Goal: Communication & Community: Answer question/provide support

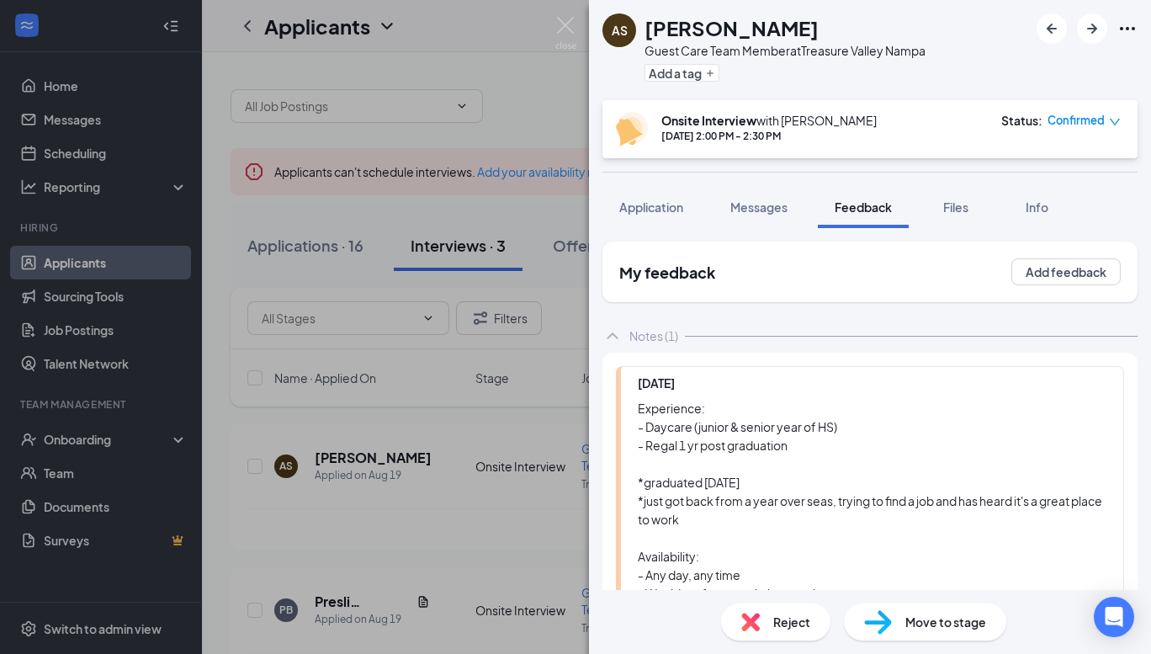
click at [424, 177] on div "AS [PERSON_NAME] Guest Care Team Member at [GEOGRAPHIC_DATA] Add a tag Onsite I…" at bounding box center [575, 327] width 1151 height 654
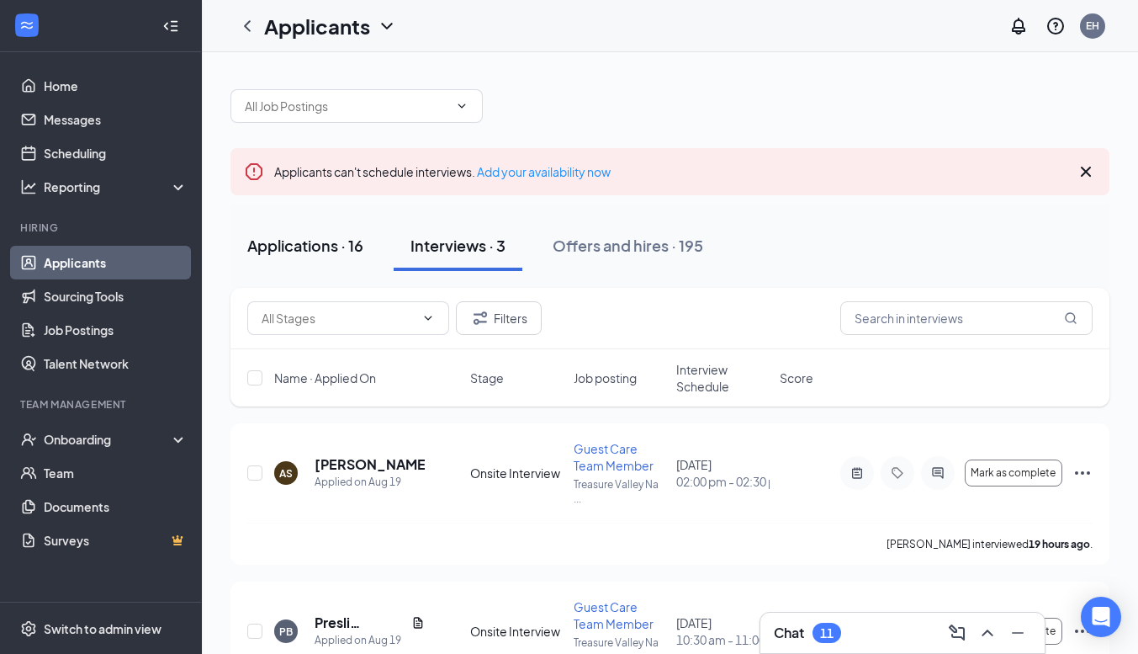
click at [281, 236] on div "Applications · 16" at bounding box center [305, 245] width 116 height 21
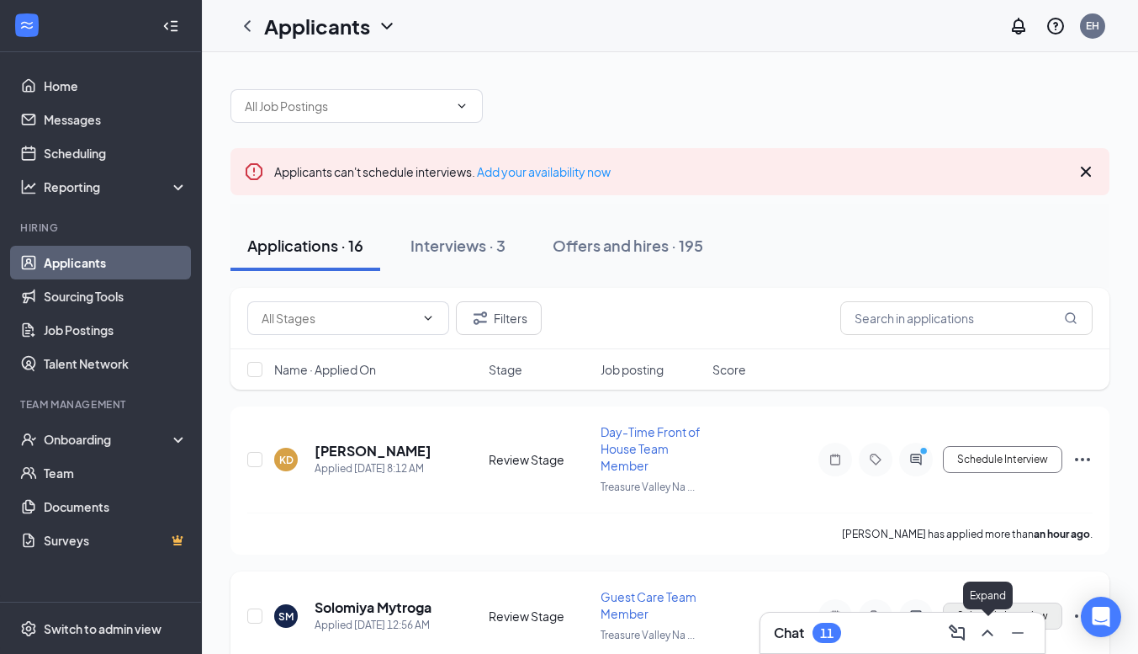
drag, startPoint x: 995, startPoint y: 639, endPoint x: 1002, endPoint y: 602, distance: 37.8
click at [994, 639] on icon "ChevronUp" at bounding box center [988, 633] width 20 height 20
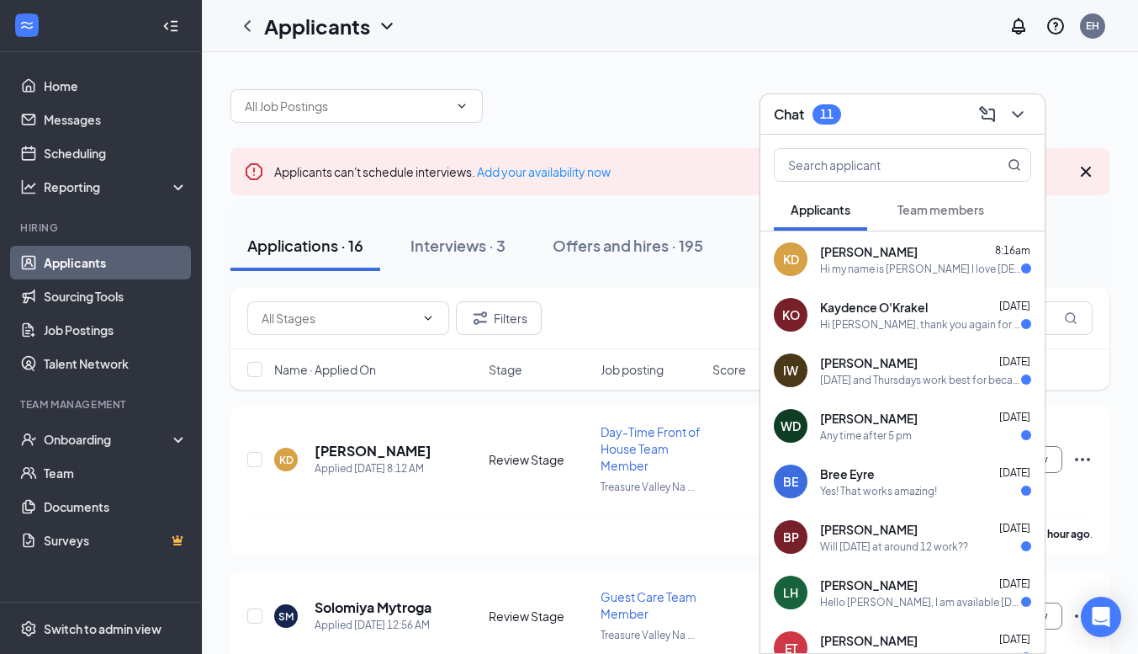
click at [952, 216] on div "Team members" at bounding box center [941, 209] width 87 height 17
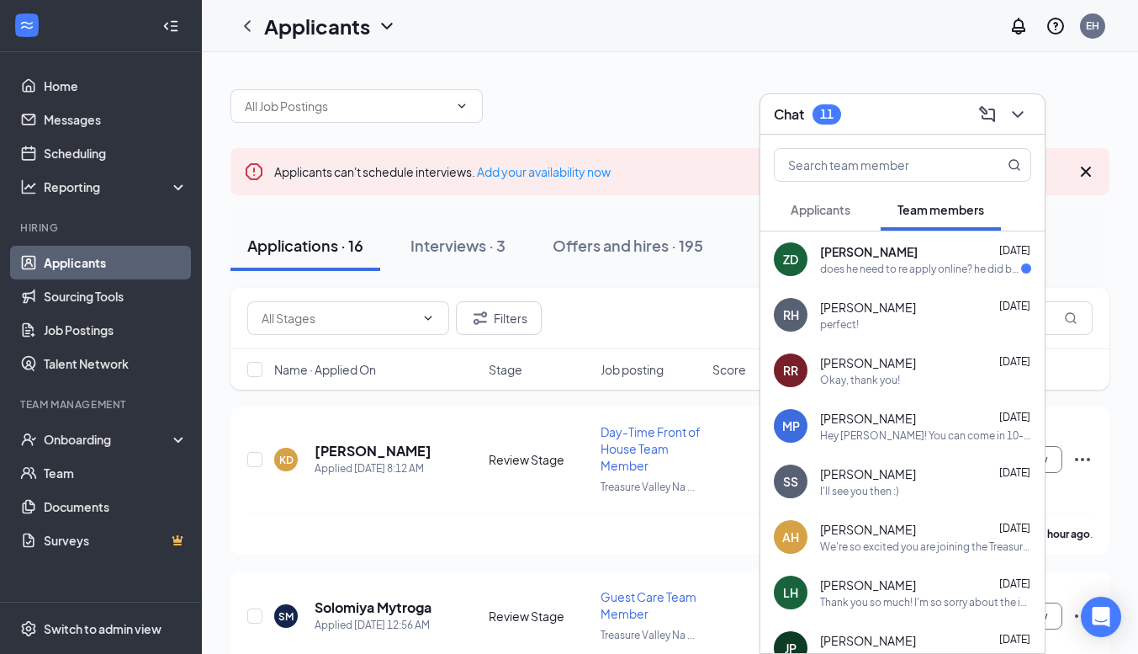
click at [833, 265] on div "does he need to re apply online? he did but got rejected" at bounding box center [920, 269] width 201 height 14
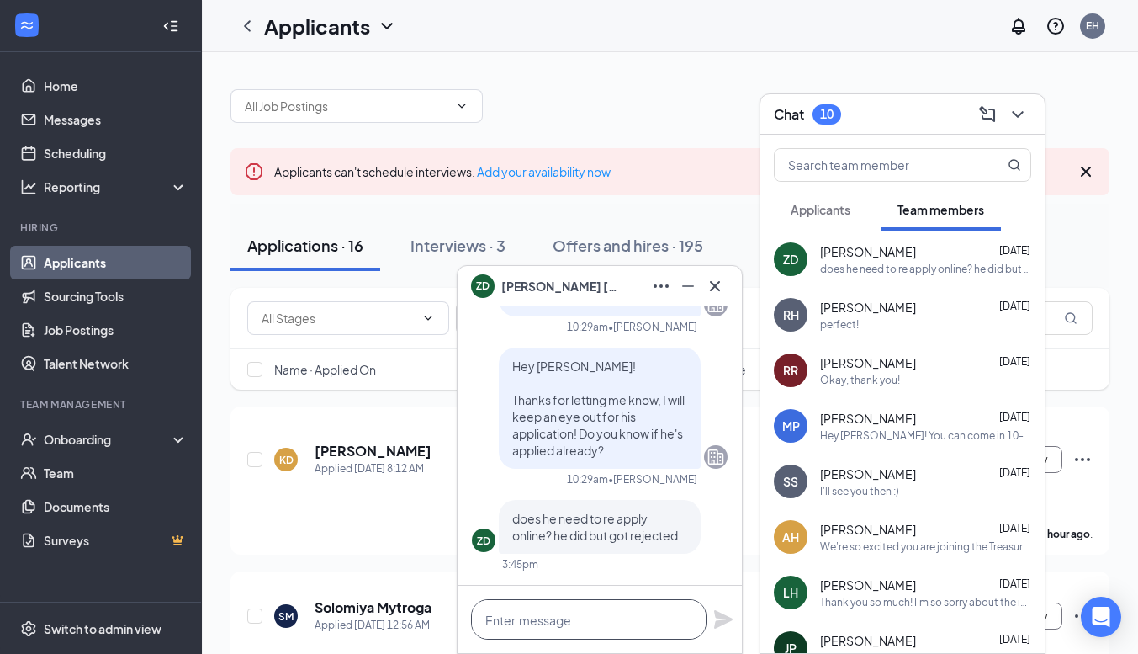
click at [583, 626] on textarea at bounding box center [589, 619] width 236 height 40
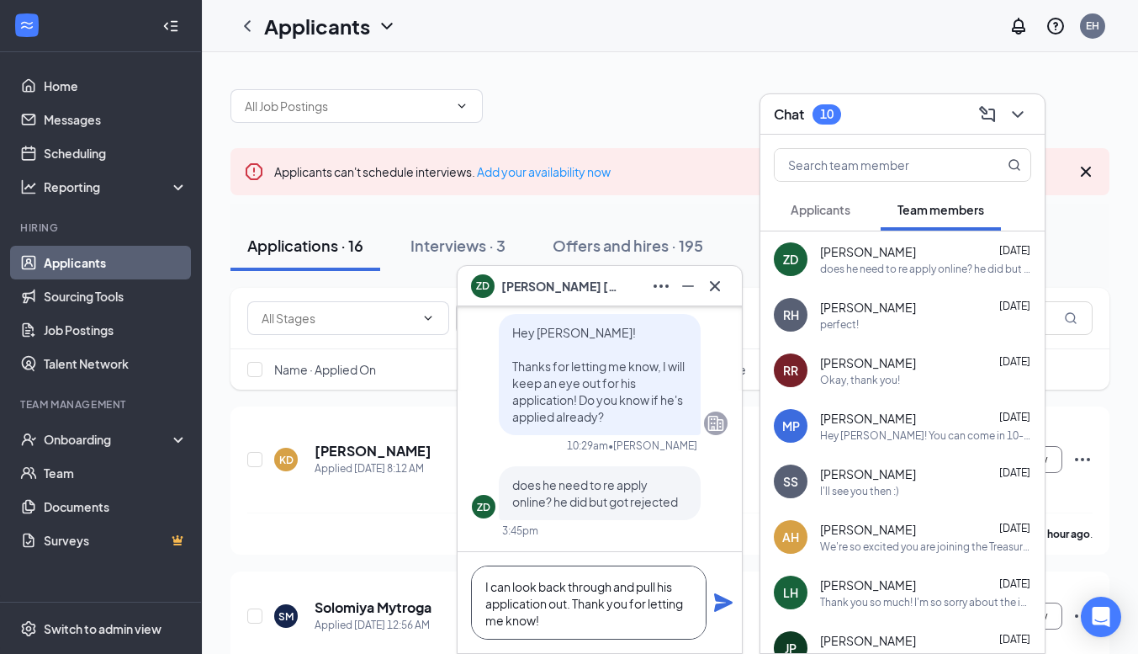
type textarea "I can look back through and pull his application out. Thank you for letting me …"
click at [718, 599] on icon "Plane" at bounding box center [723, 602] width 19 height 19
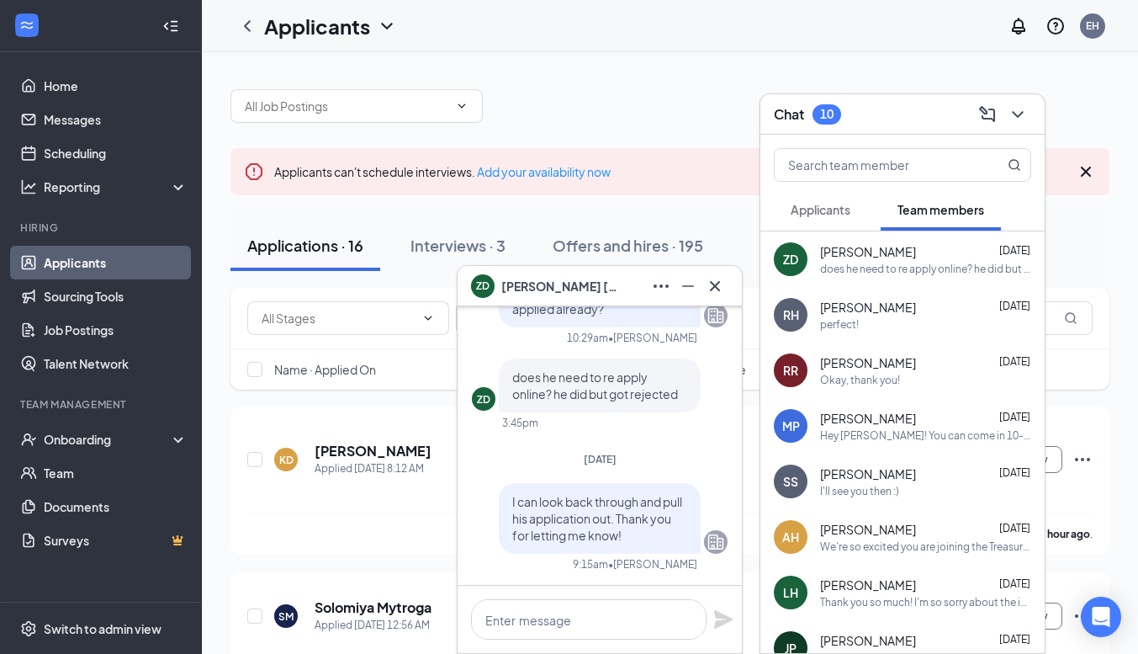
click at [714, 291] on icon "Cross" at bounding box center [715, 286] width 20 height 20
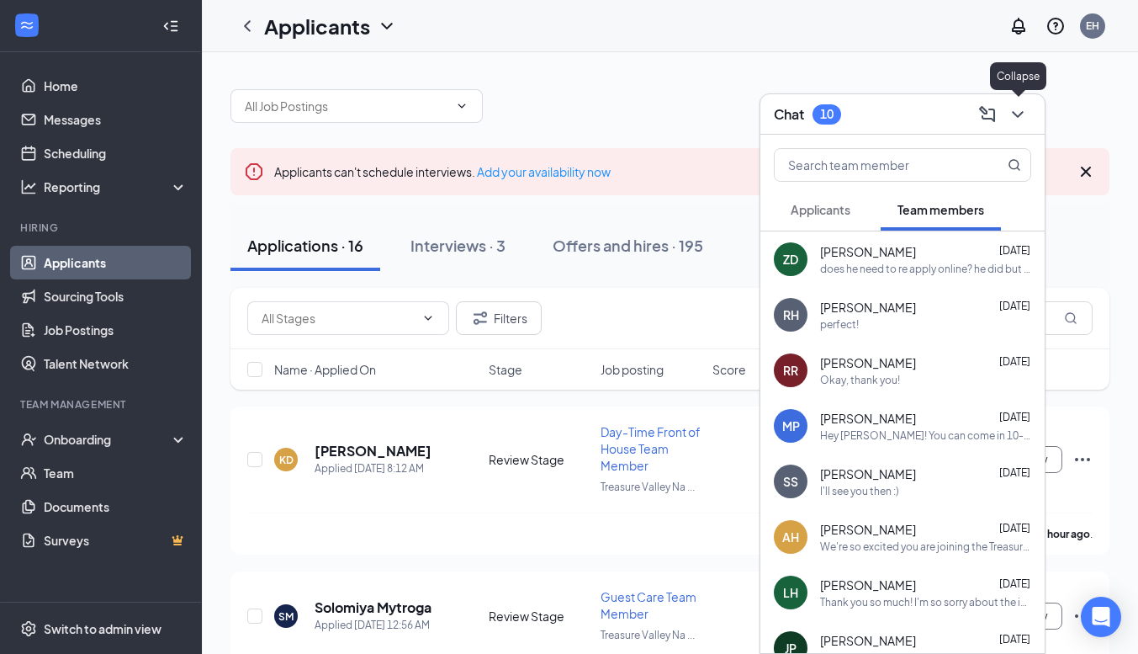
click at [1013, 117] on icon "ChevronDown" at bounding box center [1018, 114] width 20 height 20
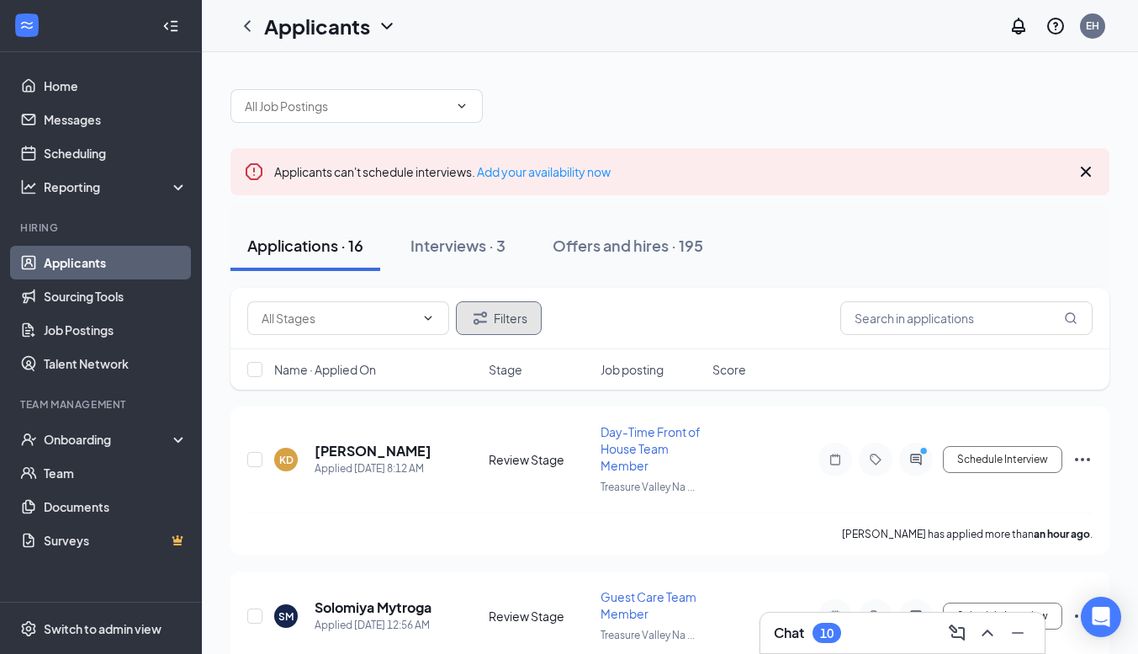
click at [497, 313] on button "Filters" at bounding box center [499, 318] width 86 height 34
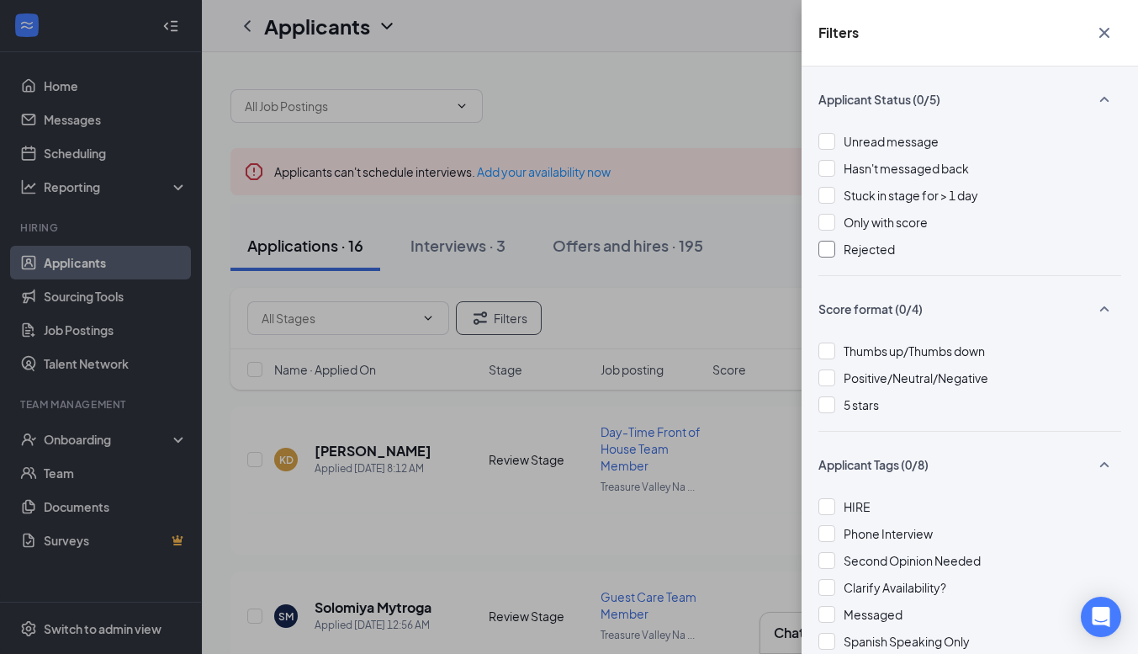
drag, startPoint x: 862, startPoint y: 243, endPoint x: 689, endPoint y: 199, distance: 178.0
click at [861, 243] on span "Rejected" at bounding box center [869, 248] width 51 height 15
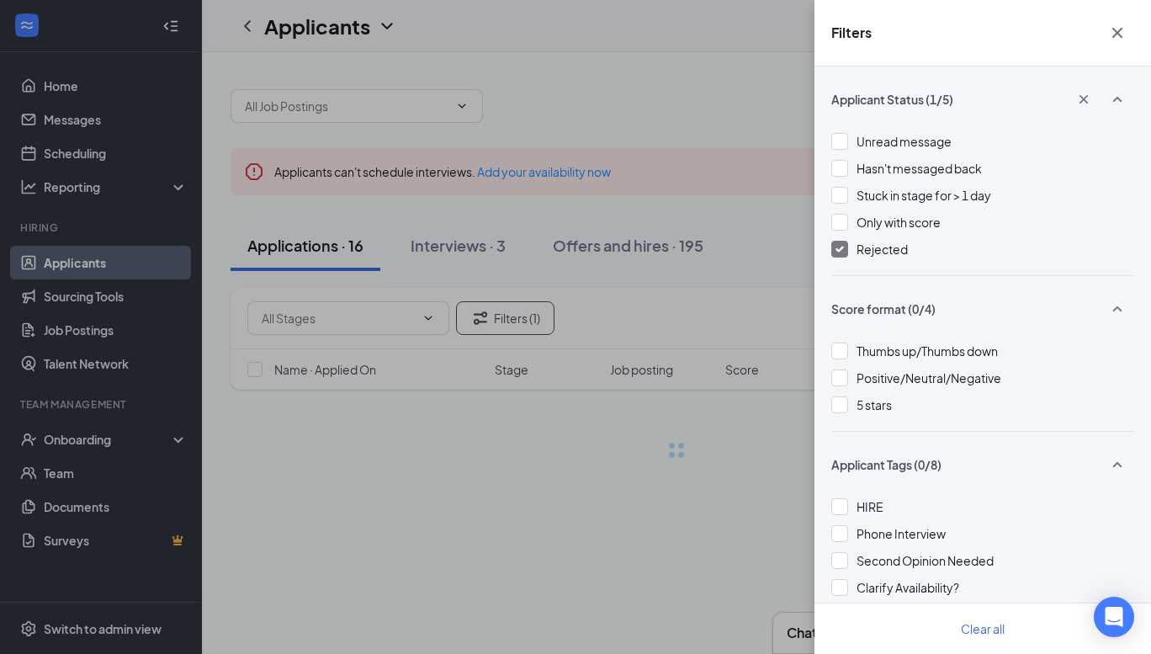
click at [693, 135] on div "Filters Applicant Status (1/5) Unread message Hasn't messaged back Stuck in sta…" at bounding box center [575, 327] width 1151 height 654
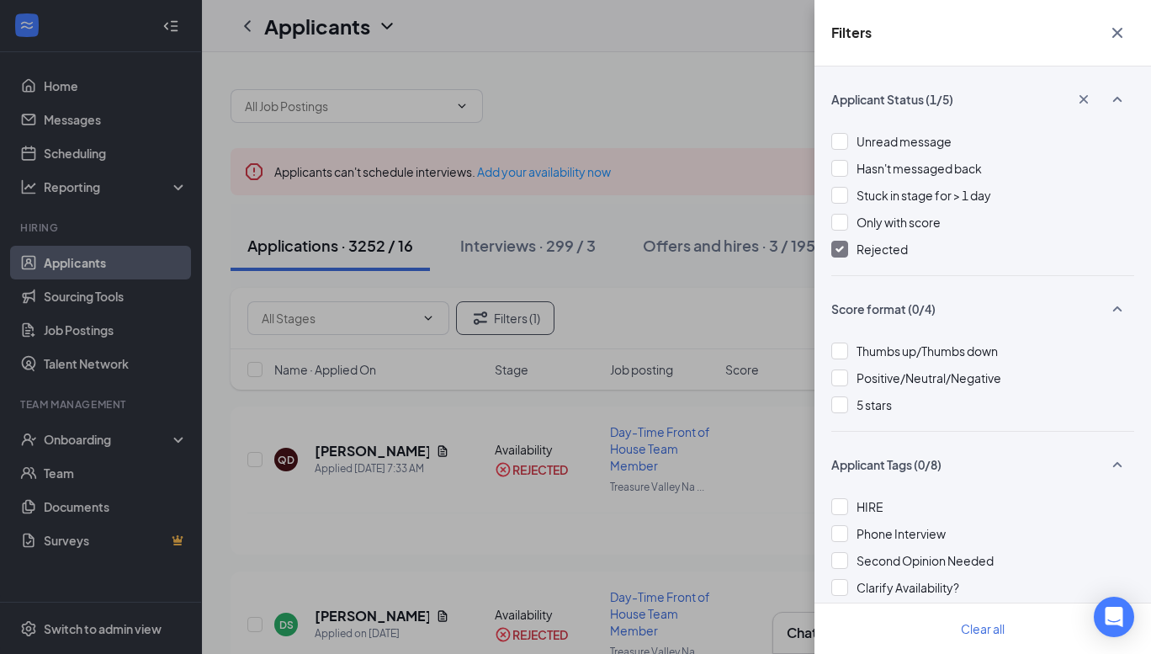
click at [625, 90] on div "Filters Applicant Status (1/5) Unread message Hasn't messaged back Stuck in sta…" at bounding box center [575, 327] width 1151 height 654
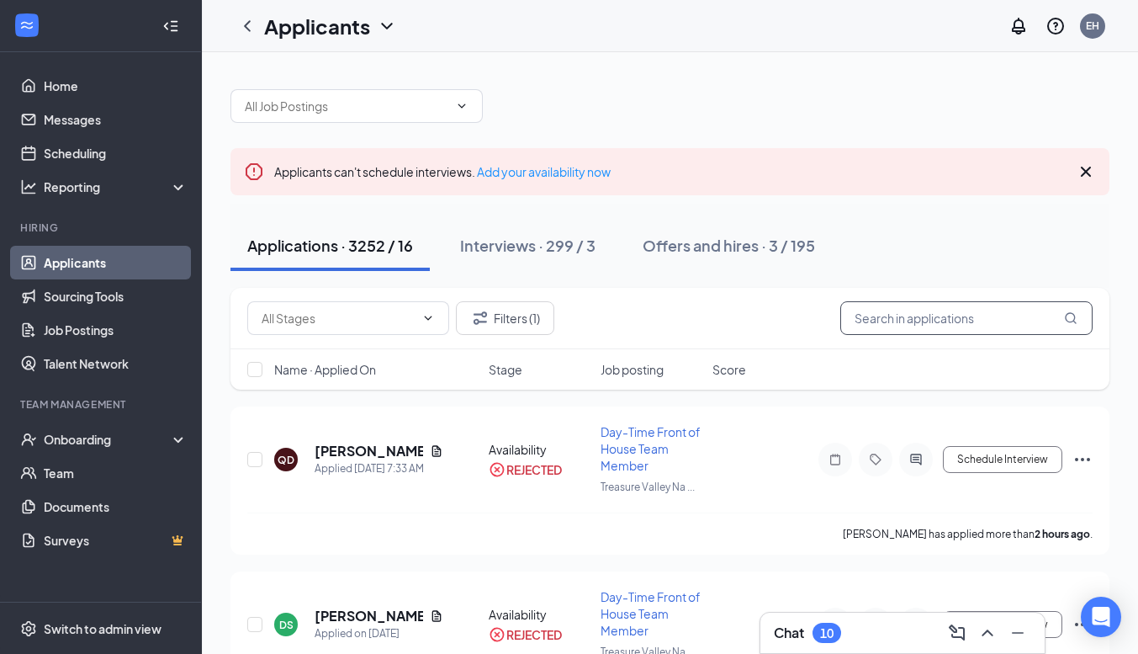
click at [913, 313] on input "text" at bounding box center [967, 318] width 252 height 34
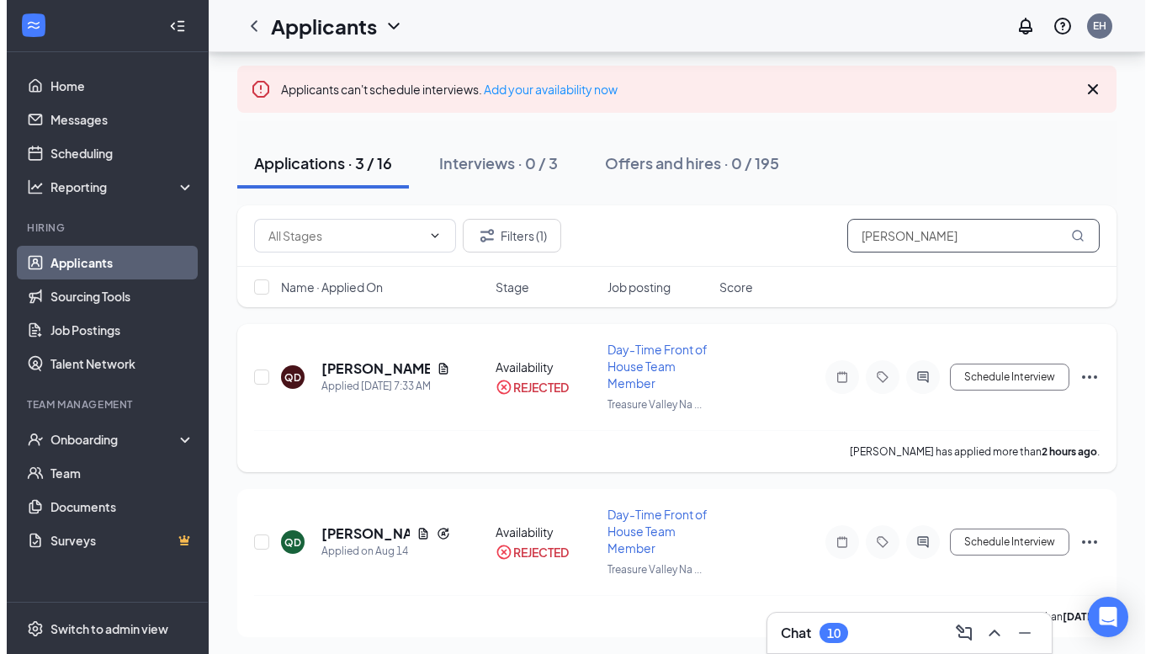
scroll to position [83, 0]
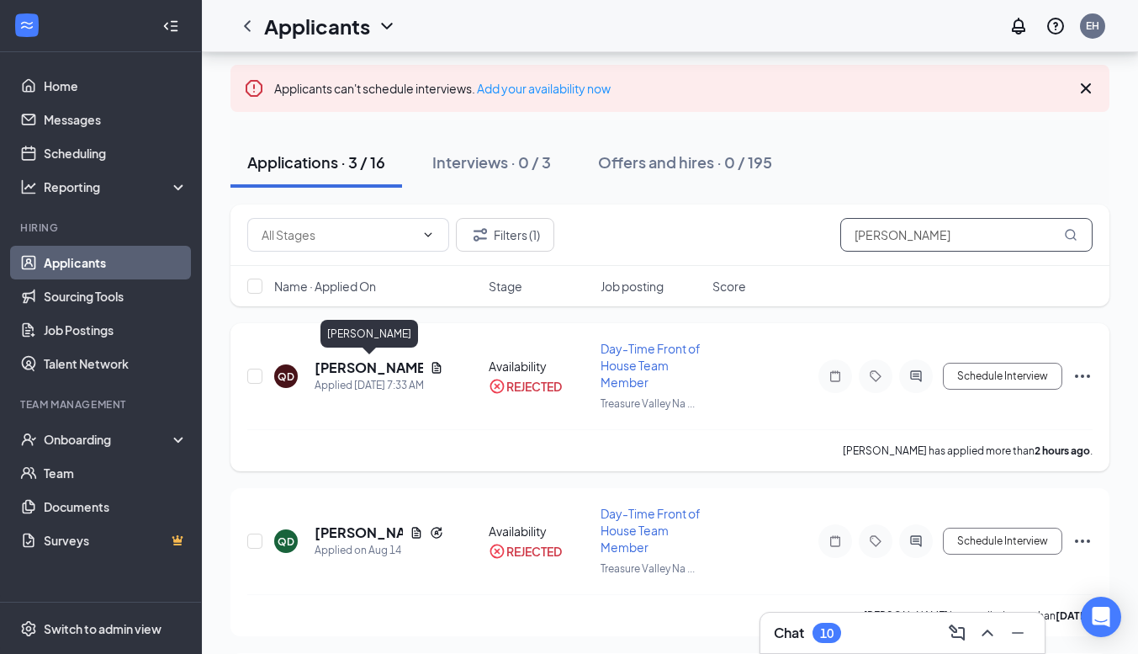
type input "[PERSON_NAME]"
click at [342, 373] on h5 "[PERSON_NAME]" at bounding box center [369, 367] width 109 height 19
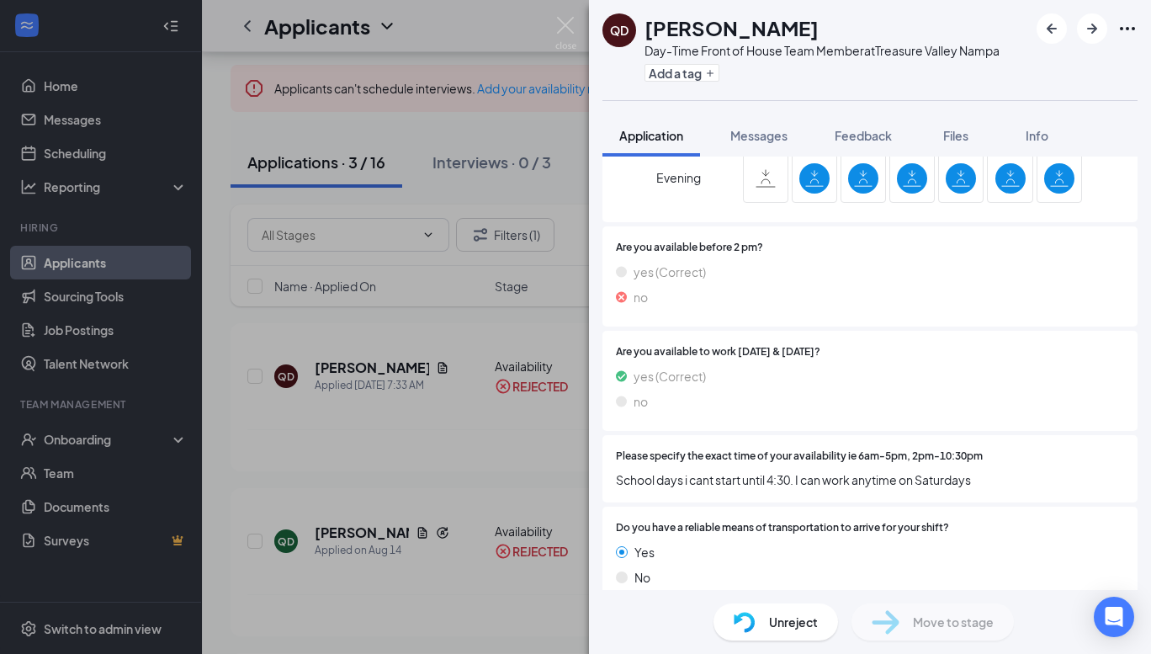
scroll to position [1302, 0]
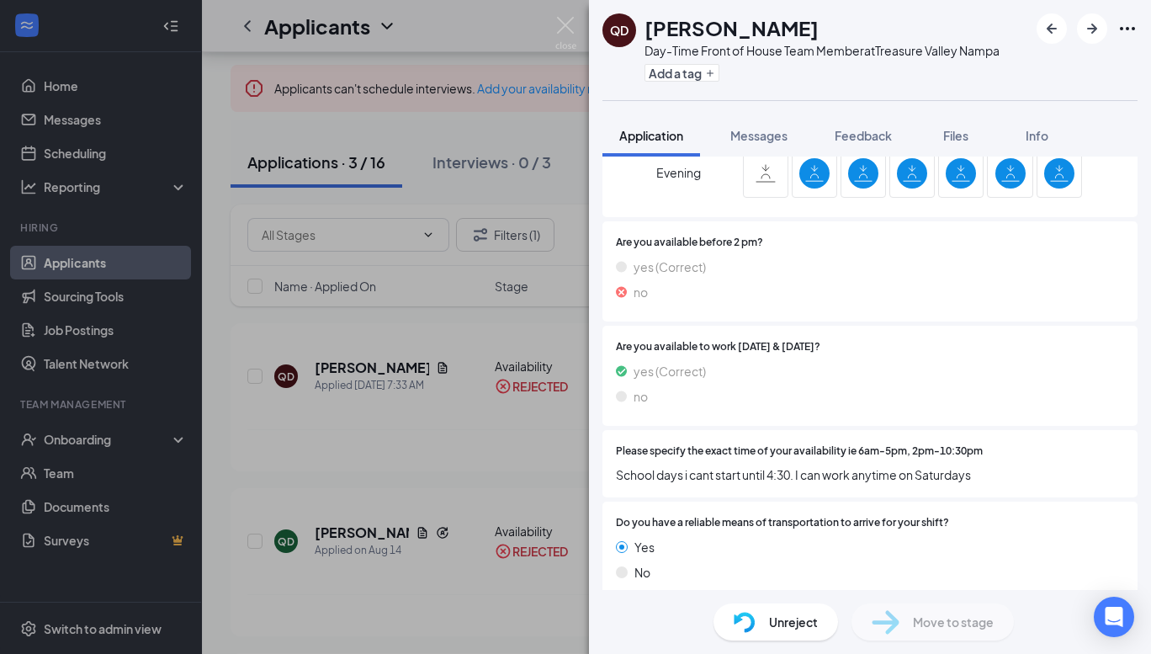
click at [326, 425] on div "QD [PERSON_NAME] Day-Time Front of House Team Member at [GEOGRAPHIC_DATA] Add a…" at bounding box center [575, 327] width 1151 height 654
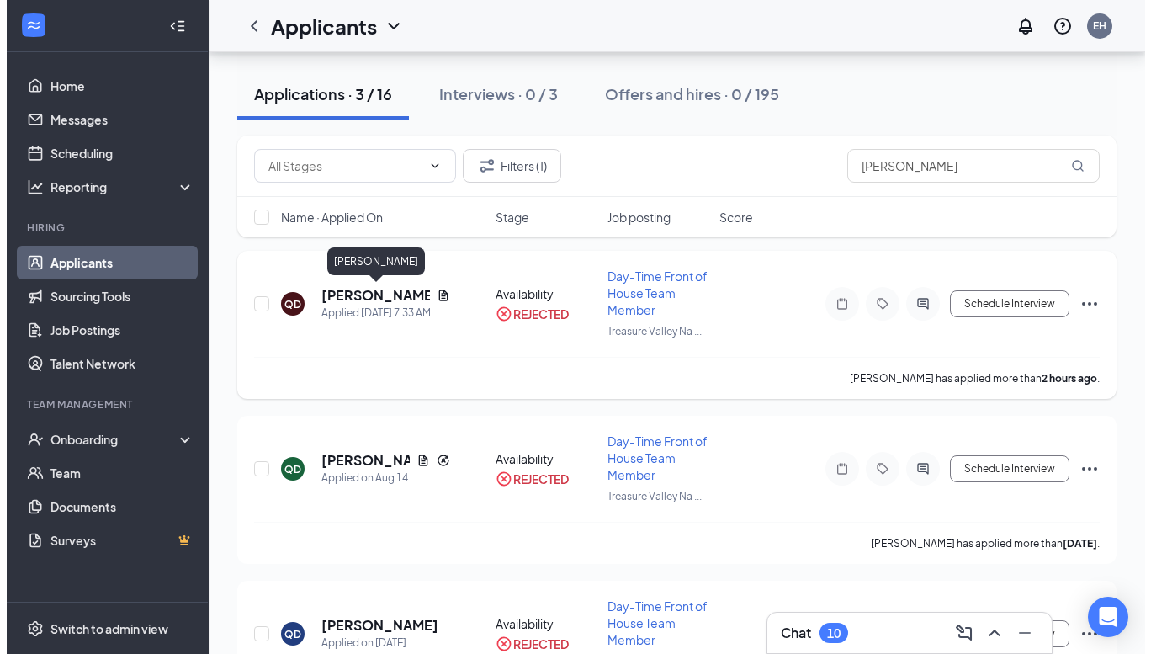
scroll to position [157, 0]
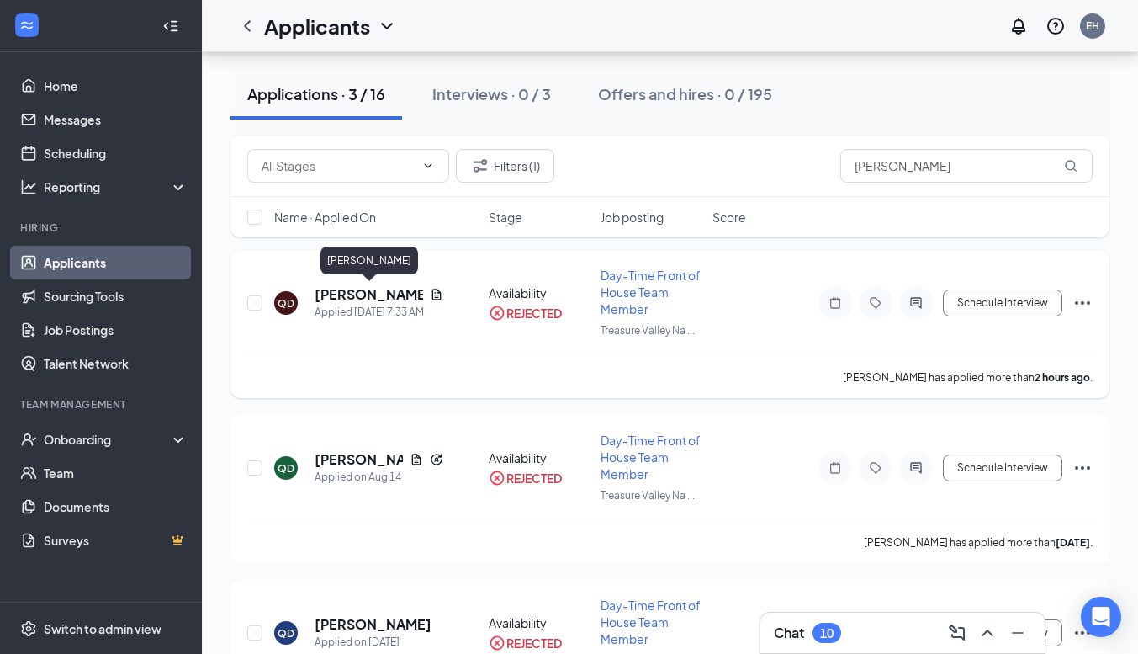
click at [385, 299] on h5 "[PERSON_NAME]" at bounding box center [369, 294] width 109 height 19
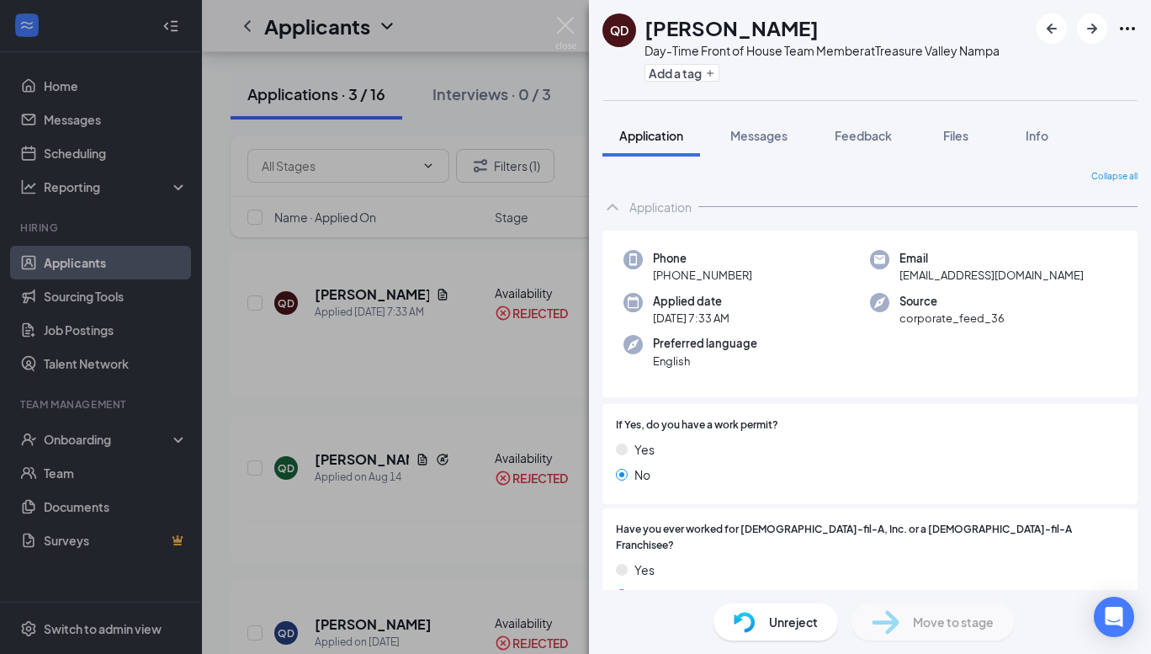
click at [792, 618] on span "Unreject" at bounding box center [793, 622] width 49 height 19
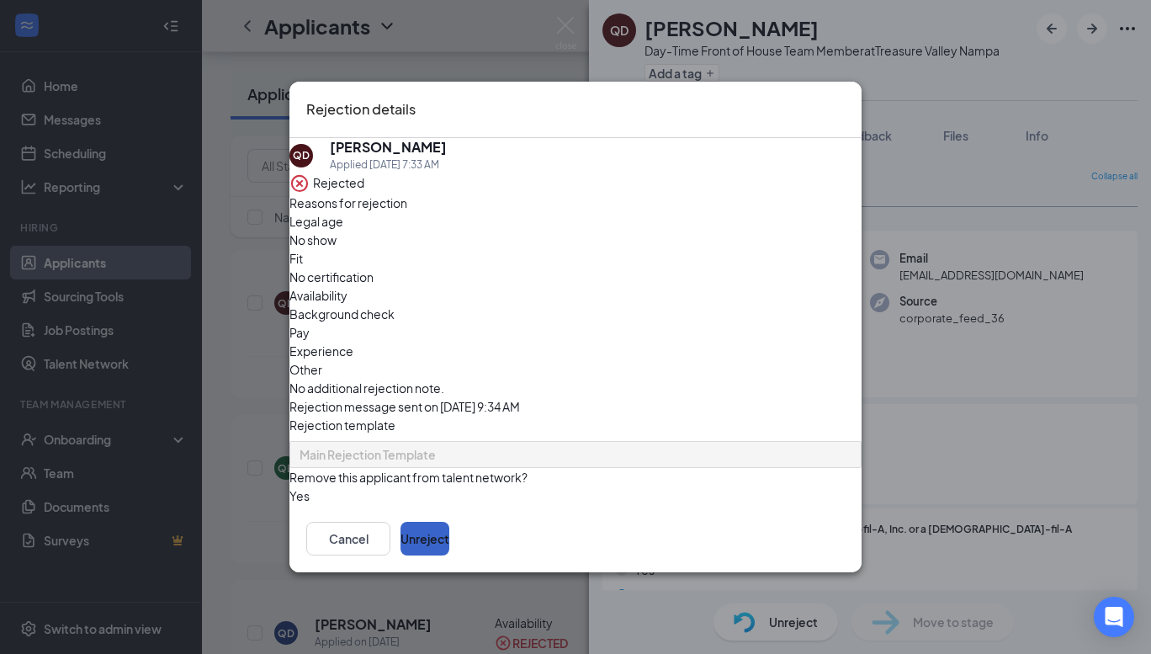
click at [449, 555] on button "Unreject" at bounding box center [425, 539] width 49 height 34
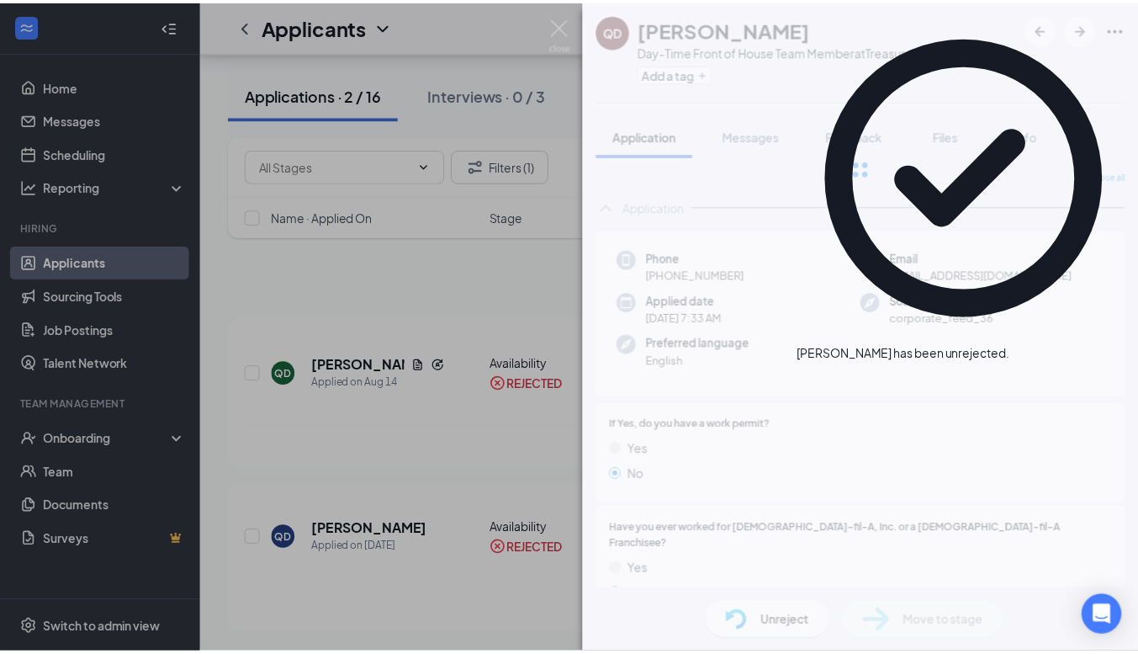
scroll to position [83, 0]
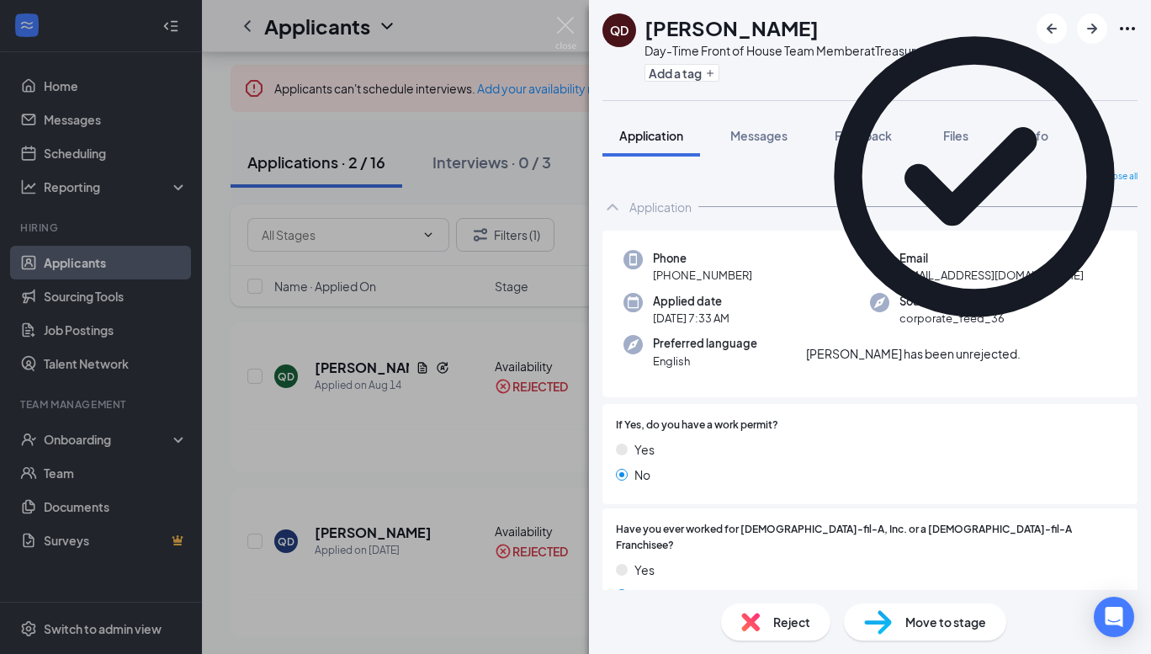
click at [549, 379] on div "QD [PERSON_NAME] Day-Time Front of House Team Member at [GEOGRAPHIC_DATA] Add a…" at bounding box center [575, 327] width 1151 height 654
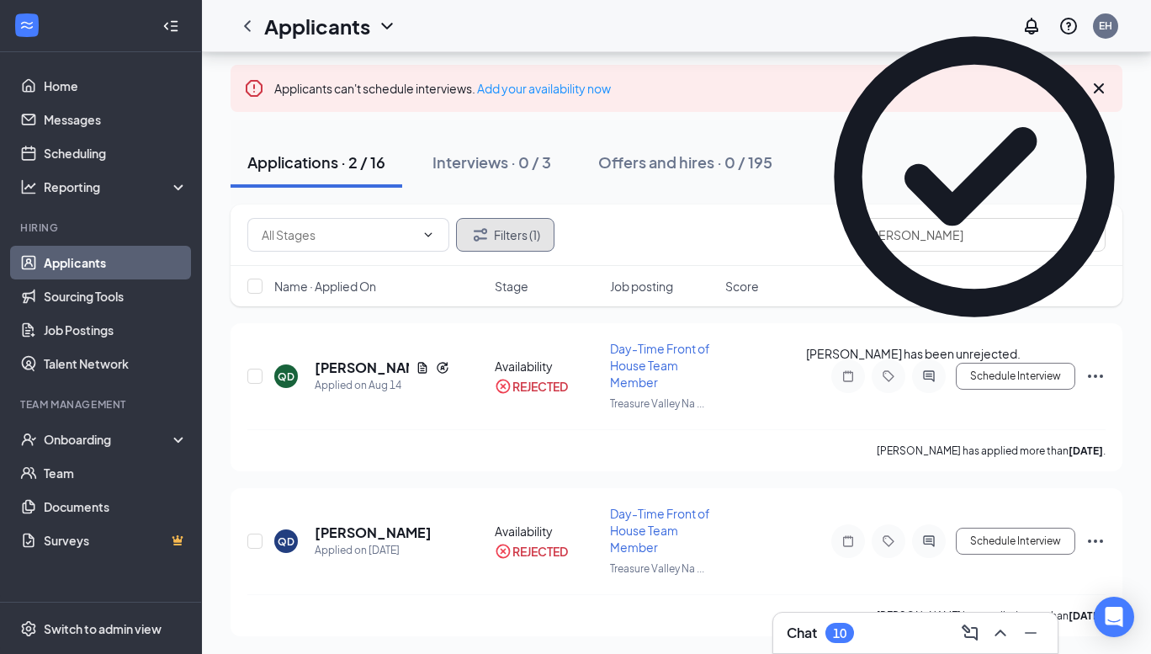
click at [514, 235] on button "Filters (1)" at bounding box center [505, 235] width 98 height 34
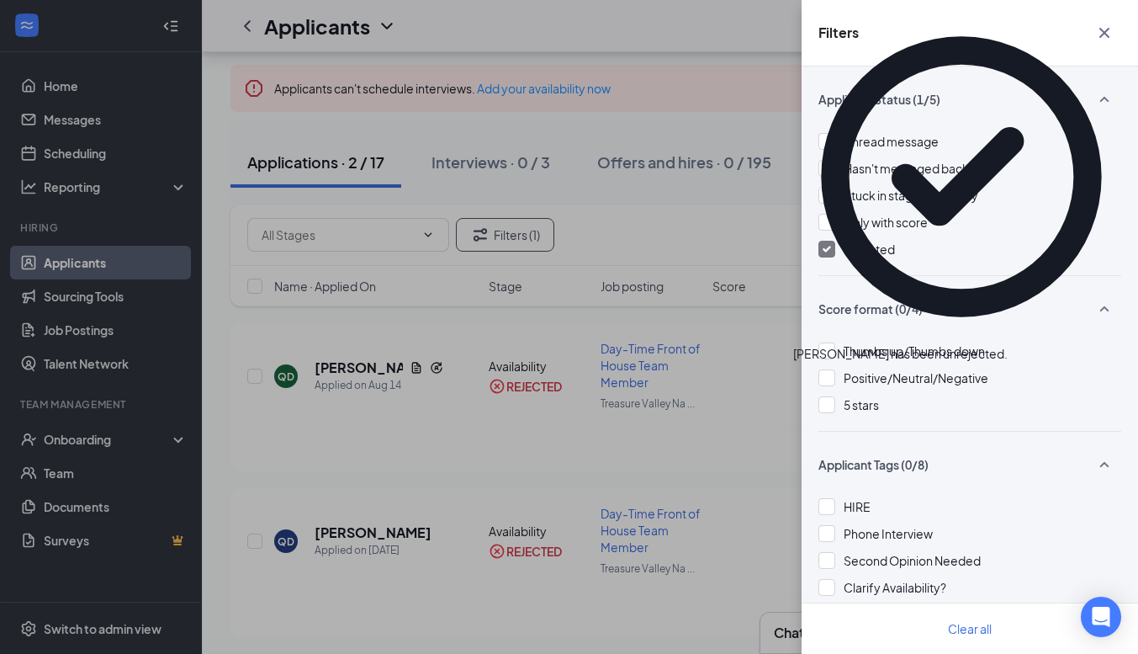
click at [869, 247] on span "Rejected" at bounding box center [869, 248] width 51 height 15
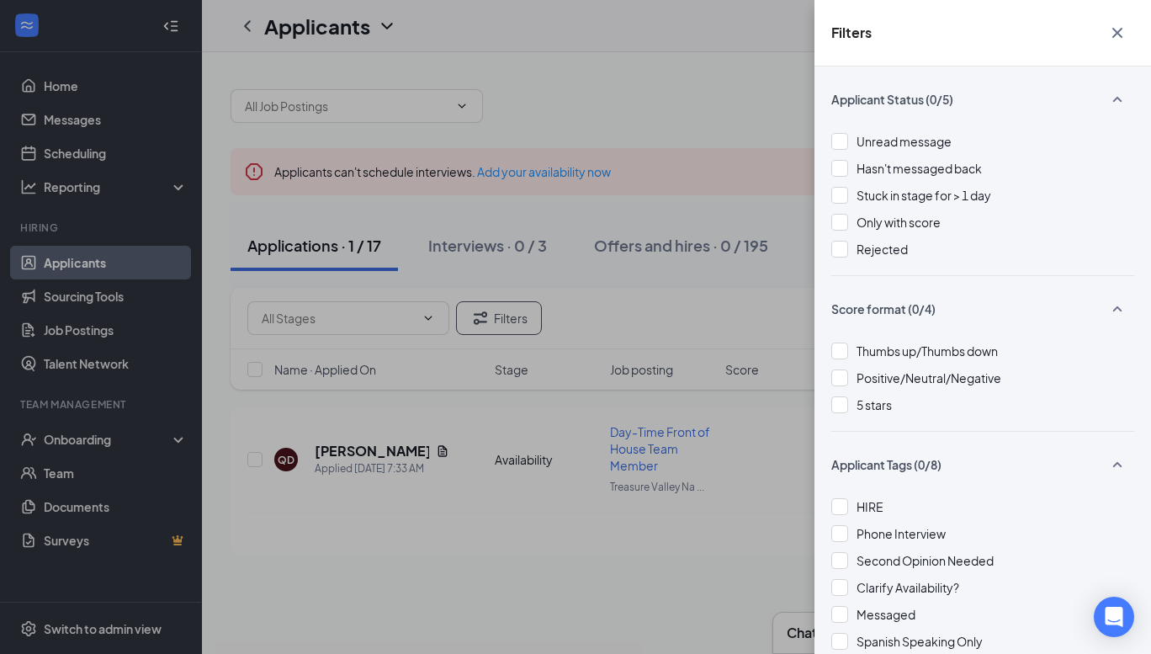
click at [717, 129] on div "Filters Applicant Status (0/5) Unread message Hasn't messaged back Stuck in sta…" at bounding box center [575, 327] width 1151 height 654
click at [671, 135] on div "Filters Applicant Status (0/5) Unread message Hasn't messaged back Stuck in sta…" at bounding box center [575, 327] width 1151 height 654
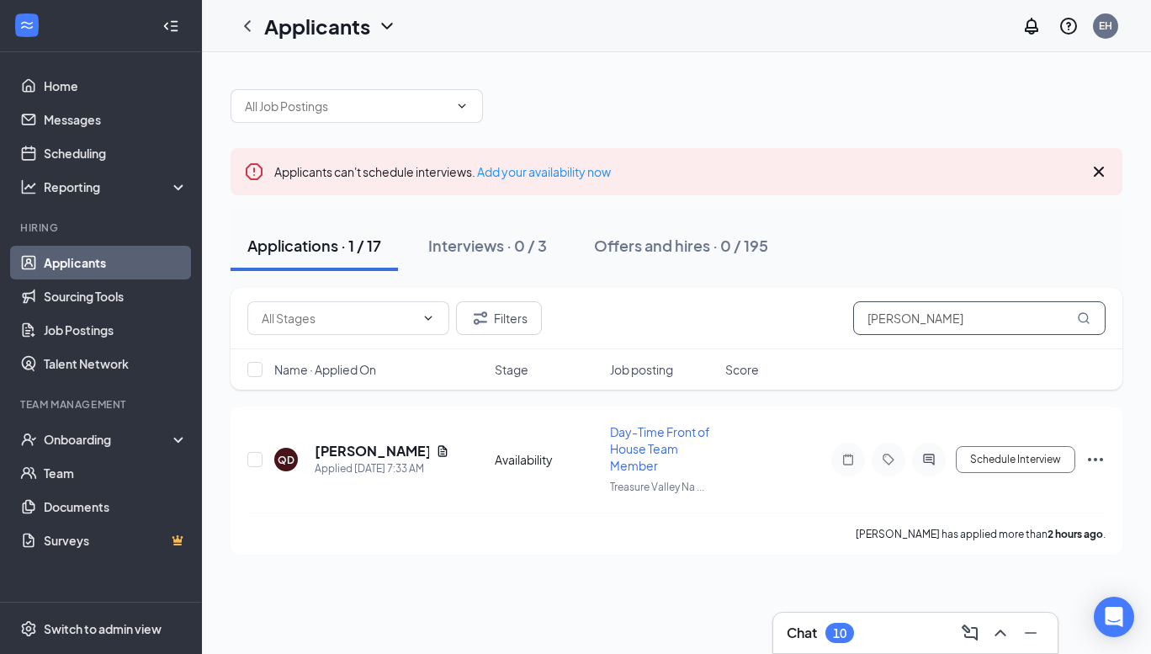
drag, startPoint x: 985, startPoint y: 317, endPoint x: 765, endPoint y: 289, distance: 222.2
click at [765, 289] on div "Filters [PERSON_NAME]" at bounding box center [677, 318] width 892 height 61
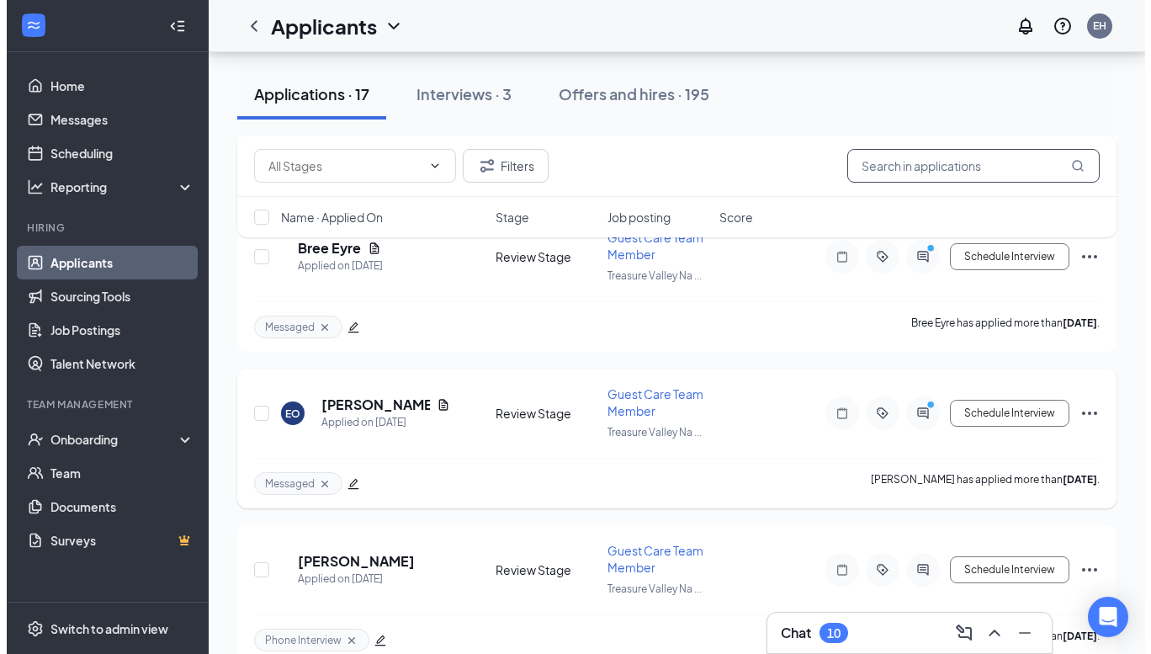
scroll to position [2454, 0]
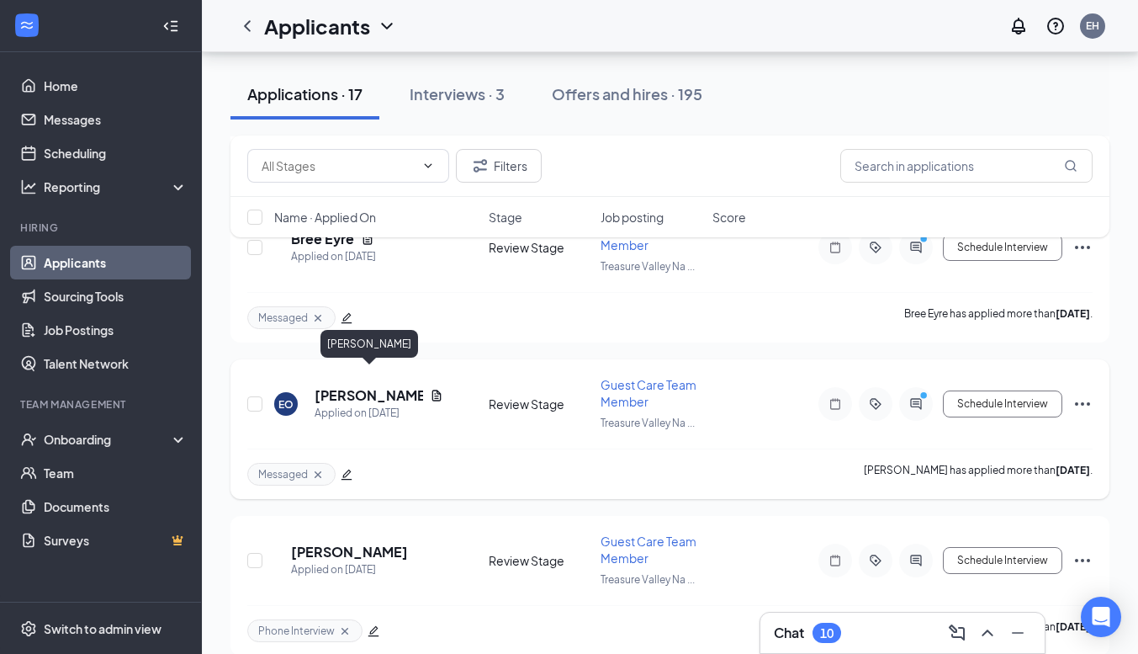
click at [374, 386] on h5 "[PERSON_NAME]" at bounding box center [369, 395] width 109 height 19
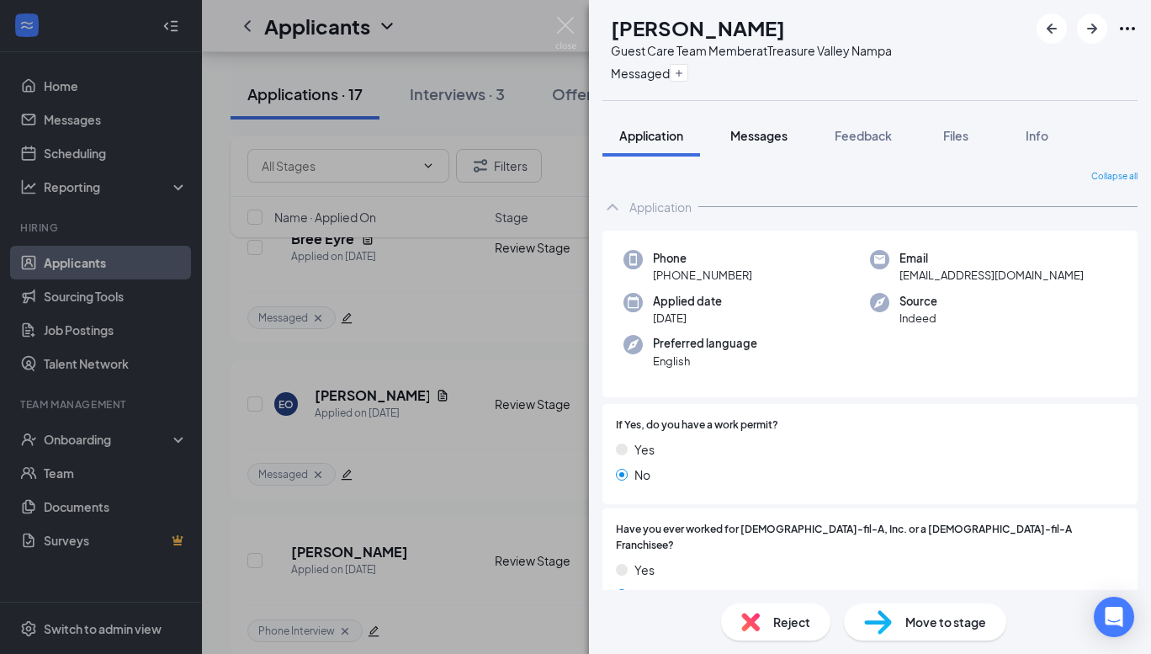
click at [758, 128] on span "Messages" at bounding box center [758, 135] width 57 height 15
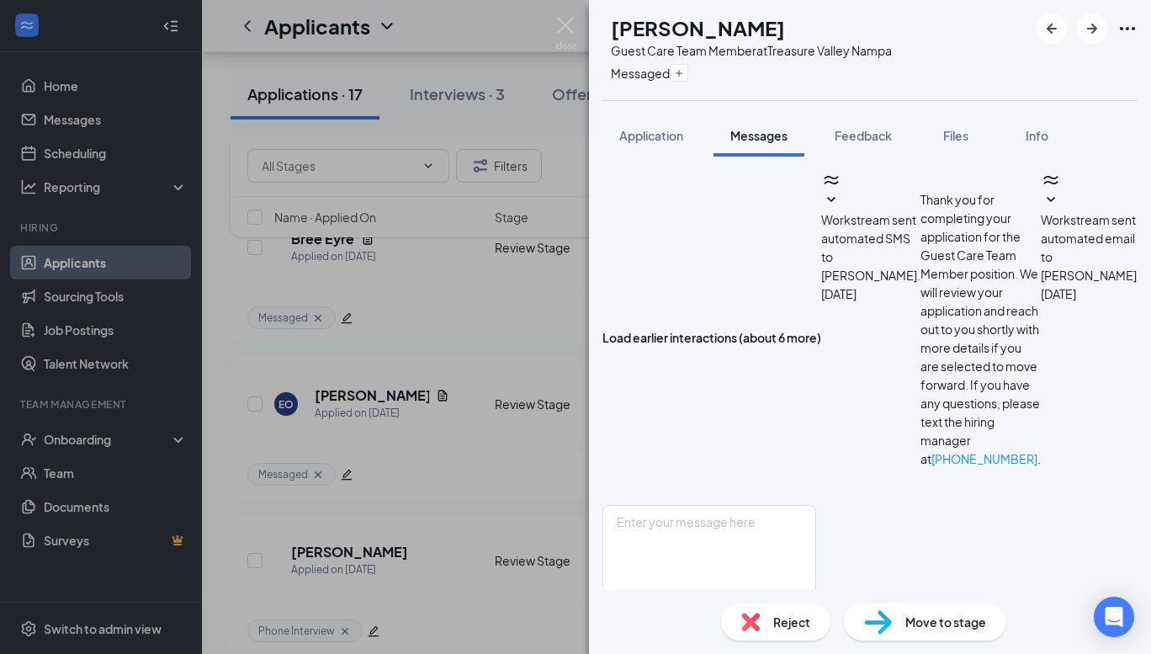
scroll to position [821, 0]
click at [728, 505] on textarea at bounding box center [709, 555] width 214 height 101
type textarea "Great, I will call you later this afternoon"
click at [816, 606] on button "Send" at bounding box center [801, 635] width 29 height 58
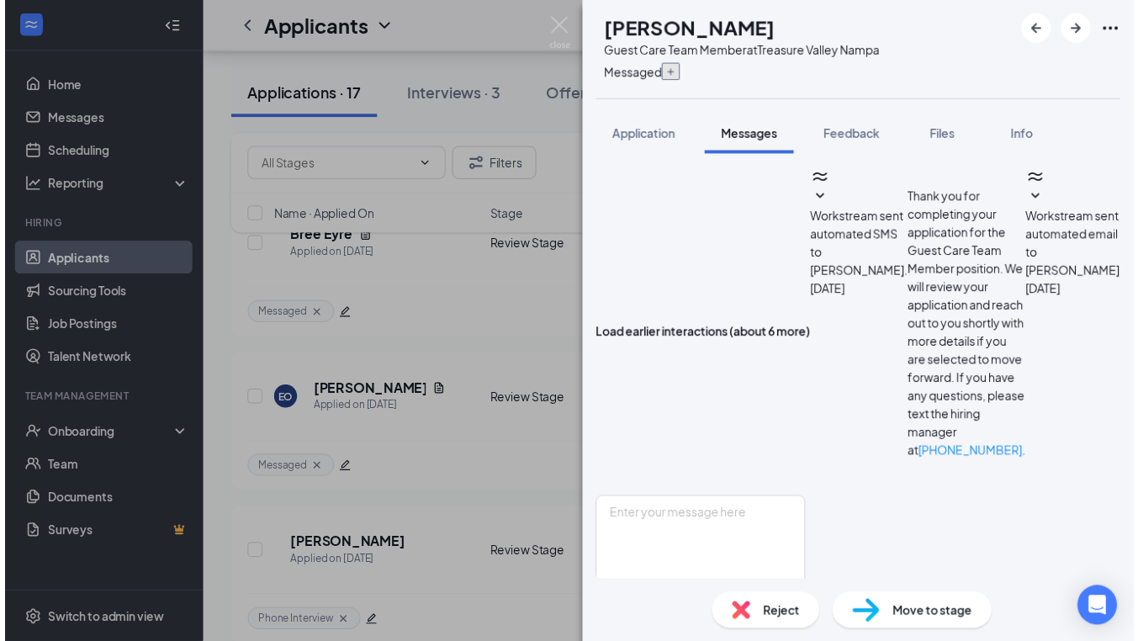
scroll to position [912, 0]
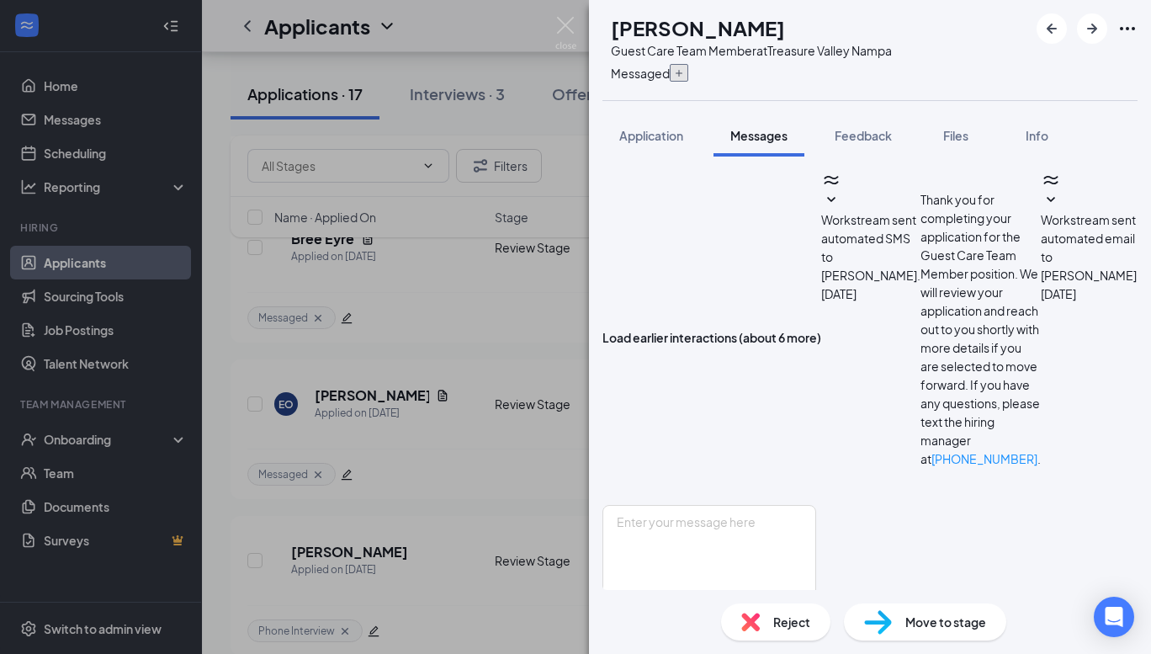
click at [688, 70] on button "button" at bounding box center [679, 73] width 19 height 18
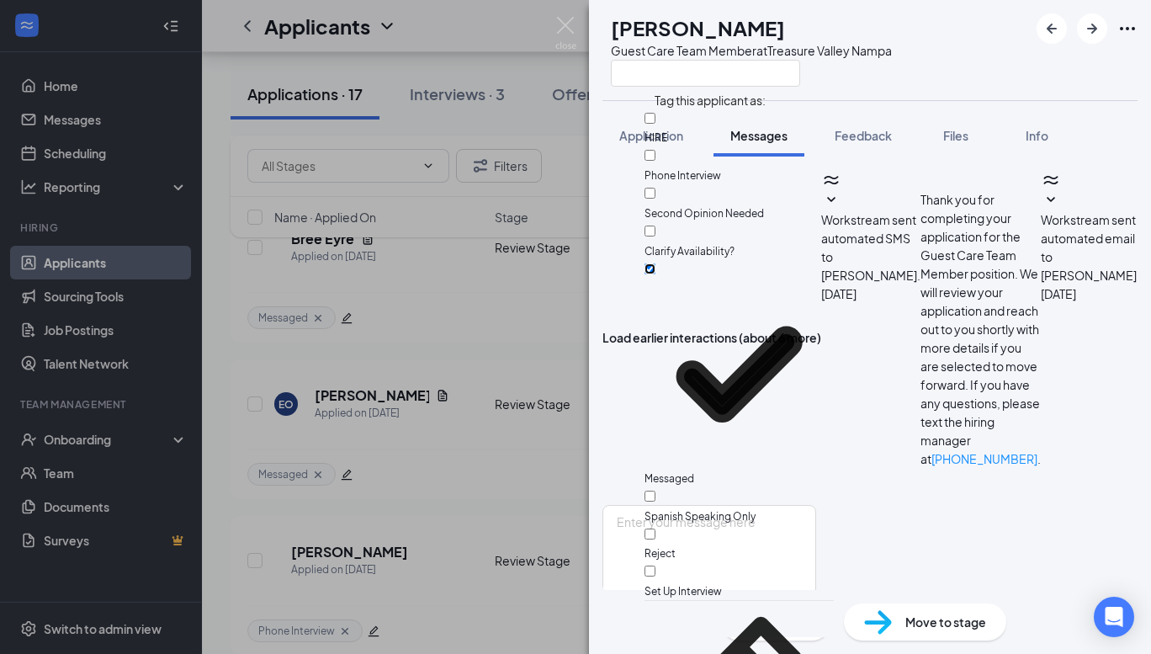
click at [655, 263] on input "Messaged" at bounding box center [650, 268] width 11 height 11
checkbox input "false"
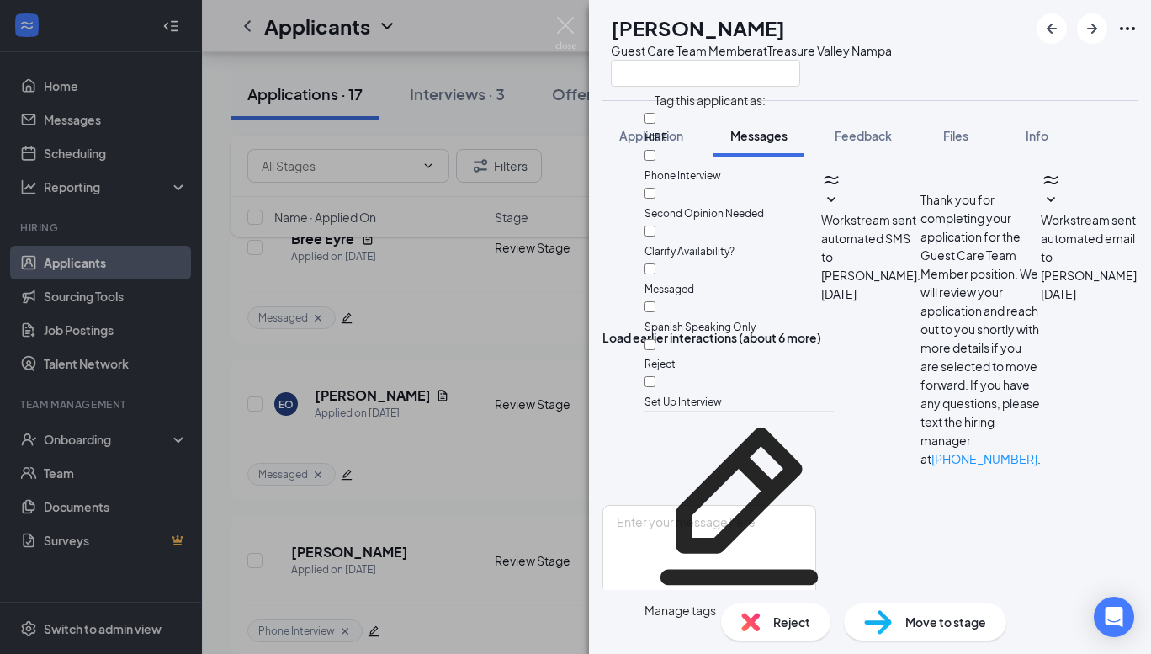
click at [672, 159] on div "Phone Interview" at bounding box center [739, 165] width 189 height 38
checkbox input "true"
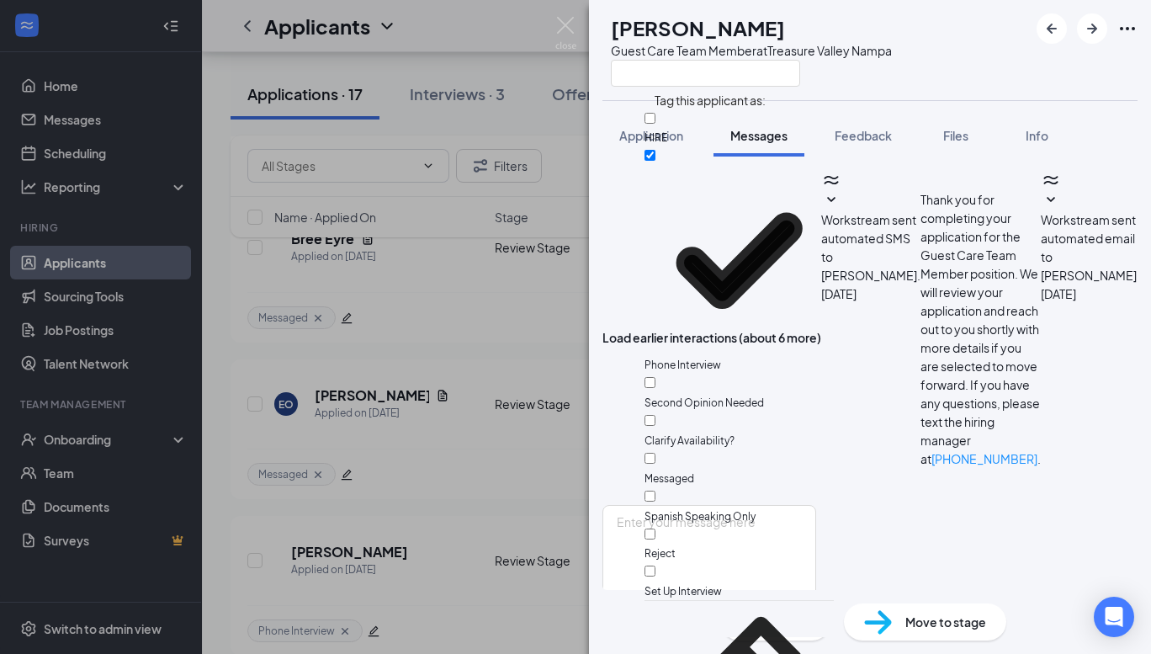
drag, startPoint x: 385, startPoint y: 443, endPoint x: 353, endPoint y: 453, distance: 33.3
click at [385, 443] on div "EO [PERSON_NAME] Guest Care Team Member at Treasure Valley Nampa Application Me…" at bounding box center [575, 327] width 1151 height 654
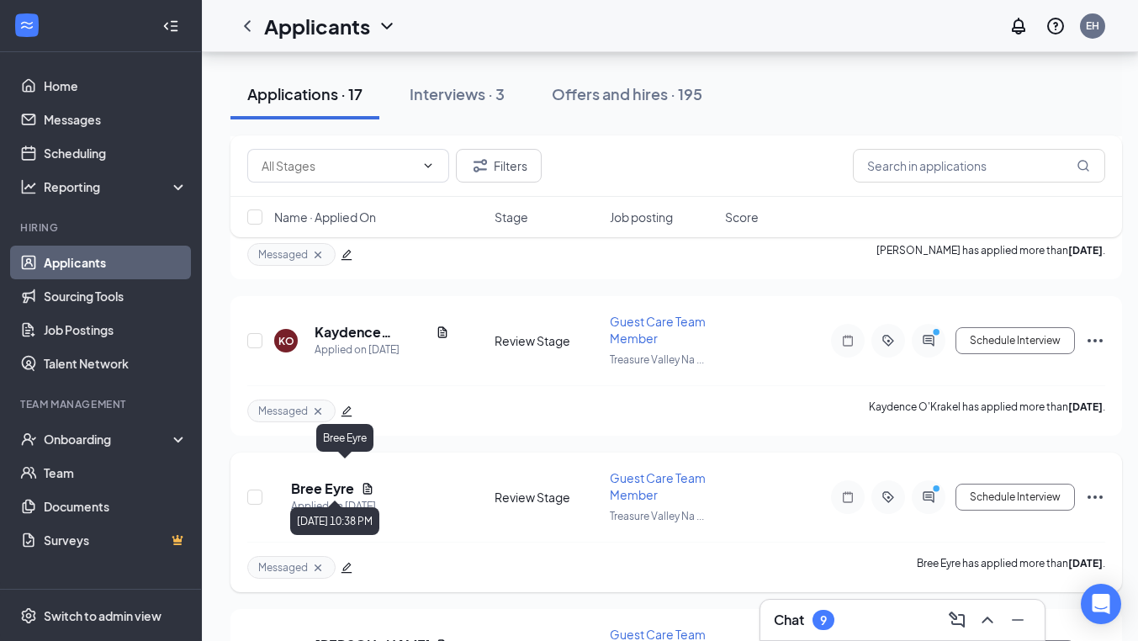
click at [354, 480] on h5 "Bree Eyre" at bounding box center [322, 489] width 63 height 19
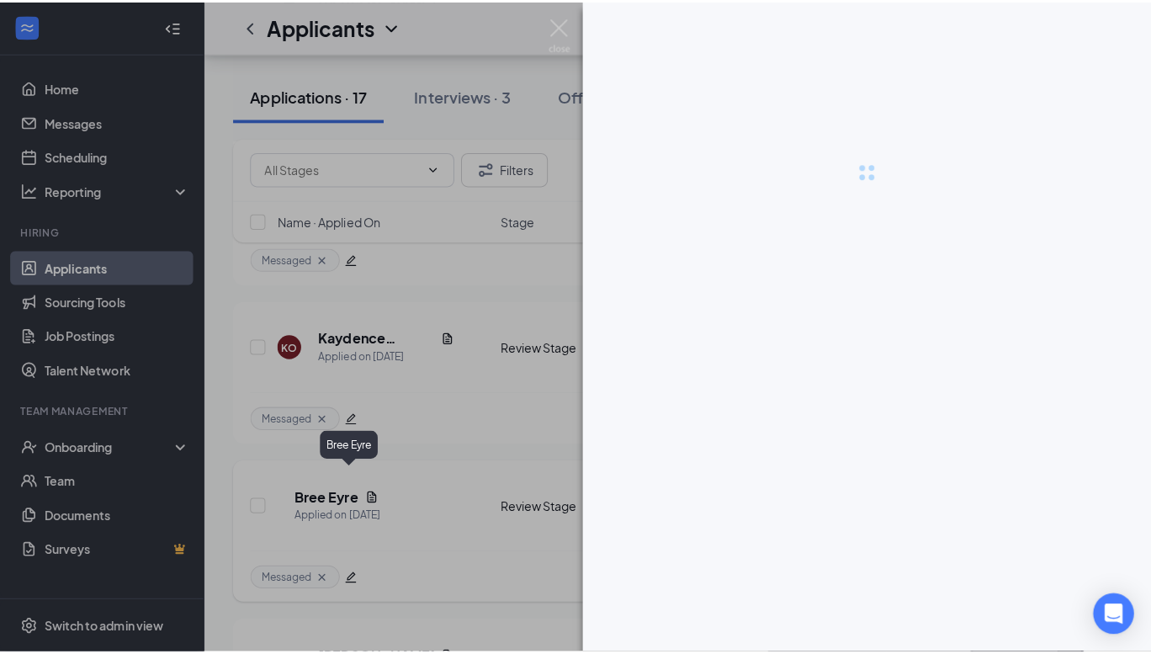
scroll to position [2203, 0]
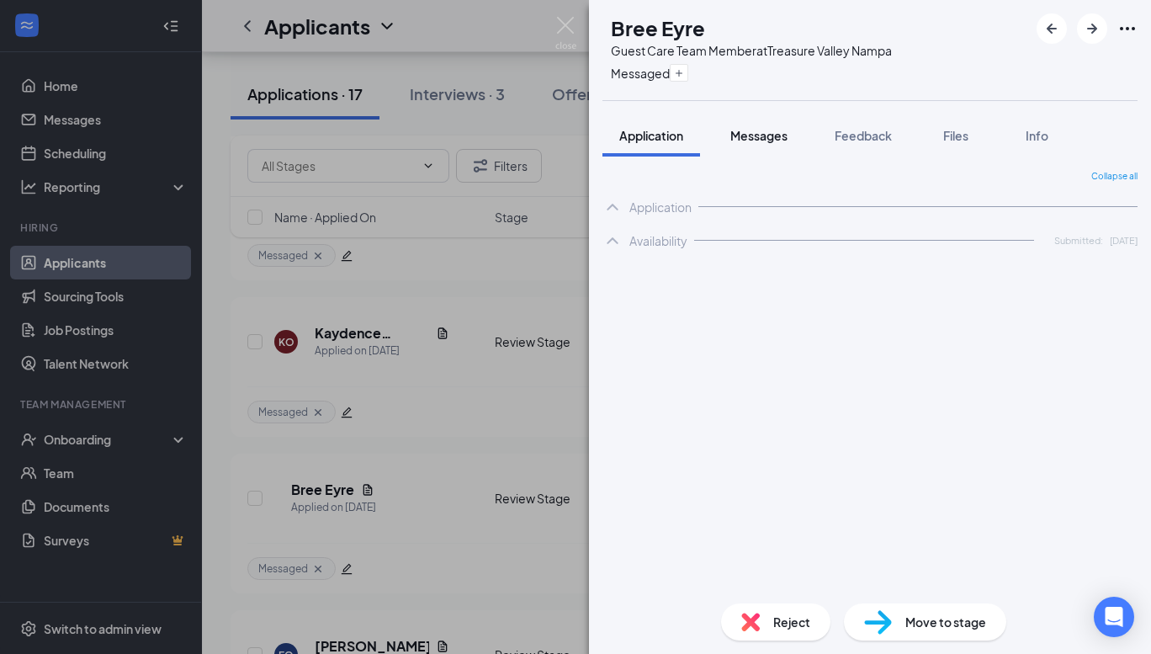
click at [758, 146] on button "Messages" at bounding box center [759, 135] width 91 height 42
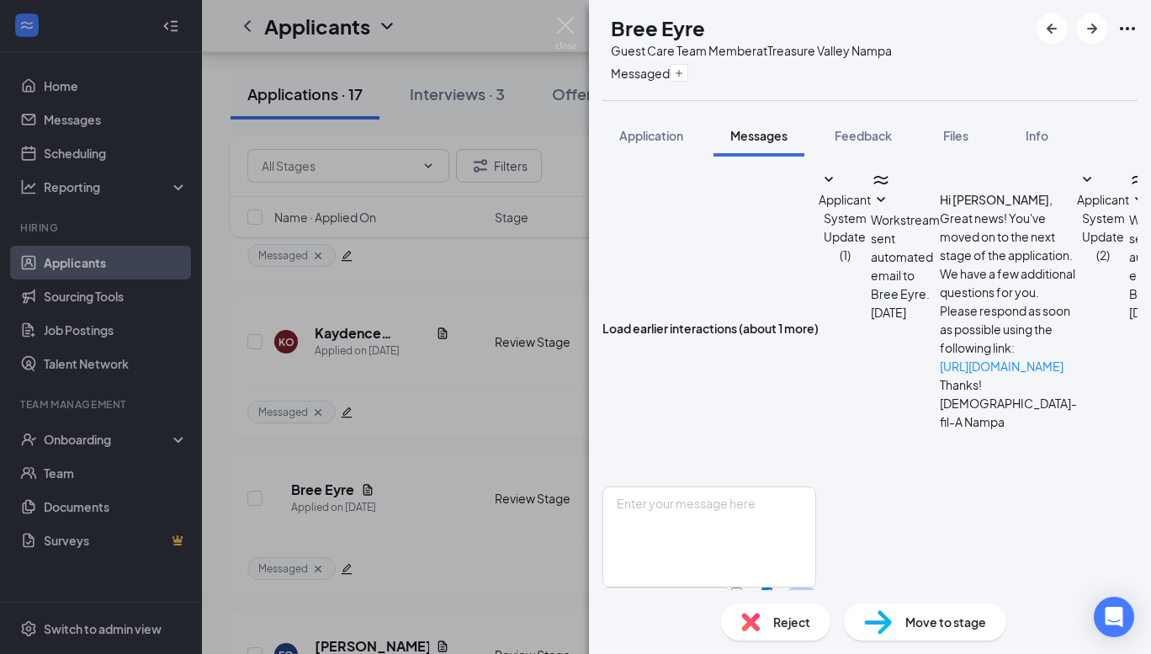
scroll to position [634, 0]
click at [786, 486] on textarea at bounding box center [709, 536] width 214 height 101
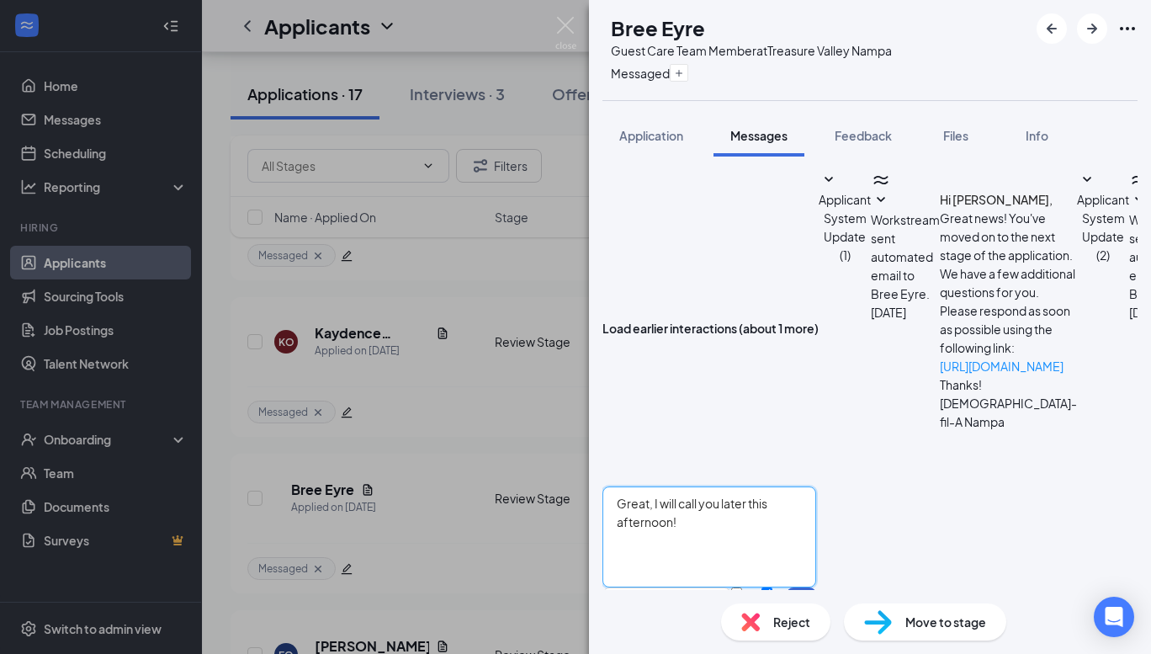
type textarea "Great, I will call you later this afternoon!"
click at [816, 587] on button "Send" at bounding box center [801, 616] width 29 height 58
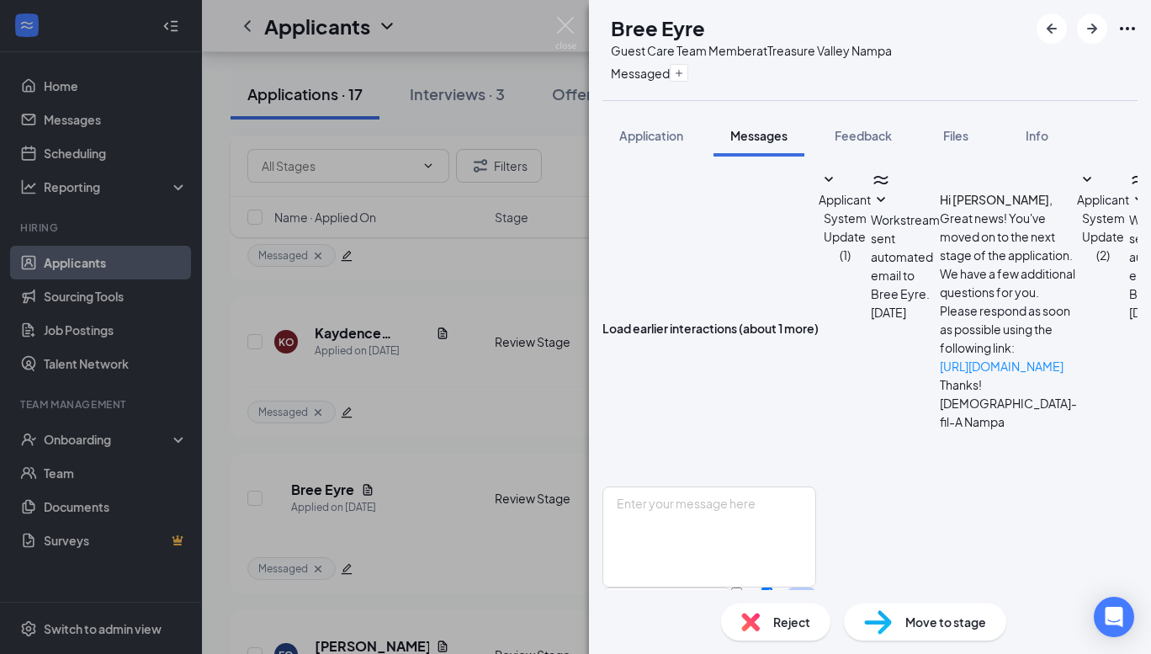
scroll to position [725, 0]
drag, startPoint x: 732, startPoint y: 82, endPoint x: 727, endPoint y: 68, distance: 14.4
click at [730, 72] on div "Messaged" at bounding box center [751, 73] width 281 height 28
click at [684, 68] on icon "Plus" at bounding box center [679, 73] width 10 height 10
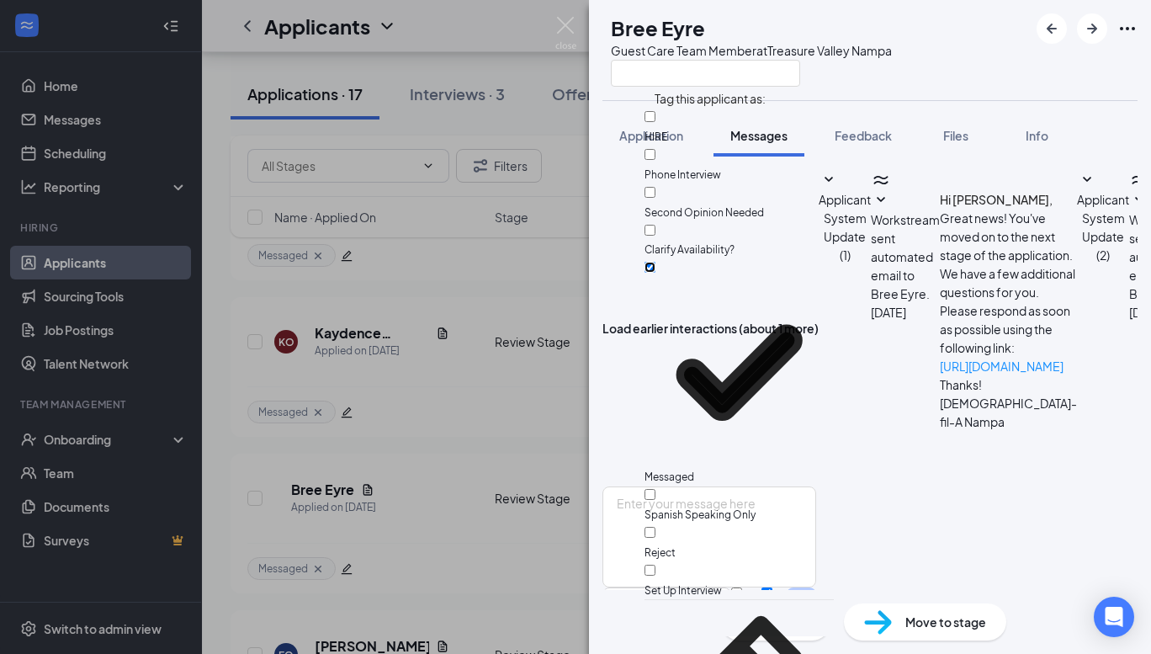
click at [655, 262] on input "Messaged" at bounding box center [650, 267] width 11 height 11
checkbox input "false"
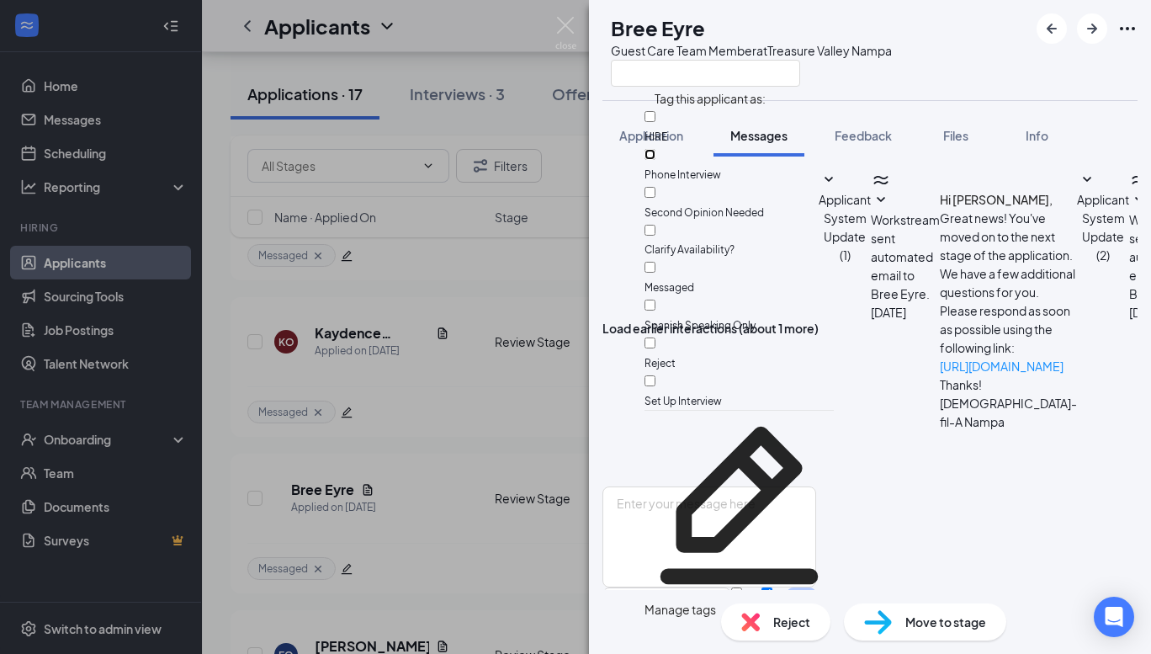
click at [655, 149] on input "Phone Interview" at bounding box center [650, 154] width 11 height 11
checkbox input "true"
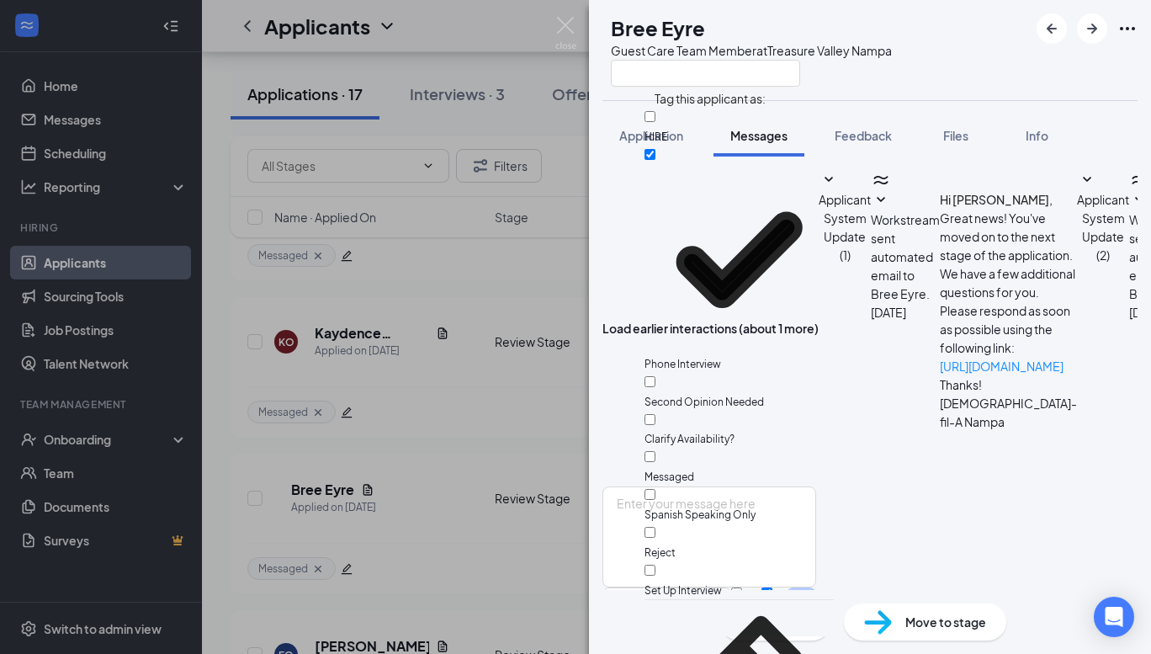
click at [974, 93] on div "BE [PERSON_NAME] Guest Care Team Member at [GEOGRAPHIC_DATA]" at bounding box center [870, 50] width 562 height 100
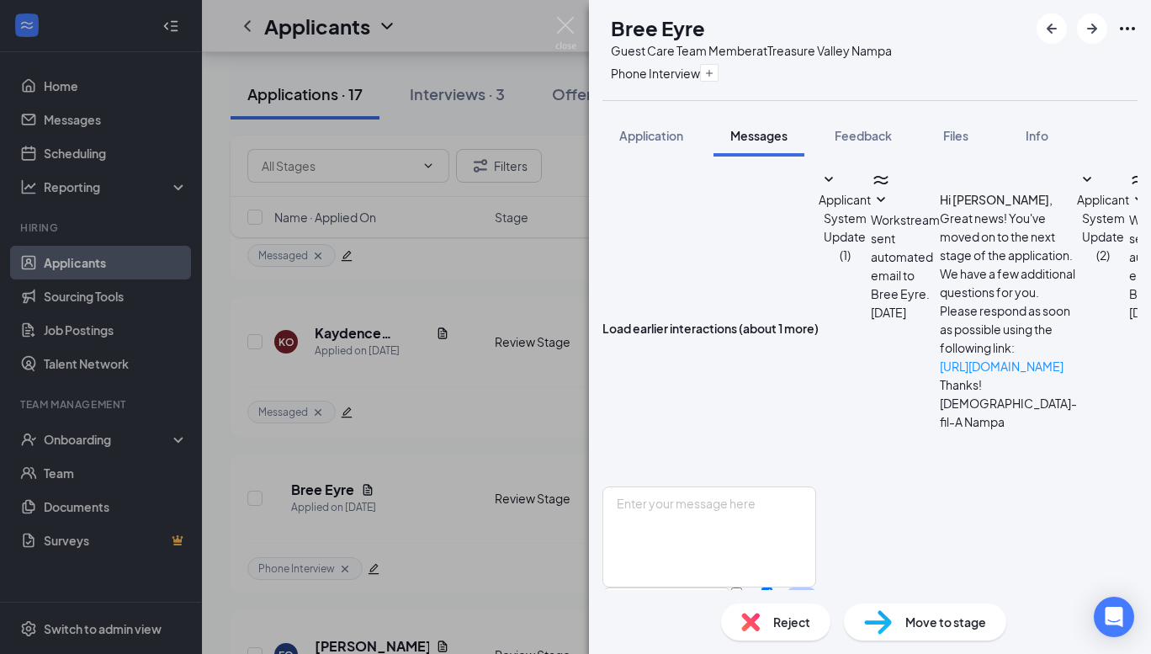
click at [440, 285] on div "BE Bree Eyre Guest Care Team Member at [GEOGRAPHIC_DATA] Phone Interview Applic…" at bounding box center [575, 327] width 1151 height 654
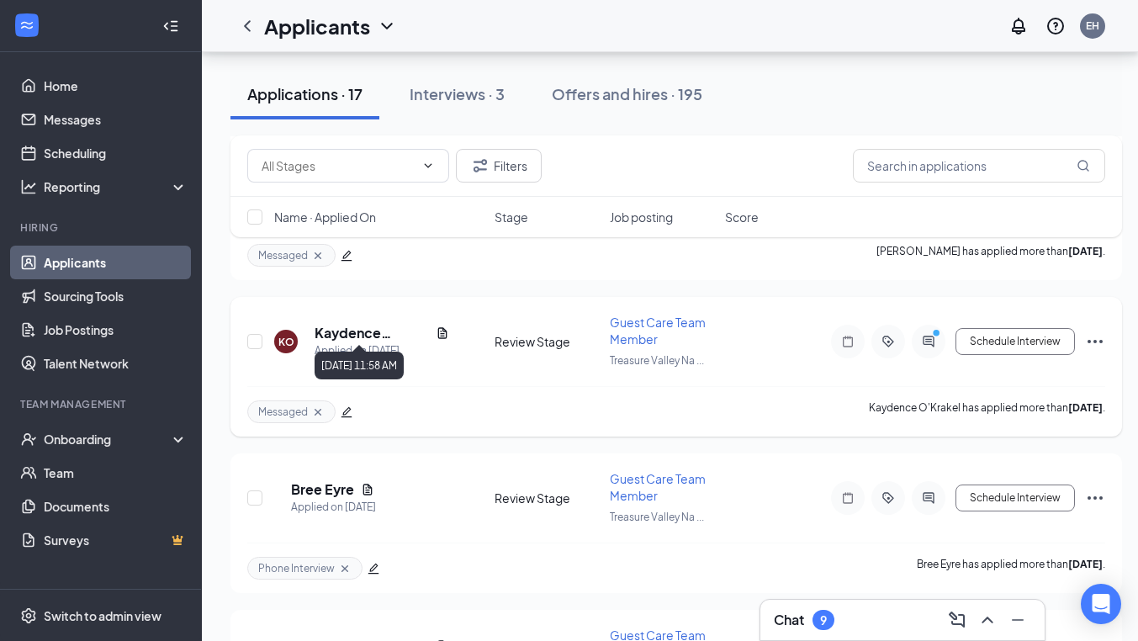
click at [379, 324] on h5 "Kaydence O'Krakel" at bounding box center [372, 333] width 114 height 19
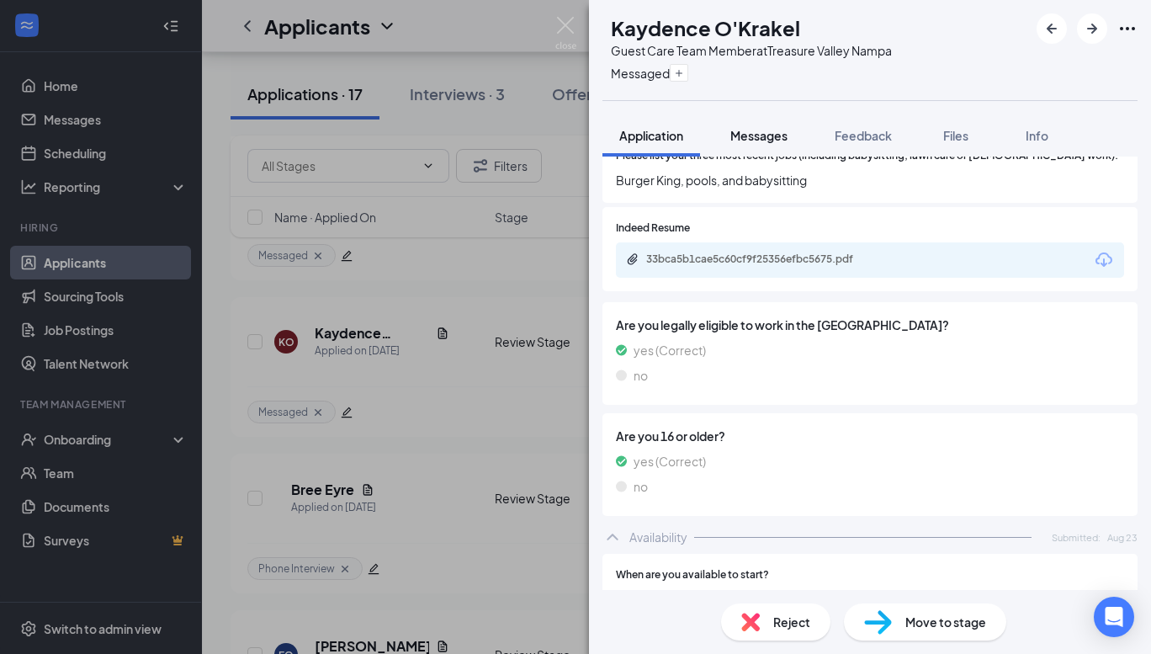
scroll to position [496, 0]
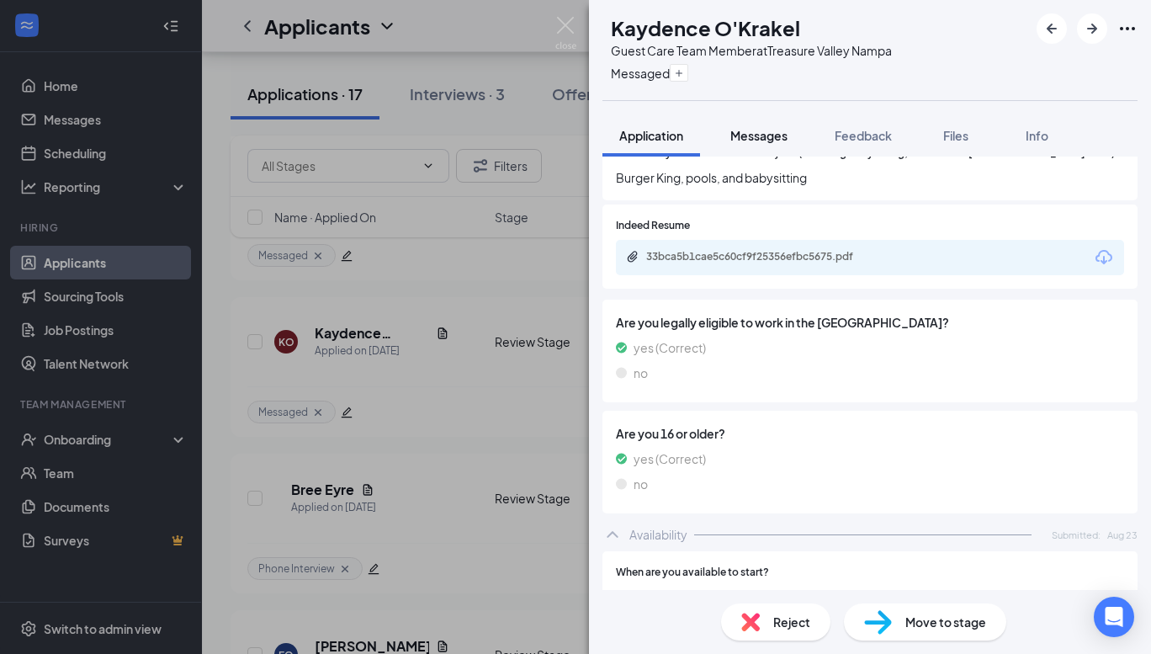
click at [749, 126] on button "Messages" at bounding box center [759, 135] width 91 height 42
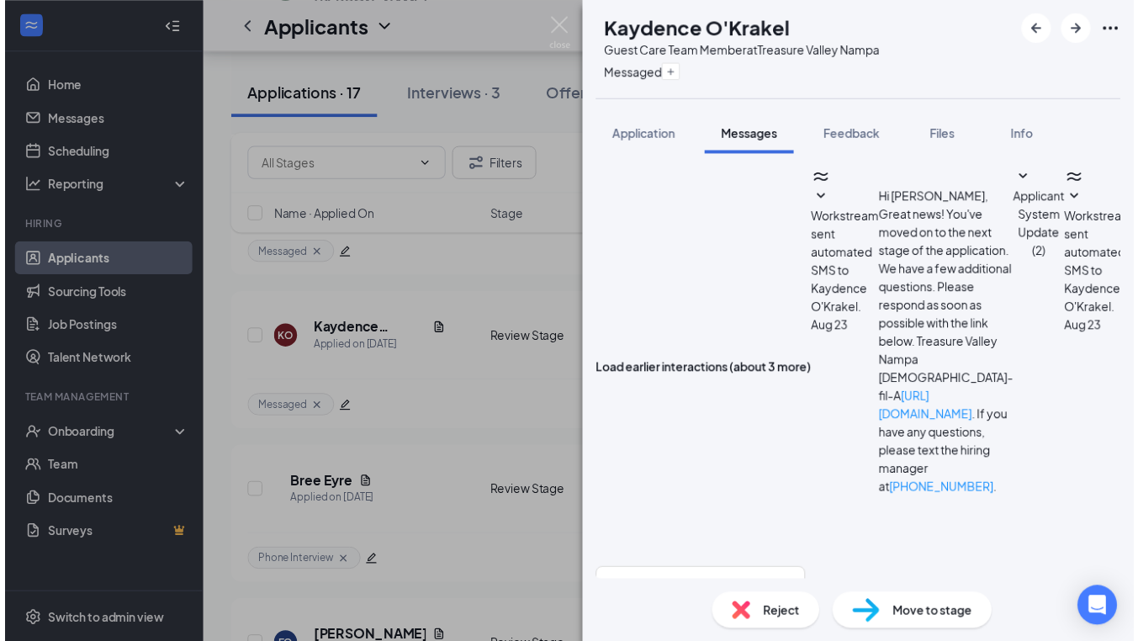
scroll to position [718, 0]
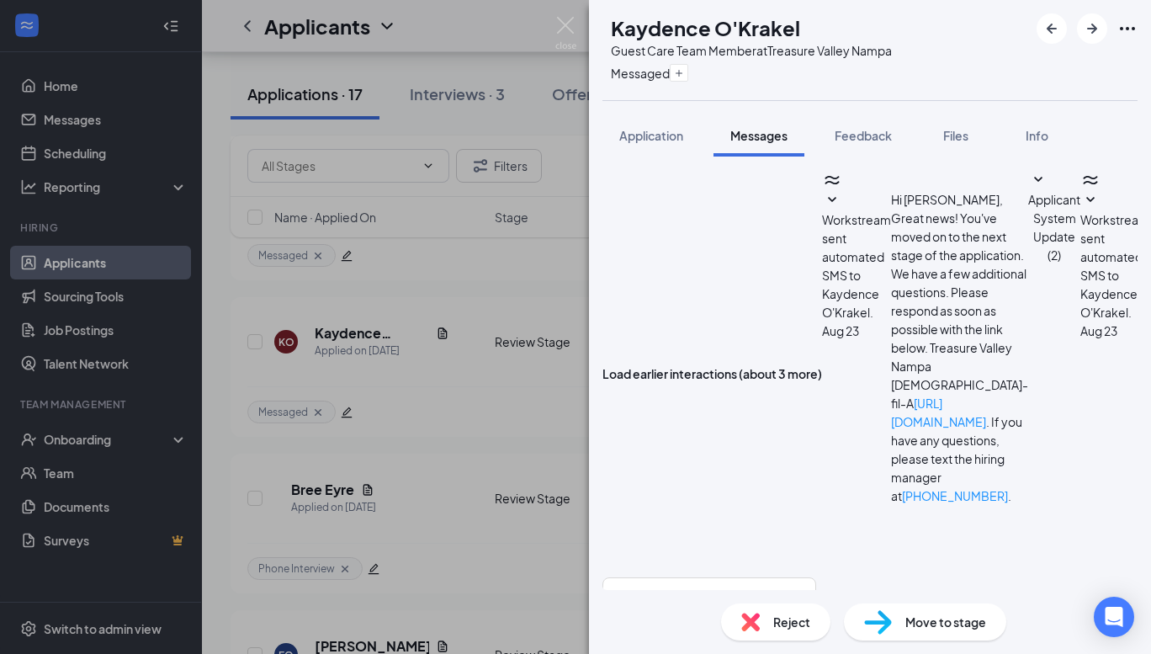
click at [777, 631] on div "Reject" at bounding box center [775, 621] width 109 height 37
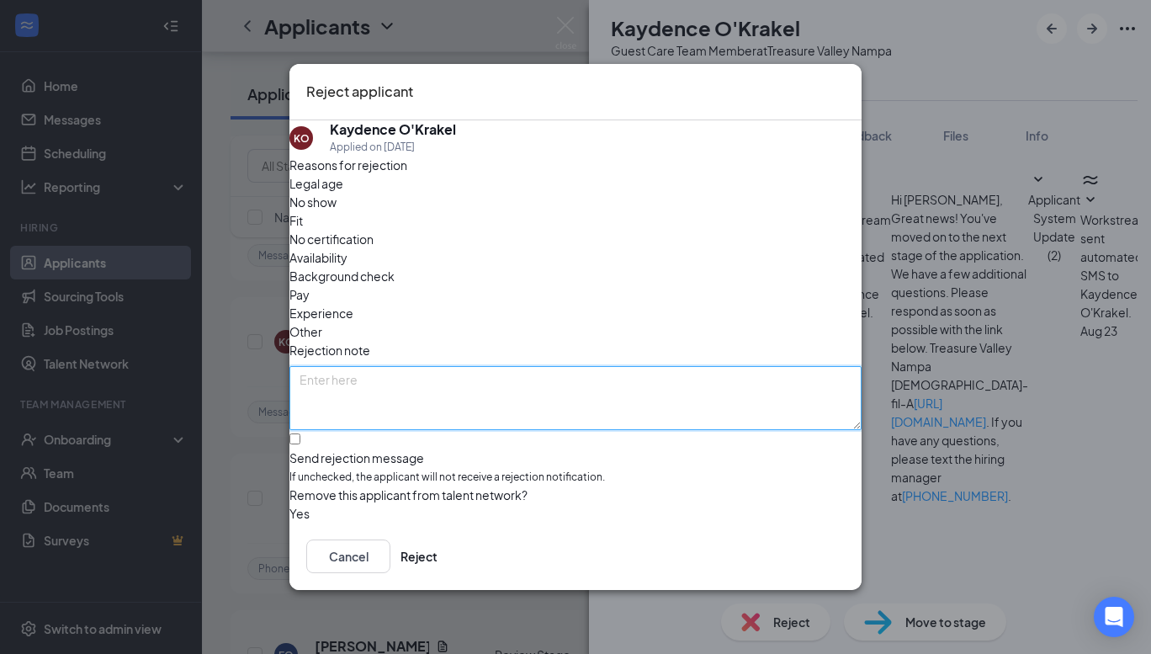
click at [685, 366] on textarea at bounding box center [575, 398] width 572 height 64
type textarea "scheduled phone interview, messaged saying she is pursing another opportunity"
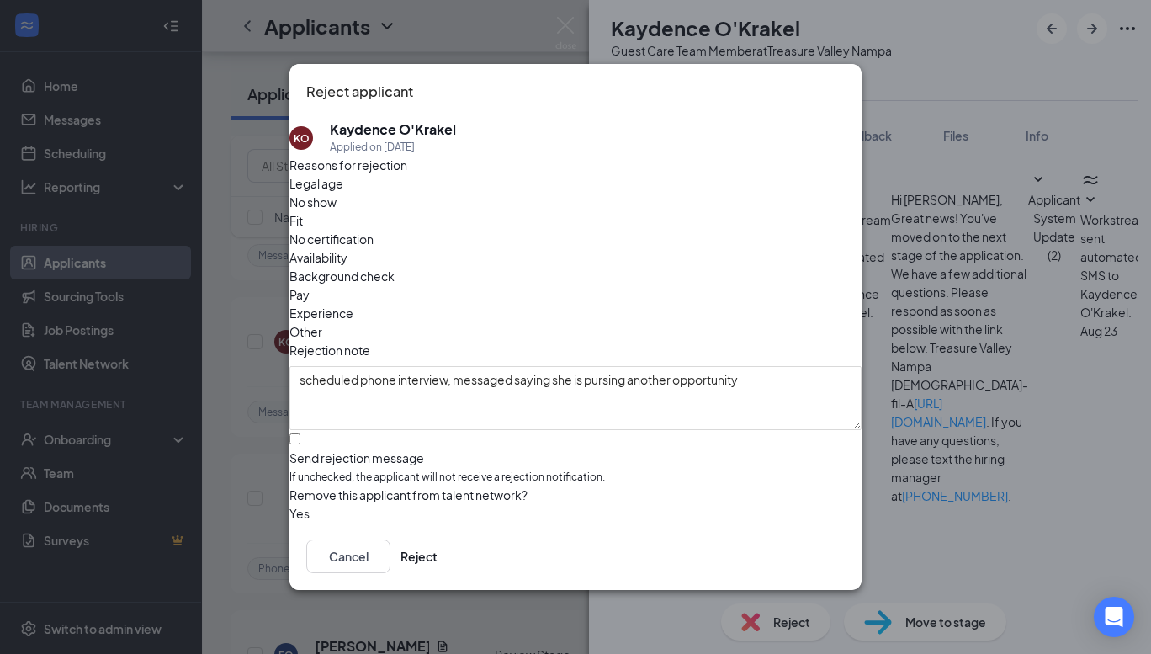
click at [322, 322] on span "Other" at bounding box center [305, 331] width 33 height 19
click at [438, 568] on button "Reject" at bounding box center [419, 556] width 37 height 34
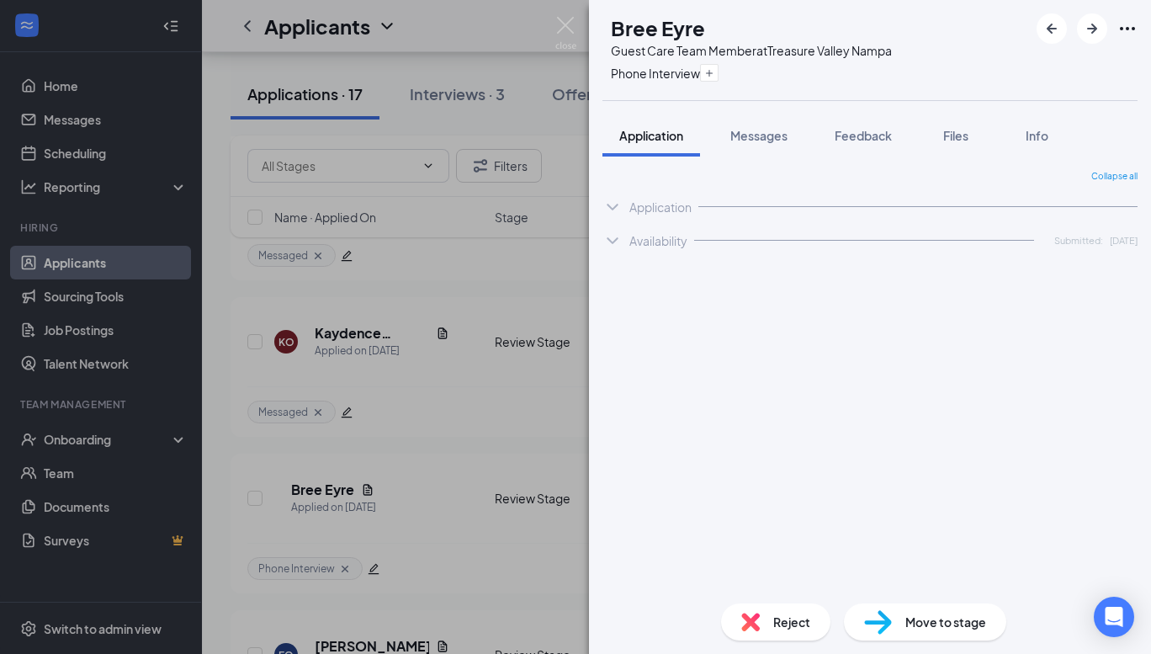
click at [279, 448] on div "BE [PERSON_NAME] Guest Care Team Member at [GEOGRAPHIC_DATA] Phone Interview Ap…" at bounding box center [575, 327] width 1151 height 654
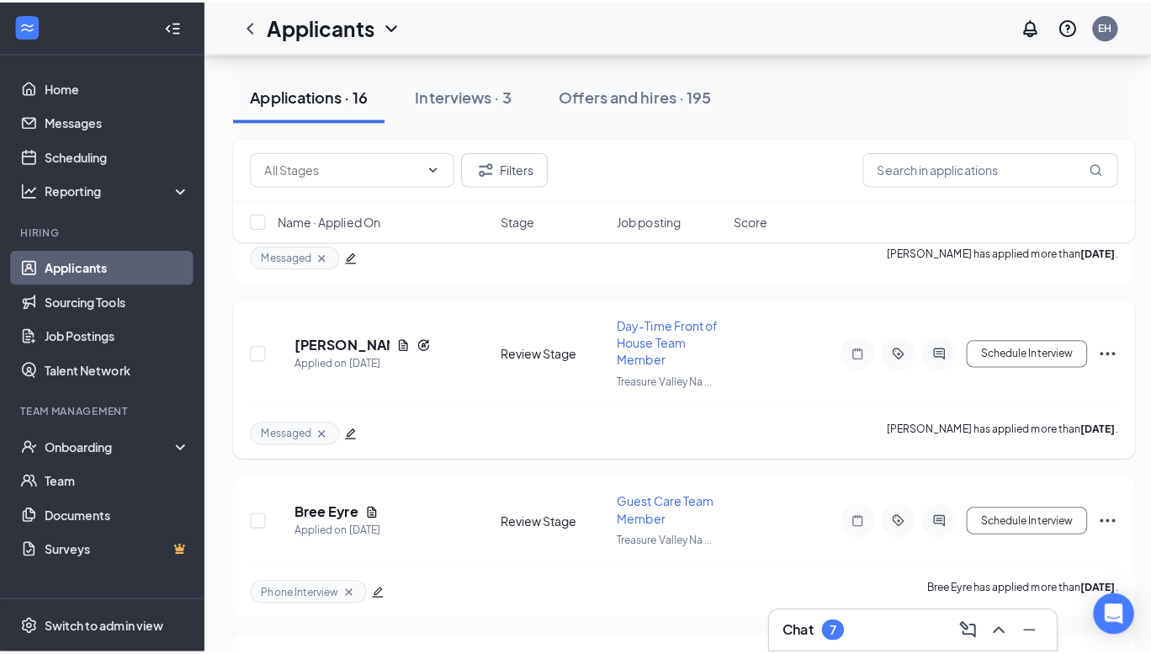
scroll to position [2033, 0]
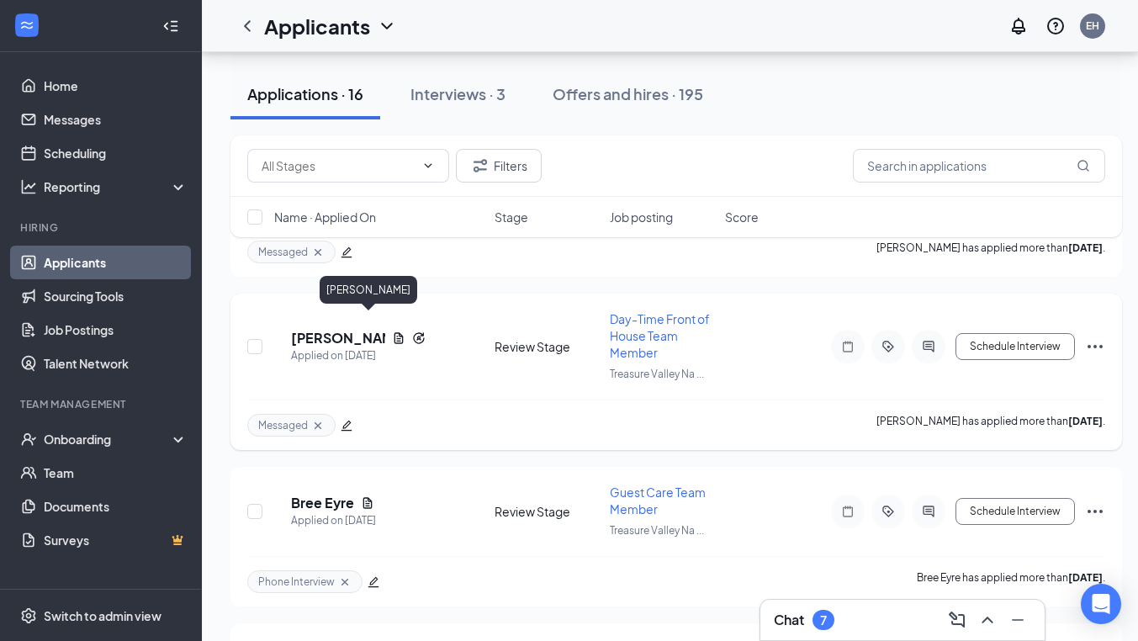
click at [378, 329] on h5 "[PERSON_NAME]" at bounding box center [338, 338] width 94 height 19
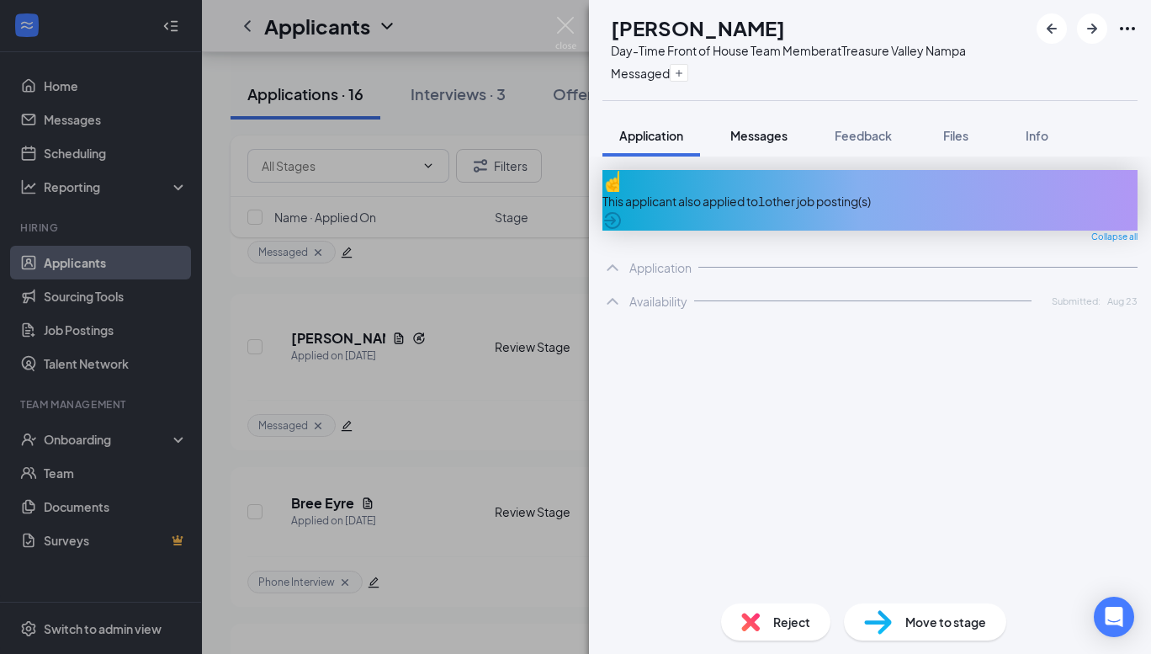
click at [753, 139] on span "Messages" at bounding box center [758, 135] width 57 height 15
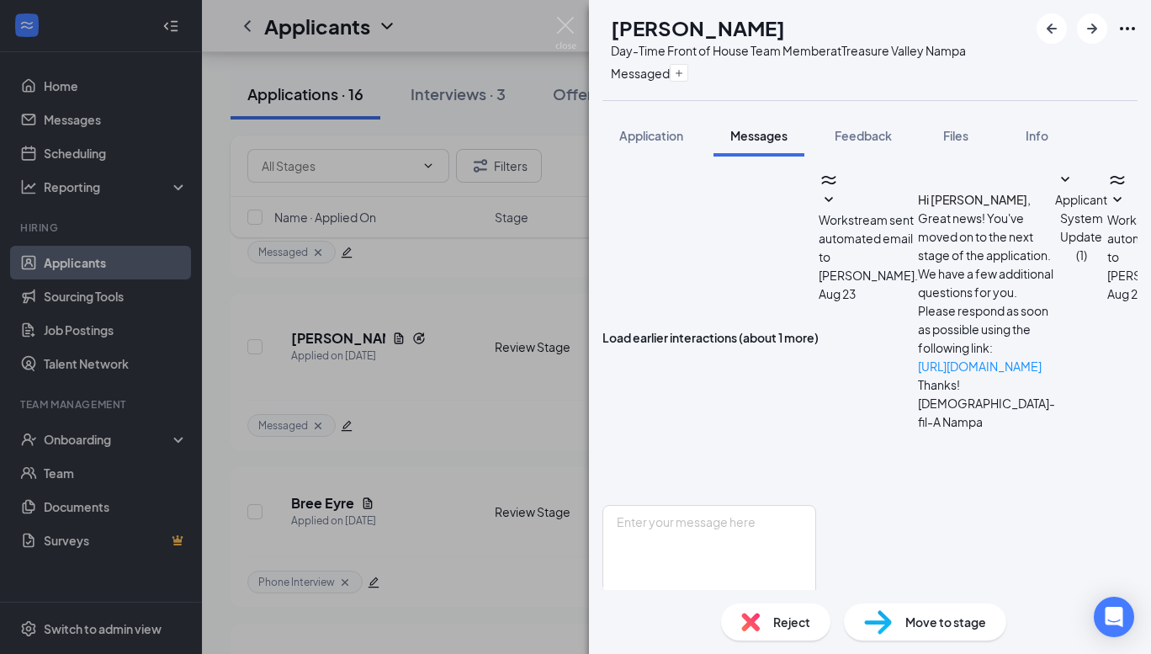
scroll to position [581, 0]
click at [385, 422] on div "NP [PERSON_NAME] Day-Time Front of House Team Member at [GEOGRAPHIC_DATA] Messa…" at bounding box center [575, 327] width 1151 height 654
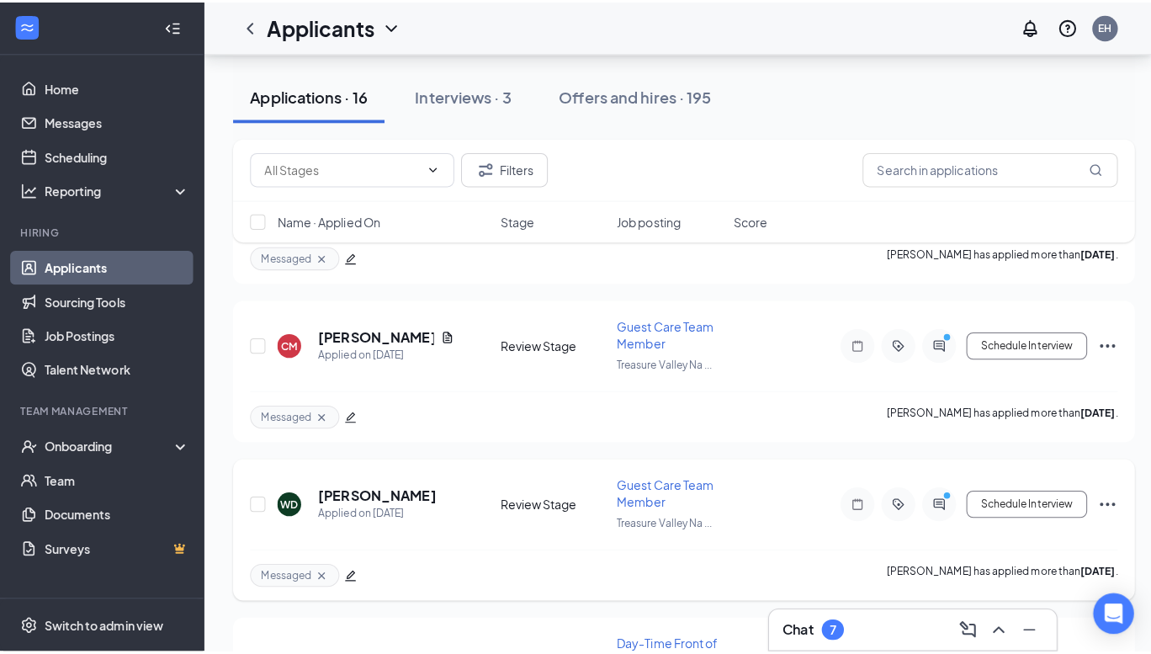
scroll to position [1717, 0]
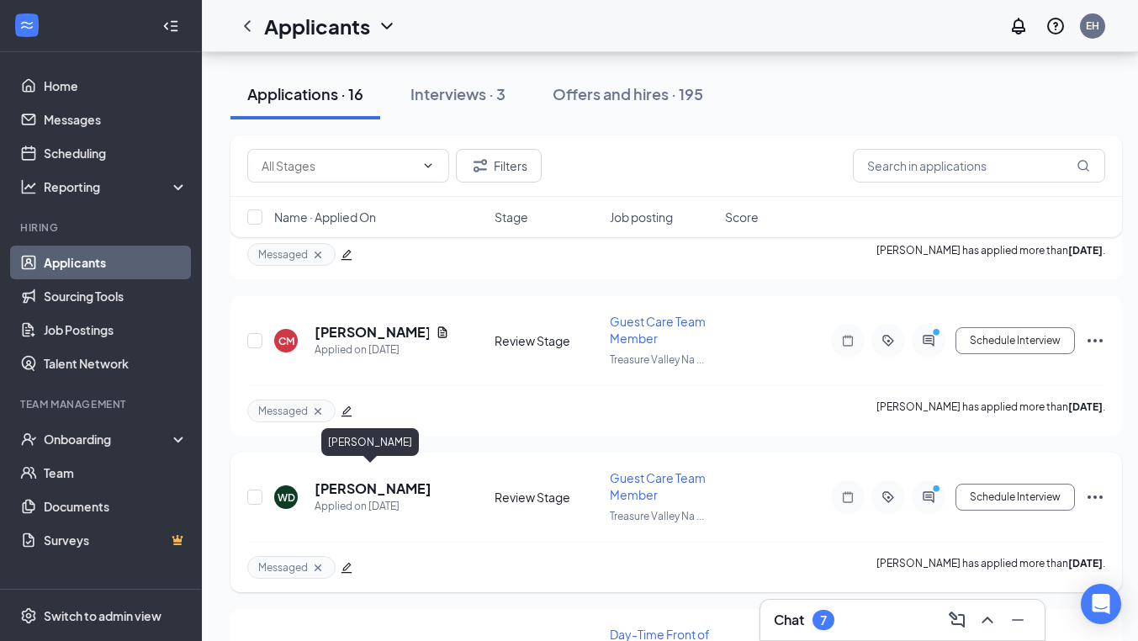
click at [379, 480] on h5 "[PERSON_NAME]" at bounding box center [373, 489] width 117 height 19
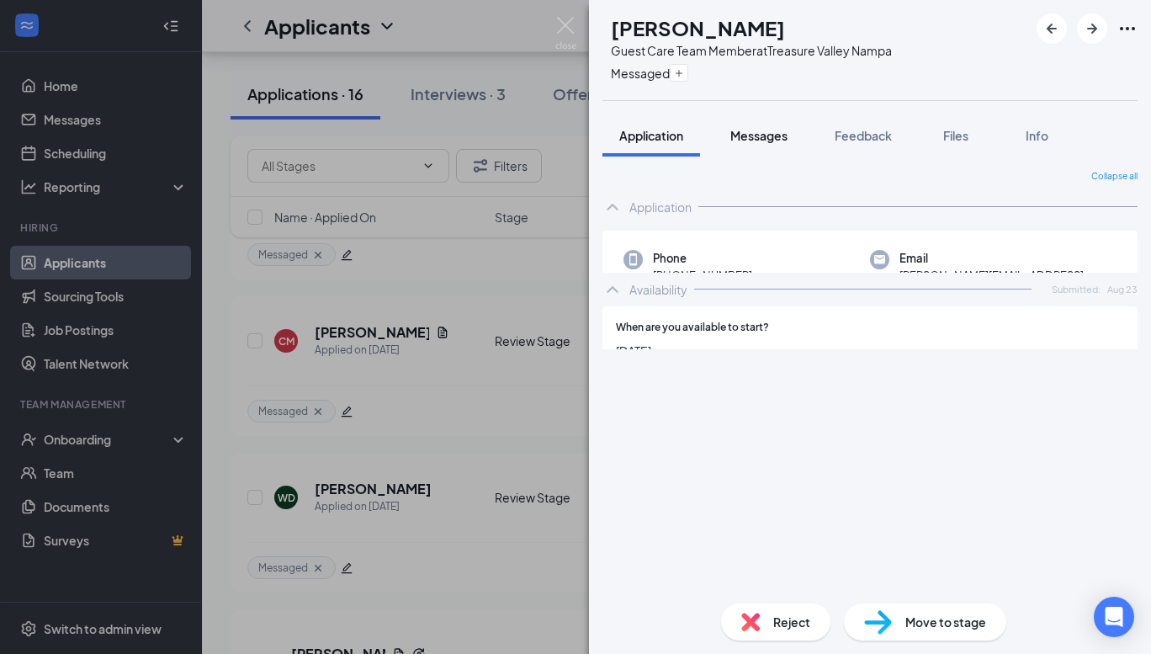
click at [764, 131] on span "Messages" at bounding box center [758, 135] width 57 height 15
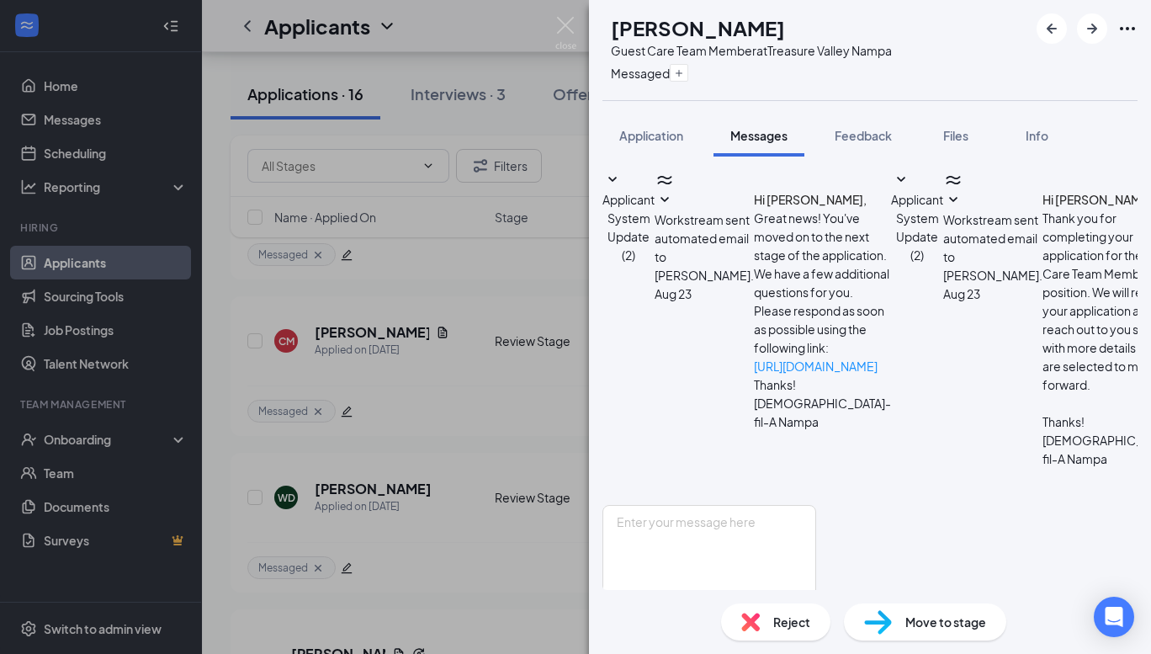
scroll to position [397, 0]
click at [816, 505] on textarea at bounding box center [709, 555] width 214 height 101
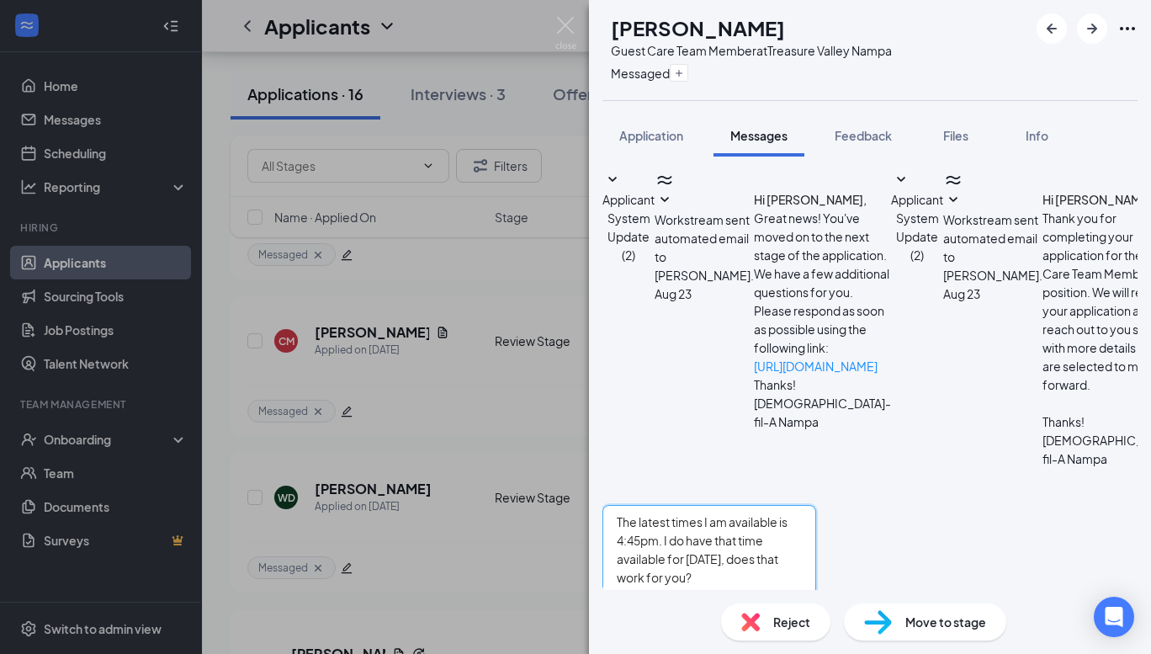
type textarea "The latest times I am available is 4:45pm. I do have that time available for [D…"
click at [816, 583] on div "The latest times I am available is 4:45pm. I do have that time available for [D…" at bounding box center [709, 584] width 214 height 159
click at [816, 606] on button "Send" at bounding box center [801, 635] width 29 height 58
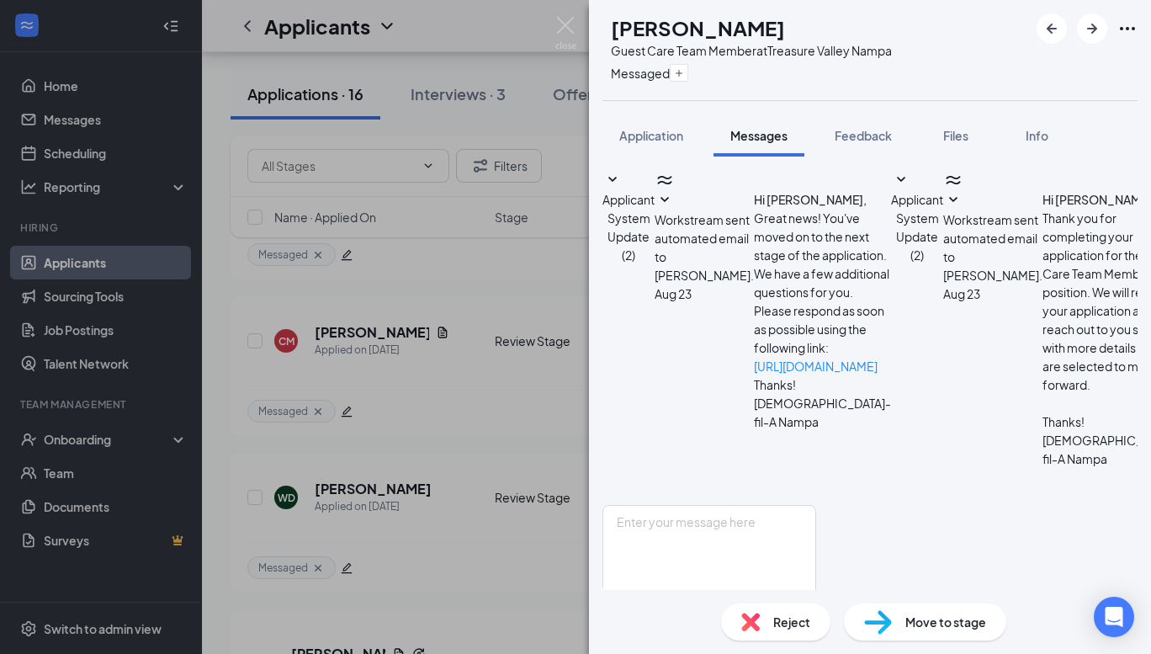
scroll to position [523, 0]
click at [213, 459] on div "[PERSON_NAME] Guest Care Team Member at [GEOGRAPHIC_DATA] Messaged Application …" at bounding box center [575, 327] width 1151 height 654
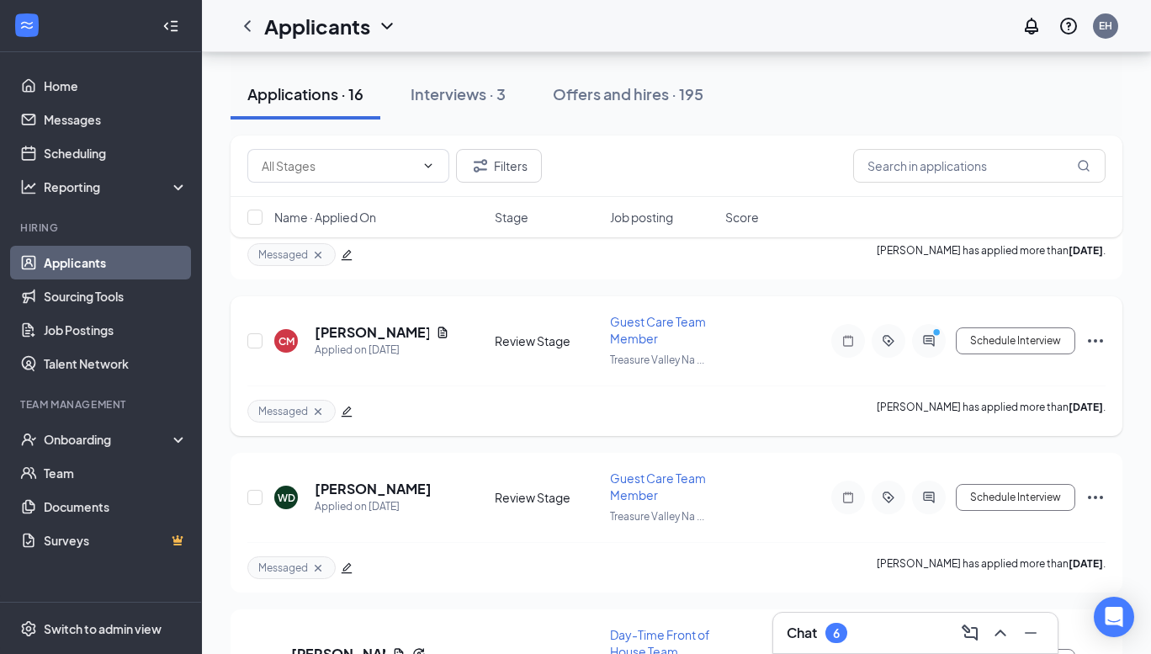
click at [371, 323] on h5 "[PERSON_NAME]" at bounding box center [372, 332] width 114 height 19
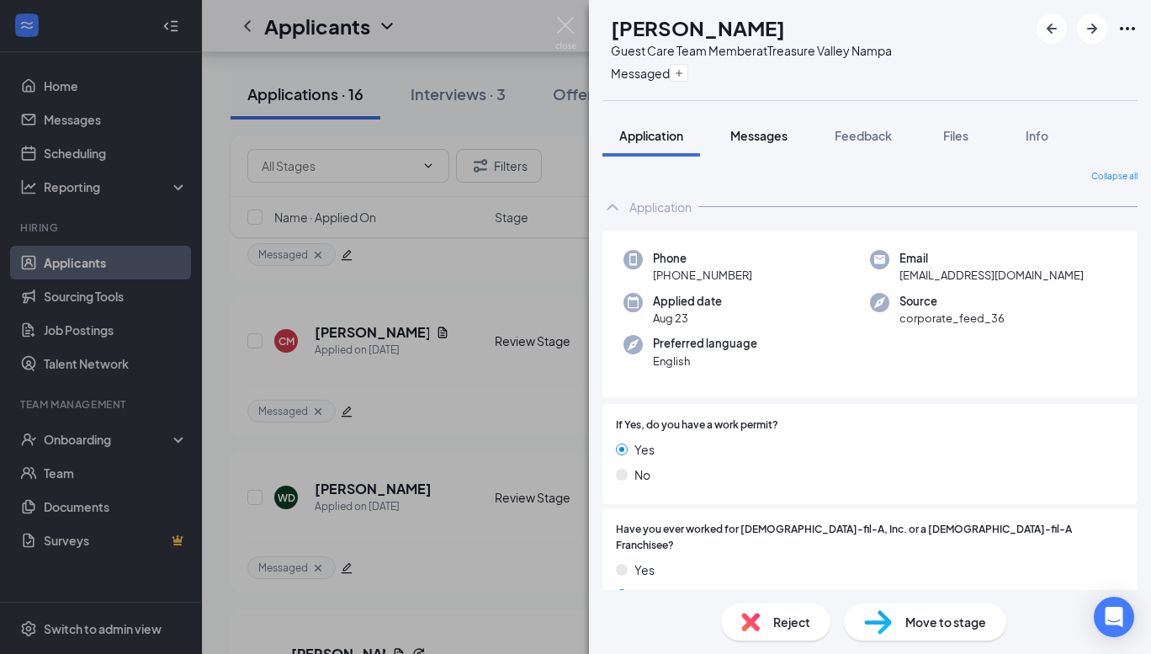
click at [772, 141] on span "Messages" at bounding box center [758, 135] width 57 height 15
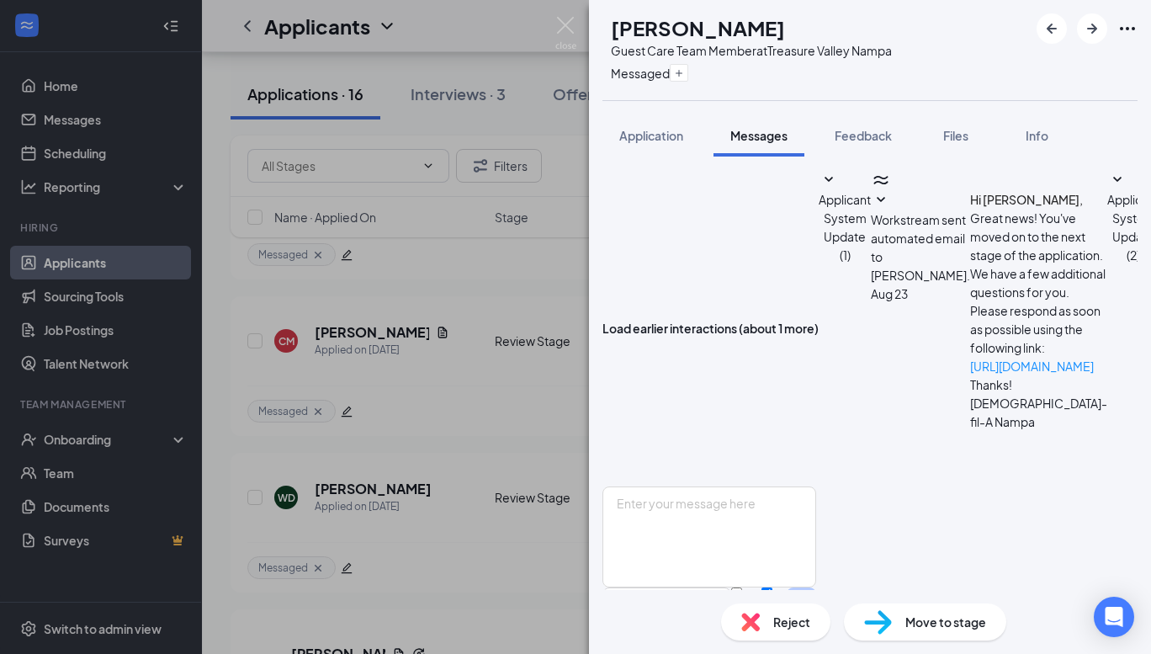
scroll to position [671, 0]
click at [726, 486] on textarea at bounding box center [709, 536] width 214 height 101
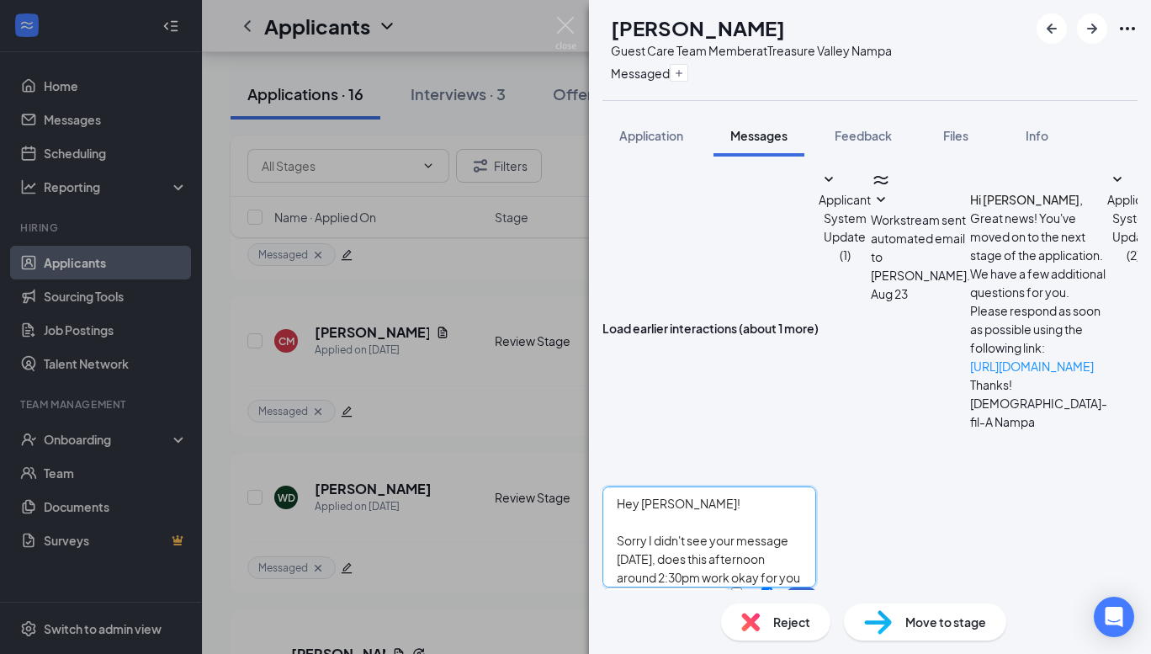
type textarea "Hey [PERSON_NAME]! Sorry I didn't see your message [DATE], does this afternoon …"
click at [816, 587] on button "Send" at bounding box center [801, 616] width 29 height 58
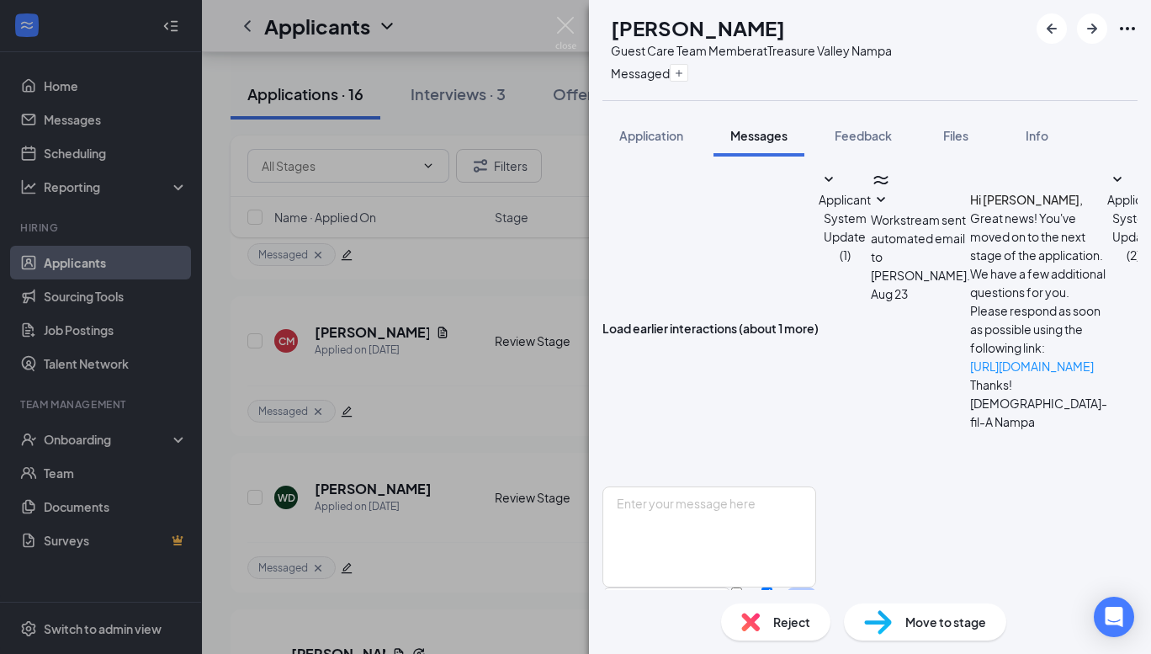
drag, startPoint x: 390, startPoint y: 375, endPoint x: 401, endPoint y: 377, distance: 11.9
click at [390, 374] on div "CM [PERSON_NAME] Guest Care Team Member at [GEOGRAPHIC_DATA] Messaged Applicati…" at bounding box center [575, 327] width 1151 height 654
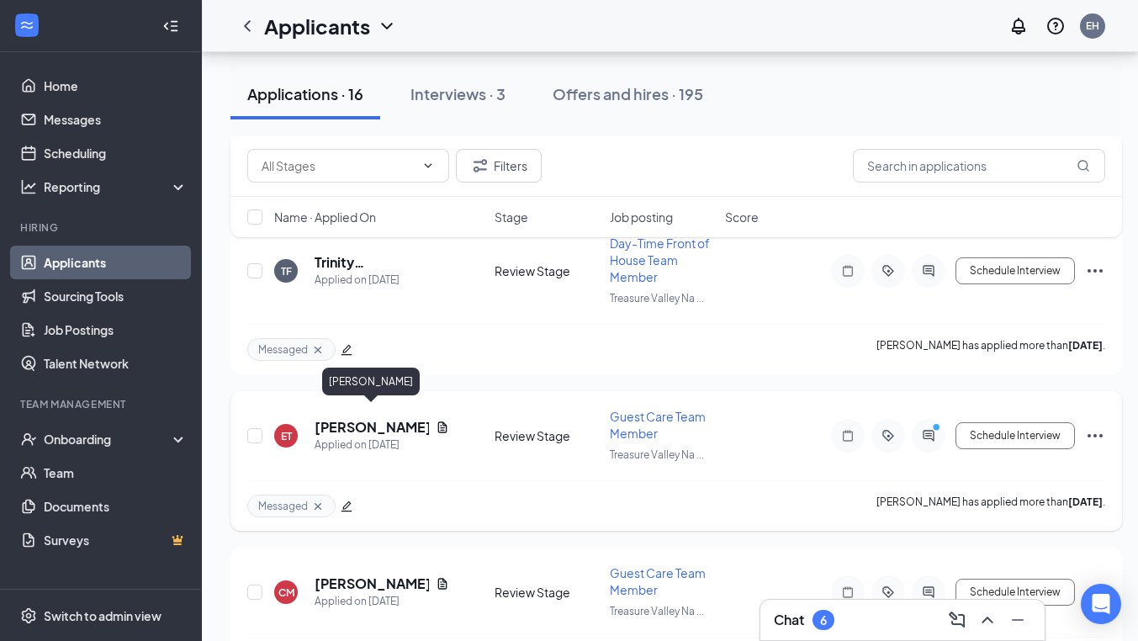
click at [371, 418] on h5 "[PERSON_NAME]" at bounding box center [372, 427] width 114 height 19
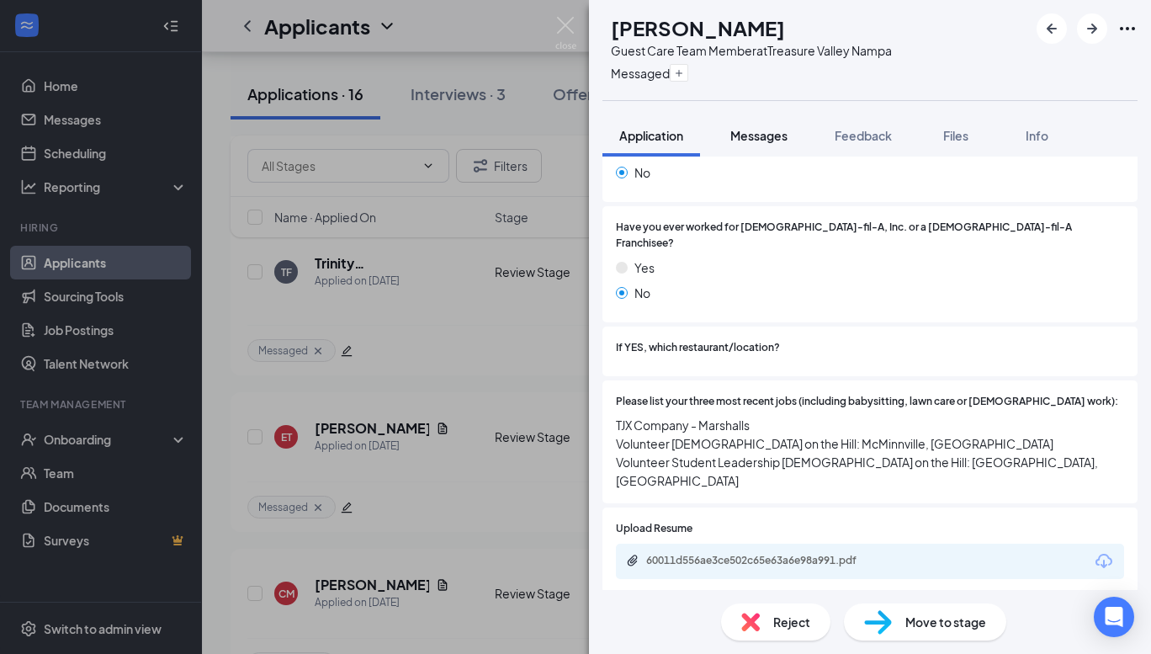
scroll to position [303, 0]
click at [753, 119] on button "Messages" at bounding box center [759, 135] width 91 height 42
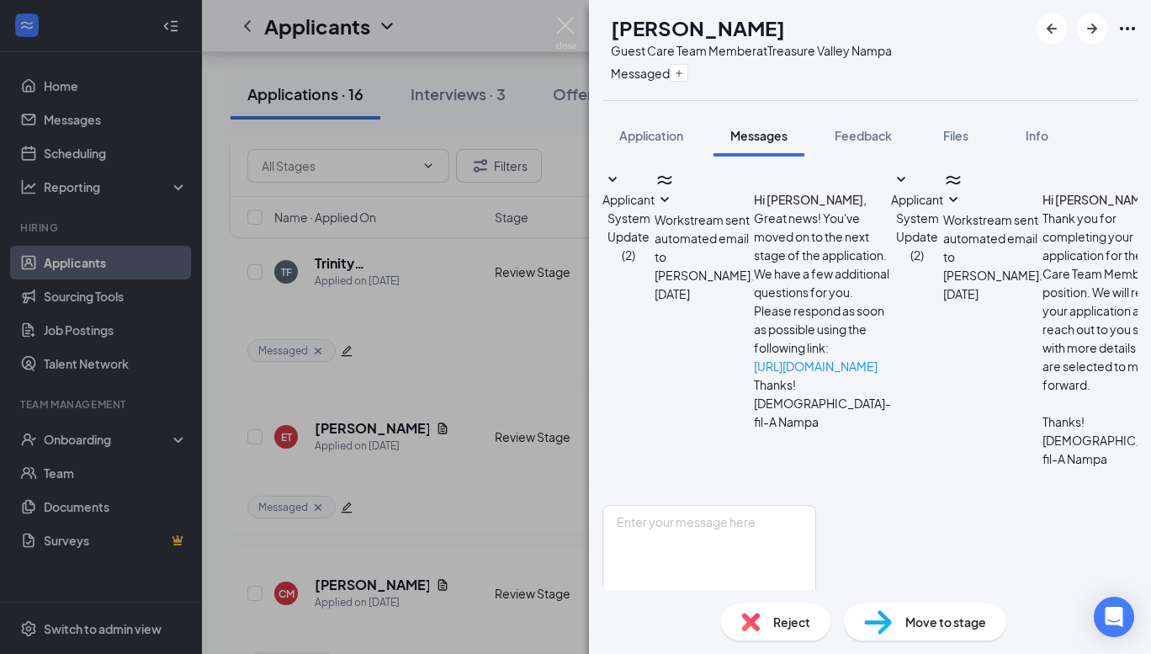
scroll to position [434, 0]
click at [793, 505] on textarea at bounding box center [709, 555] width 214 height 101
type textarea "H"
type textarea "How about [DATE] at 10:30am for a phone interview?"
click at [816, 606] on button "Send" at bounding box center [801, 635] width 29 height 58
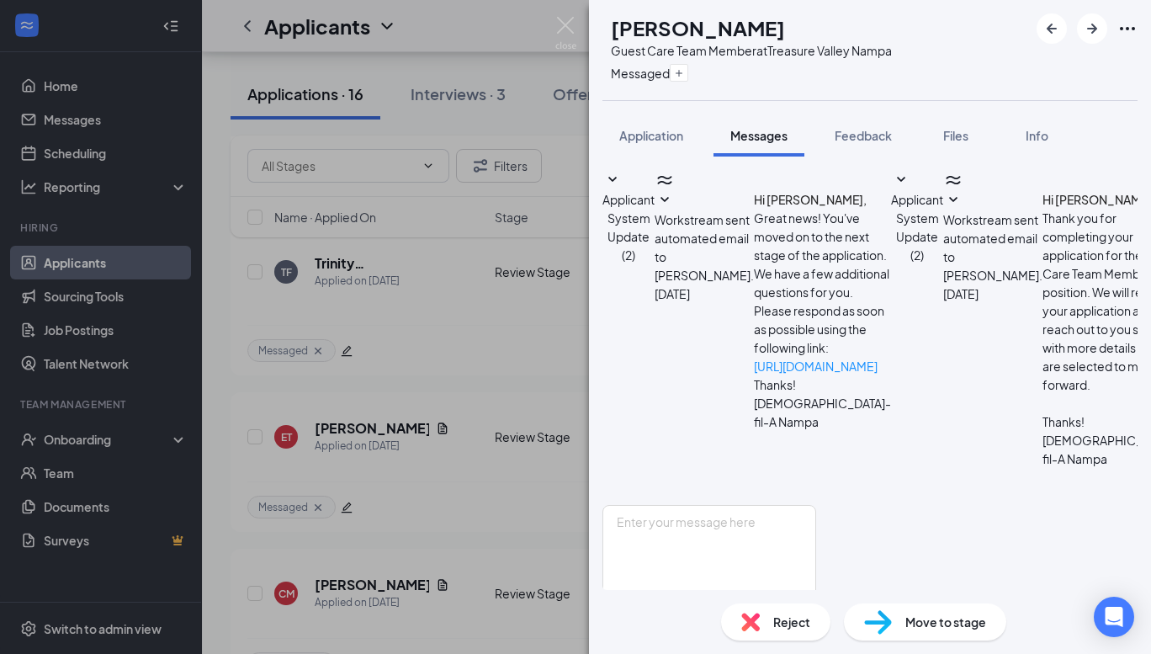
scroll to position [542, 0]
drag, startPoint x: 310, startPoint y: 431, endPoint x: 345, endPoint y: 420, distance: 36.2
click at [310, 430] on div "ET [PERSON_NAME] Guest Care Team Member at [GEOGRAPHIC_DATA] Messaged Applicati…" at bounding box center [575, 327] width 1151 height 654
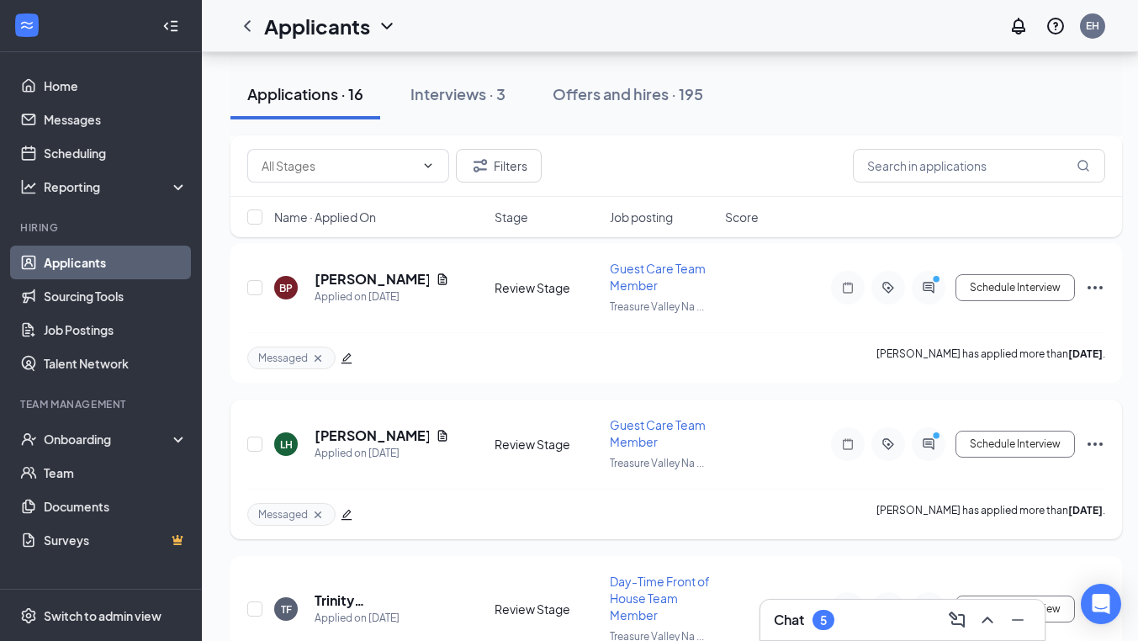
scroll to position [1124, 0]
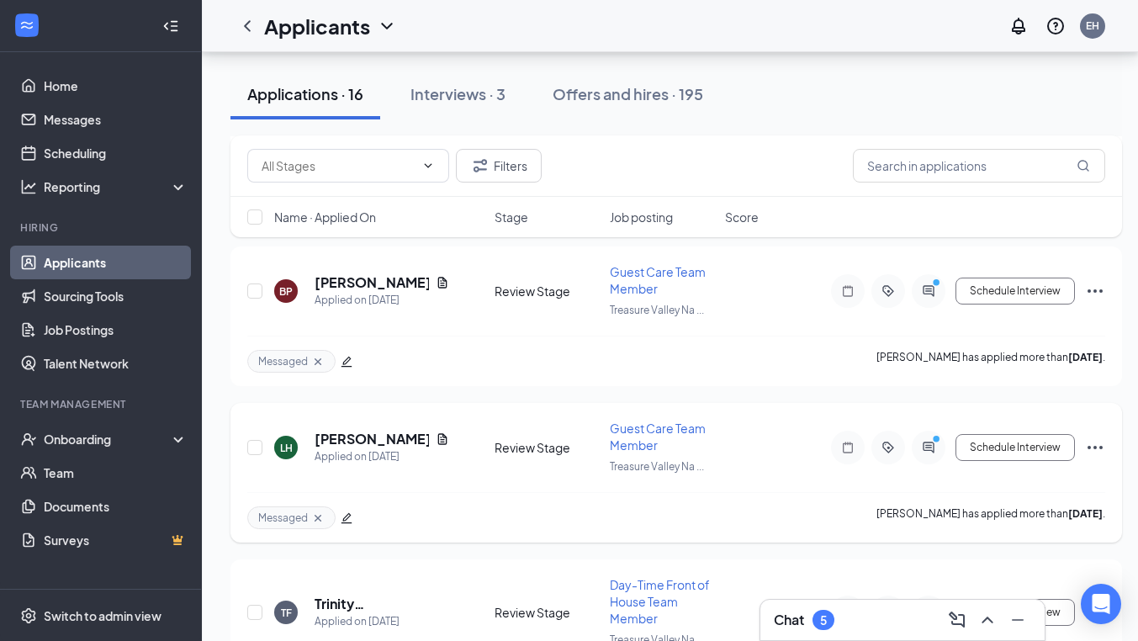
click at [375, 430] on h5 "[PERSON_NAME]" at bounding box center [372, 439] width 114 height 19
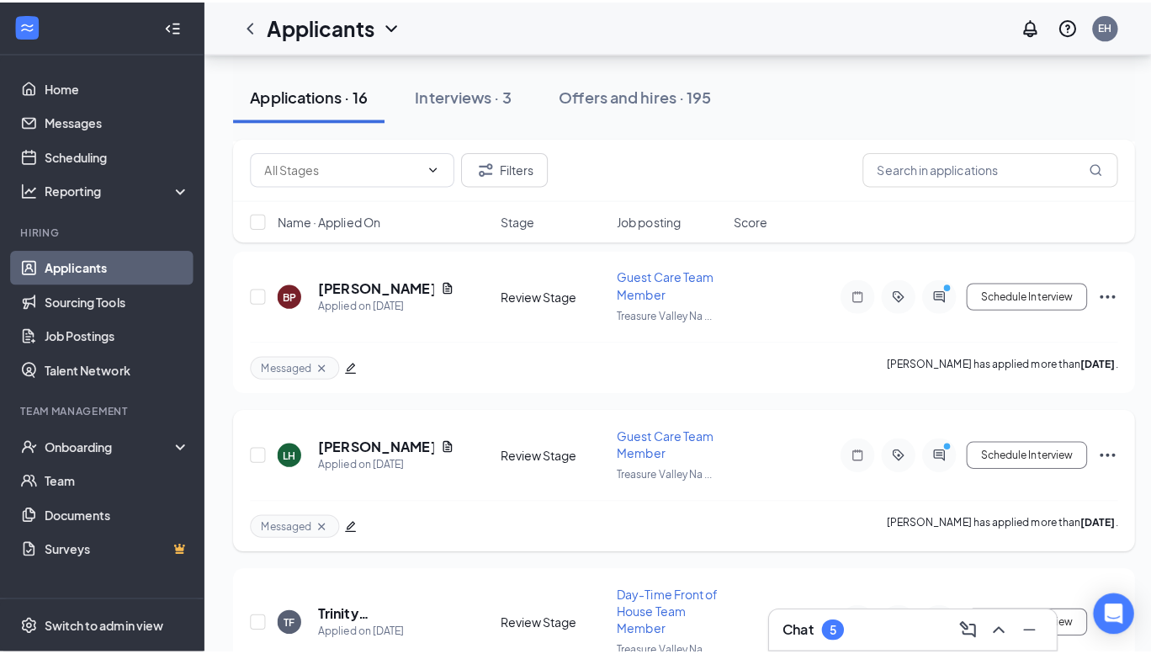
scroll to position [1122, 0]
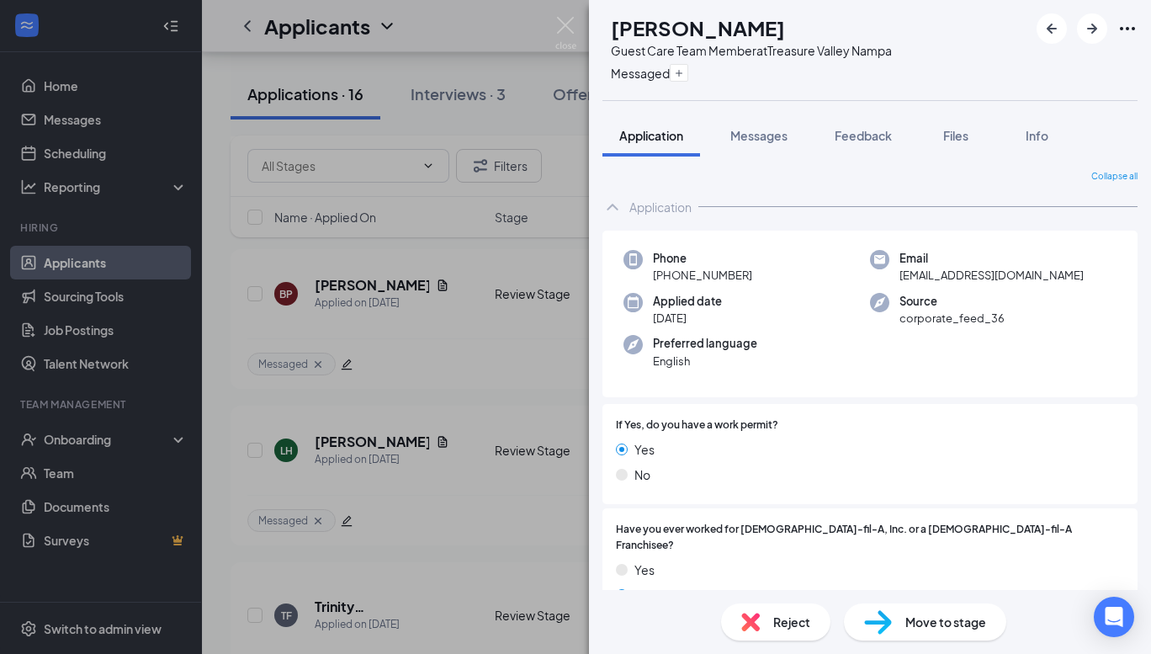
click at [740, 135] on span "Messages" at bounding box center [758, 135] width 57 height 15
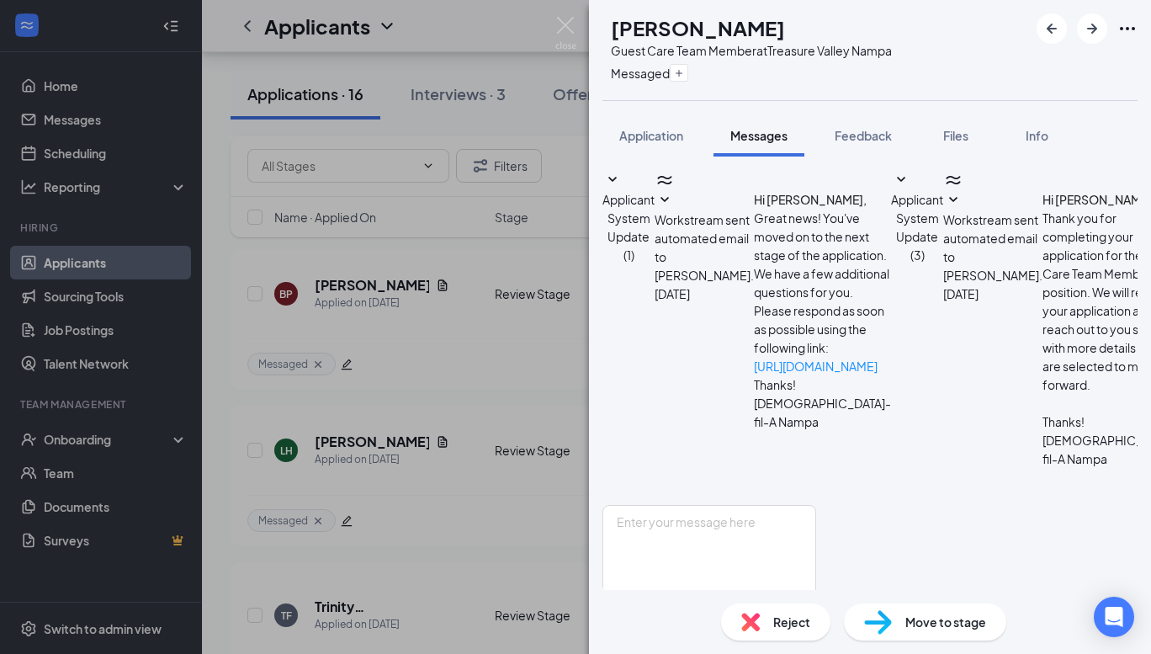
scroll to position [436, 0]
click at [752, 505] on textarea at bounding box center [709, 555] width 214 height 101
click at [816, 505] on textarea "Okay great! Does [DATE] aound 4:30pm work okay for you?" at bounding box center [709, 555] width 214 height 101
click at [816, 505] on textarea "Okay great! Does [DATE] around 4:30pm work okay for you?" at bounding box center [709, 555] width 214 height 101
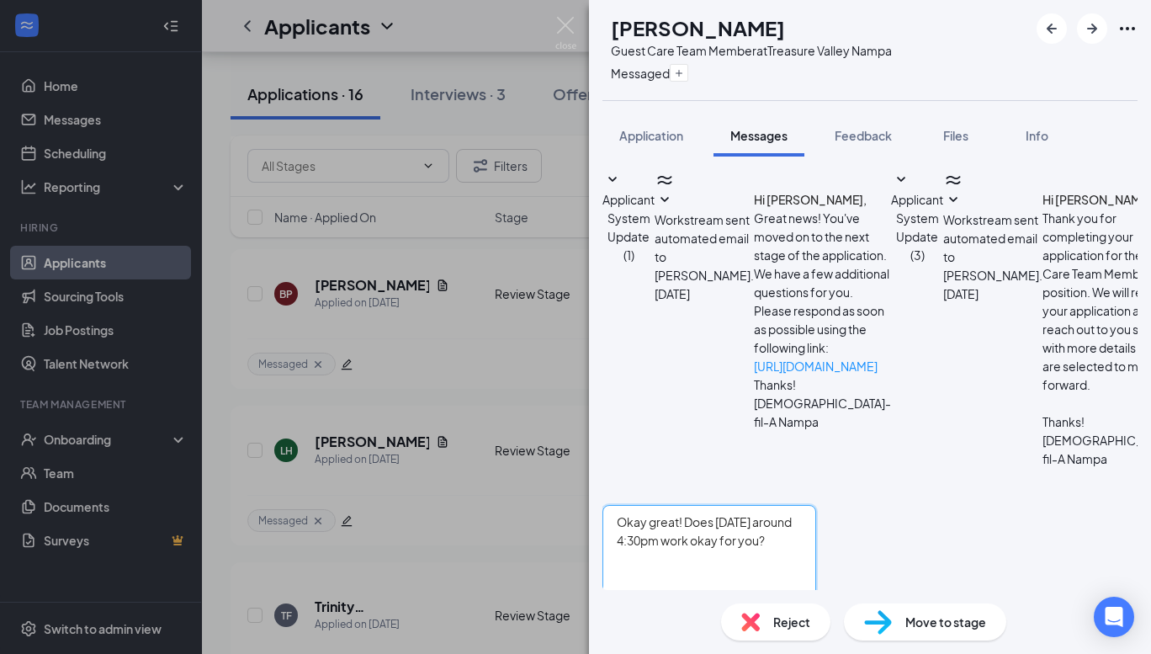
type textarea "Okay great! Does [DATE] around 4:30pm work okay for you?"
click at [816, 606] on button "Send" at bounding box center [801, 635] width 29 height 58
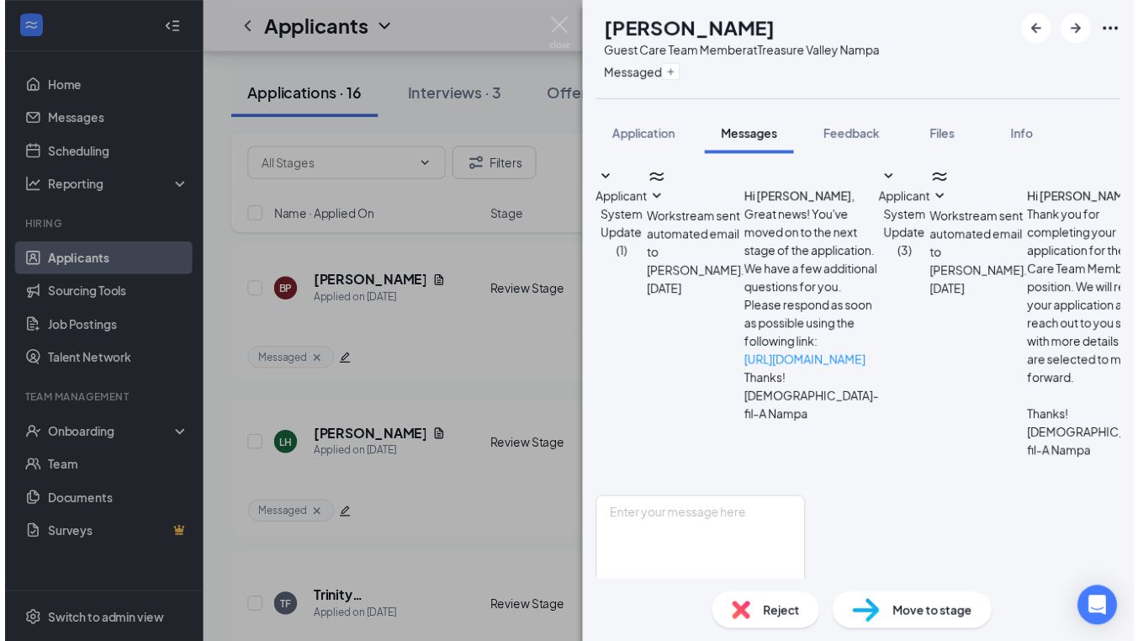
scroll to position [545, 0]
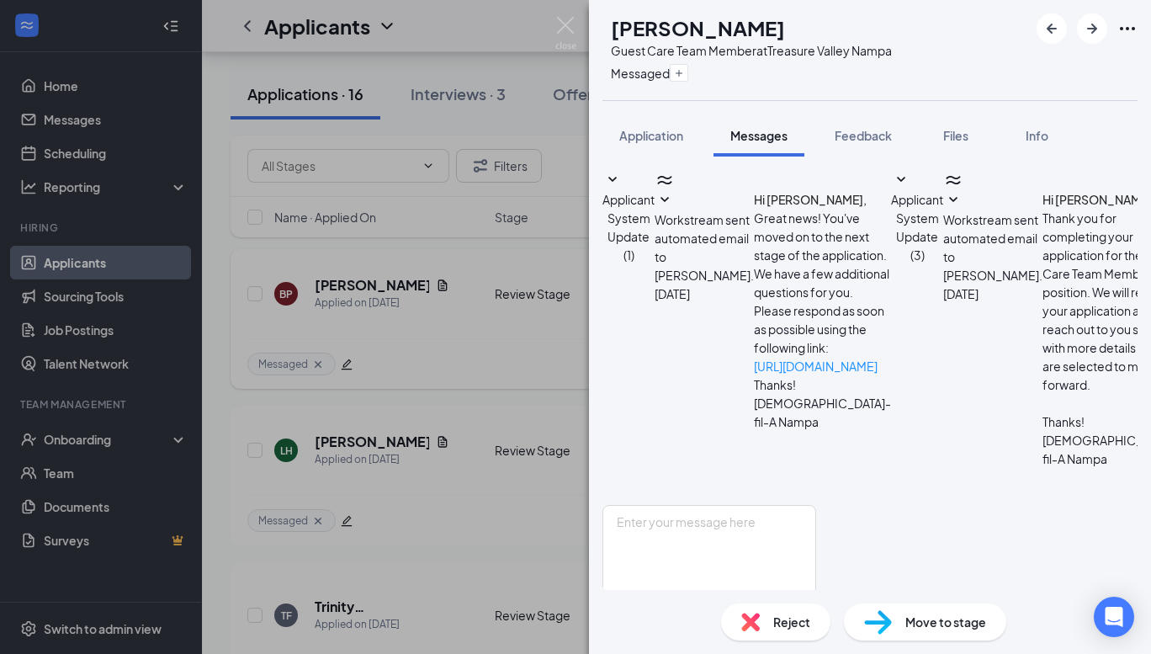
drag, startPoint x: 447, startPoint y: 366, endPoint x: 464, endPoint y: 325, distance: 44.5
click at [447, 365] on div "LH [PERSON_NAME] Guest Care Team Member at [GEOGRAPHIC_DATA] Messaged Applicati…" at bounding box center [575, 327] width 1151 height 654
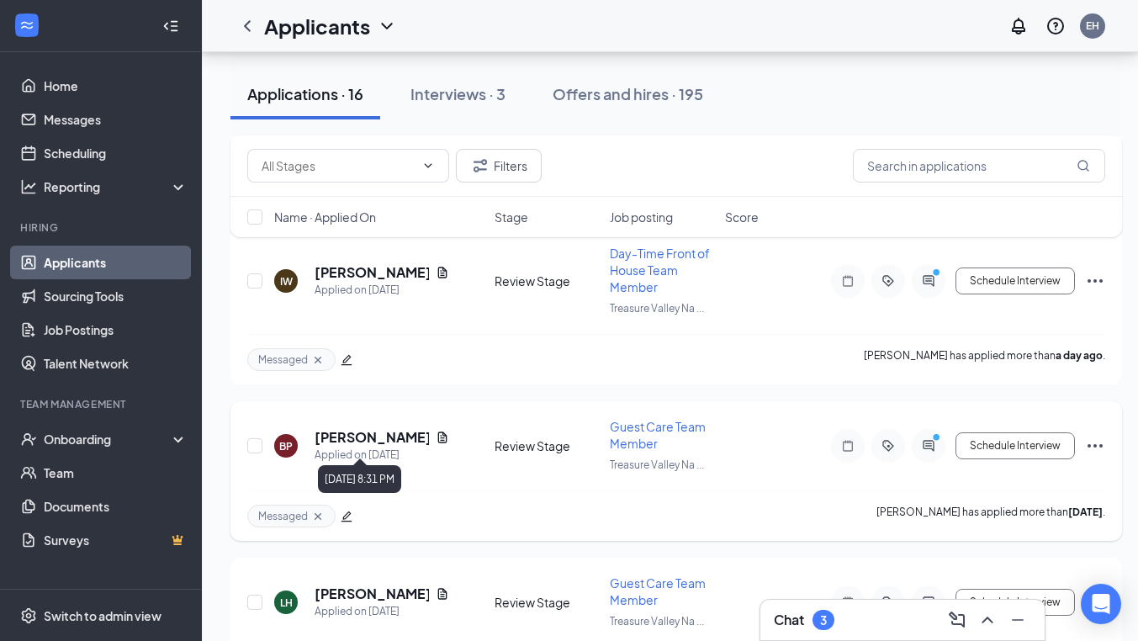
click at [373, 433] on h5 "[PERSON_NAME]" at bounding box center [372, 437] width 114 height 19
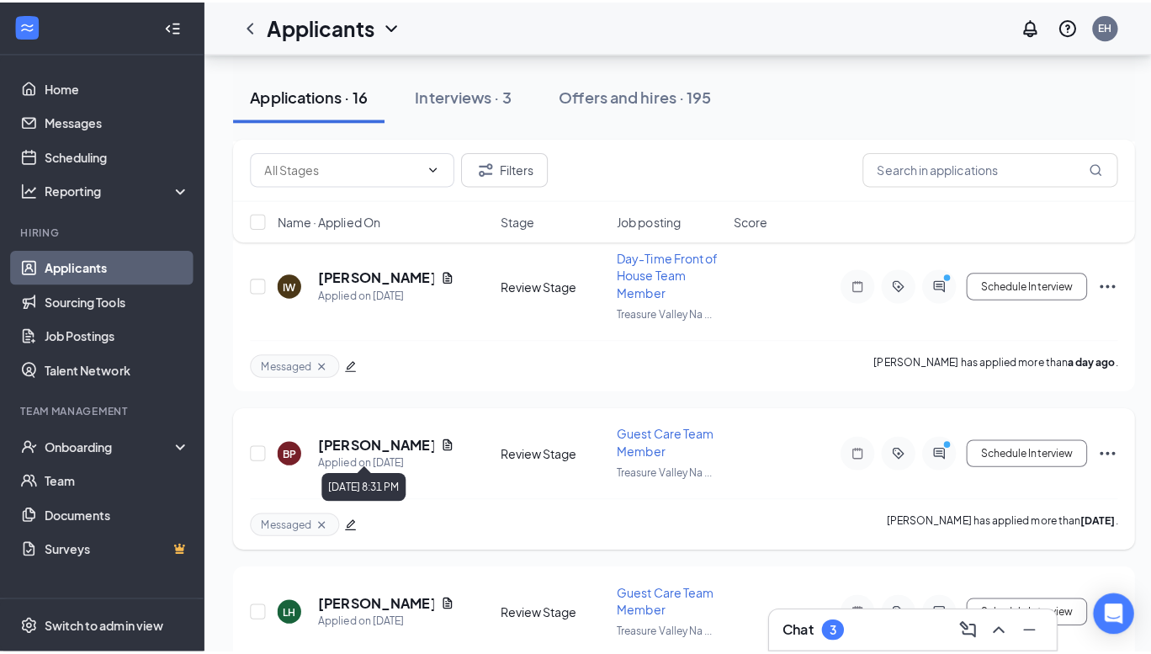
scroll to position [968, 0]
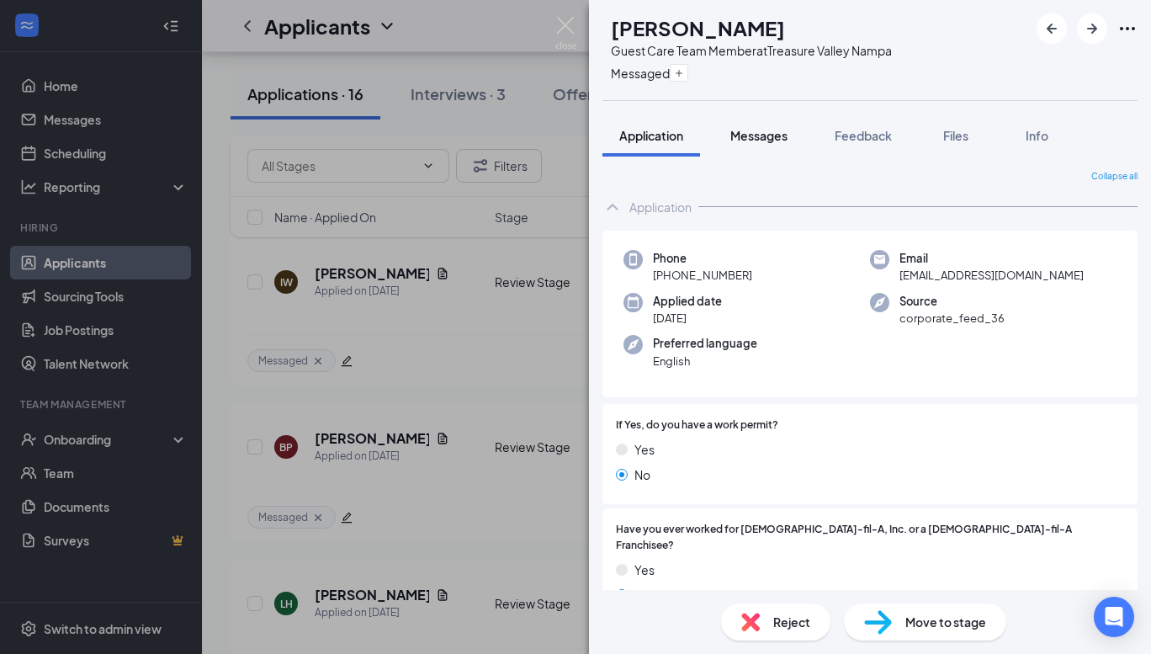
click at [743, 140] on span "Messages" at bounding box center [758, 135] width 57 height 15
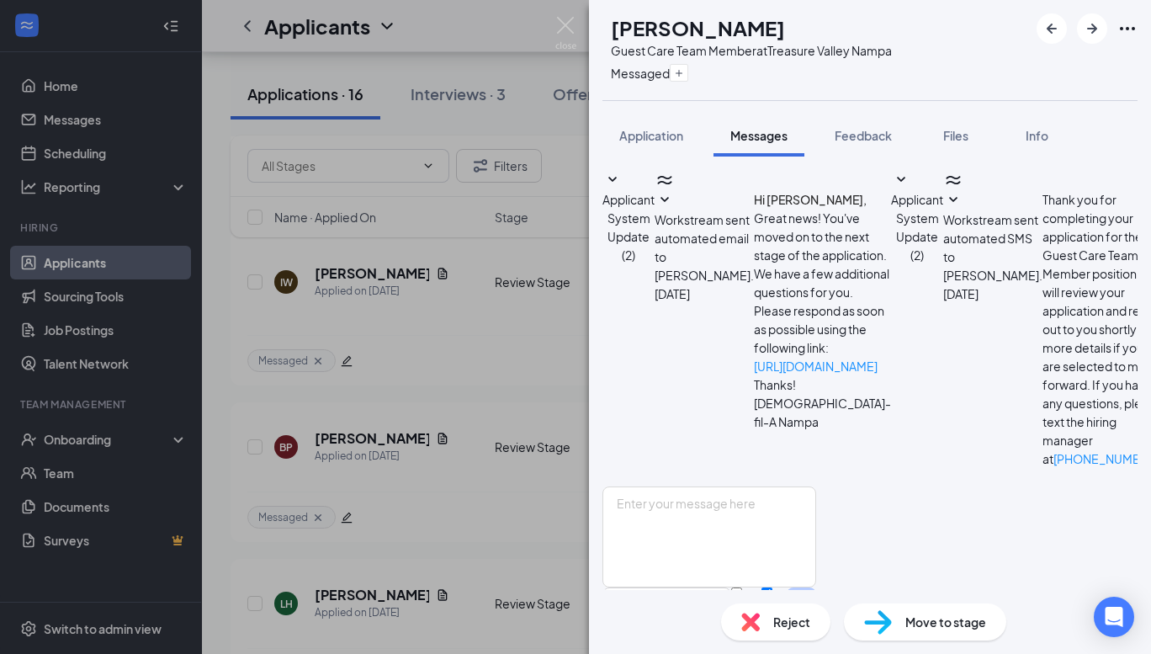
scroll to position [397, 0]
click at [745, 486] on textarea at bounding box center [709, 536] width 214 height 101
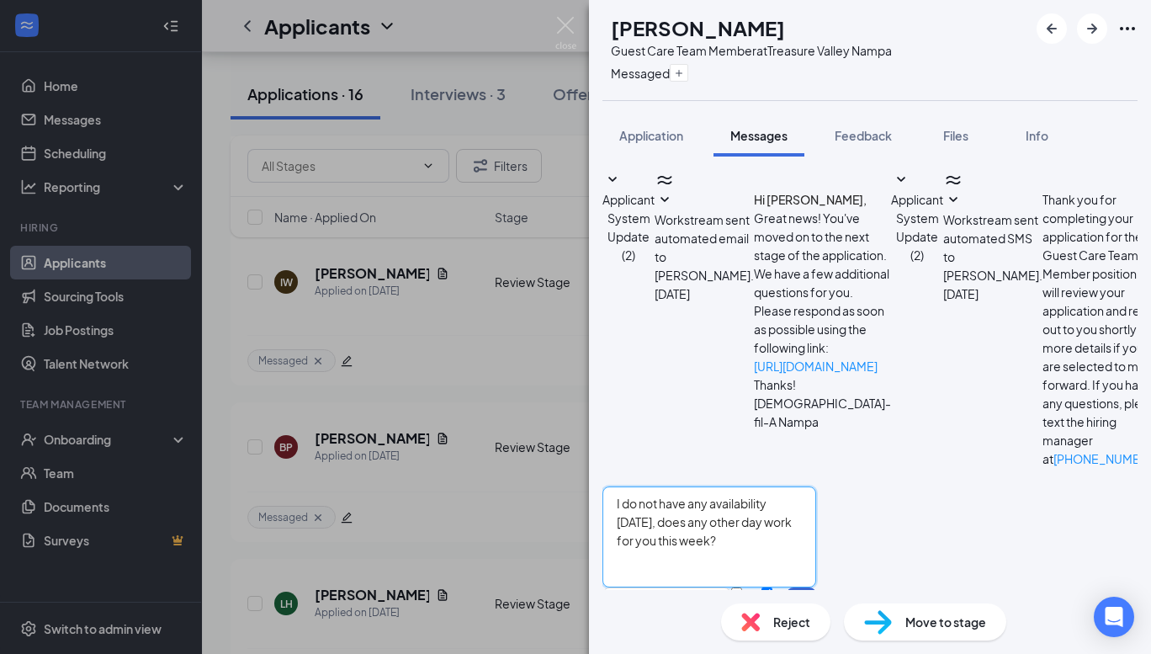
type textarea "I do not have any availability [DATE], does any other day work for you this wee…"
click at [816, 587] on button "Send" at bounding box center [801, 616] width 29 height 58
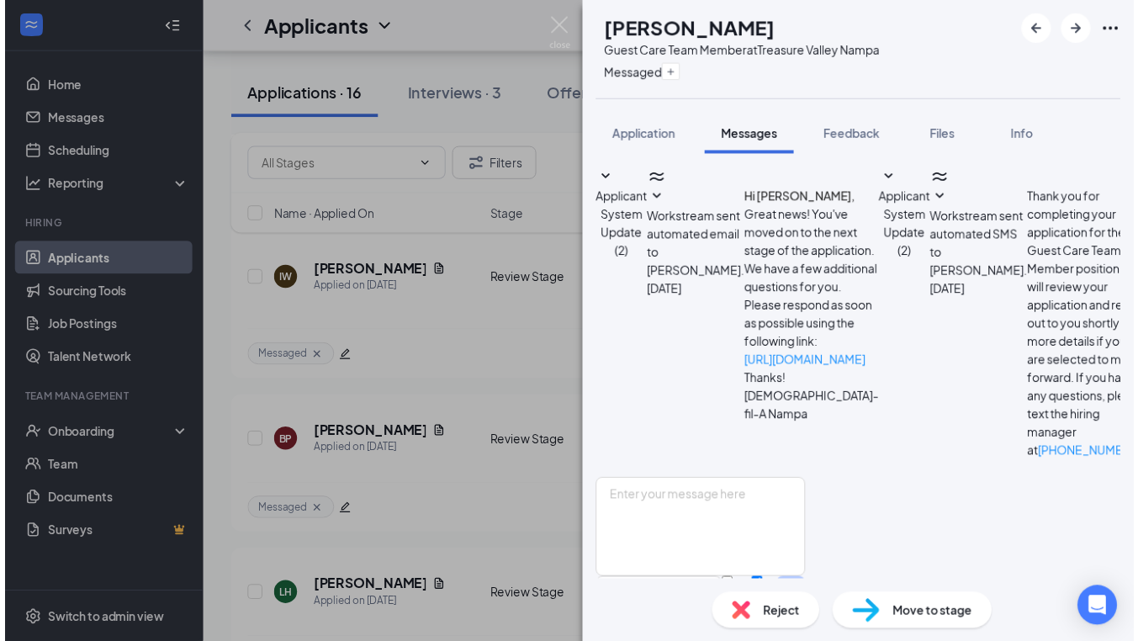
scroll to position [523, 0]
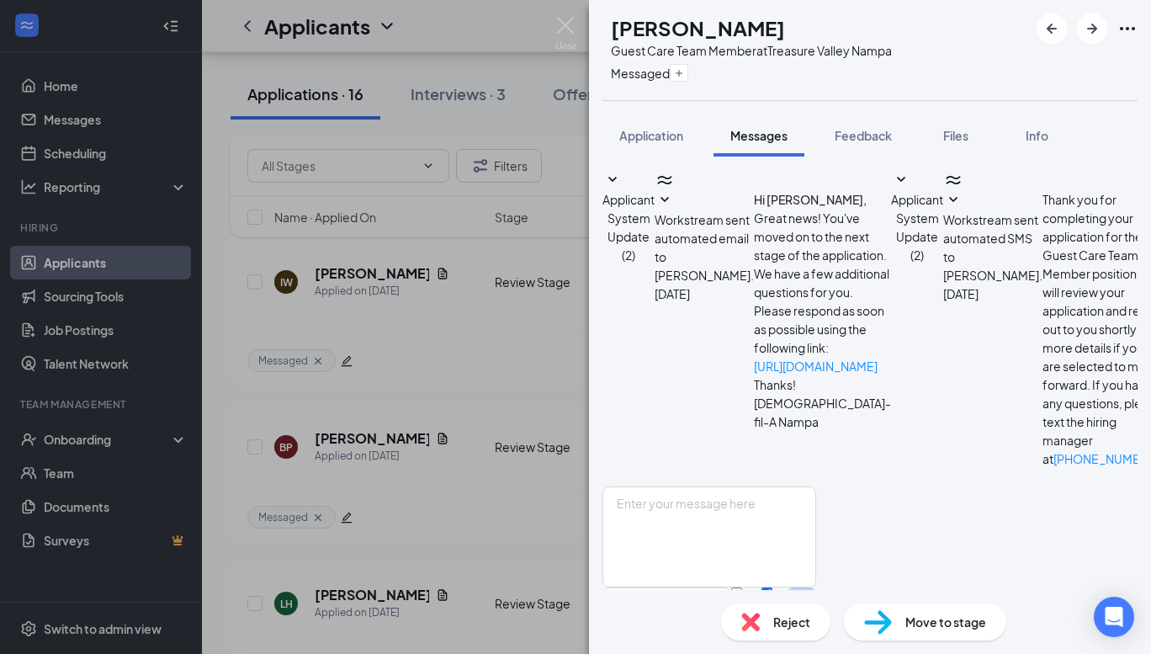
click at [380, 417] on div "BP [PERSON_NAME] Guest Care Team Member at [GEOGRAPHIC_DATA] Messaged Applicati…" at bounding box center [575, 327] width 1151 height 654
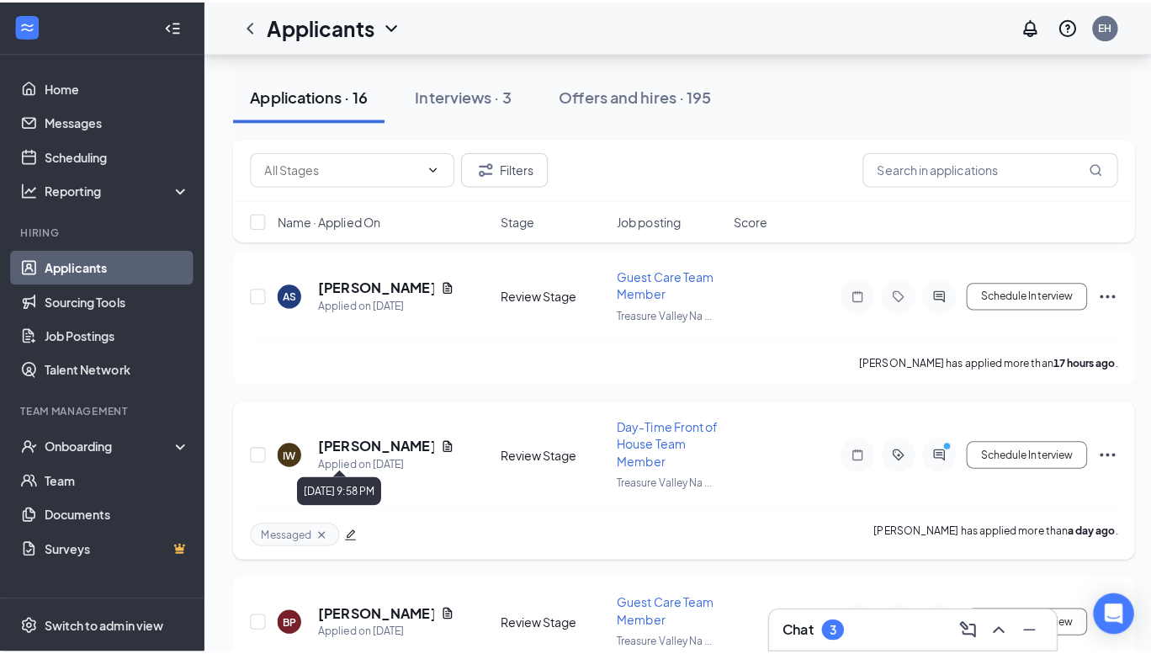
scroll to position [803, 0]
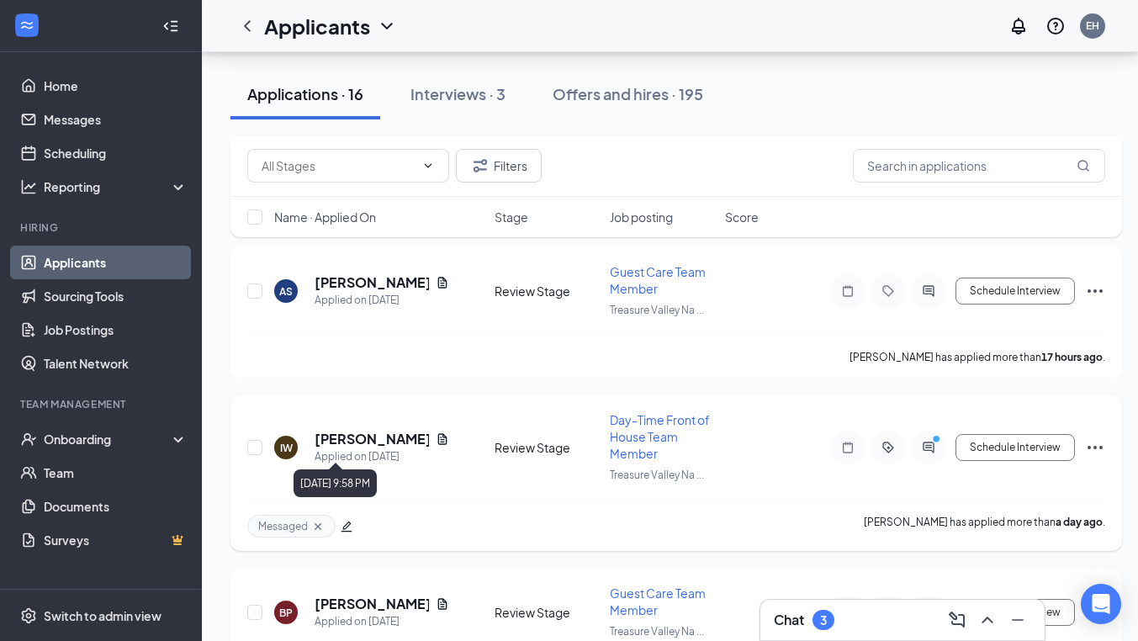
click at [356, 433] on h5 "[PERSON_NAME]" at bounding box center [372, 439] width 114 height 19
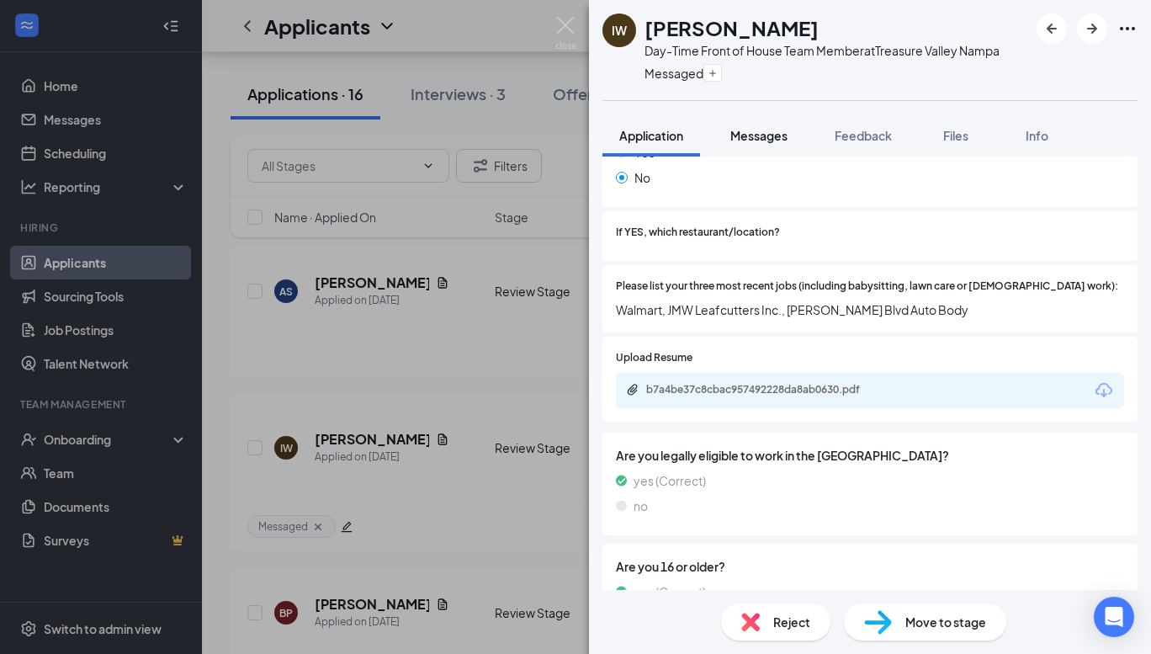
scroll to position [419, 0]
click at [769, 146] on button "Messages" at bounding box center [759, 135] width 91 height 42
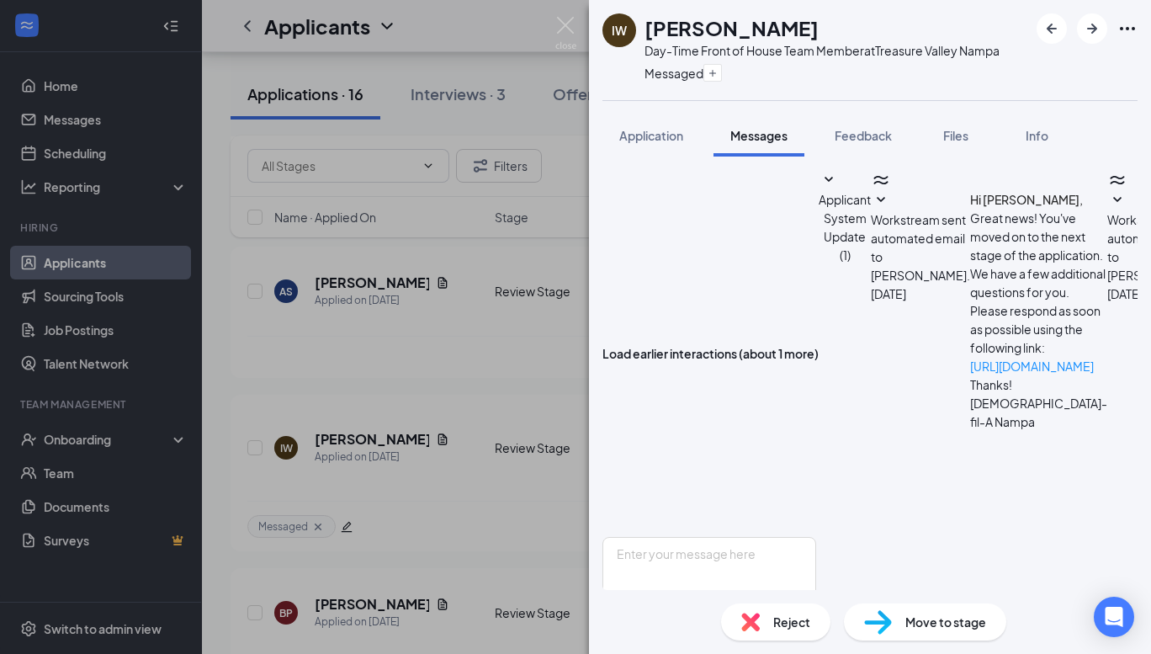
scroll to position [648, 0]
click at [751, 537] on textarea at bounding box center [709, 587] width 214 height 101
type textarea "Okay great! Does this afternoon around 3pm work for you?"
click at [816, 638] on button "Send" at bounding box center [801, 667] width 29 height 58
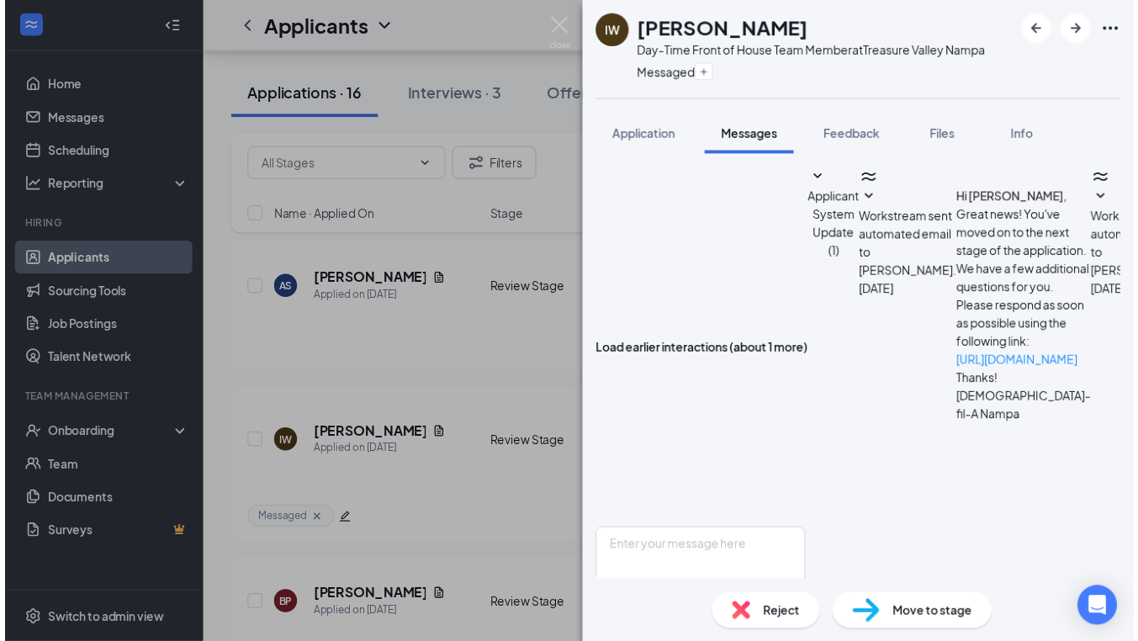
scroll to position [757, 0]
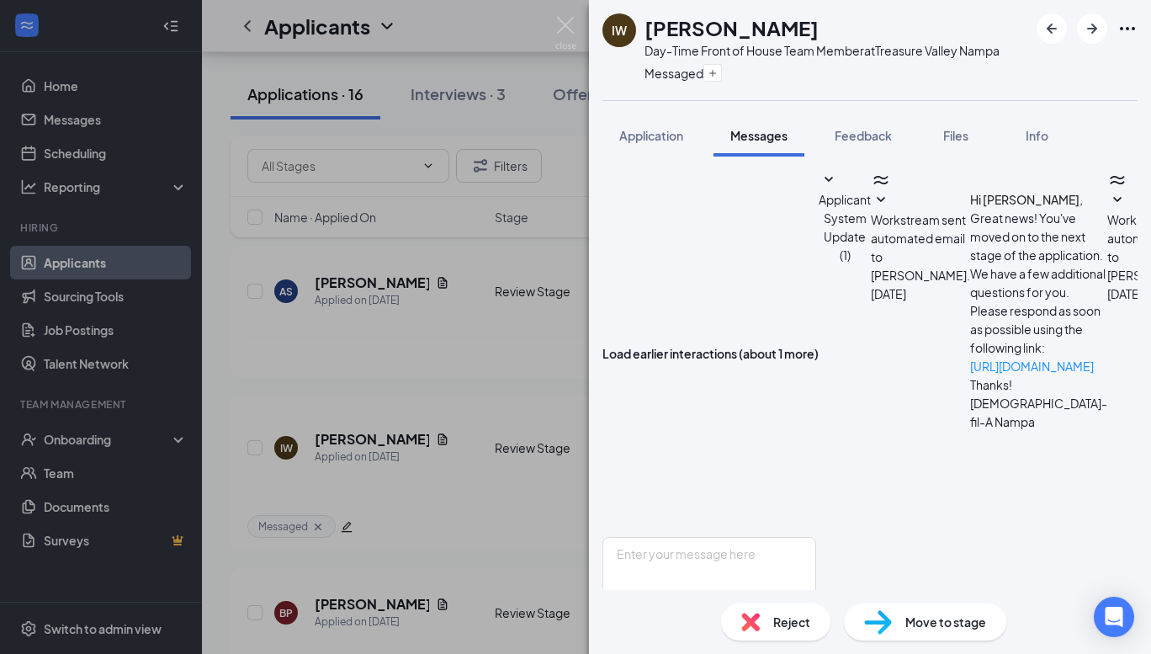
click at [572, 28] on img at bounding box center [565, 33] width 21 height 33
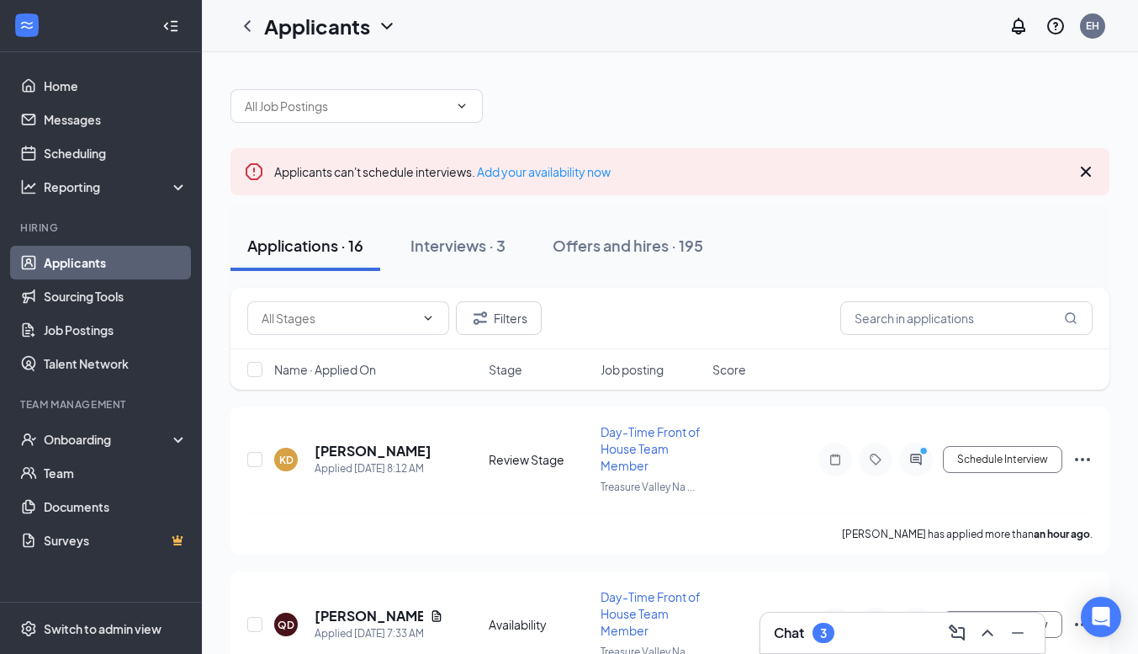
click at [990, 635] on icon "ChevronUp" at bounding box center [988, 633] width 20 height 20
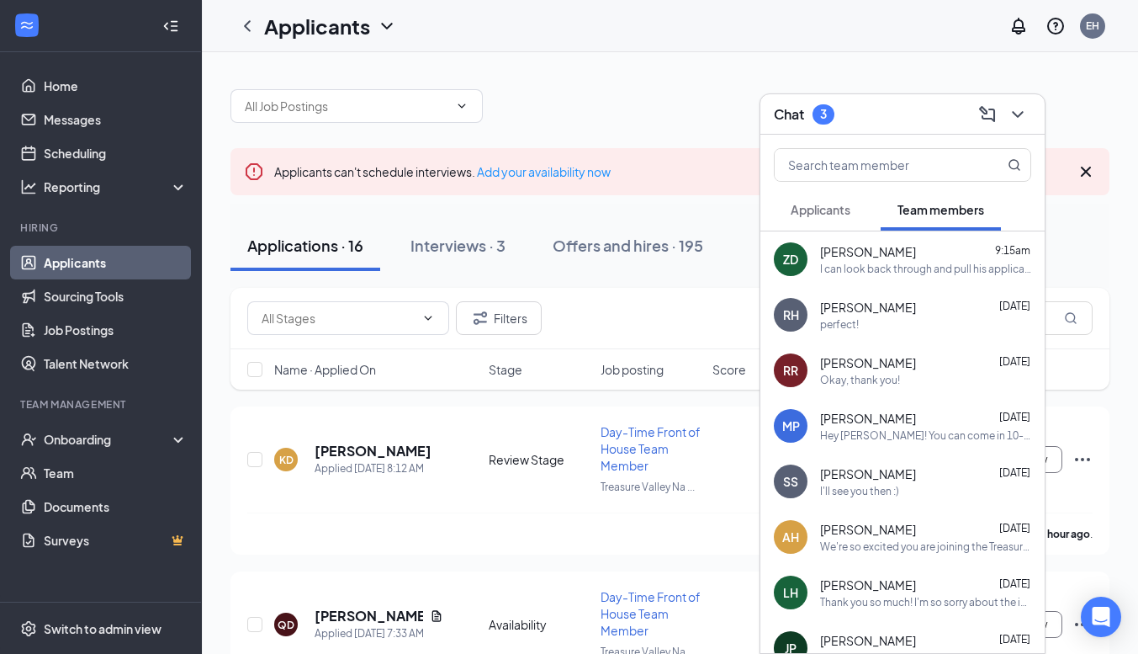
click at [815, 210] on span "Applicants" at bounding box center [821, 209] width 60 height 15
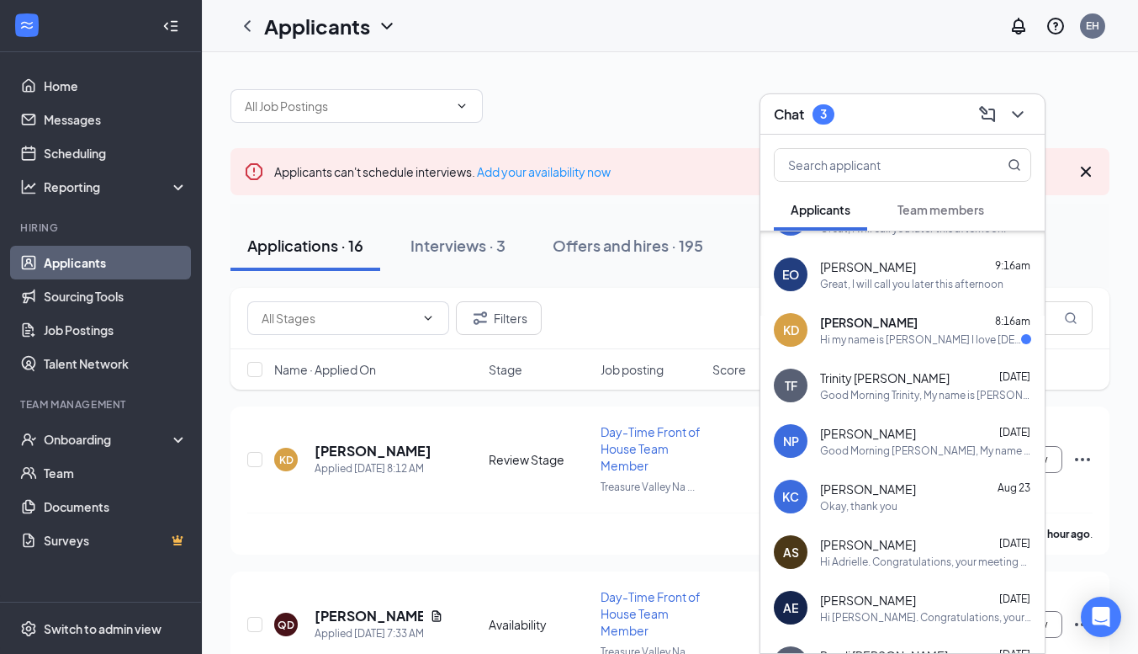
click at [873, 332] on div "[PERSON_NAME] 8:16am Hi my name is [PERSON_NAME] I love [DEMOGRAPHIC_DATA] fil …" at bounding box center [925, 330] width 211 height 33
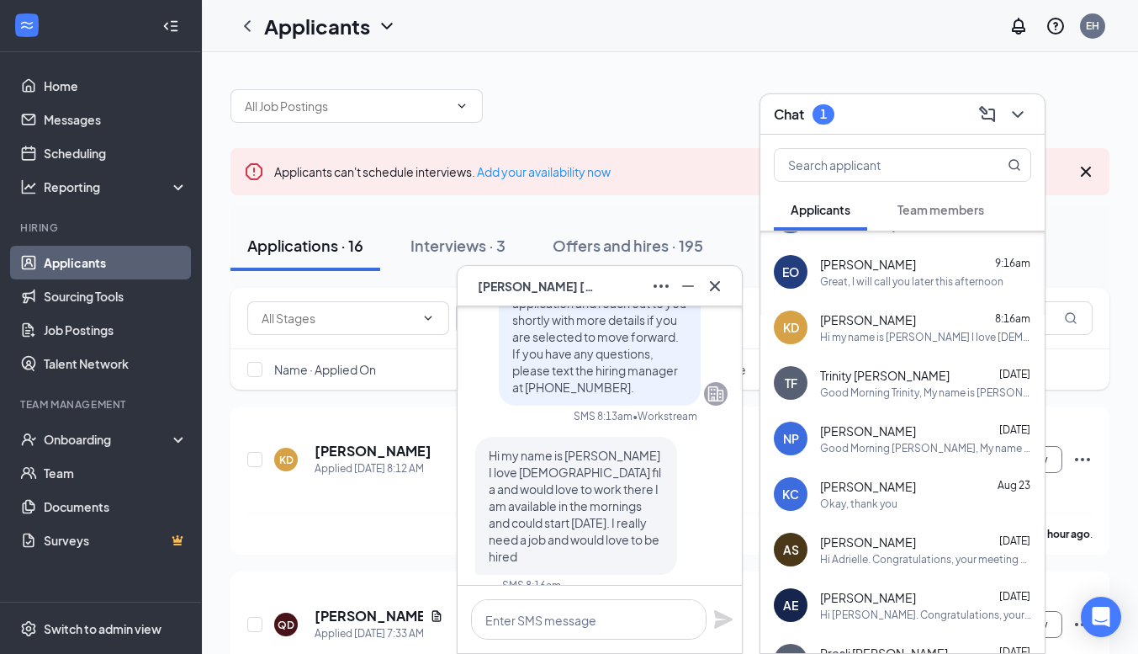
scroll to position [-20, 0]
click at [730, 283] on div "KD [PERSON_NAME]" at bounding box center [600, 286] width 284 height 40
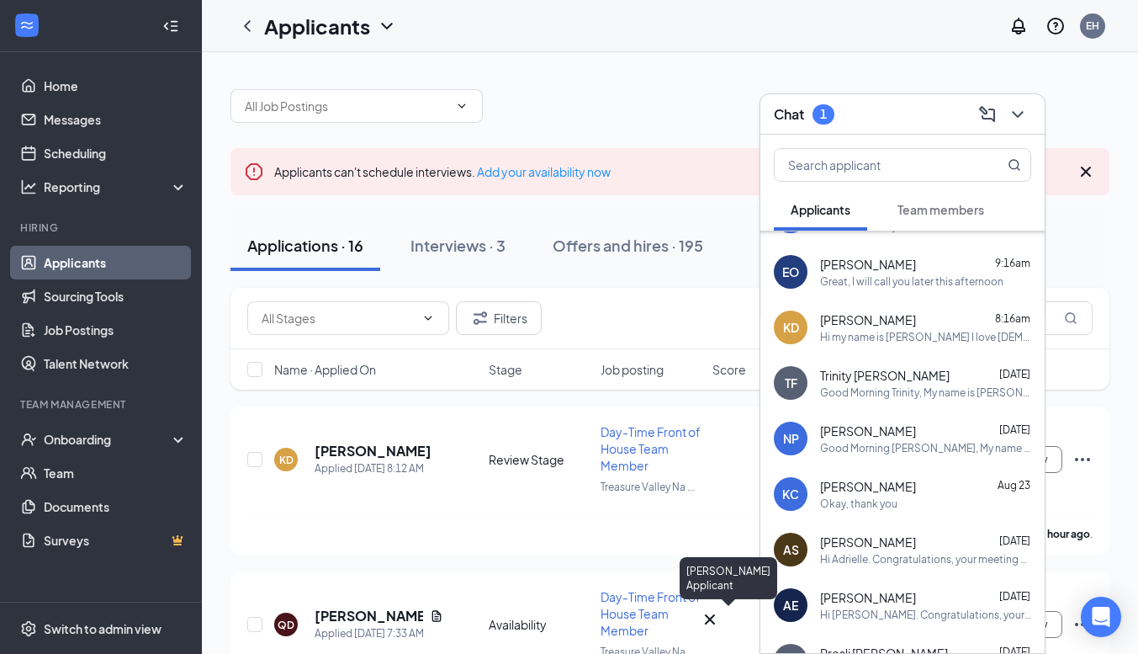
click at [718, 634] on div "KD" at bounding box center [710, 634] width 14 height 14
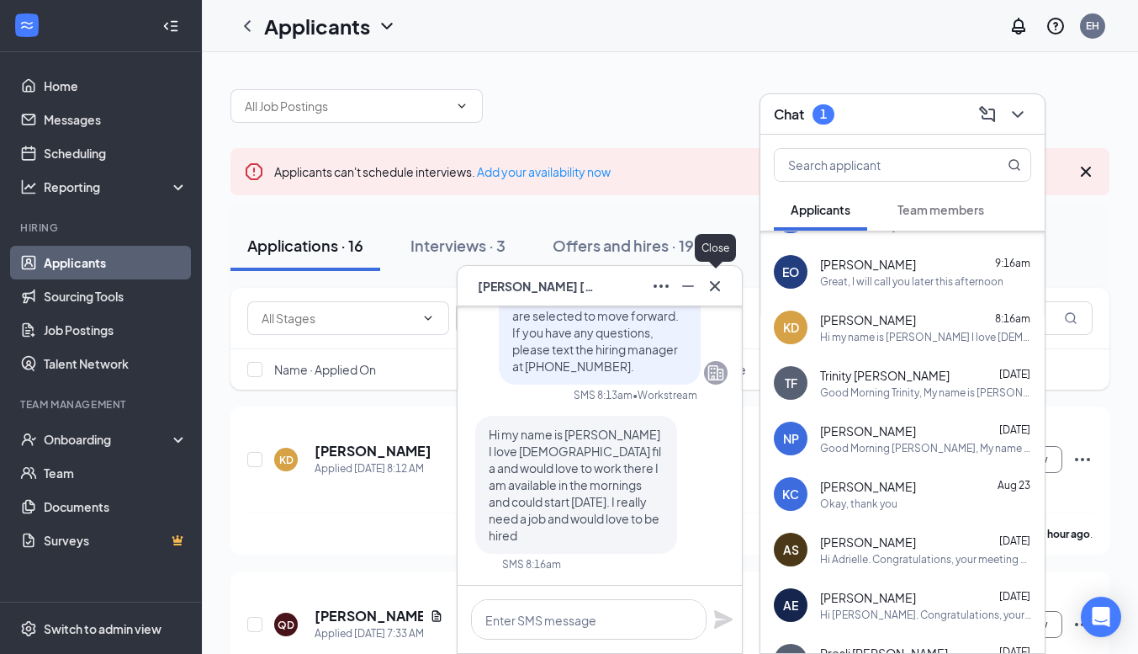
click at [715, 271] on div "KD [PERSON_NAME]" at bounding box center [600, 286] width 284 height 40
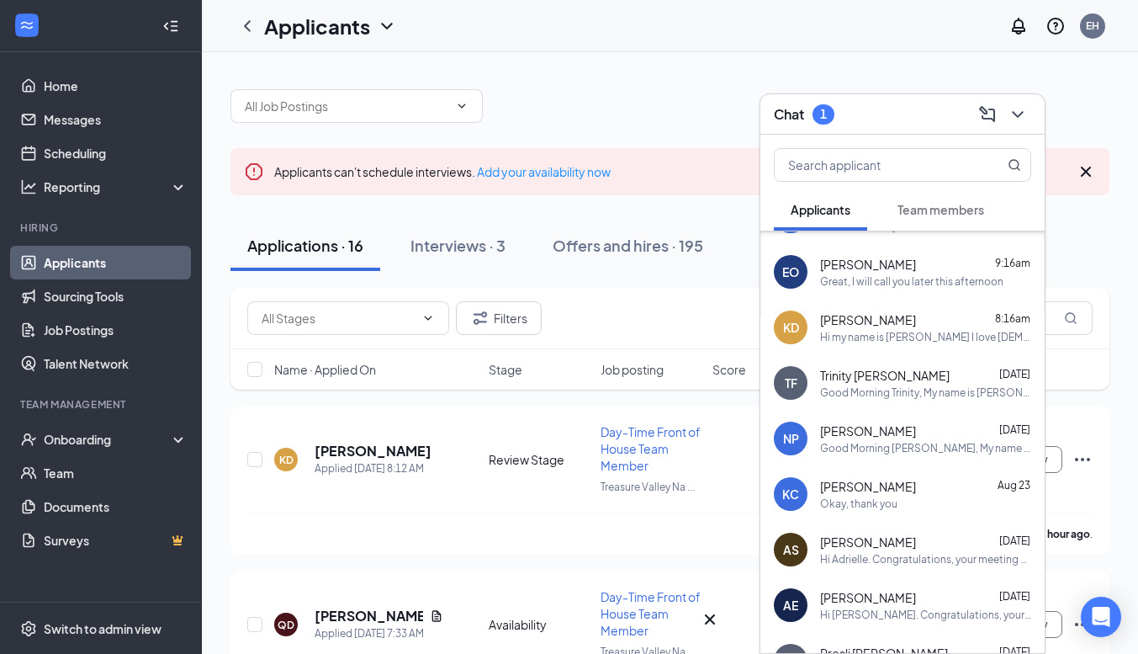
click at [719, 634] on div "KD" at bounding box center [710, 634] width 20 height 0
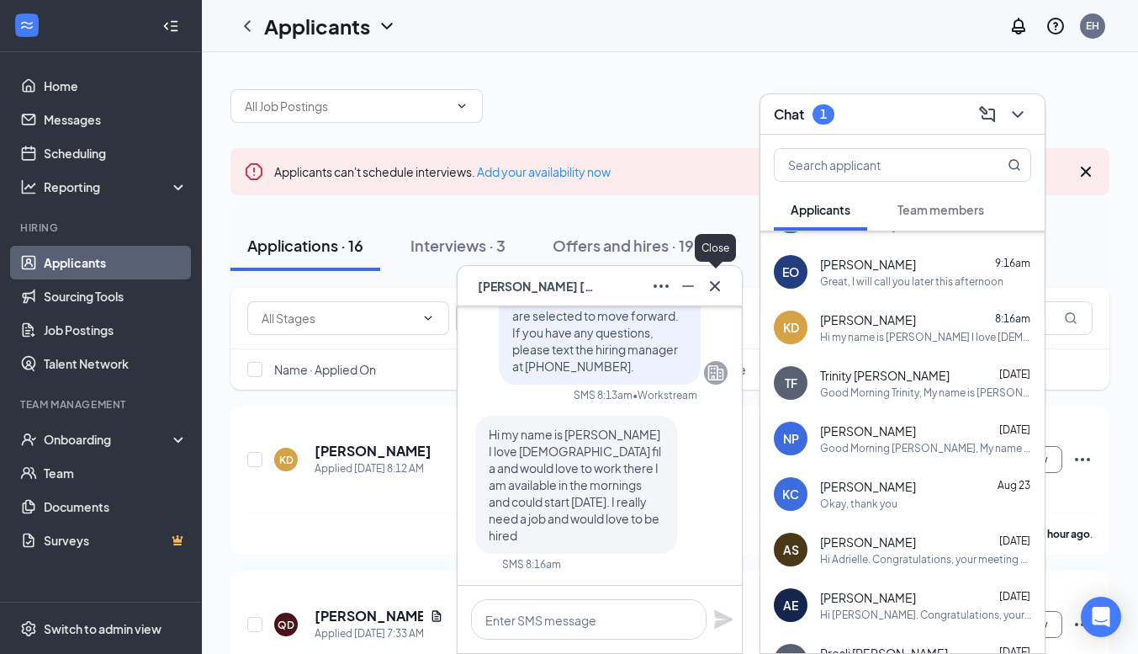
click at [718, 294] on icon "Cross" at bounding box center [715, 286] width 20 height 20
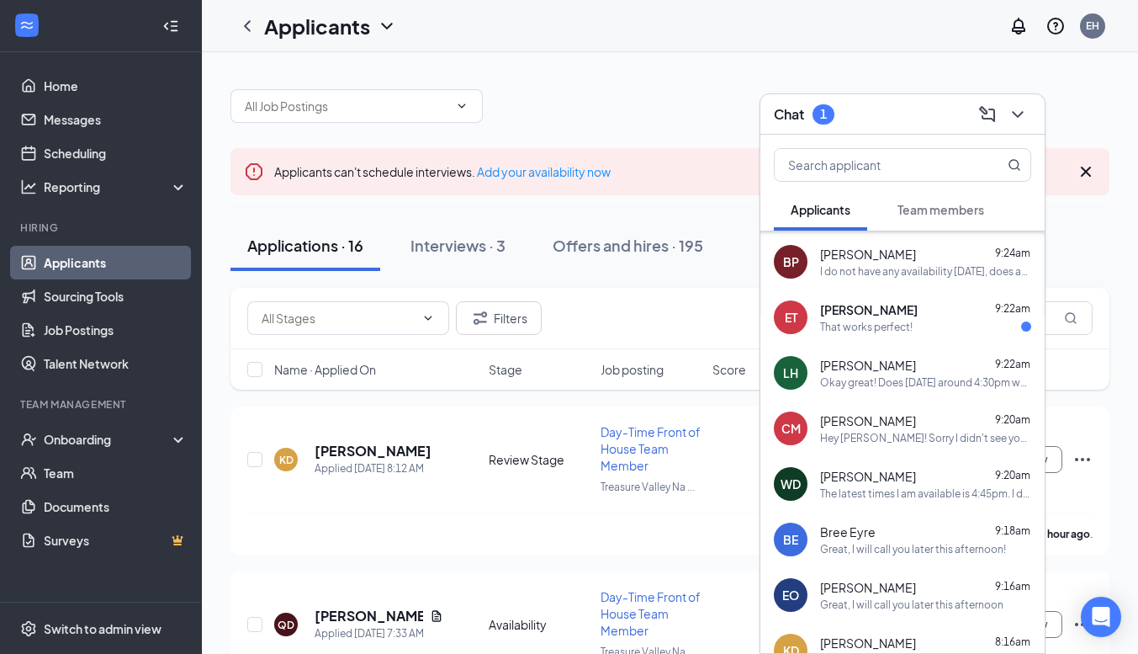
scroll to position [52, 0]
click at [905, 328] on div "That works perfect!" at bounding box center [866, 328] width 93 height 14
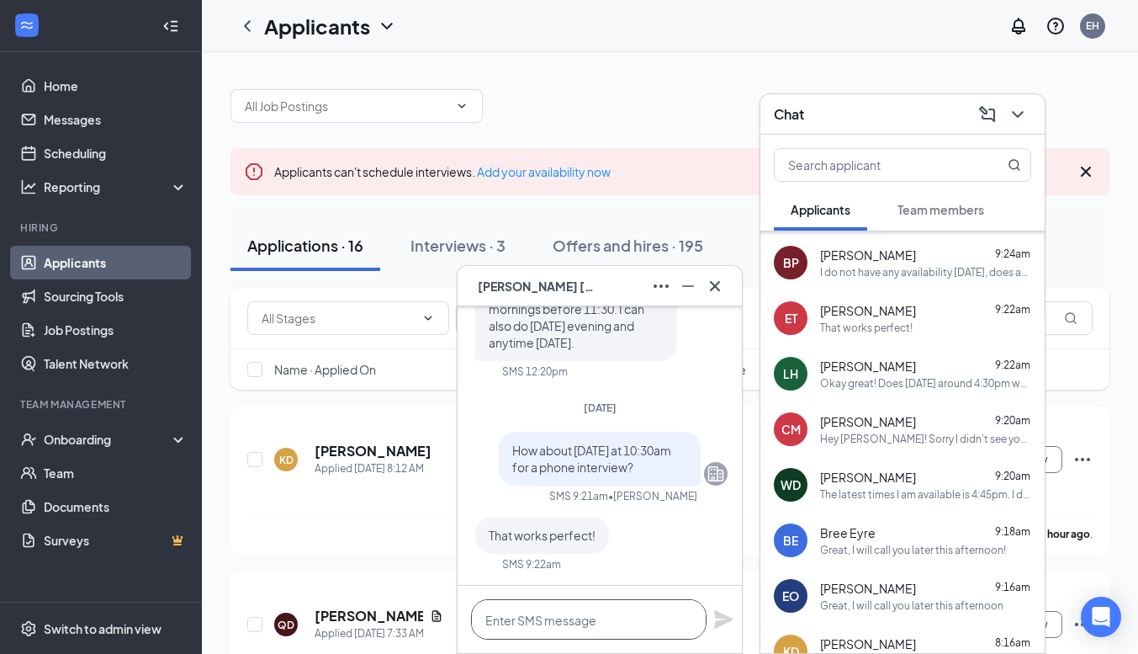
click at [551, 604] on textarea at bounding box center [589, 619] width 236 height 40
type textarea "Okay great! I will call you then"
click at [726, 624] on icon "Plane" at bounding box center [724, 619] width 20 height 20
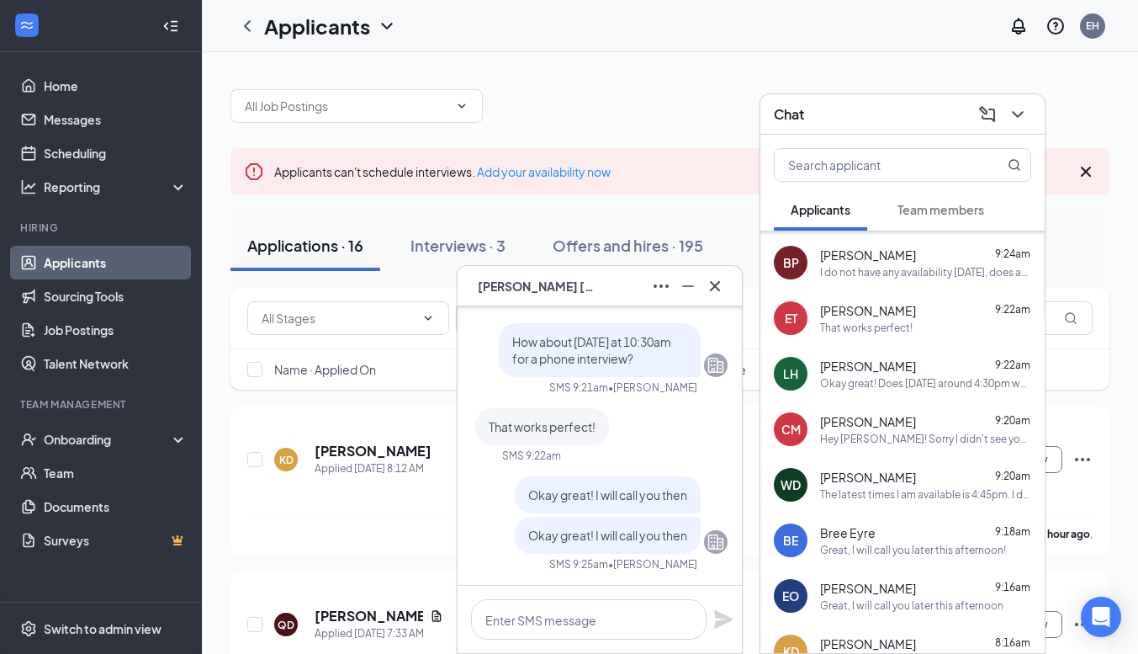
click at [722, 284] on icon "Cross" at bounding box center [715, 286] width 20 height 20
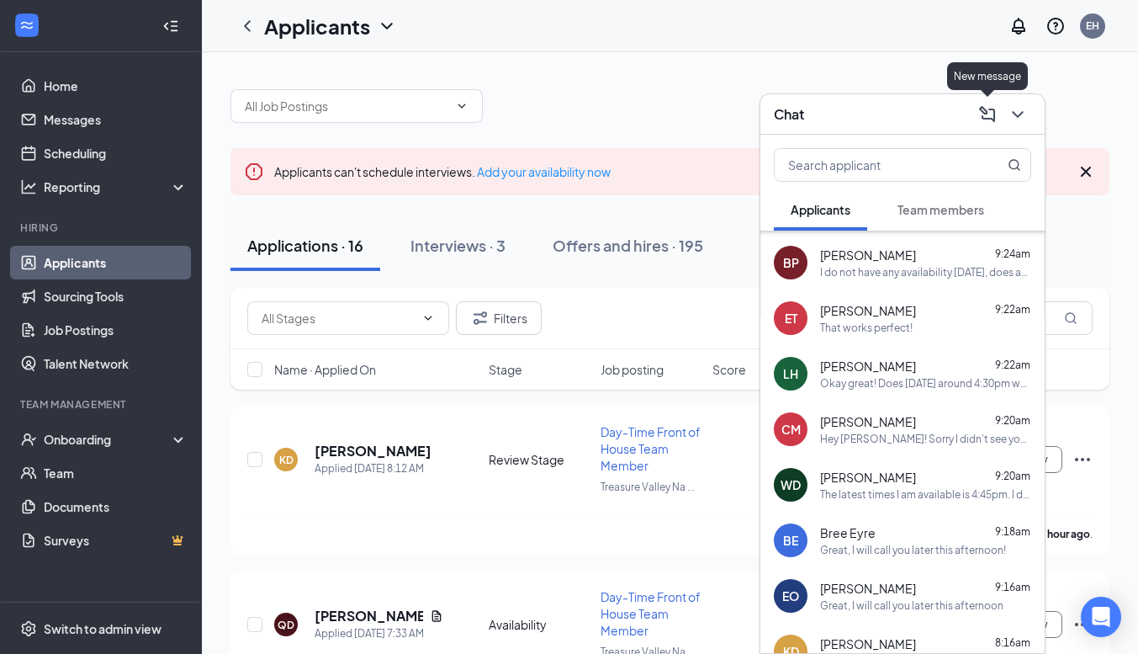
click at [1011, 114] on icon "ChevronDown" at bounding box center [1018, 114] width 20 height 20
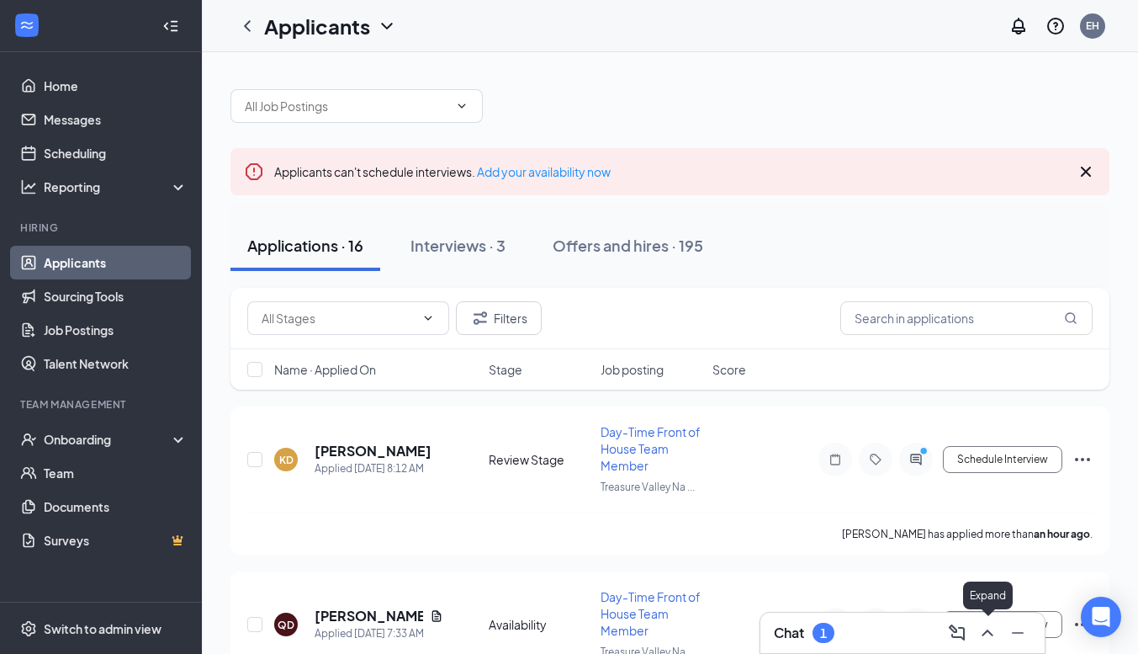
click at [979, 631] on icon "ChevronUp" at bounding box center [988, 633] width 20 height 20
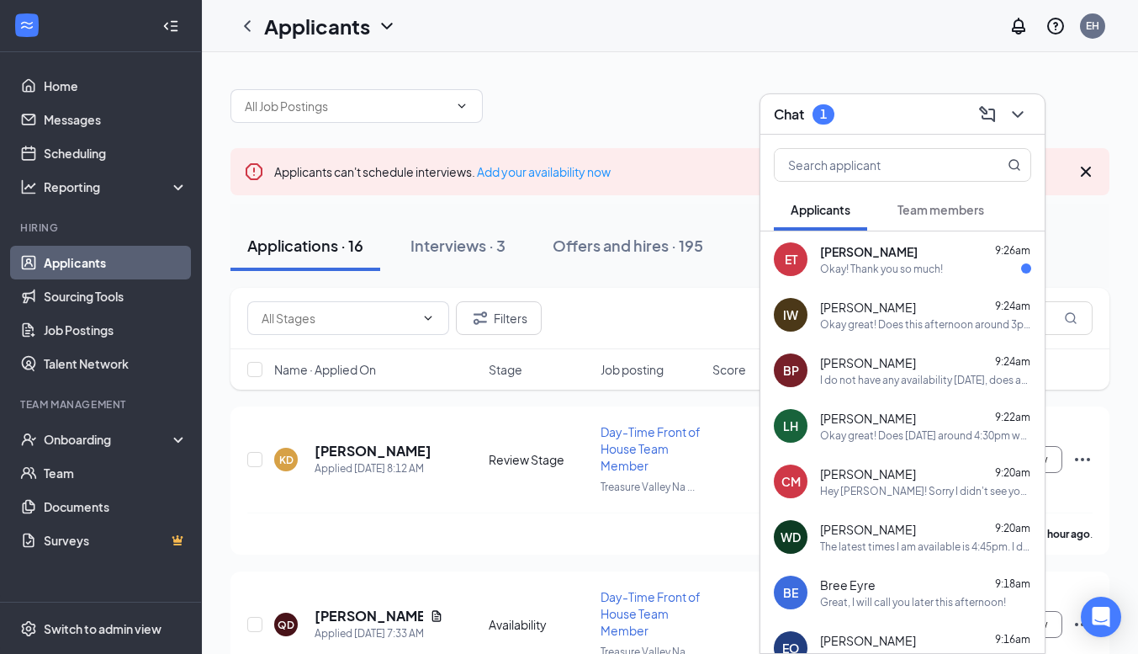
drag, startPoint x: 947, startPoint y: 281, endPoint x: 898, endPoint y: 280, distance: 48.8
click at [947, 279] on div "ET [PERSON_NAME] 9:26am Okay! Thank you so much!" at bounding box center [903, 259] width 284 height 56
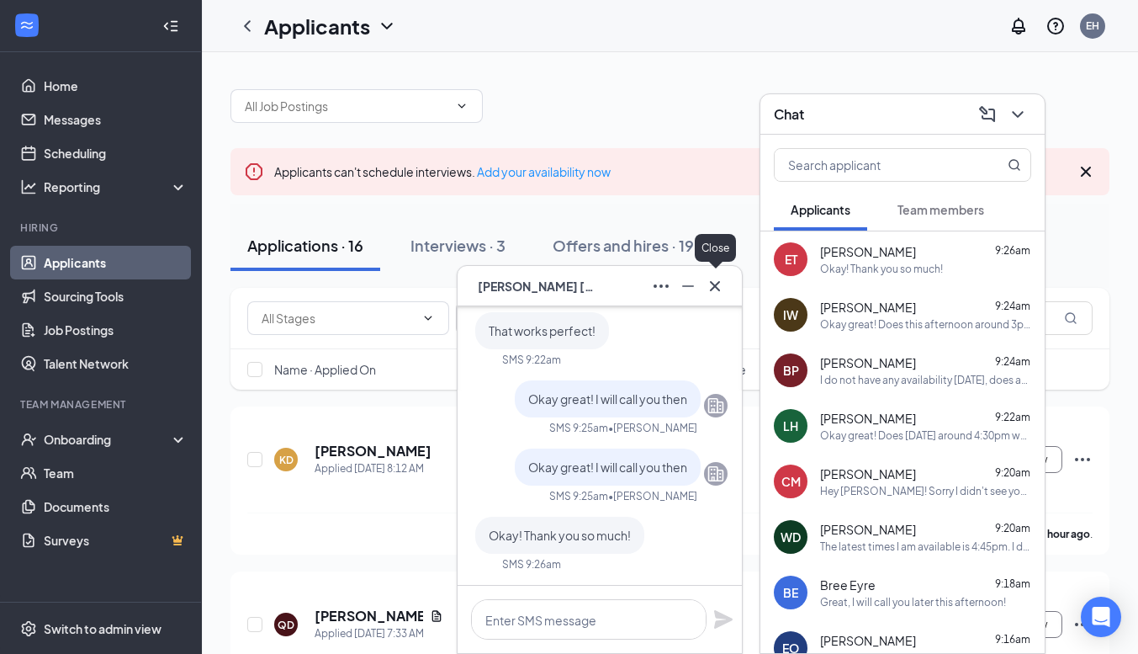
click at [708, 289] on icon "Cross" at bounding box center [715, 286] width 20 height 20
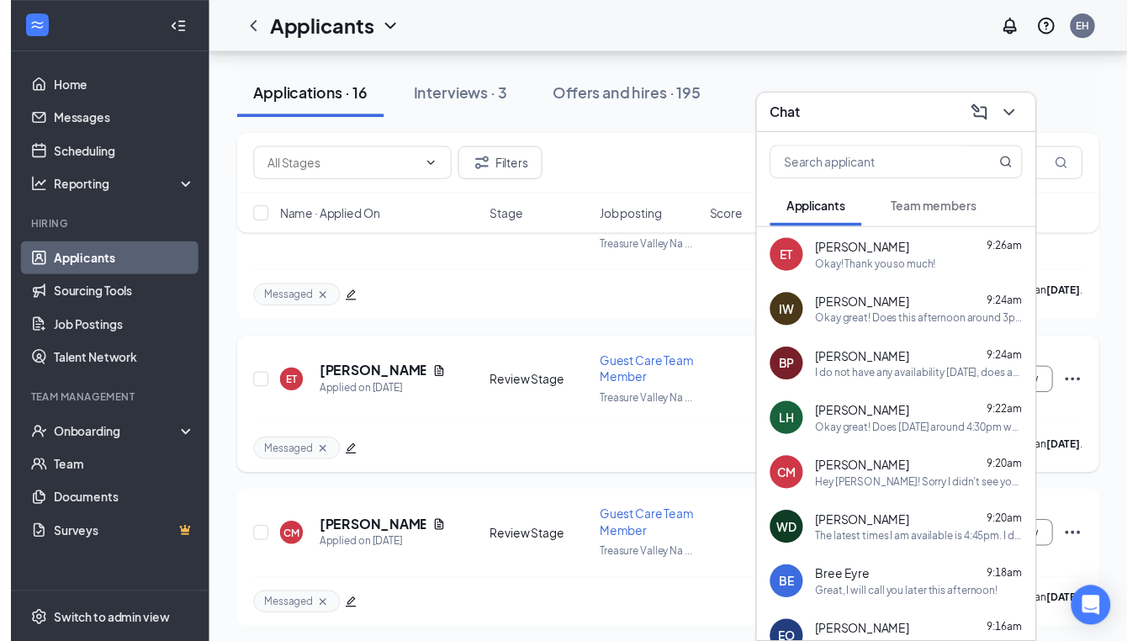
scroll to position [1515, 0]
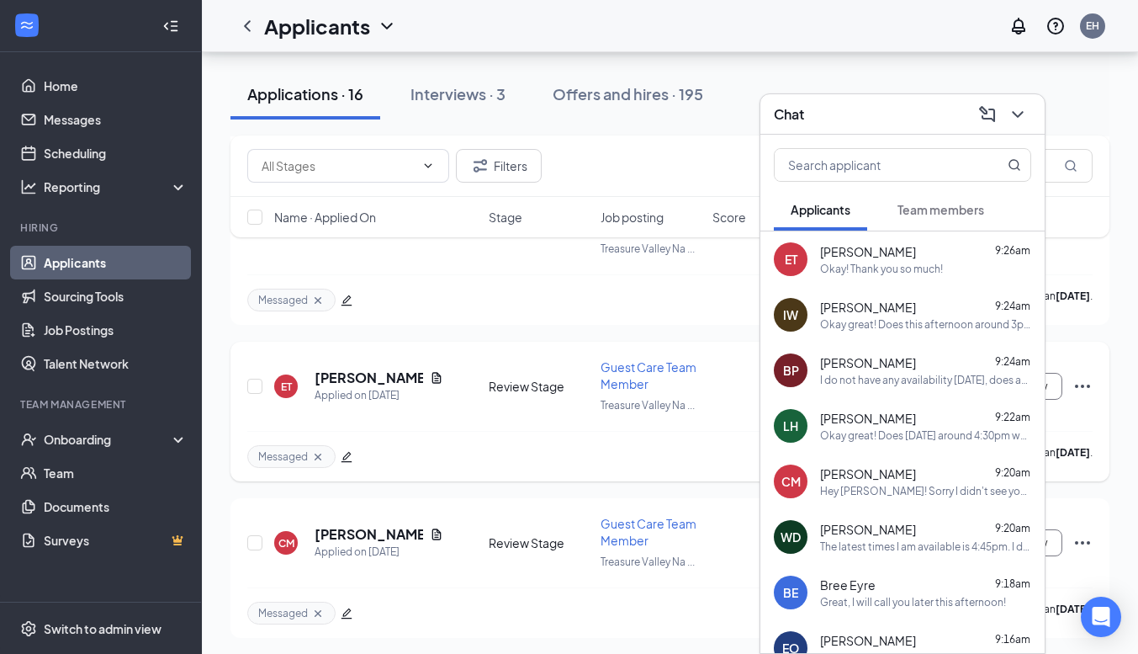
click at [350, 448] on div at bounding box center [347, 457] width 12 height 19
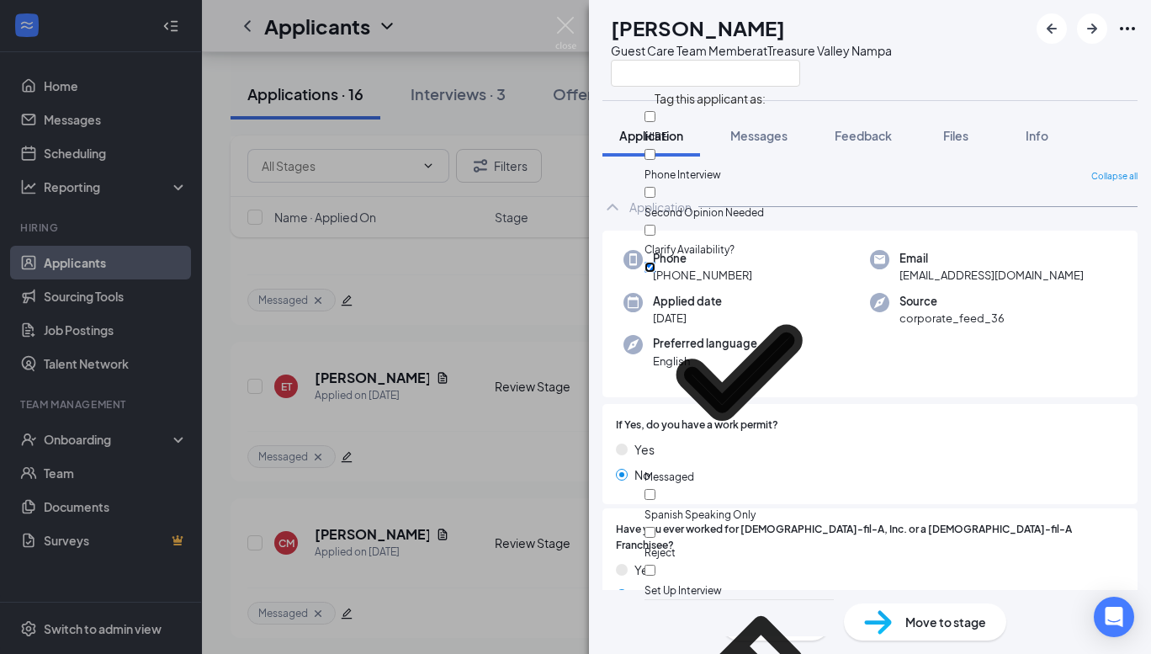
click at [655, 262] on input "Messaged" at bounding box center [650, 267] width 11 height 11
checkbox input "false"
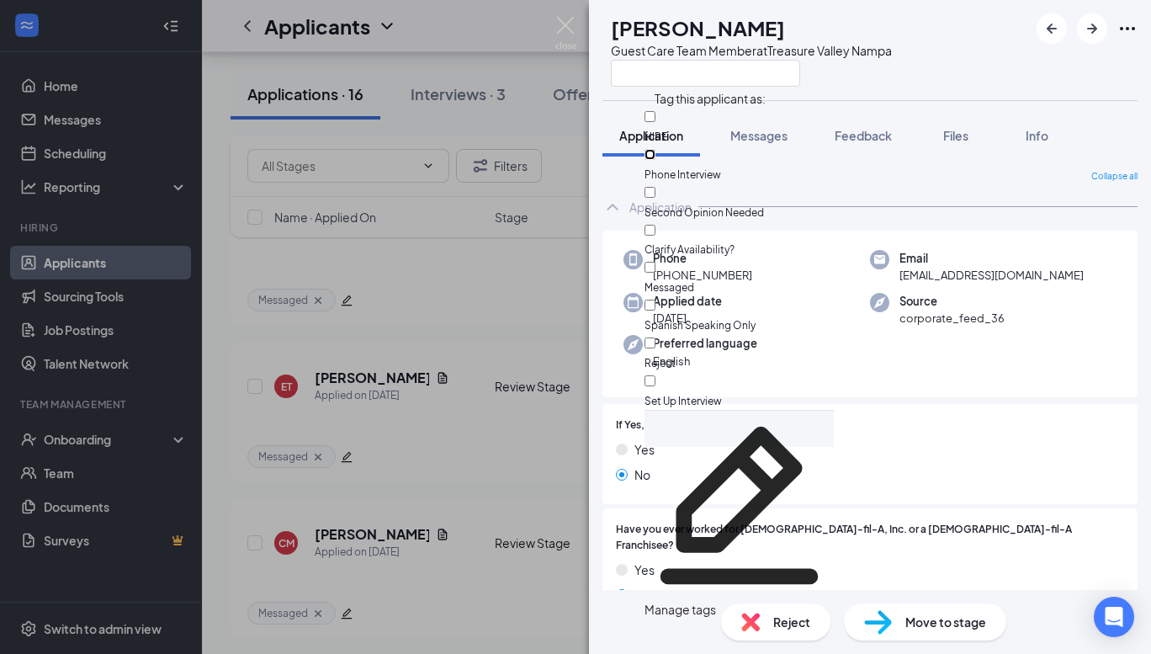
click at [655, 149] on input "Phone Interview" at bounding box center [650, 154] width 11 height 11
checkbox input "true"
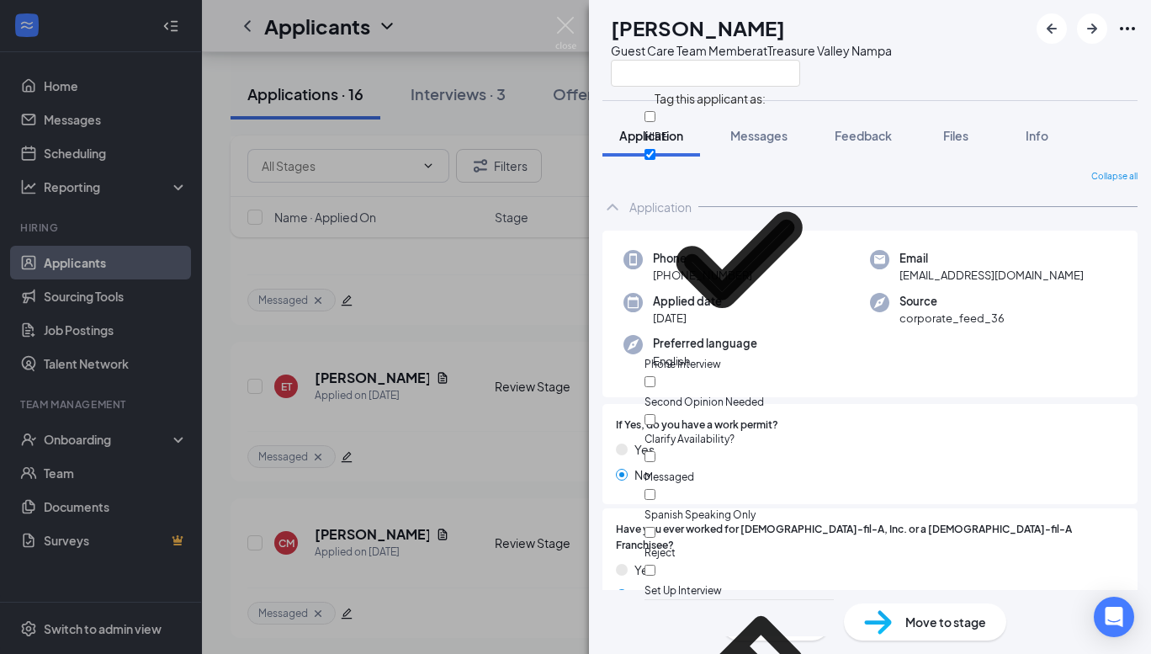
click at [385, 259] on div "ET [PERSON_NAME] Guest Care Team Member at [GEOGRAPHIC_DATA] Application Messag…" at bounding box center [575, 327] width 1151 height 654
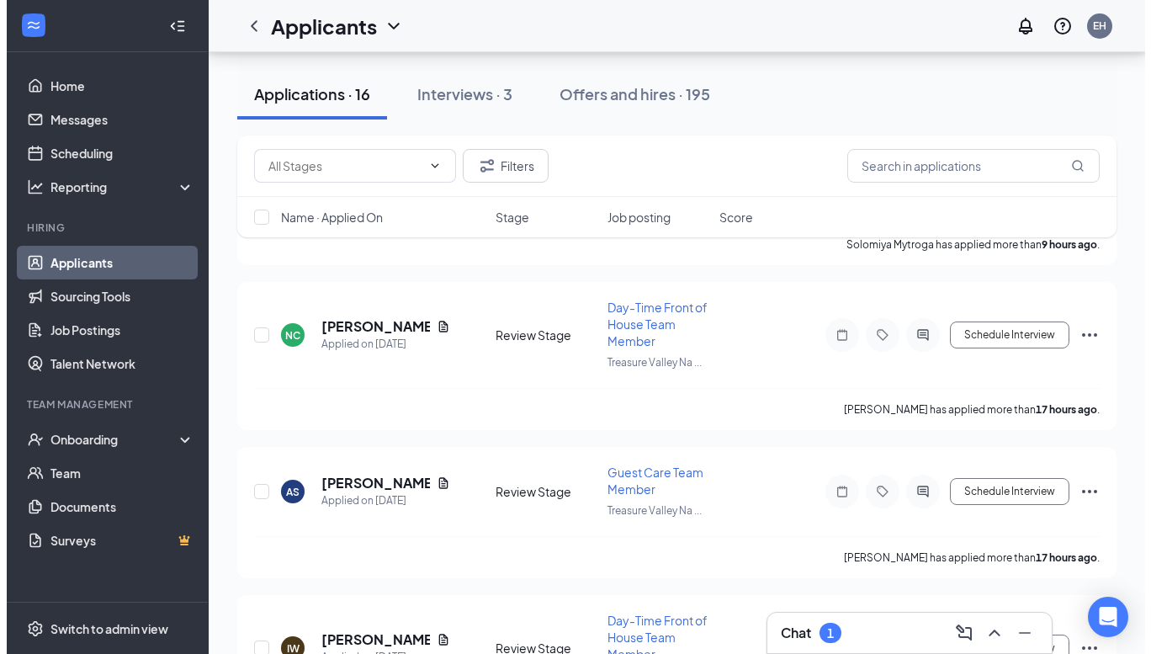
scroll to position [602, 0]
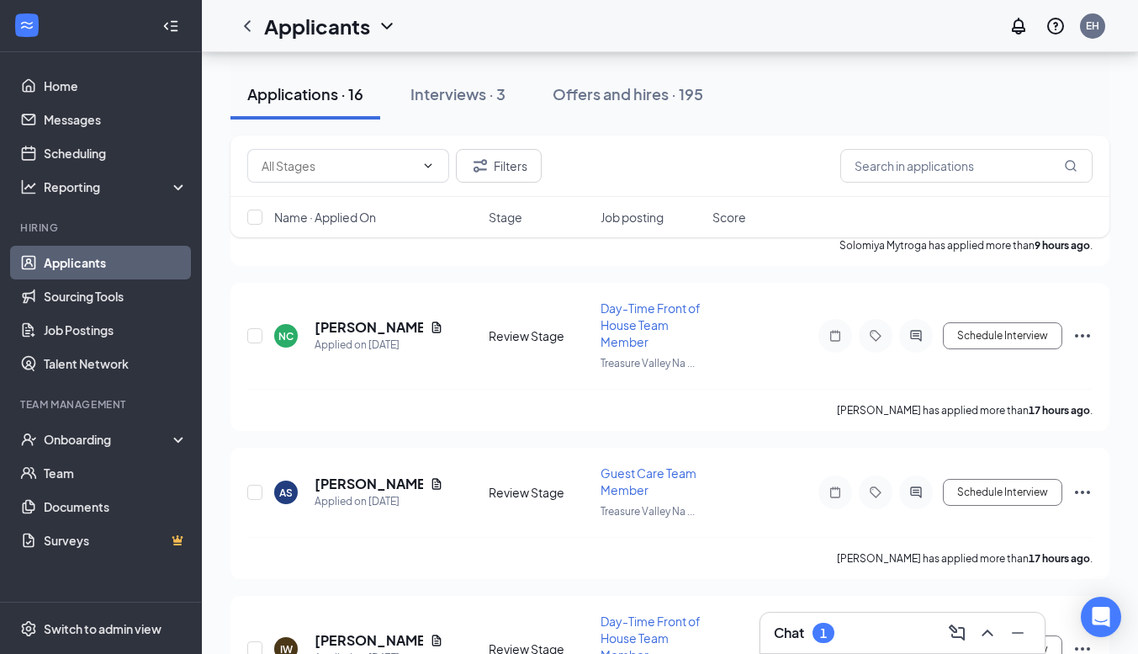
click at [1001, 625] on div at bounding box center [1016, 632] width 30 height 27
click at [994, 629] on icon "ChevronUp" at bounding box center [988, 633] width 20 height 20
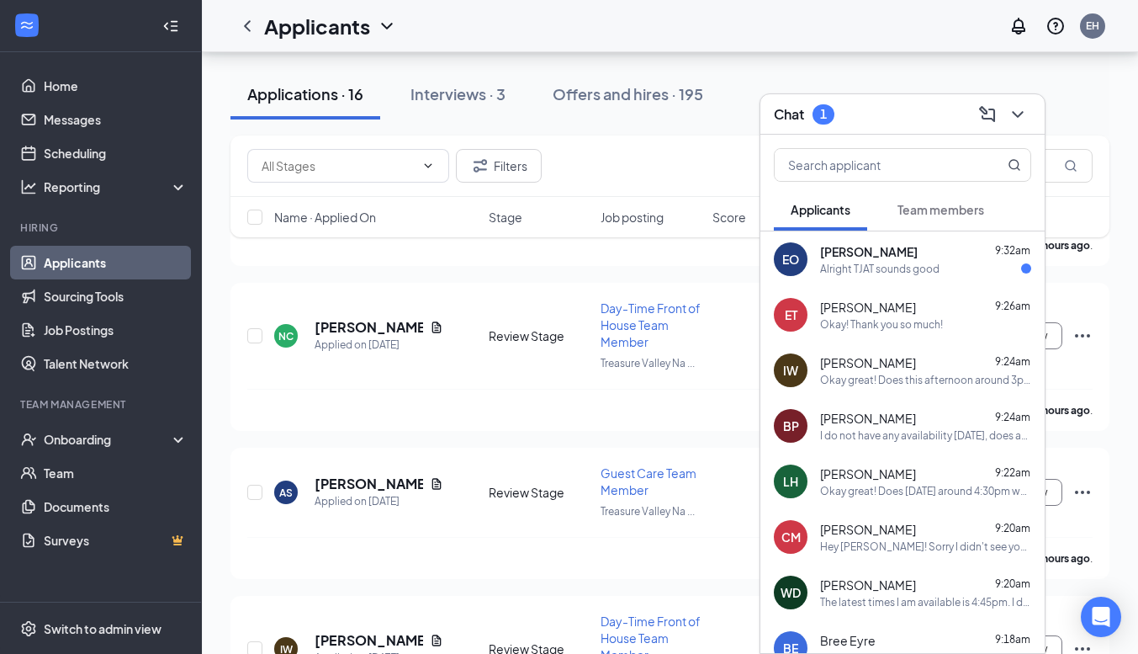
click at [904, 274] on div "Alright TJAT sounds good" at bounding box center [879, 269] width 119 height 14
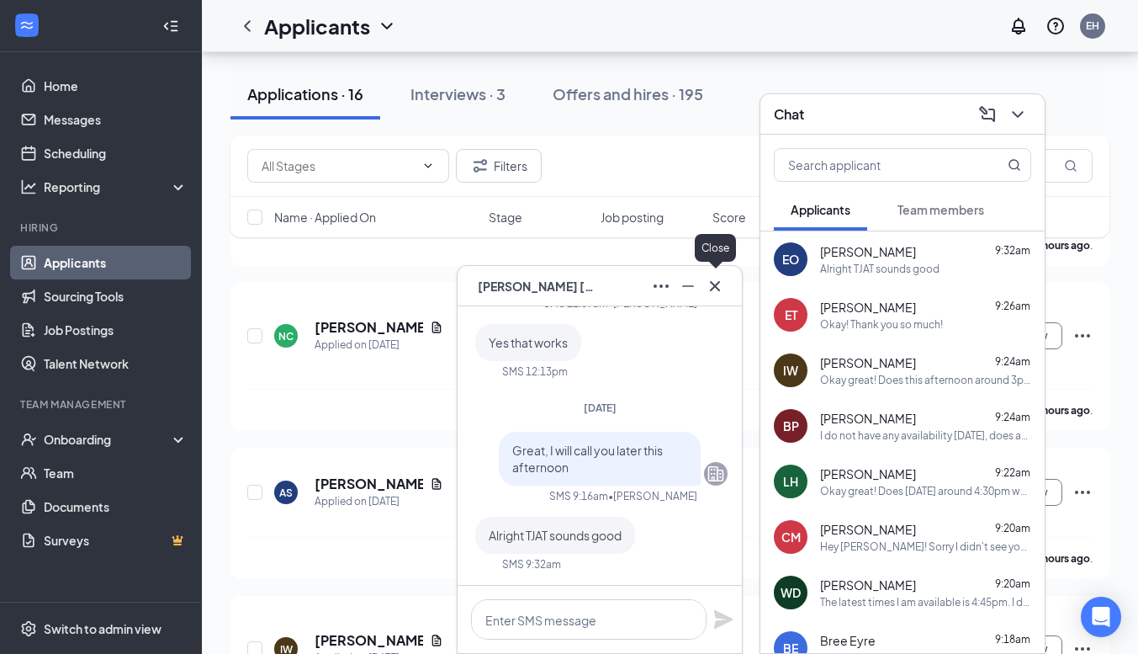
click at [709, 278] on icon "Cross" at bounding box center [715, 286] width 20 height 20
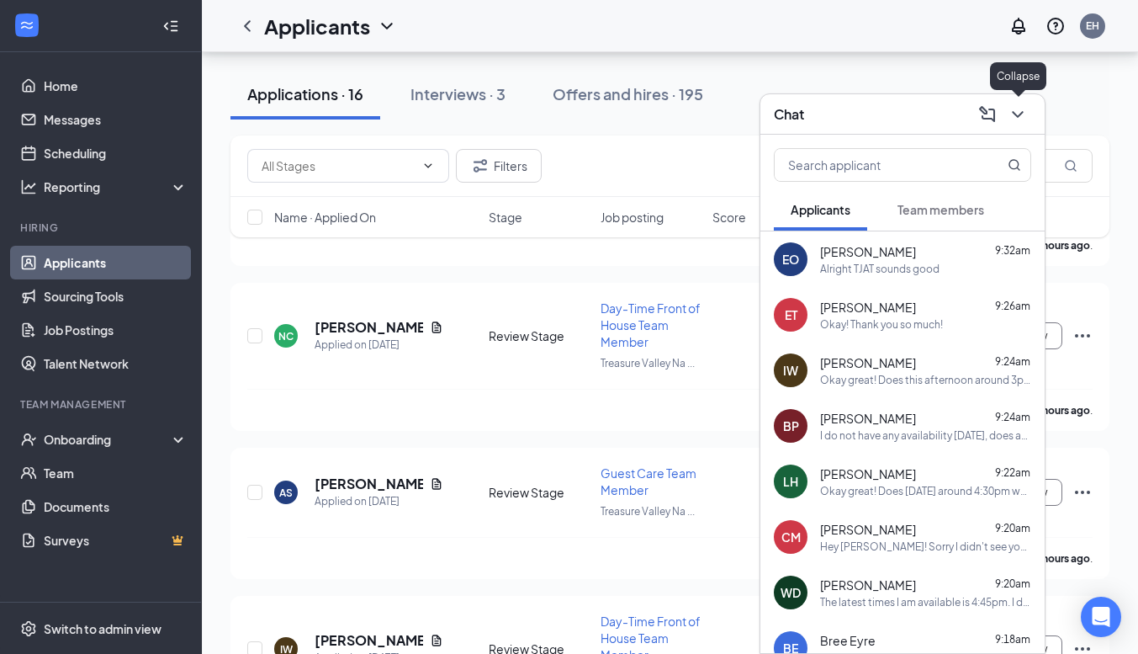
click at [1016, 121] on icon "ChevronDown" at bounding box center [1018, 114] width 20 height 20
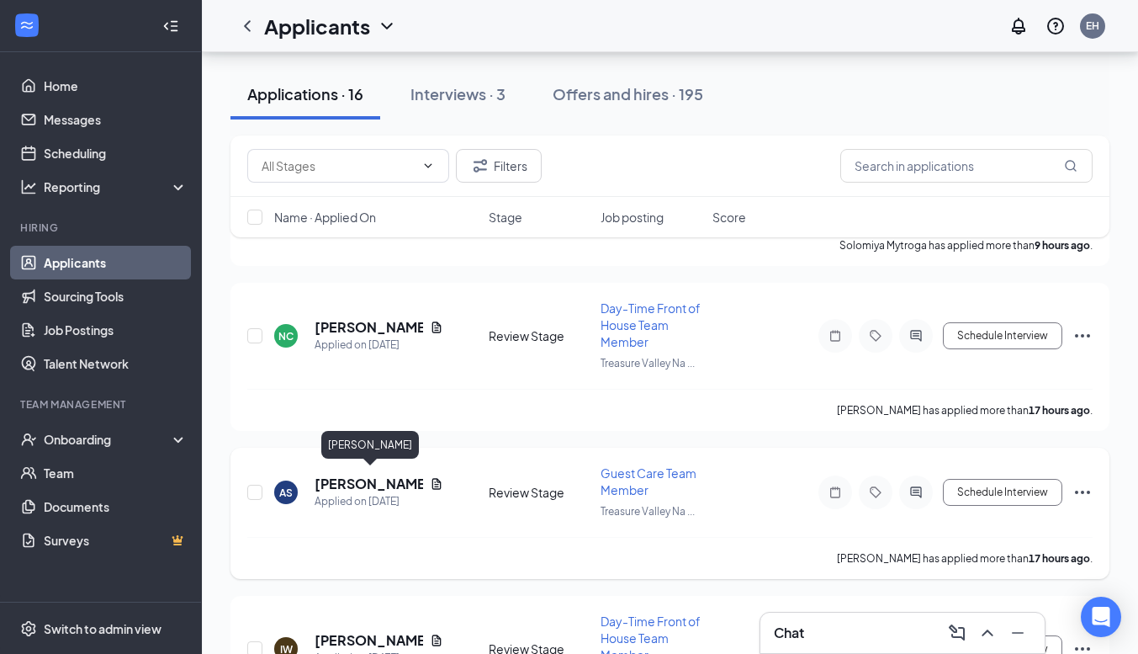
click at [358, 481] on h5 "[PERSON_NAME]" at bounding box center [369, 484] width 109 height 19
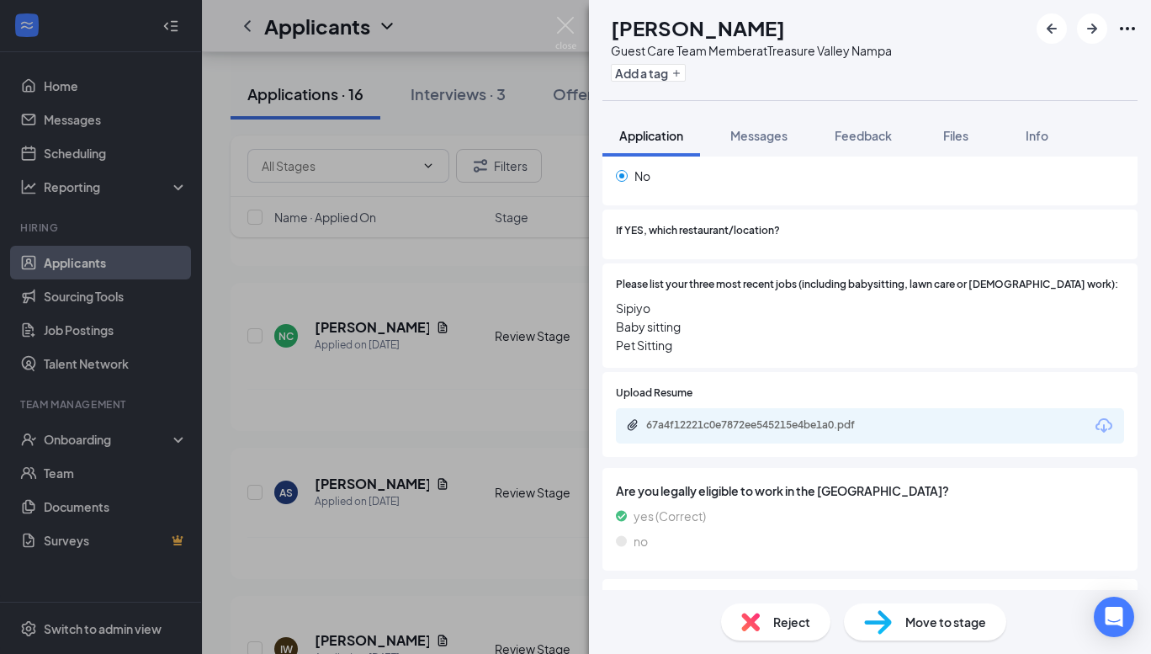
scroll to position [419, 0]
click at [800, 418] on div "67a4f12221c0e7872ee545215e4be1a0.pdf" at bounding box center [764, 424] width 236 height 13
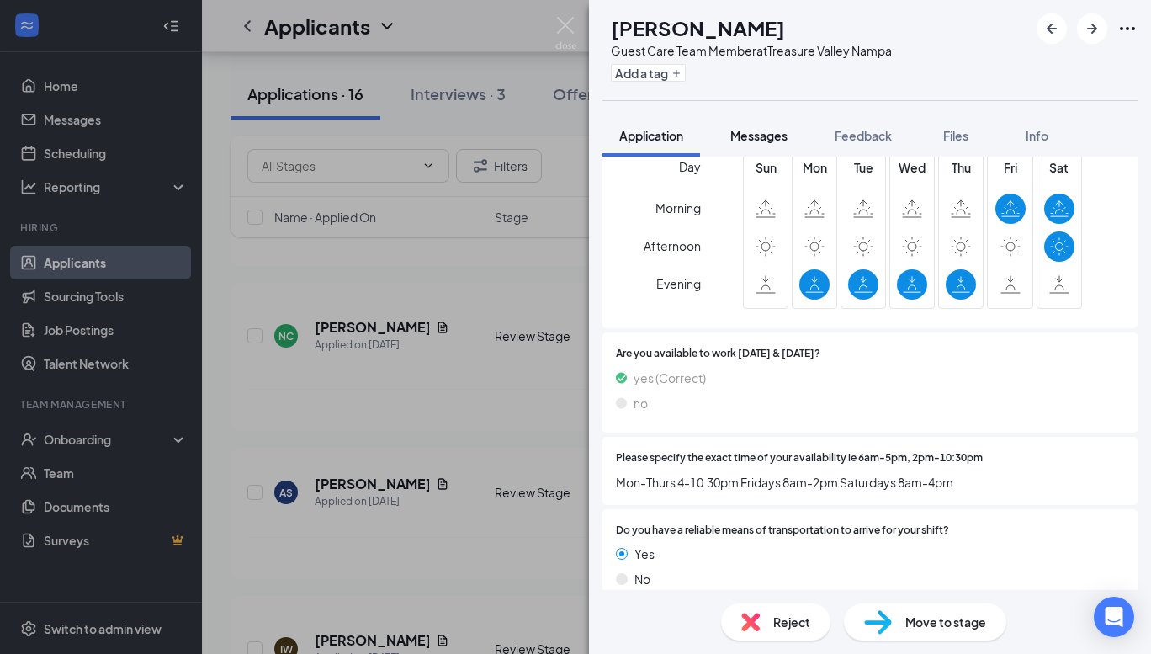
click at [763, 127] on div "Messages" at bounding box center [758, 135] width 57 height 17
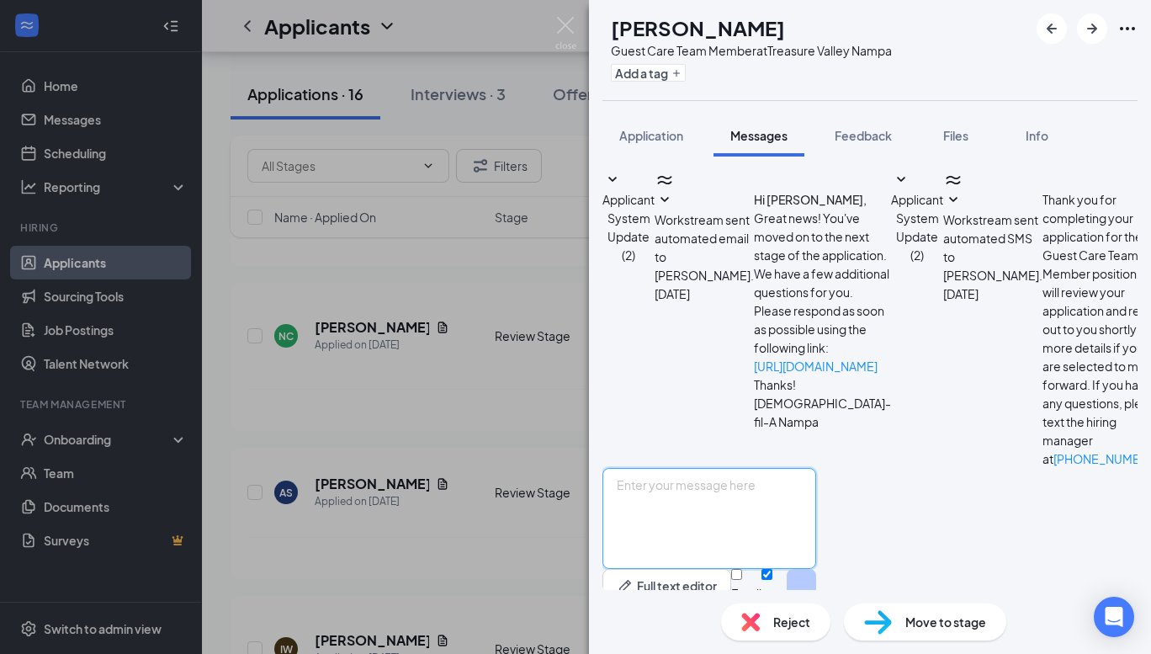
click at [722, 468] on textarea at bounding box center [709, 518] width 214 height 101
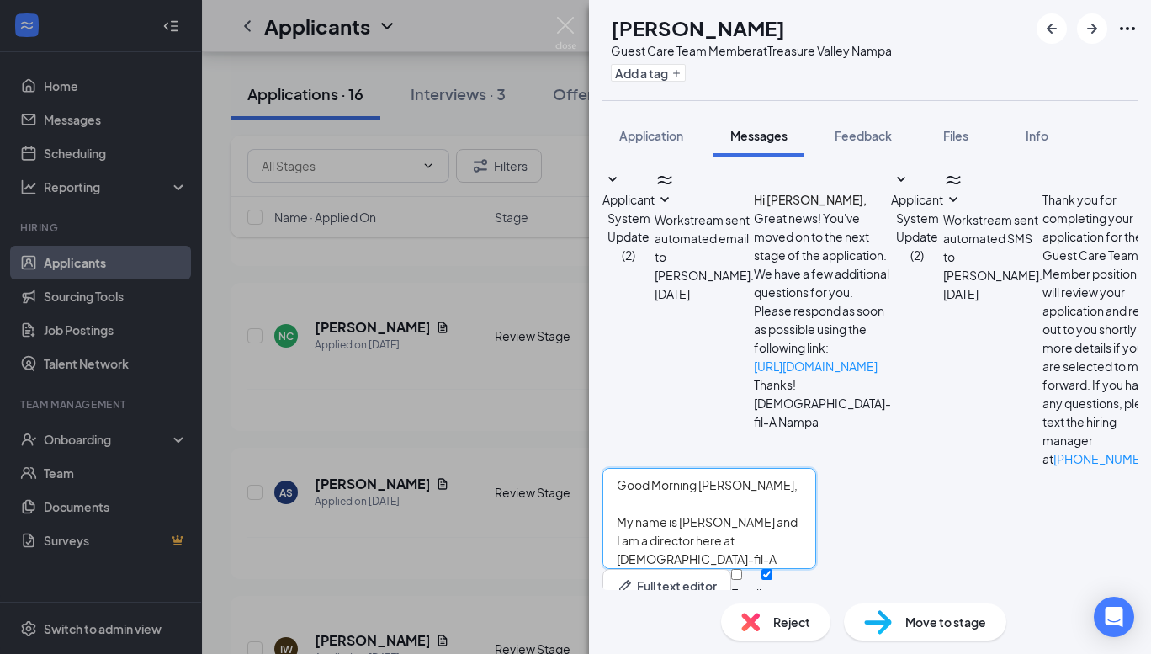
click at [816, 503] on textarea "Good Morning [PERSON_NAME], My name is [PERSON_NAME] and I am a director here a…" at bounding box center [709, 518] width 214 height 101
click at [816, 512] on textarea "Good Morning [PERSON_NAME], My name is [PERSON_NAME] and I am a director here a…" at bounding box center [709, 518] width 214 height 101
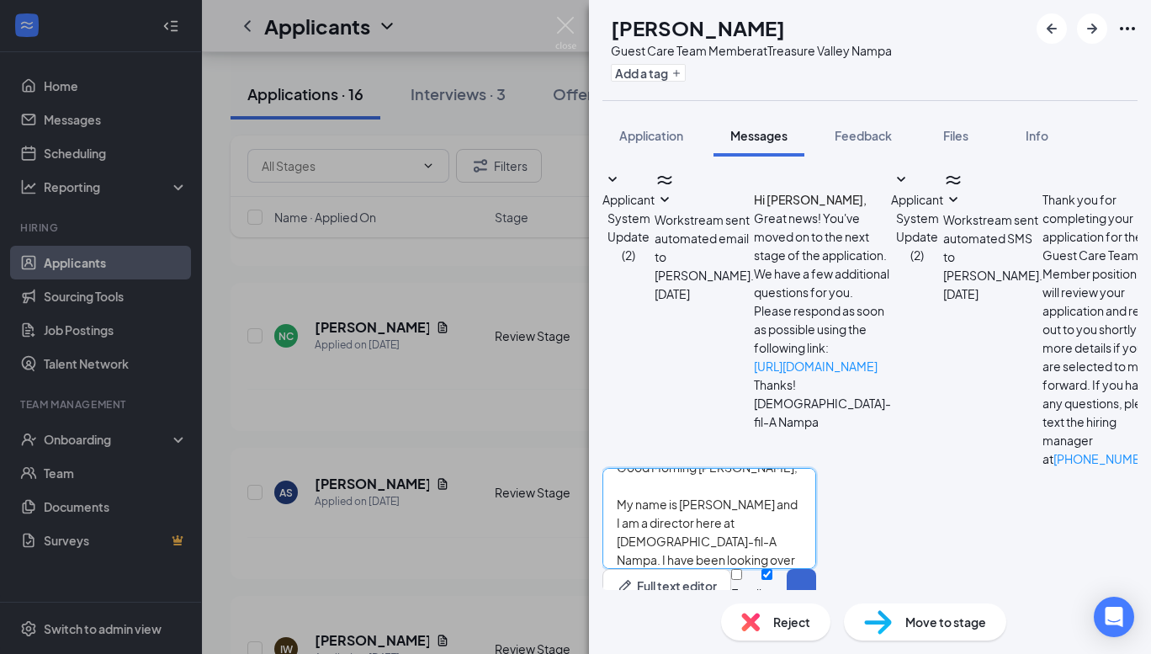
type textarea "Good Morning [PERSON_NAME], My name is [PERSON_NAME] and I am a director here a…"
click at [816, 569] on button "Send" at bounding box center [801, 598] width 29 height 58
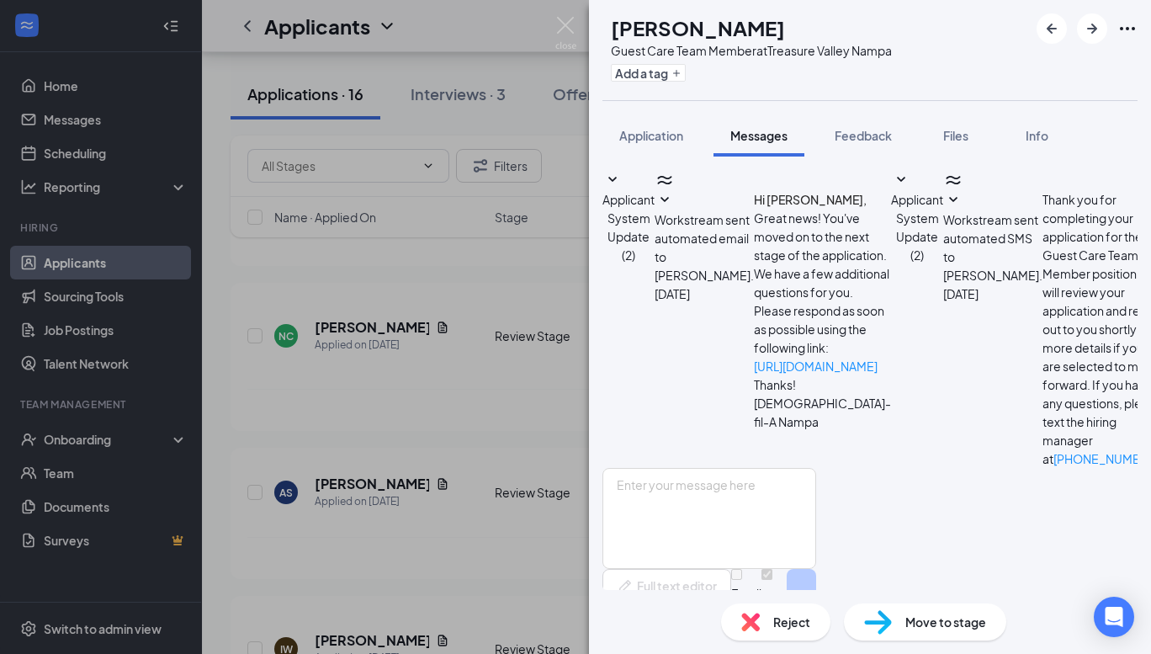
scroll to position [0, 0]
click at [661, 75] on button "Add a tag" at bounding box center [648, 73] width 75 height 18
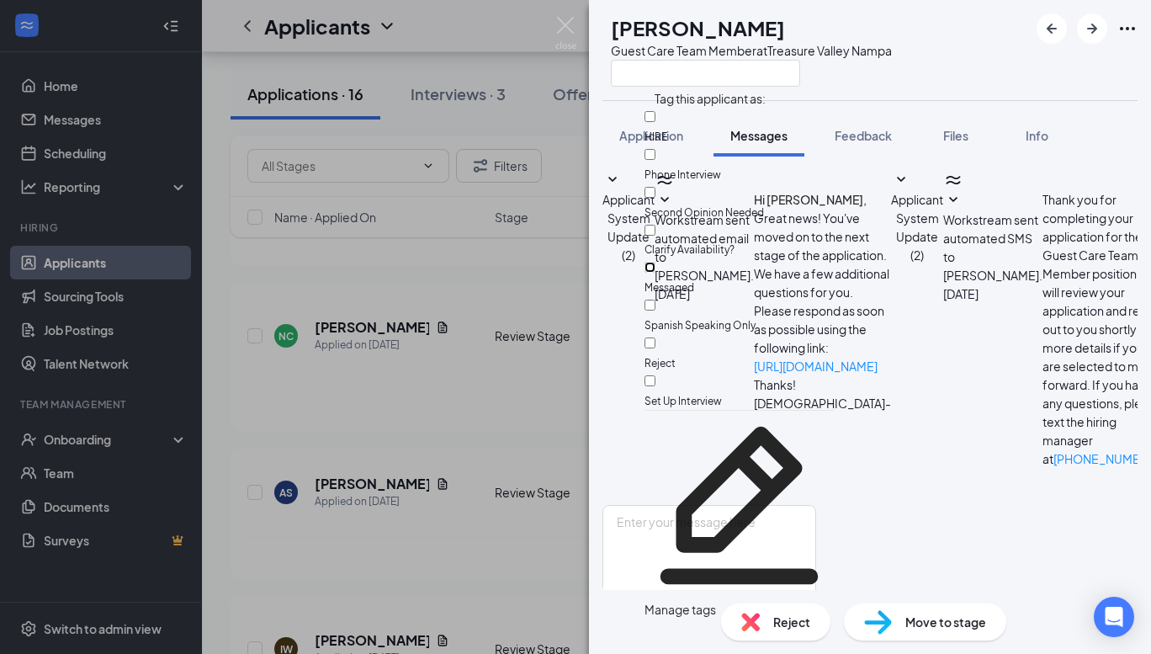
click at [655, 262] on input "Messaged" at bounding box center [650, 267] width 11 height 11
checkbox input "true"
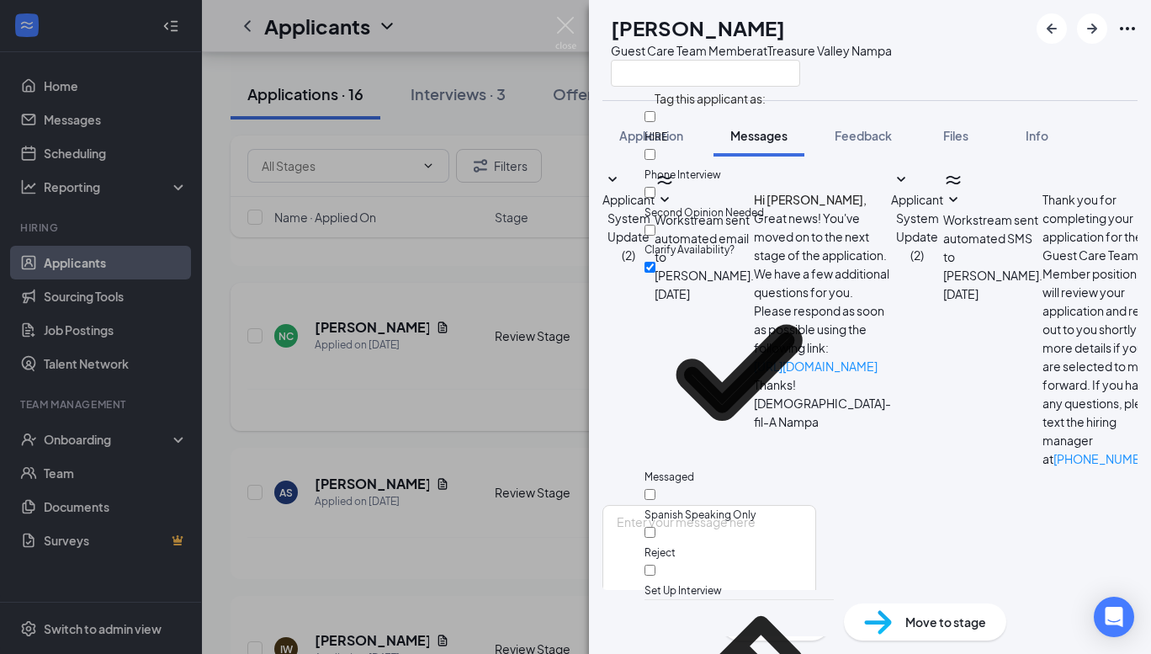
click at [316, 425] on div "AS [PERSON_NAME] Guest Care Team Member at Treasure Valley Nampa Application Me…" at bounding box center [575, 327] width 1151 height 654
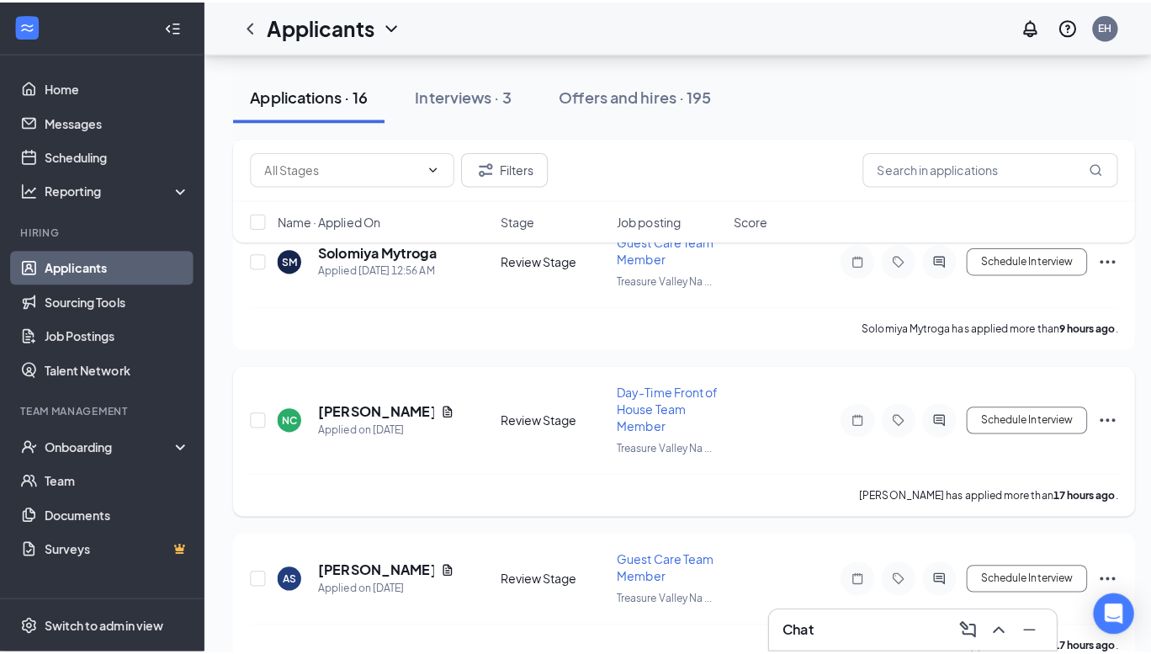
scroll to position [520, 0]
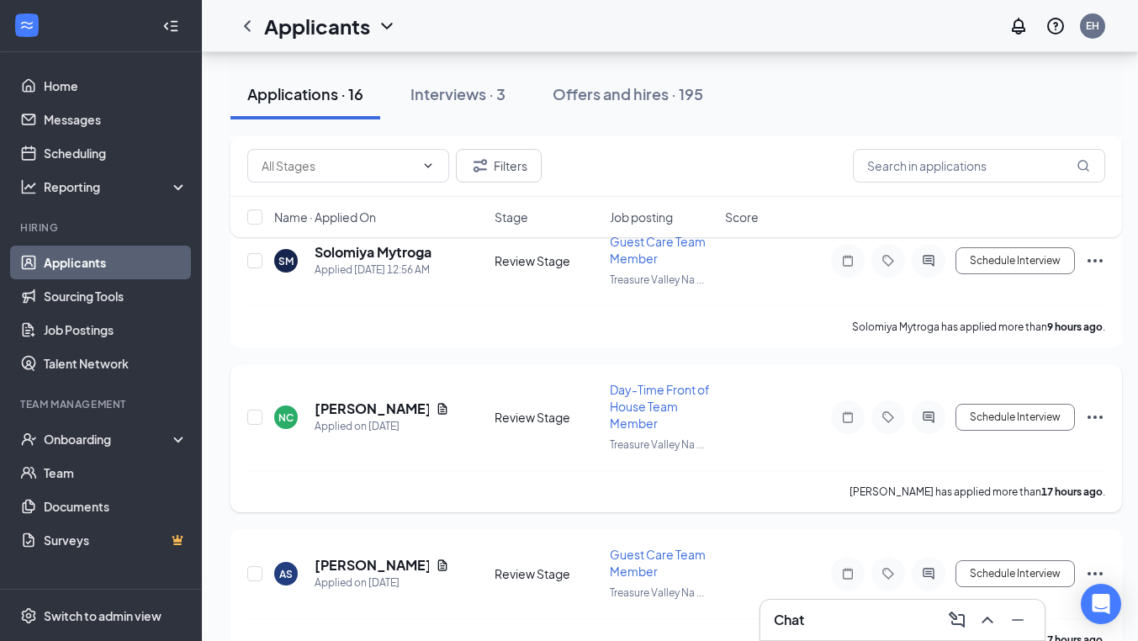
click at [337, 405] on h5 "[PERSON_NAME]" at bounding box center [372, 409] width 114 height 19
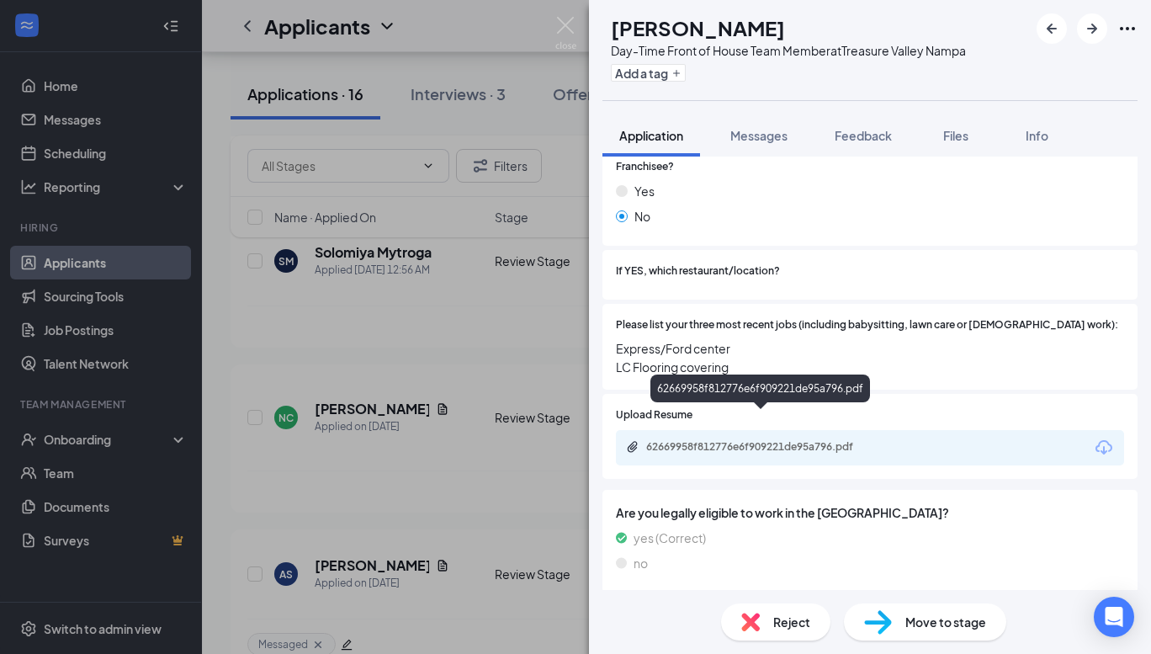
scroll to position [377, 0]
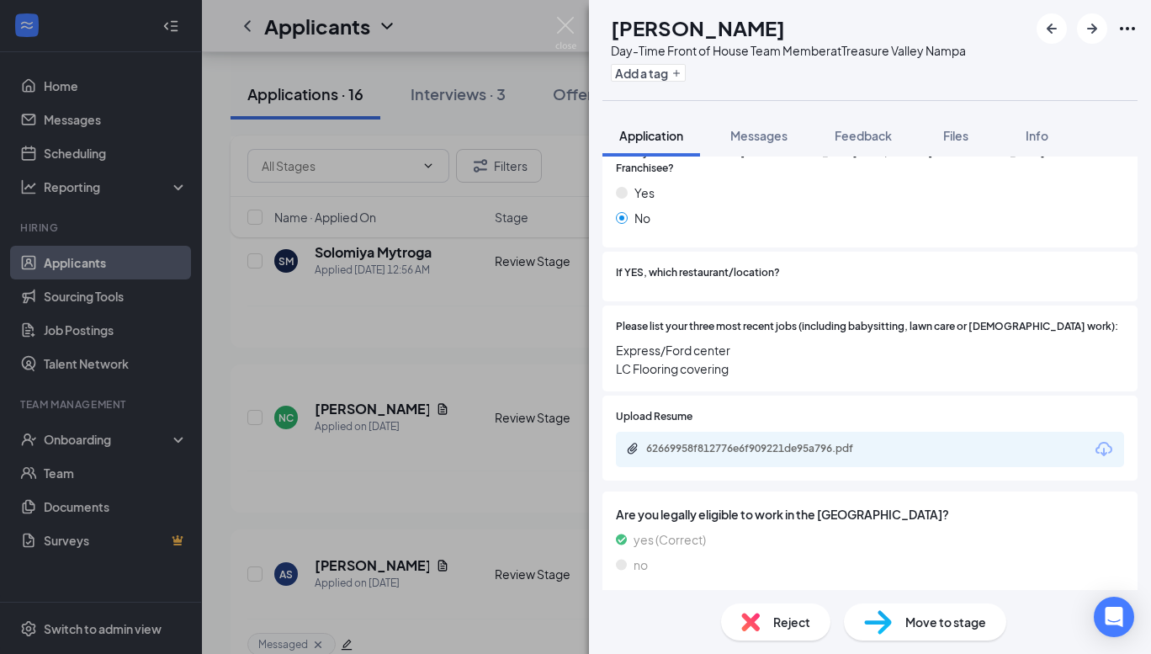
click at [689, 442] on div "62669958f812776e6f909221de95a796.pdf" at bounding box center [764, 448] width 236 height 13
click at [760, 130] on span "Messages" at bounding box center [758, 135] width 57 height 15
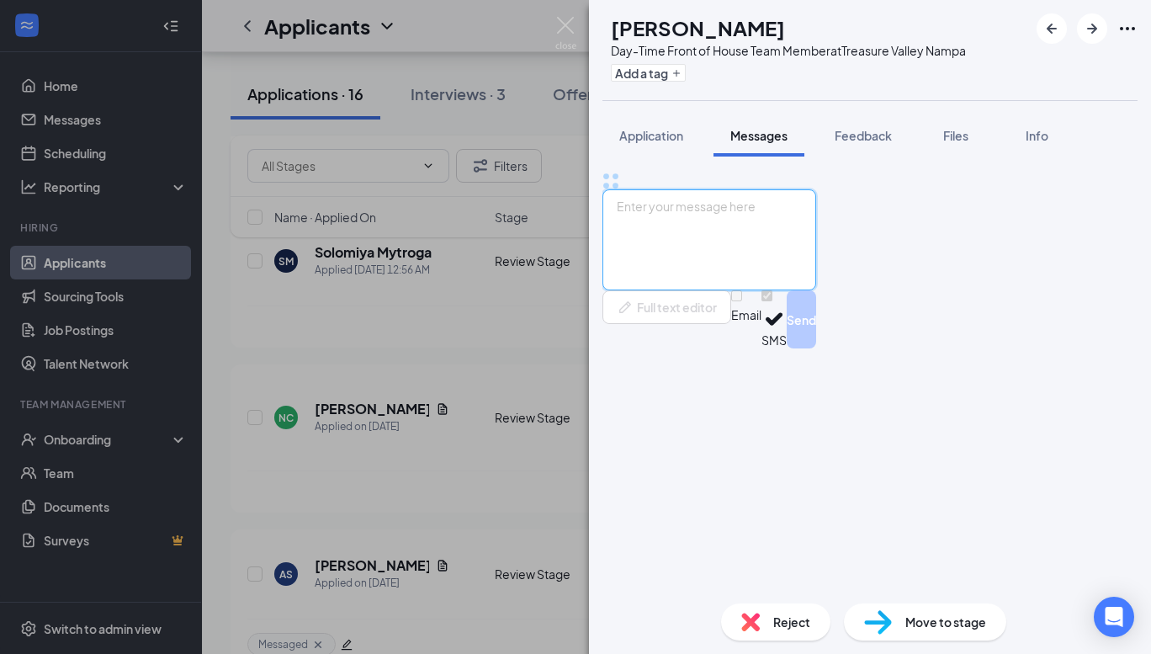
click at [735, 290] on textarea at bounding box center [709, 239] width 214 height 101
paste textarea "Good Morning [PERSON_NAME], My name is [PERSON_NAME] and I am a director here a…"
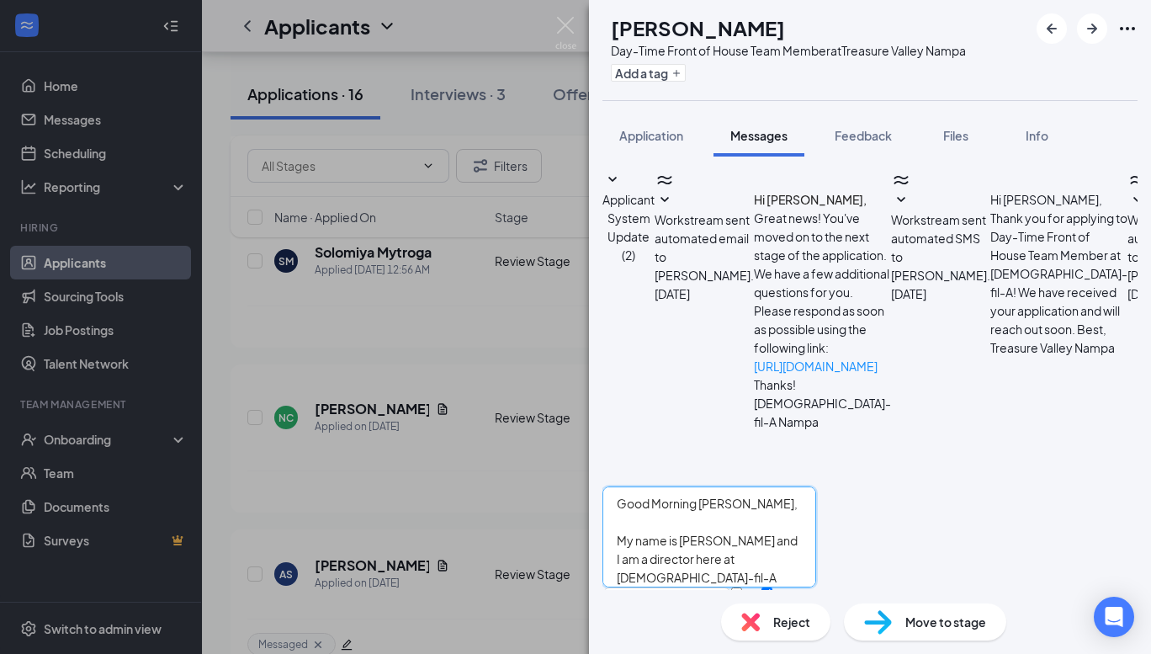
scroll to position [15, 0]
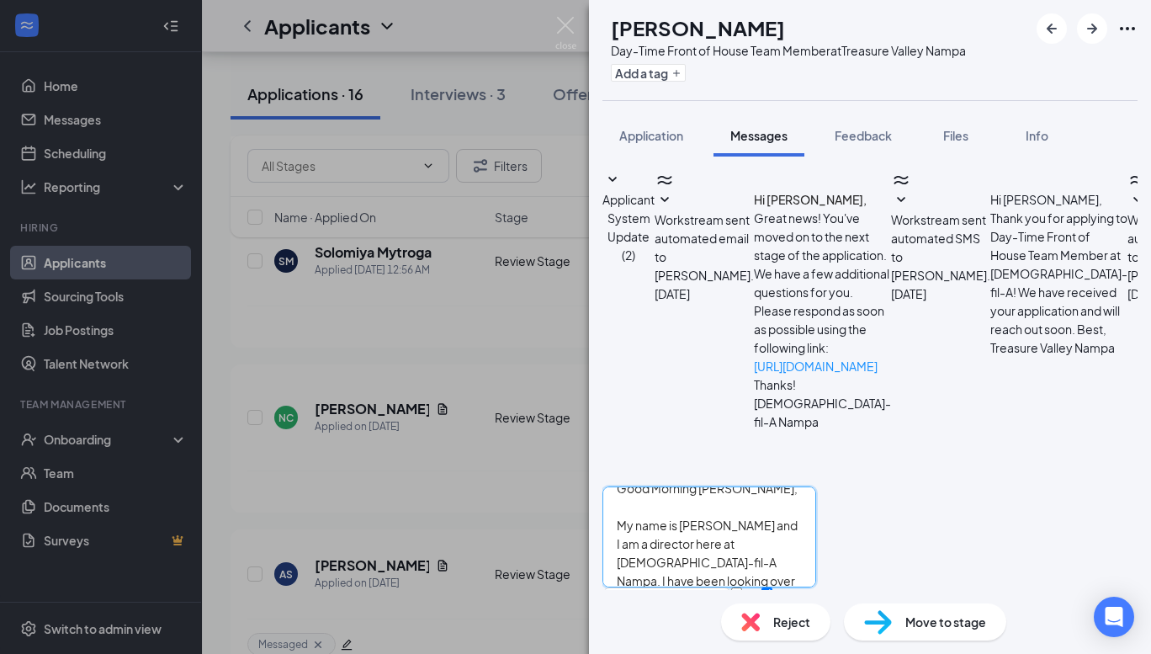
click at [741, 486] on textarea "Good Morning [PERSON_NAME], My name is [PERSON_NAME] and I am a director here a…" at bounding box center [709, 536] width 214 height 101
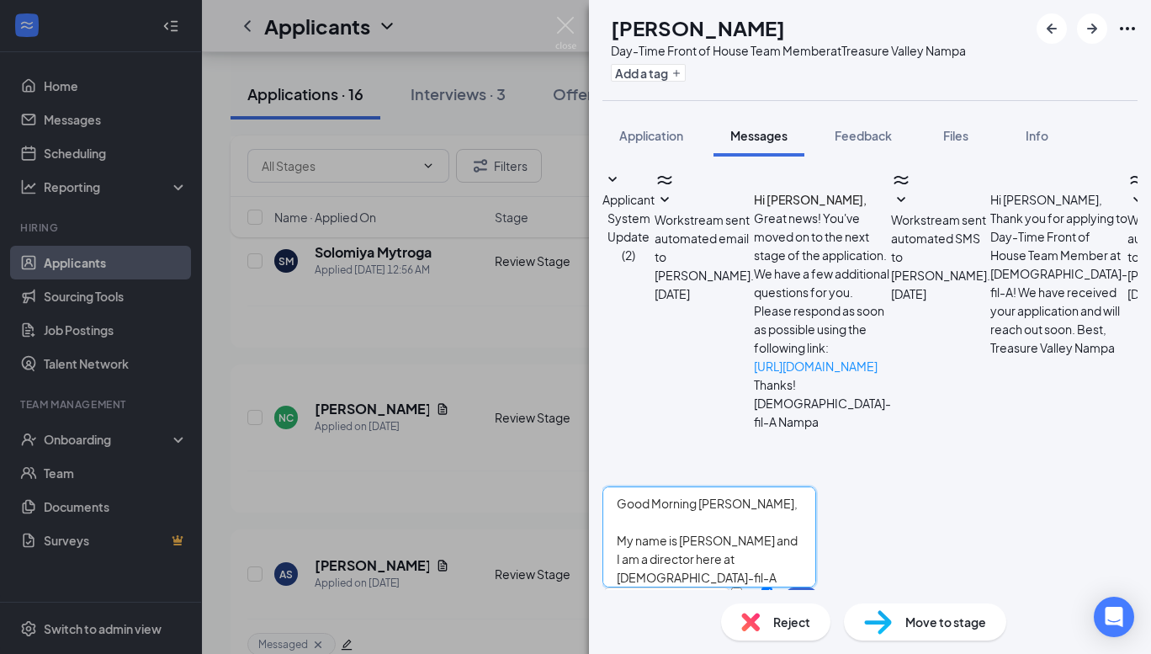
type textarea "Good Morning [PERSON_NAME], My name is [PERSON_NAME] and I am a director here a…"
click at [816, 587] on button "Send" at bounding box center [801, 616] width 29 height 58
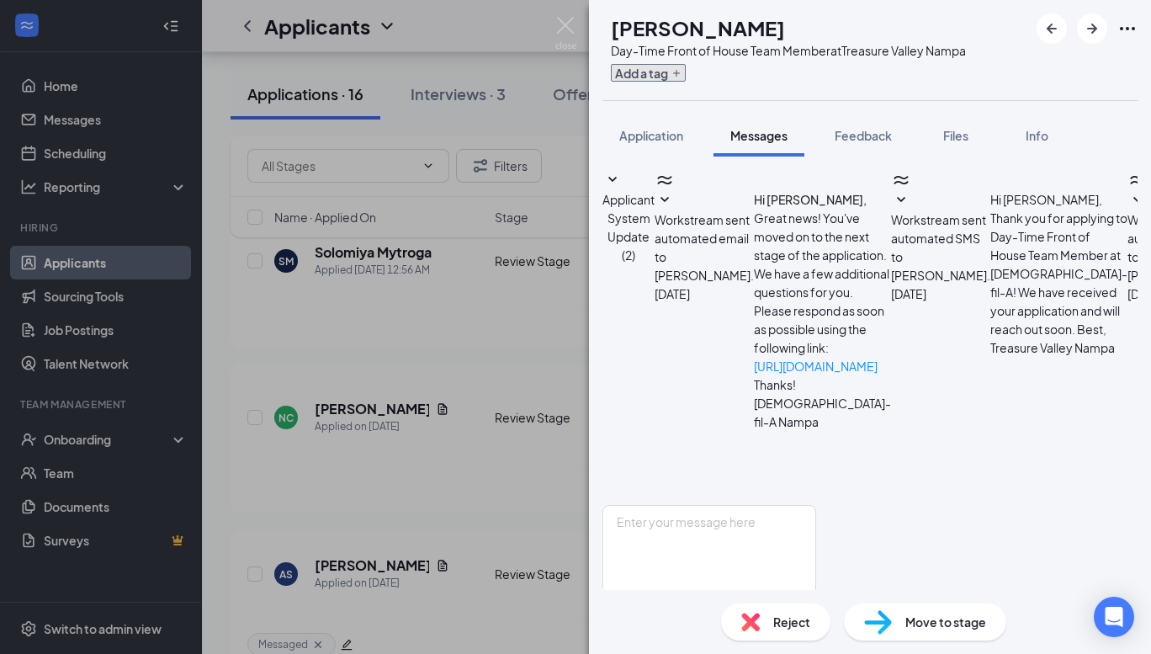
click at [686, 67] on button "Add a tag" at bounding box center [648, 73] width 75 height 18
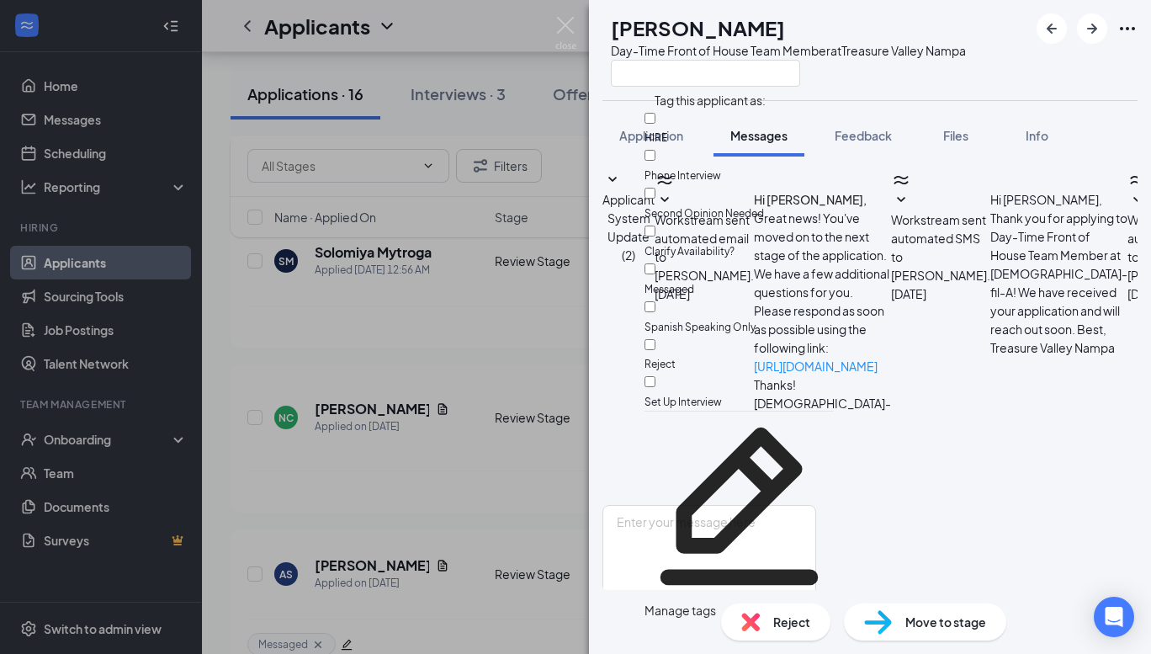
click at [735, 260] on div "Messaged" at bounding box center [739, 279] width 189 height 38
checkbox input "true"
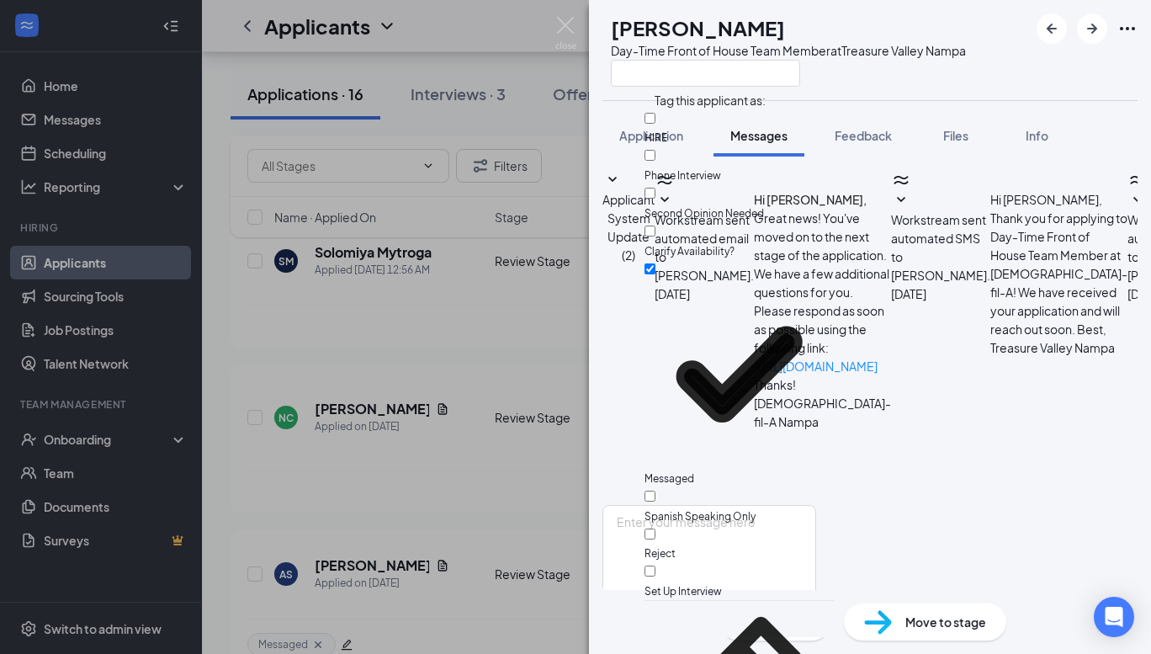
click at [266, 474] on div "NC [PERSON_NAME] Day-Time Front of House Team Member at [GEOGRAPHIC_DATA] Appli…" at bounding box center [575, 327] width 1151 height 654
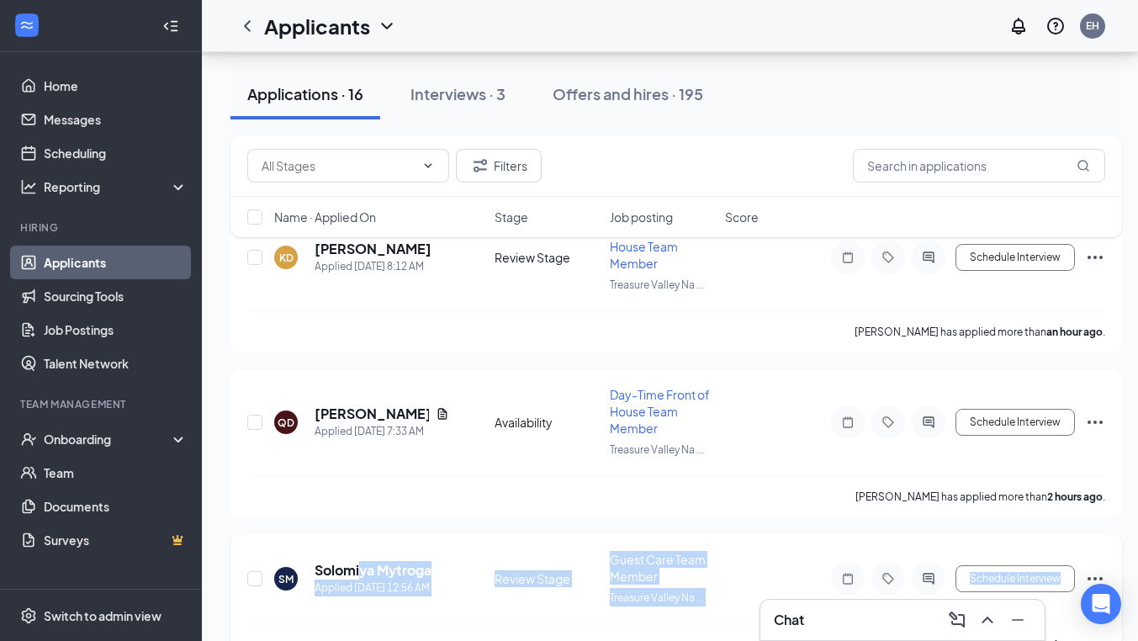
click at [364, 575] on h5 "Solomiya Mytroga" at bounding box center [373, 570] width 117 height 19
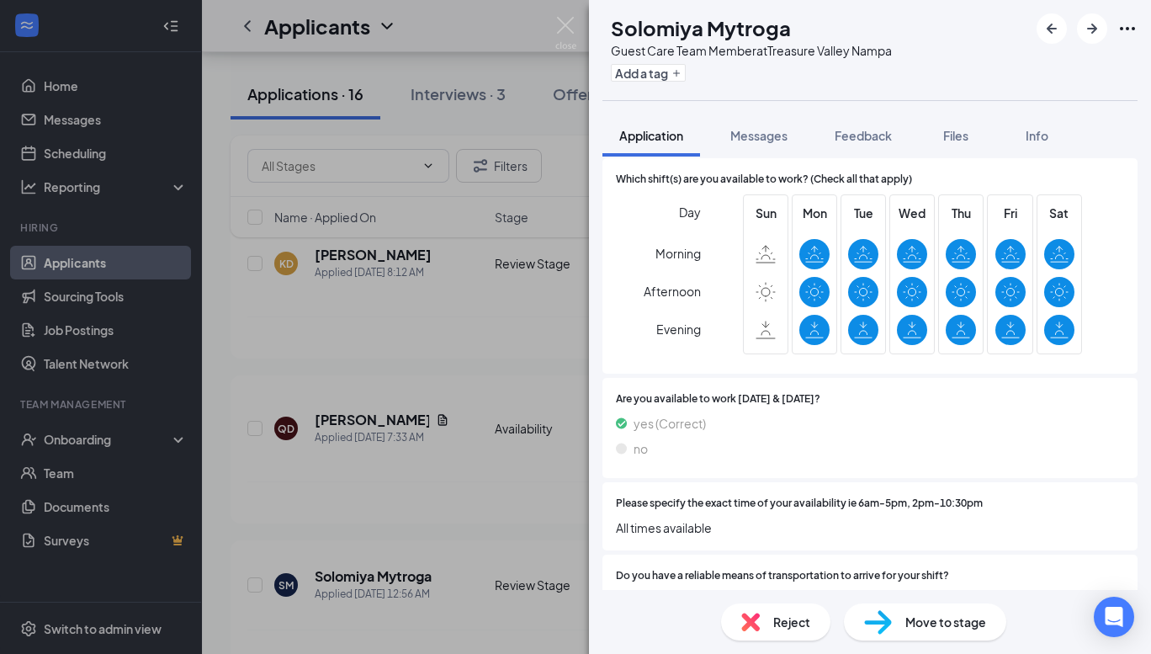
scroll to position [1106, 0]
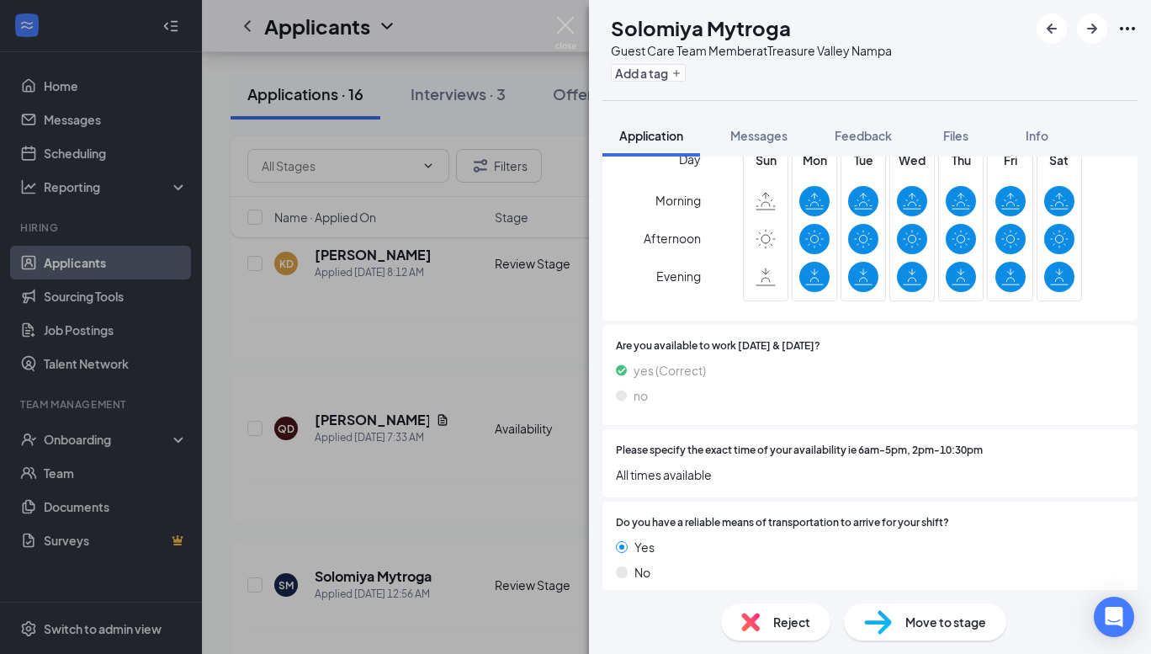
click at [747, 146] on button "Messages" at bounding box center [759, 135] width 91 height 42
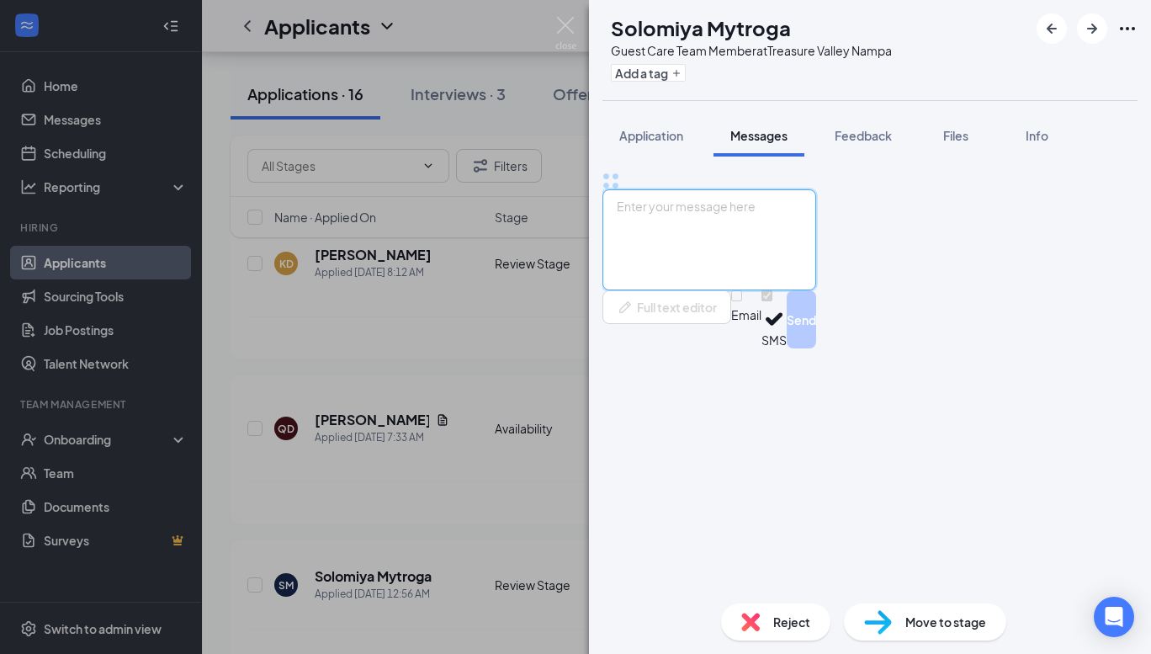
click at [683, 290] on textarea at bounding box center [709, 239] width 214 height 101
paste textarea "Good Morning [PERSON_NAME], My name is [PERSON_NAME] and I am a director here a…"
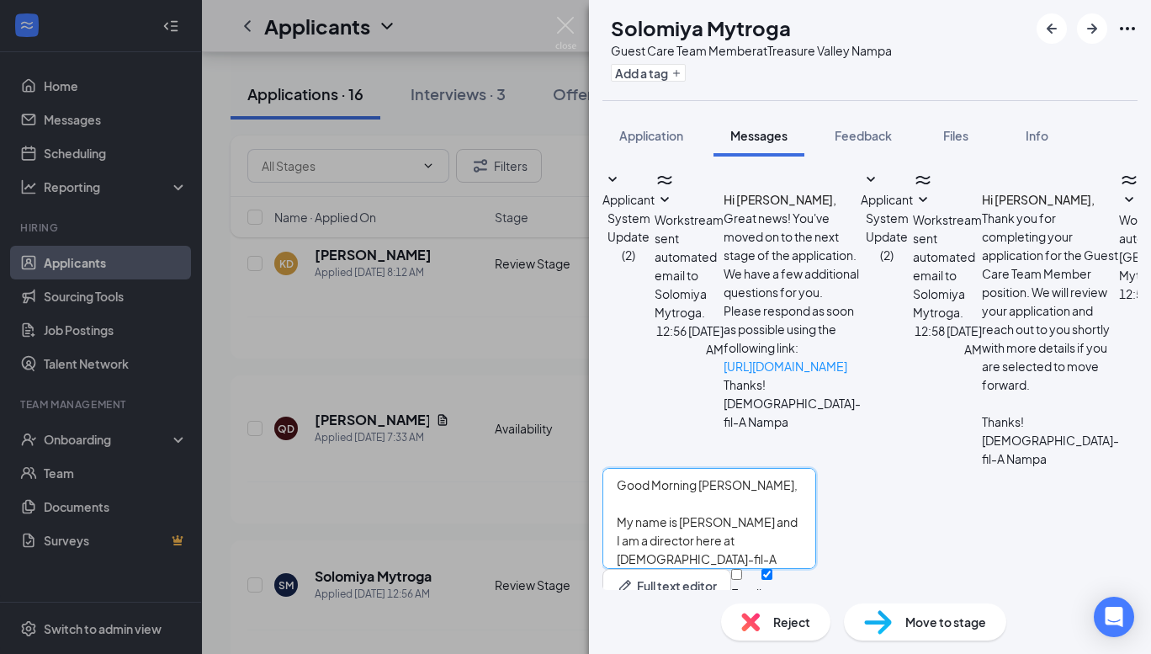
scroll to position [1, 0]
click at [746, 468] on textarea "Good Morning [PERSON_NAME], My name is [PERSON_NAME] and I am a director here a…" at bounding box center [709, 518] width 214 height 101
type textarea "Good Morning Solomiya, My name is [PERSON_NAME] and I am a director here at [DE…"
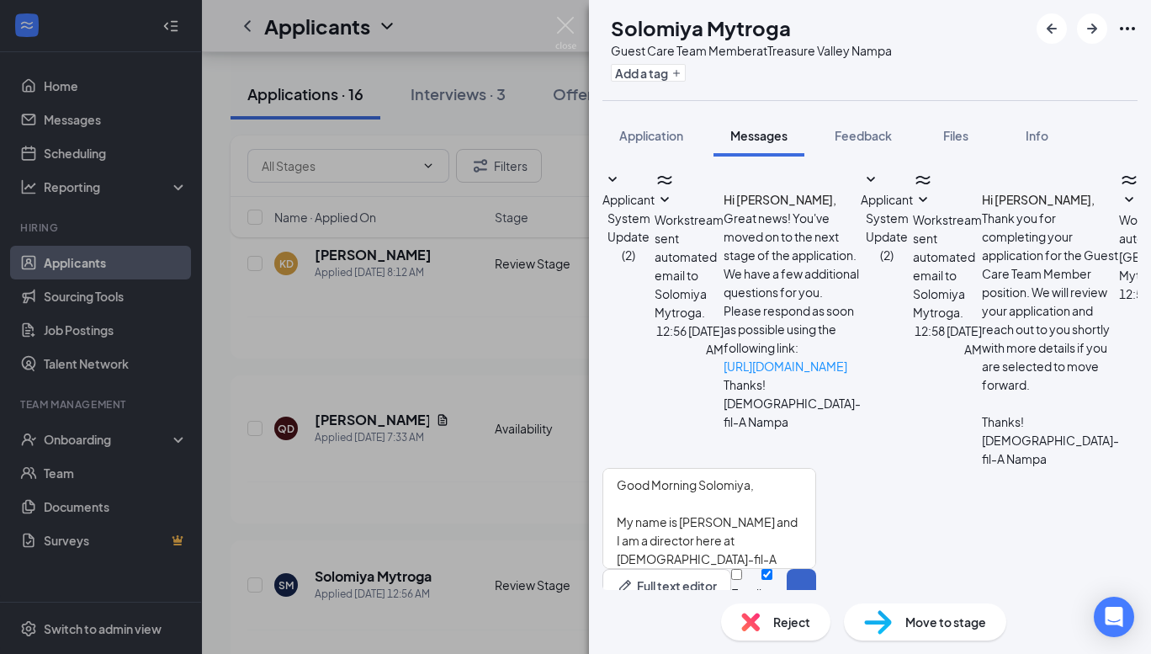
click at [816, 569] on button "Send" at bounding box center [801, 598] width 29 height 58
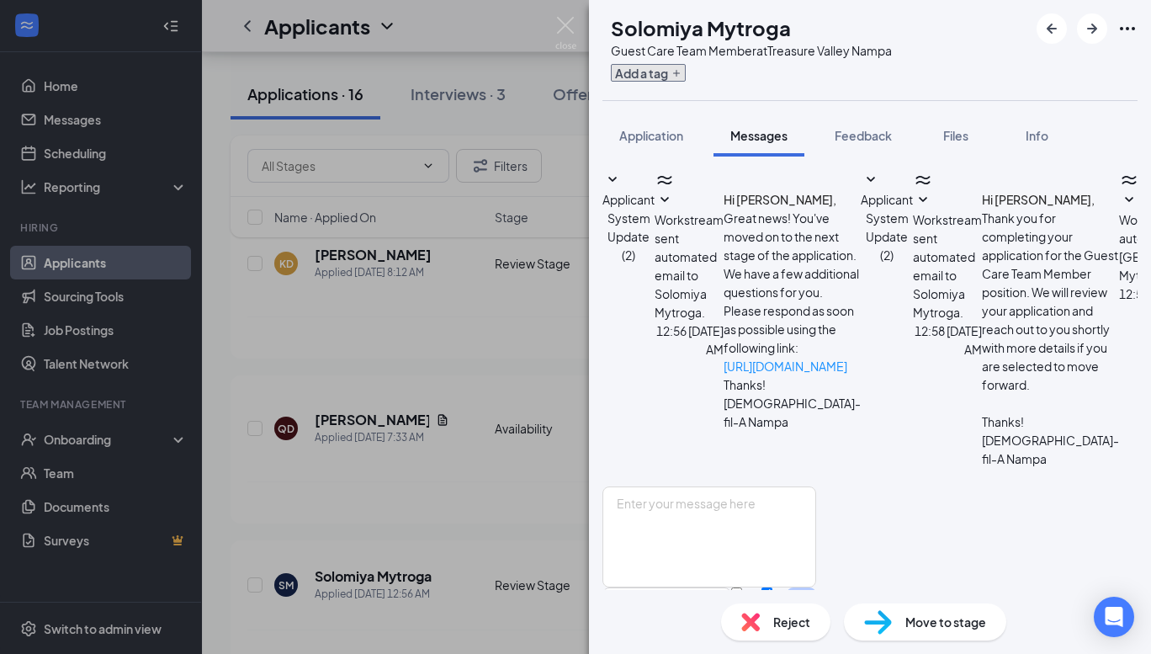
click at [686, 77] on button "Add a tag" at bounding box center [648, 73] width 75 height 18
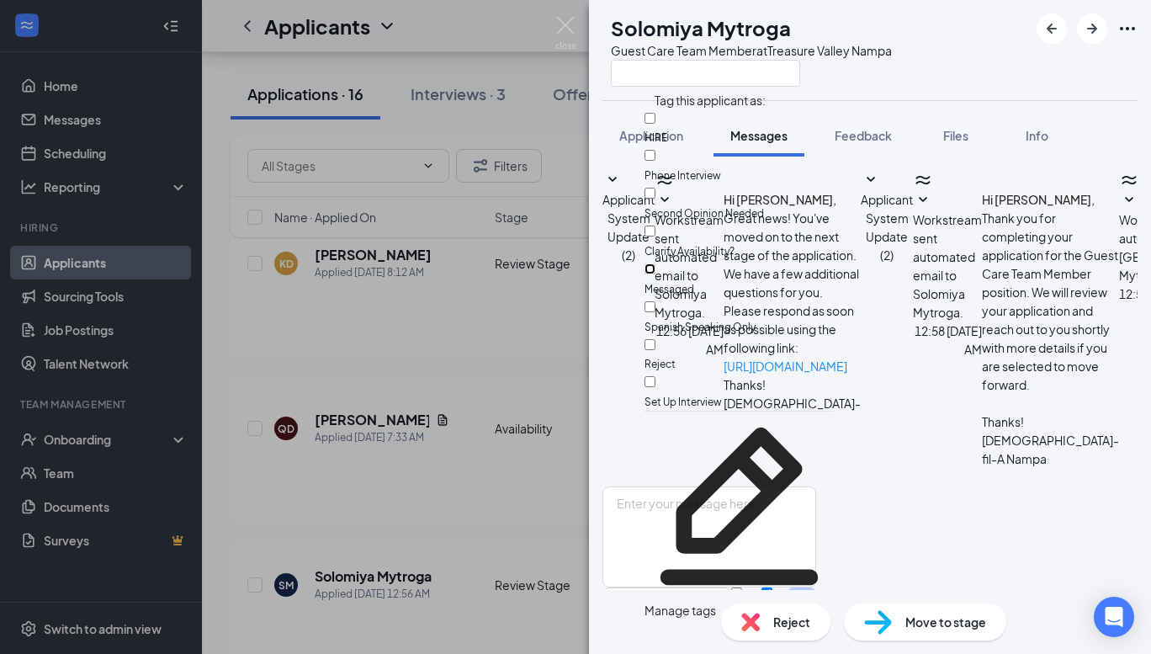
click at [655, 263] on input "Messaged" at bounding box center [650, 268] width 11 height 11
checkbox input "true"
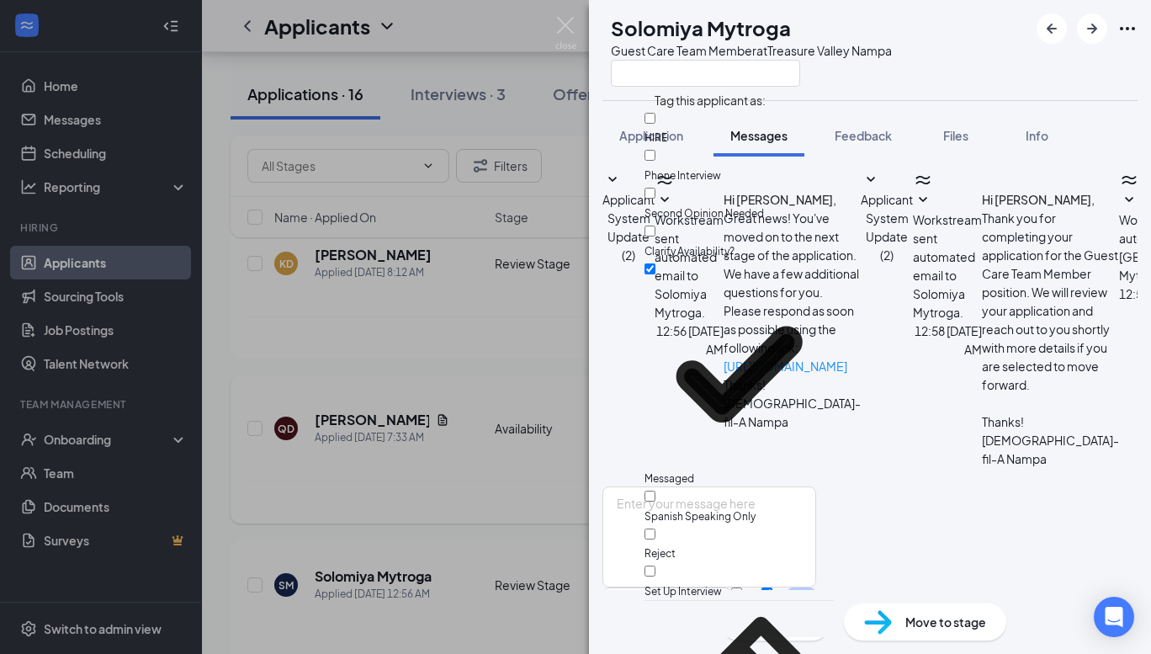
click at [379, 445] on div "[PERSON_NAME] Guest Care Team Member at [GEOGRAPHIC_DATA] Application Messages …" at bounding box center [575, 327] width 1151 height 654
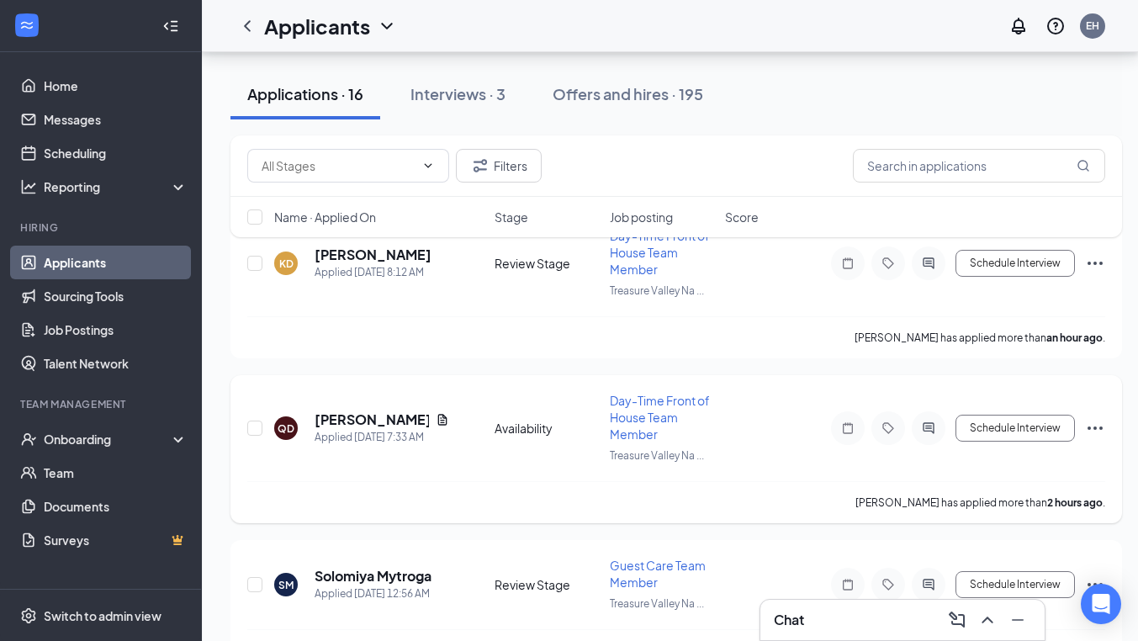
click at [364, 429] on div "Applied [DATE] 7:33 AM" at bounding box center [382, 437] width 135 height 17
click at [364, 426] on h5 "[PERSON_NAME]" at bounding box center [372, 420] width 114 height 19
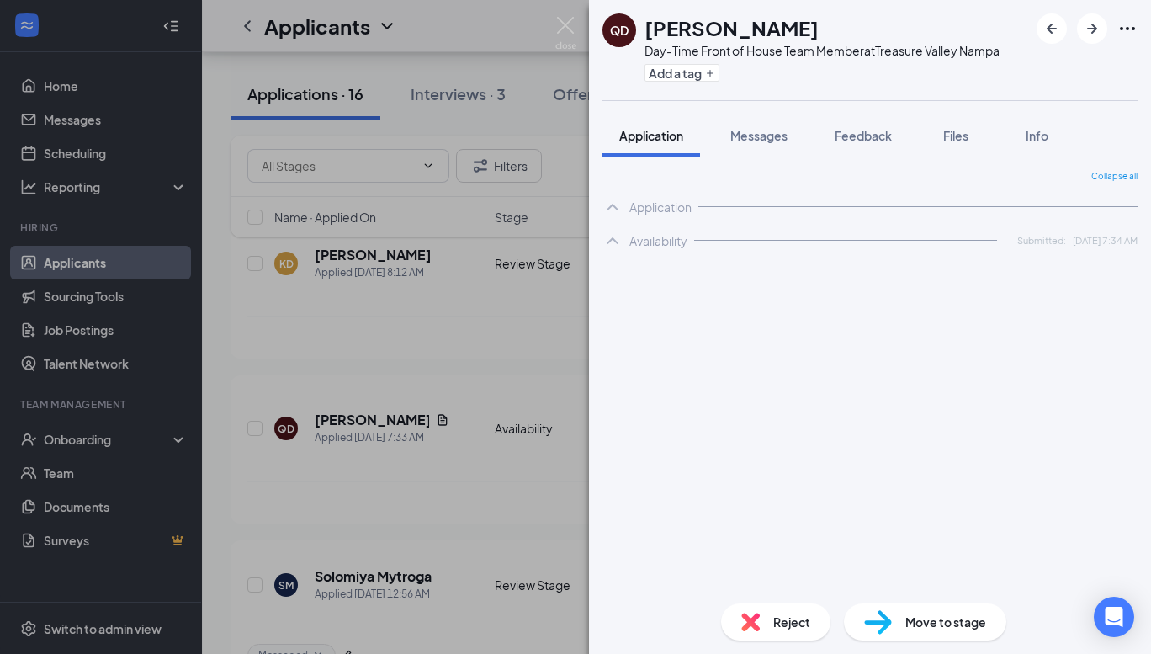
click at [772, 146] on button "Messages" at bounding box center [759, 135] width 91 height 42
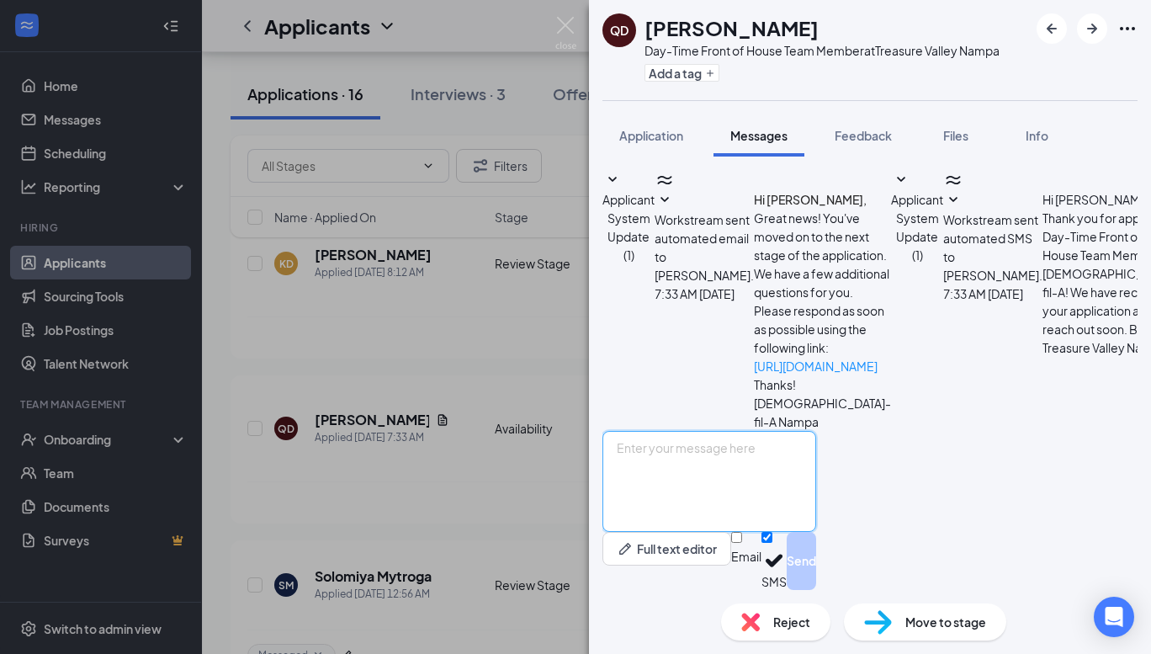
click at [749, 459] on textarea at bounding box center [709, 481] width 214 height 101
paste textarea "Good Morning [PERSON_NAME], My name is [PERSON_NAME] and I am a director here a…"
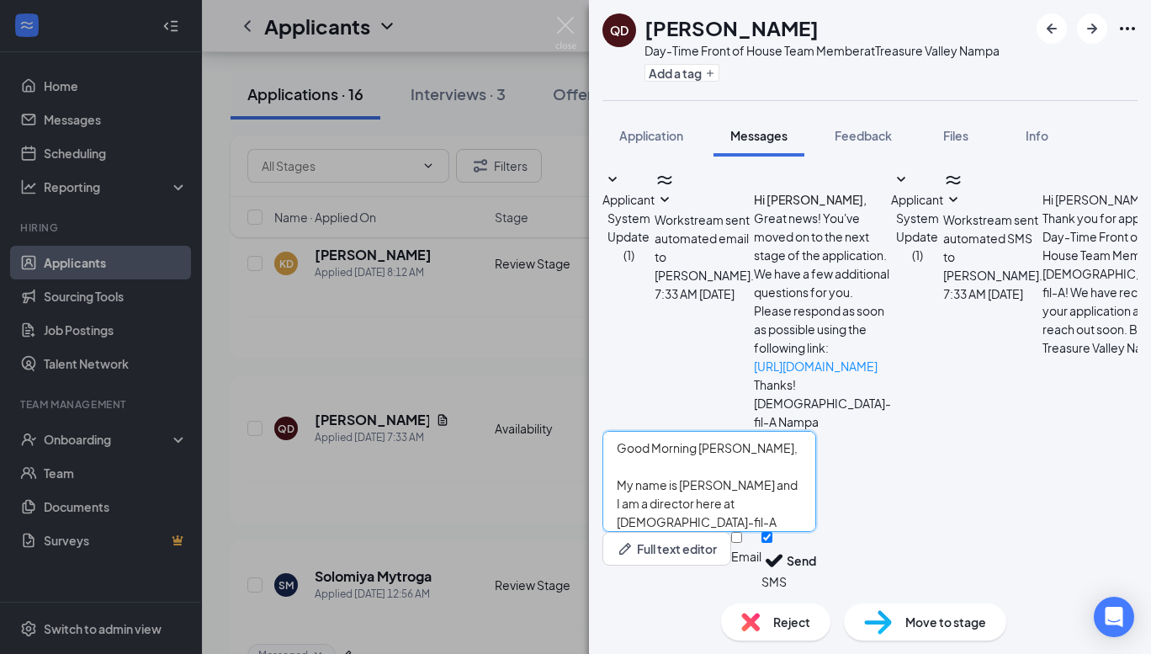
click at [741, 454] on textarea "Good Morning [PERSON_NAME], My name is [PERSON_NAME] and I am a director here a…" at bounding box center [709, 481] width 214 height 101
type textarea "Good Morning [PERSON_NAME], My name is [PERSON_NAME] and I am a director here a…"
click at [816, 555] on button "Send" at bounding box center [801, 561] width 29 height 58
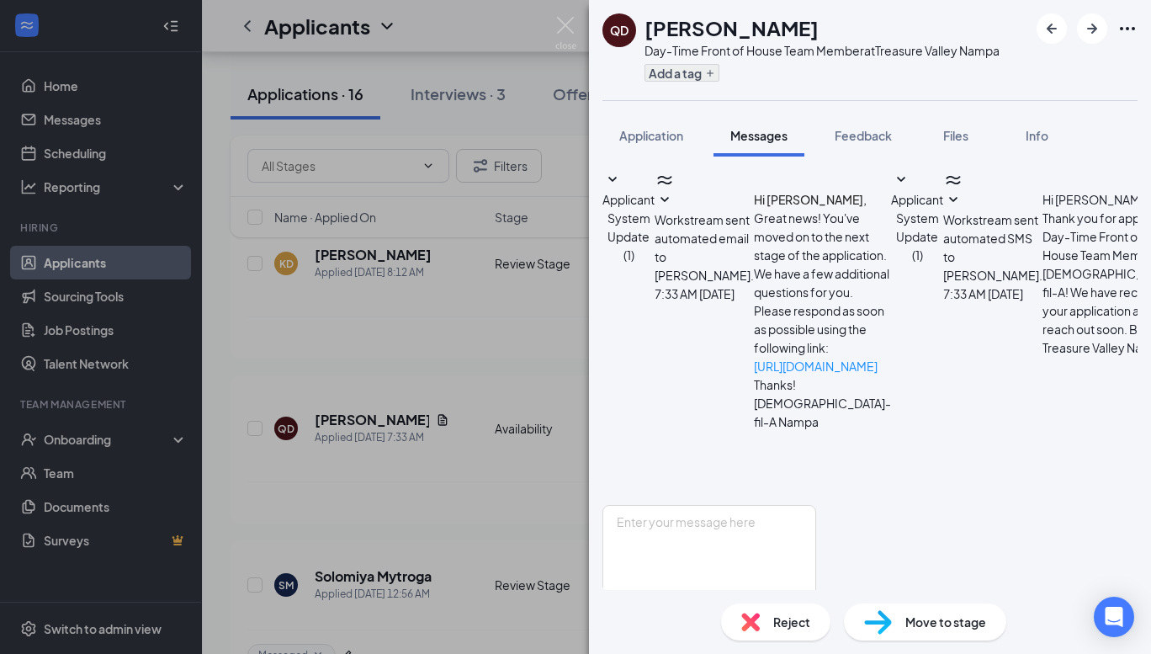
scroll to position [338, 0]
click at [664, 69] on button "Add a tag" at bounding box center [682, 73] width 75 height 18
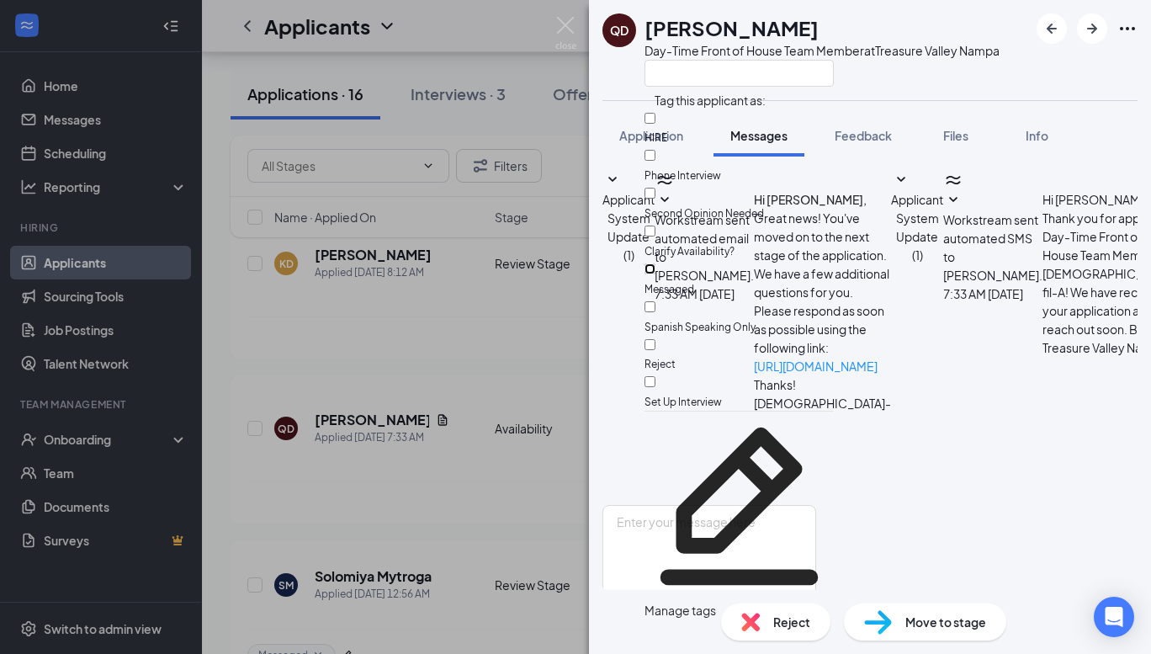
click at [655, 263] on input "Messaged" at bounding box center [650, 268] width 11 height 11
checkbox input "true"
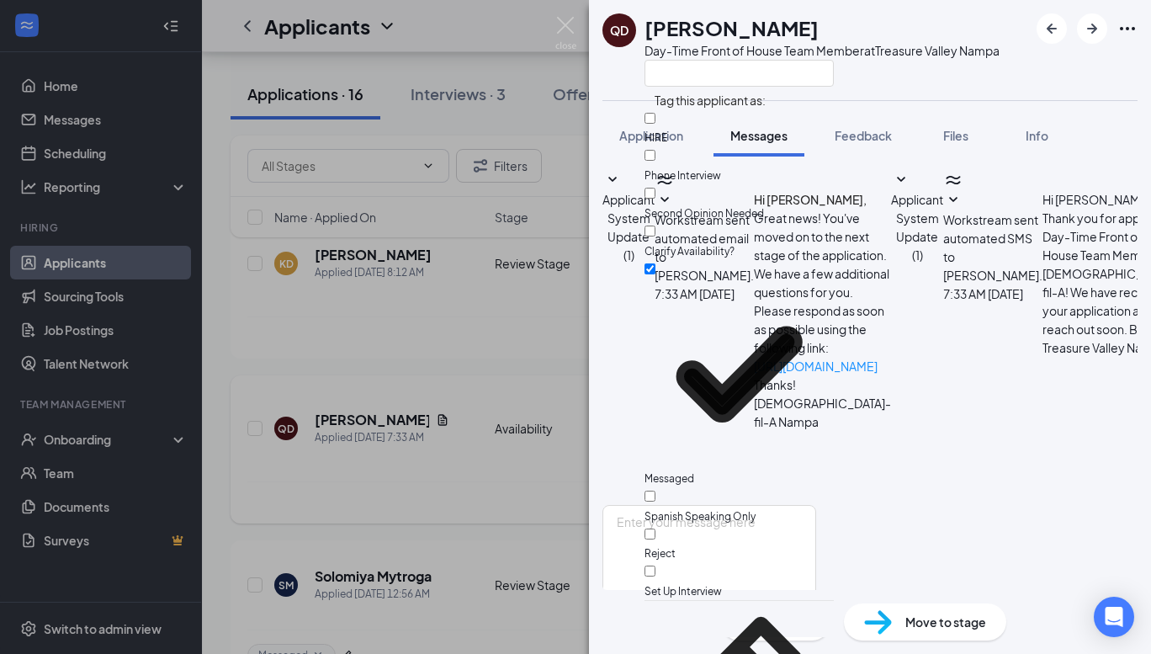
click at [372, 360] on div "[PERSON_NAME] Day-Time Front of House Team Member at Treasure Valley Nampa Appl…" at bounding box center [575, 327] width 1151 height 654
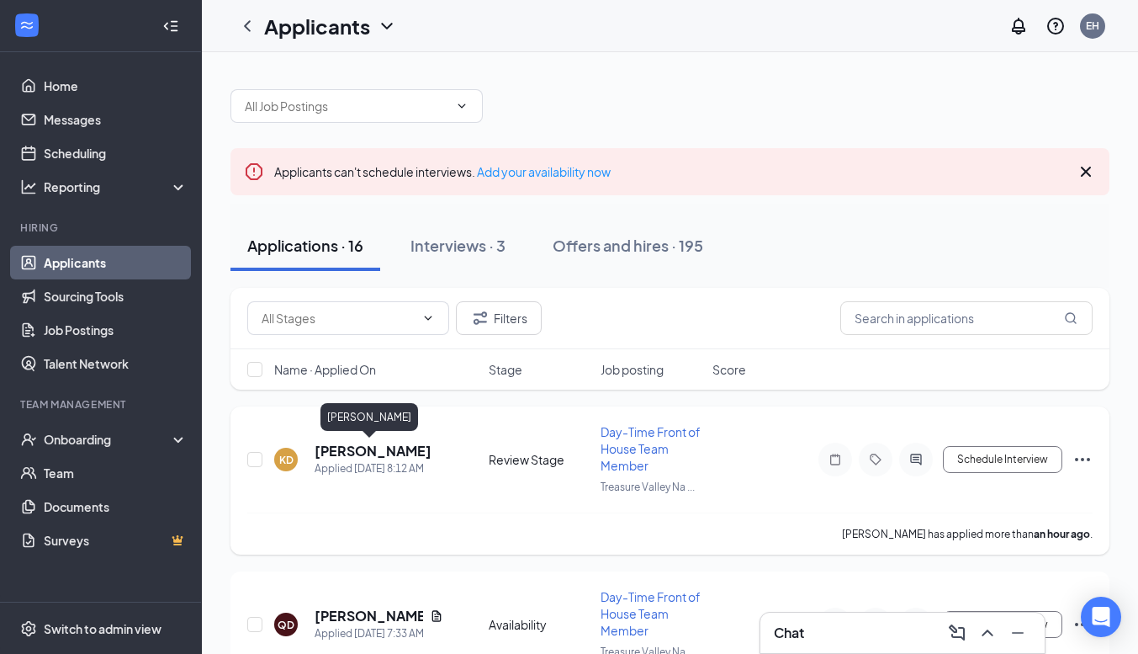
click at [367, 452] on h5 "[PERSON_NAME]" at bounding box center [373, 451] width 117 height 19
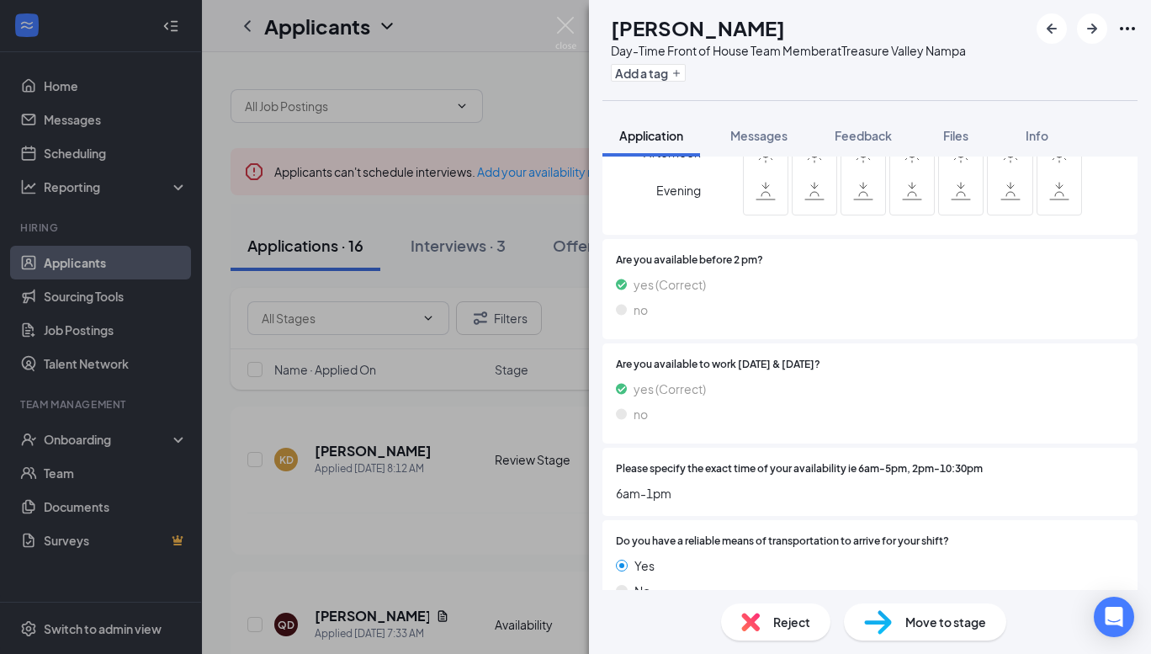
scroll to position [1210, 0]
click at [749, 141] on span "Messages" at bounding box center [758, 135] width 57 height 15
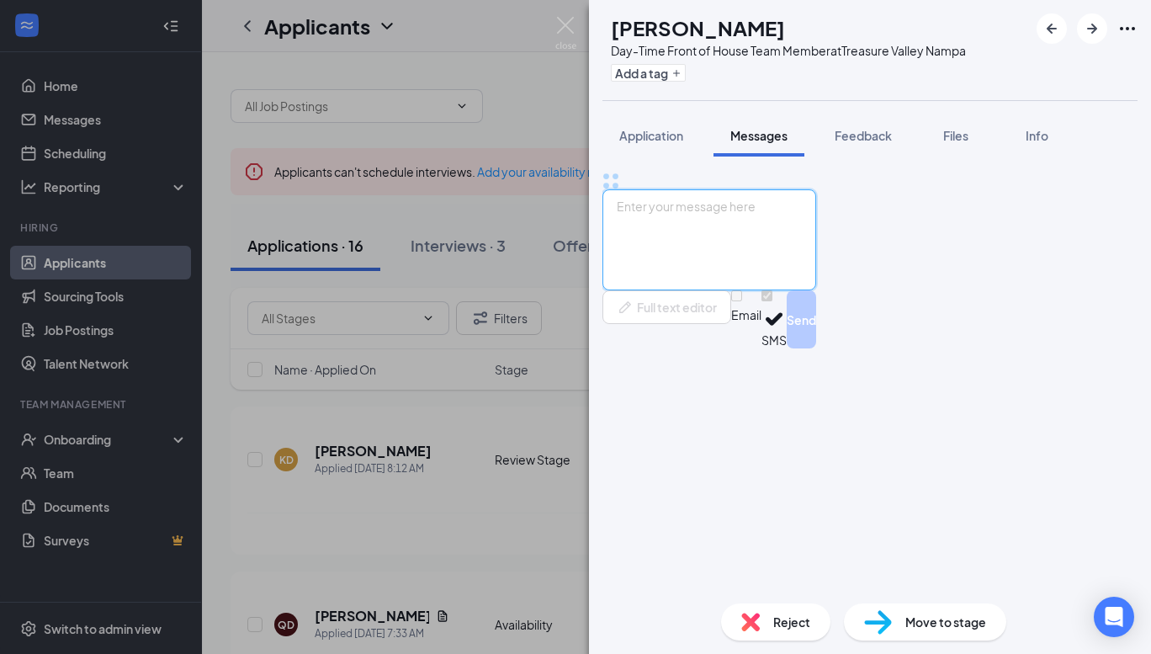
click at [749, 290] on textarea at bounding box center [709, 239] width 214 height 101
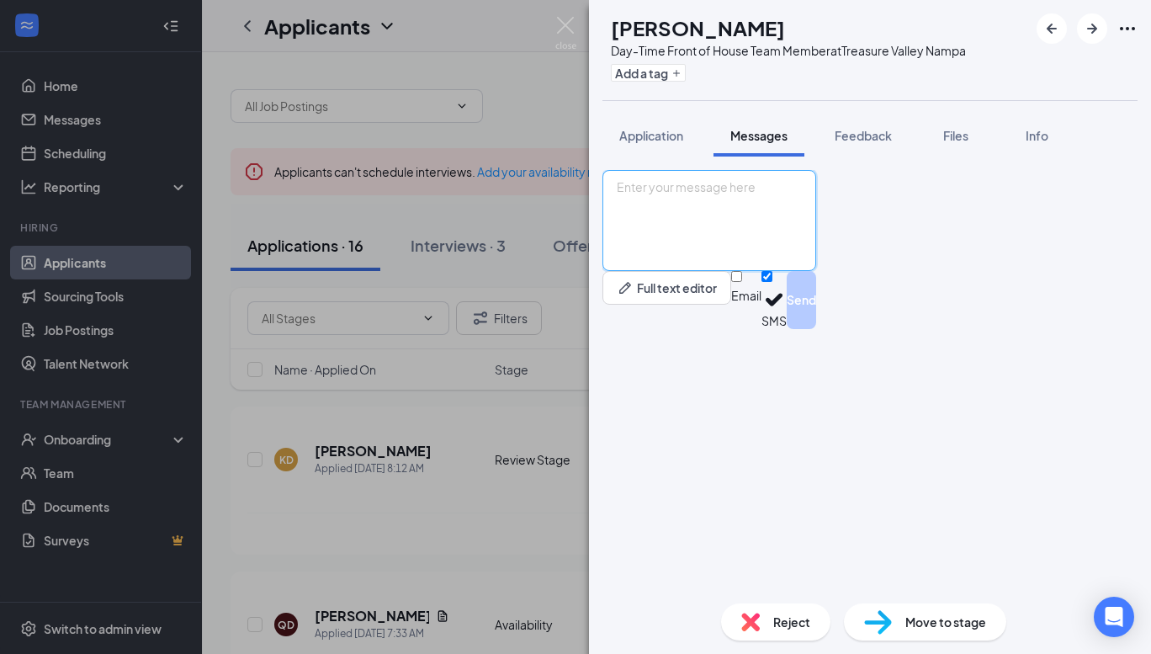
paste textarea "Good Morning [PERSON_NAME], My name is [PERSON_NAME] and I am a director here a…"
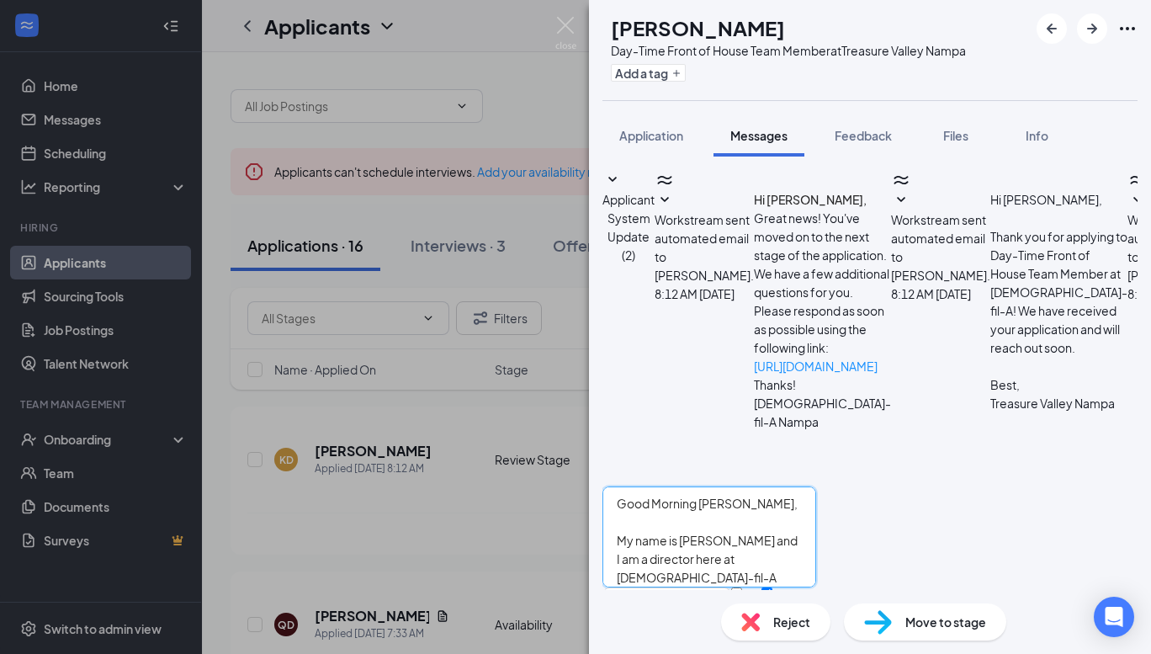
scroll to position [392, 0]
click at [749, 486] on textarea "Good Morning [PERSON_NAME], My name is [PERSON_NAME] and I am a director here a…" at bounding box center [709, 536] width 214 height 101
type textarea "Good Morning [PERSON_NAME], My name is [PERSON_NAME] and I am a director here a…"
click at [816, 587] on button "Send" at bounding box center [801, 616] width 29 height 58
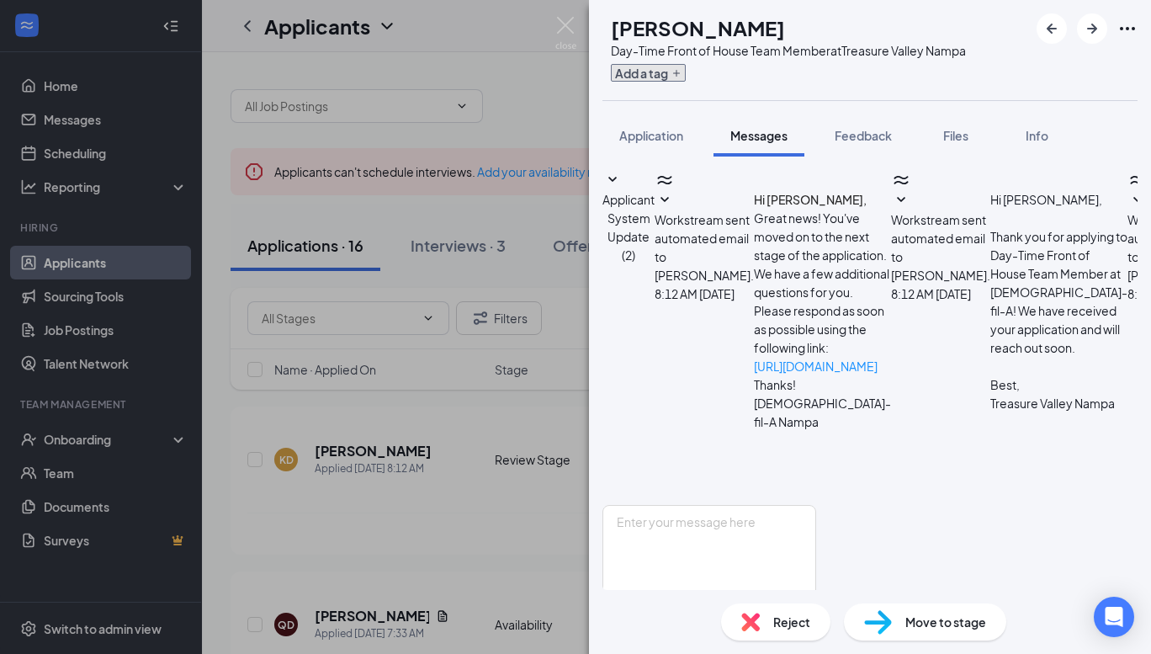
click at [667, 70] on button "Add a tag" at bounding box center [648, 73] width 75 height 18
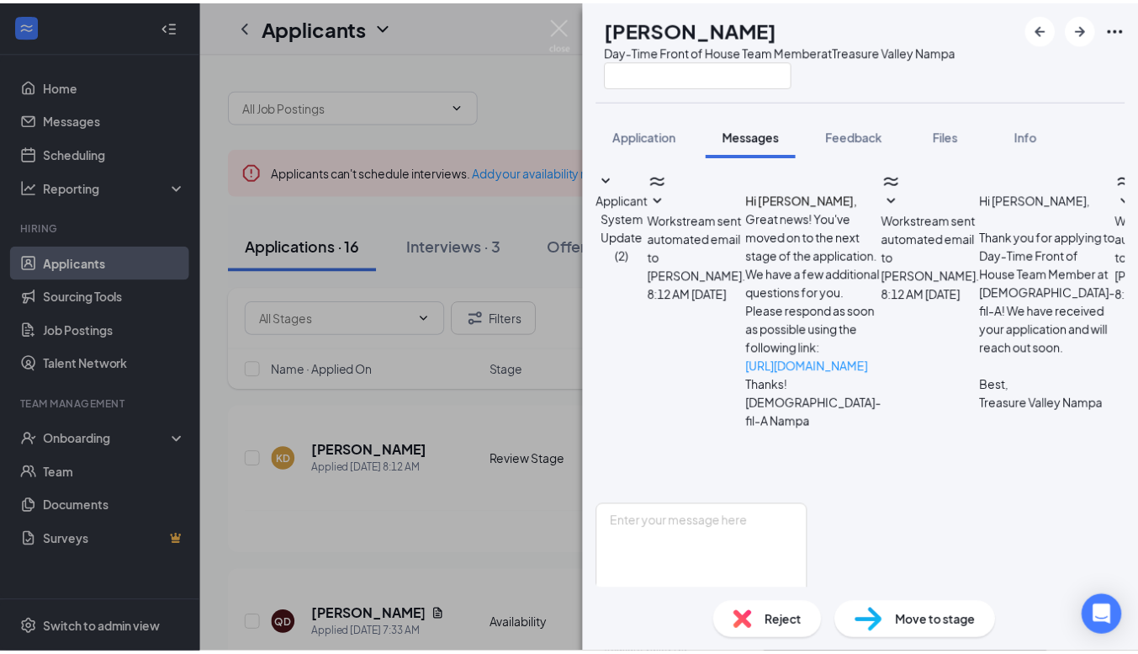
scroll to position [594, 0]
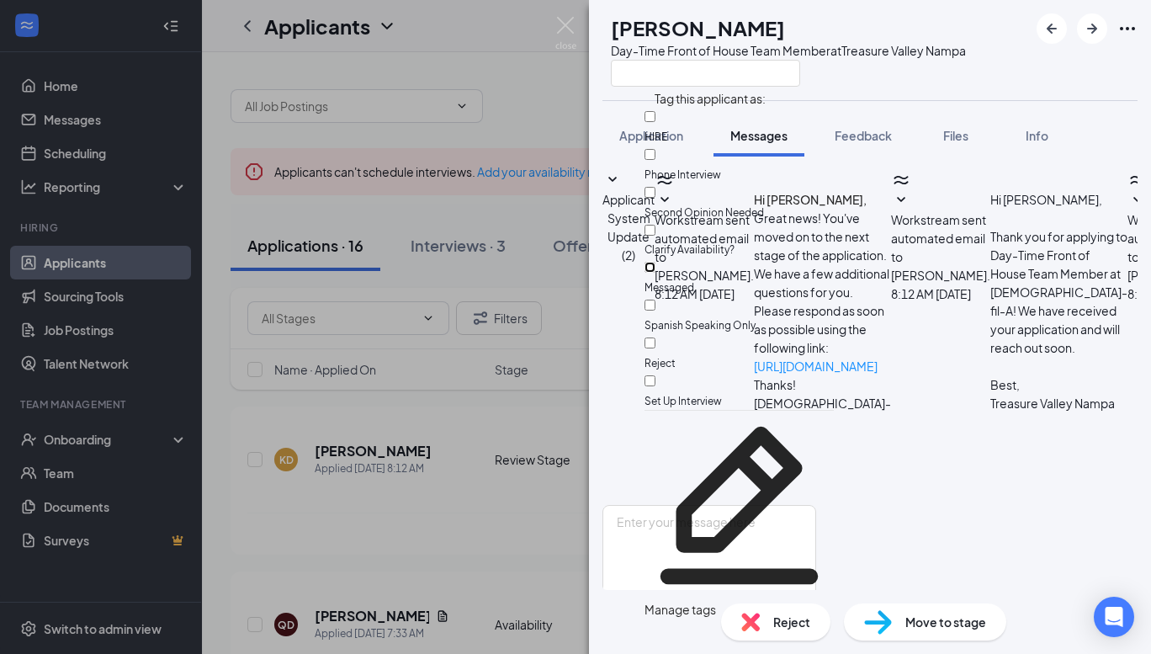
click at [655, 262] on input "Messaged" at bounding box center [650, 267] width 11 height 11
checkbox input "true"
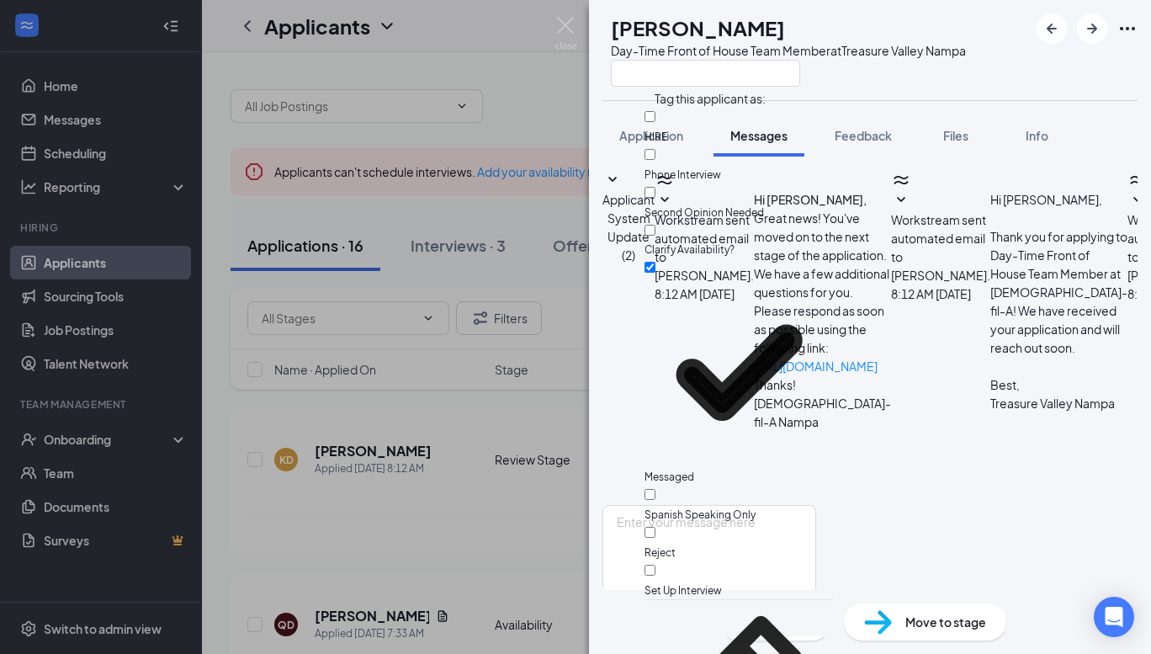
drag, startPoint x: 273, startPoint y: 369, endPoint x: 210, endPoint y: 413, distance: 76.1
click at [273, 364] on div "KD [PERSON_NAME] Day-Time Front of House Team Member at [GEOGRAPHIC_DATA] Appli…" at bounding box center [575, 327] width 1151 height 654
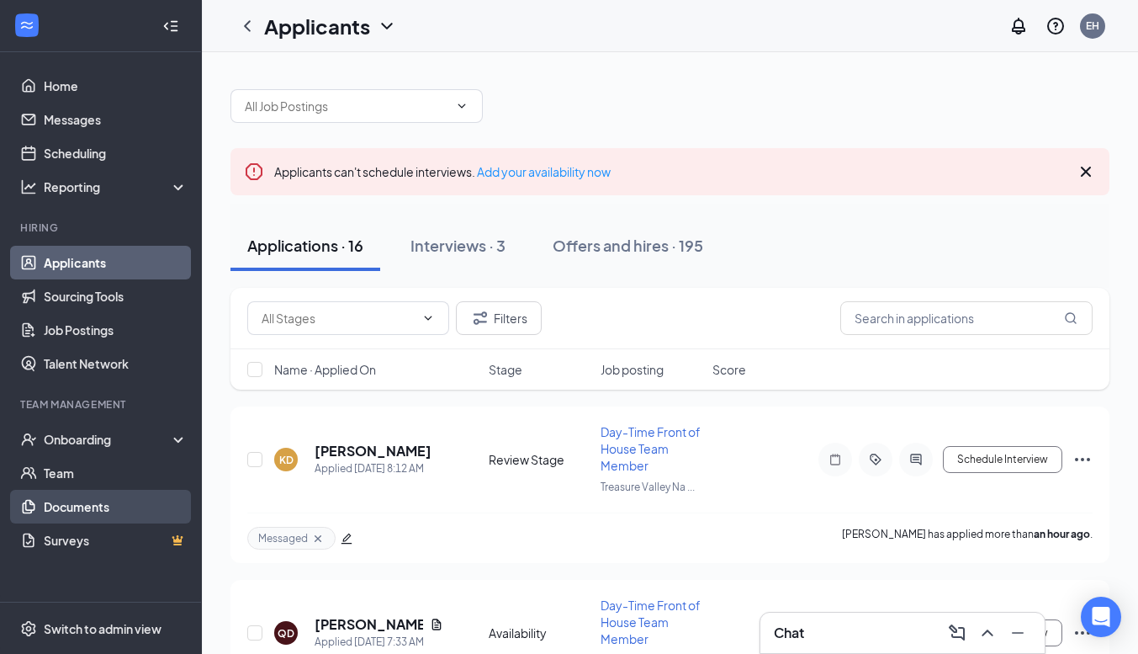
click at [93, 494] on link "Documents" at bounding box center [116, 507] width 144 height 34
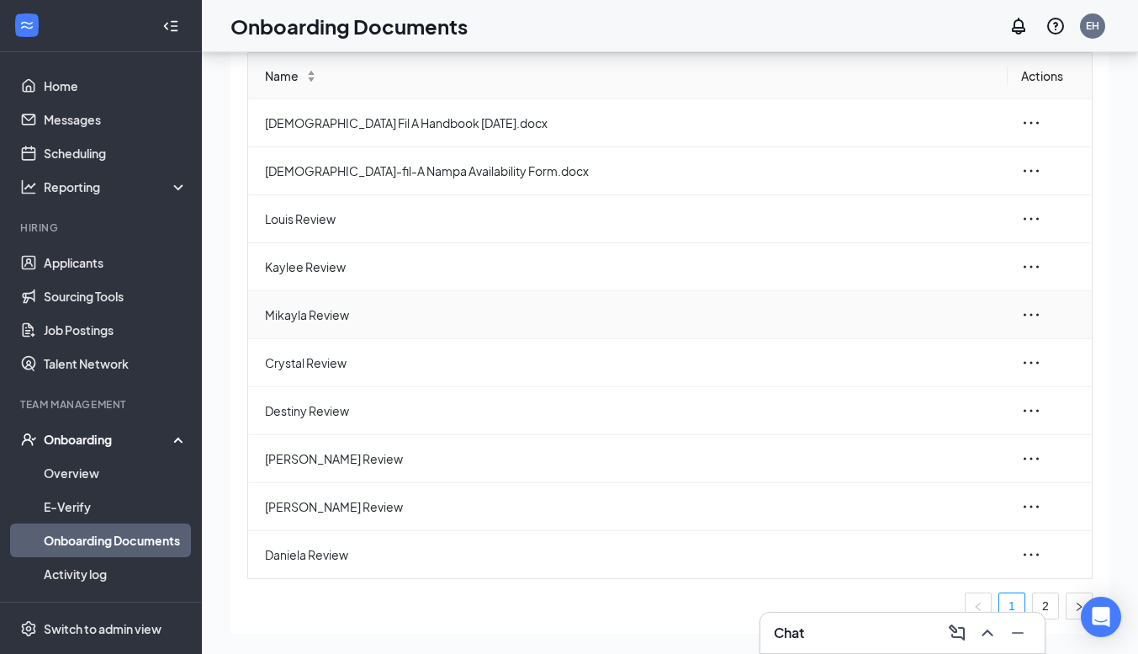
scroll to position [51, 0]
click at [1022, 310] on icon "ellipsis" at bounding box center [1032, 314] width 20 height 20
click at [907, 427] on div "Delete" at bounding box center [929, 426] width 182 height 20
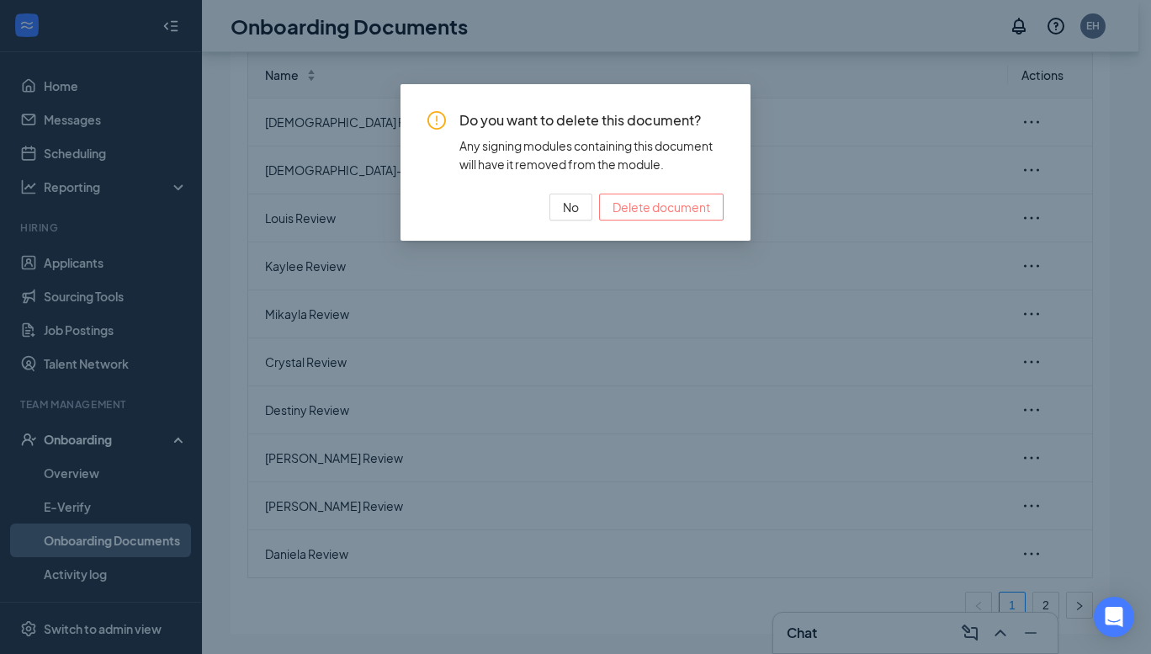
click at [619, 205] on span "Delete document" at bounding box center [662, 207] width 98 height 19
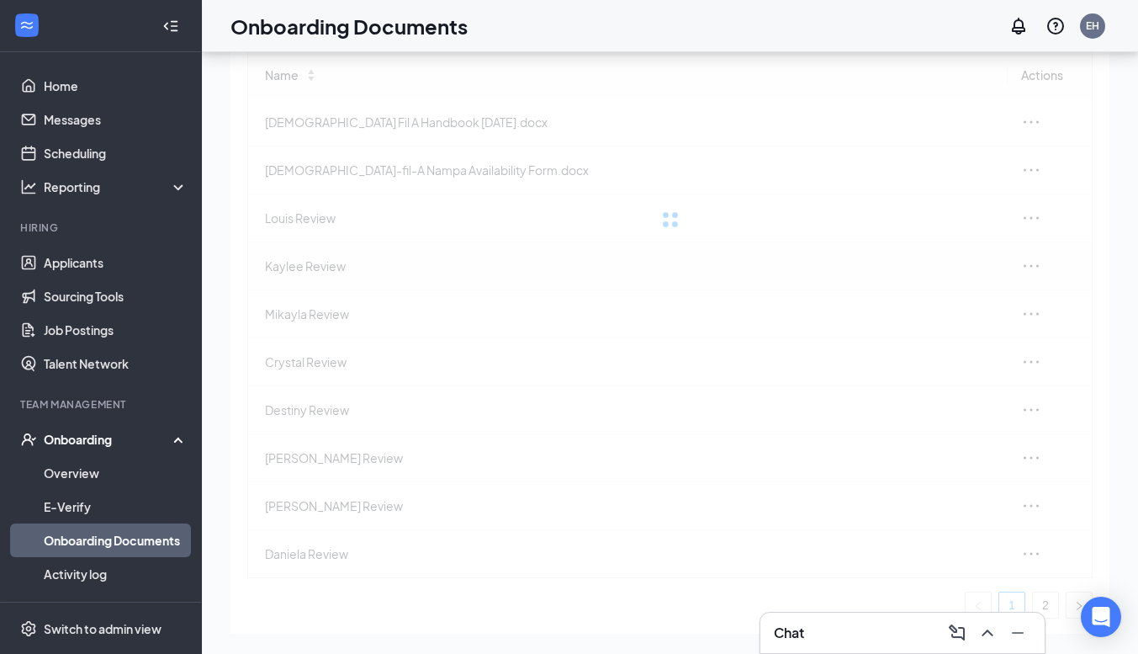
click at [1012, 258] on div at bounding box center [670, 219] width 846 height 337
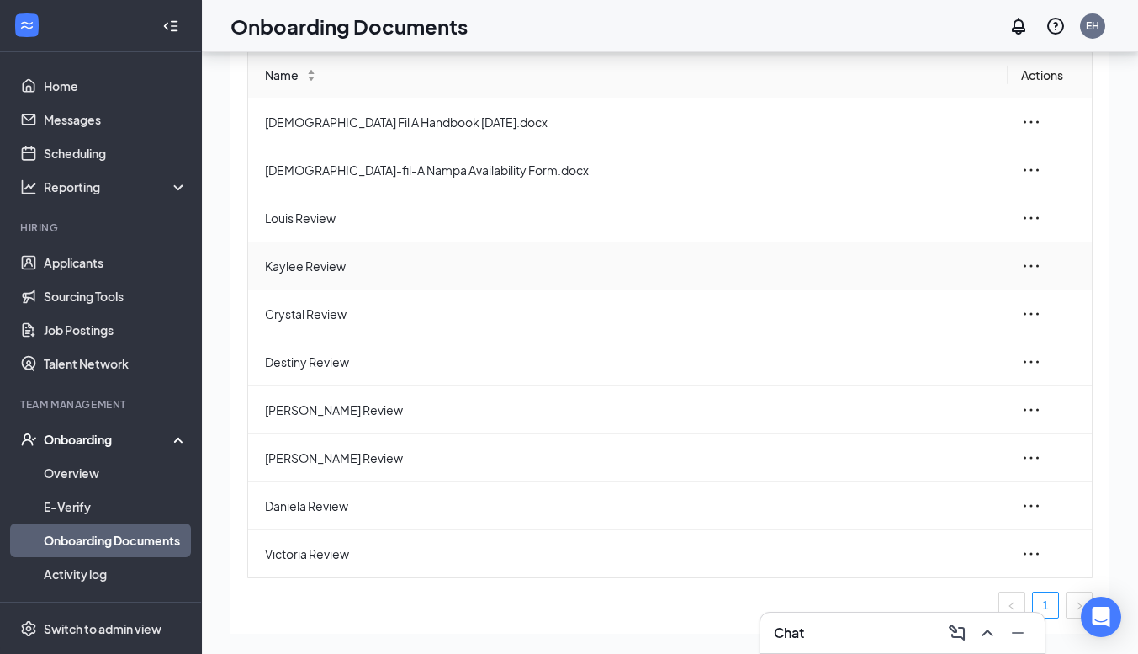
click at [1022, 259] on icon "ellipsis" at bounding box center [1032, 266] width 20 height 20
click at [936, 382] on div "Delete" at bounding box center [929, 378] width 182 height 20
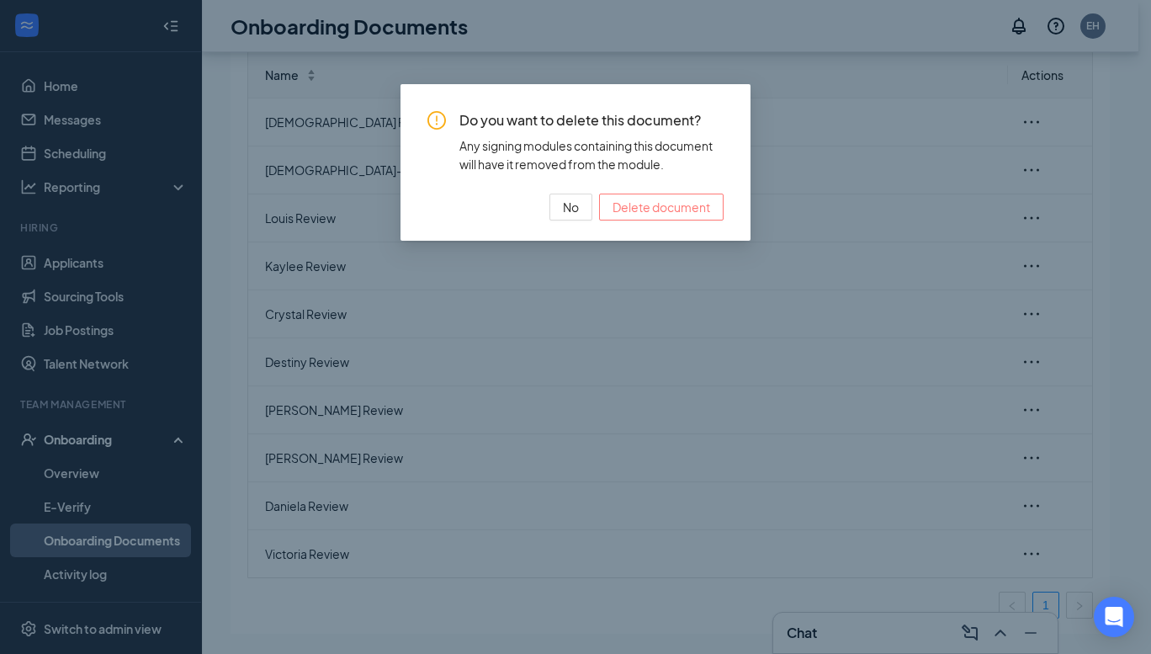
click at [678, 201] on span "Delete document" at bounding box center [662, 207] width 98 height 19
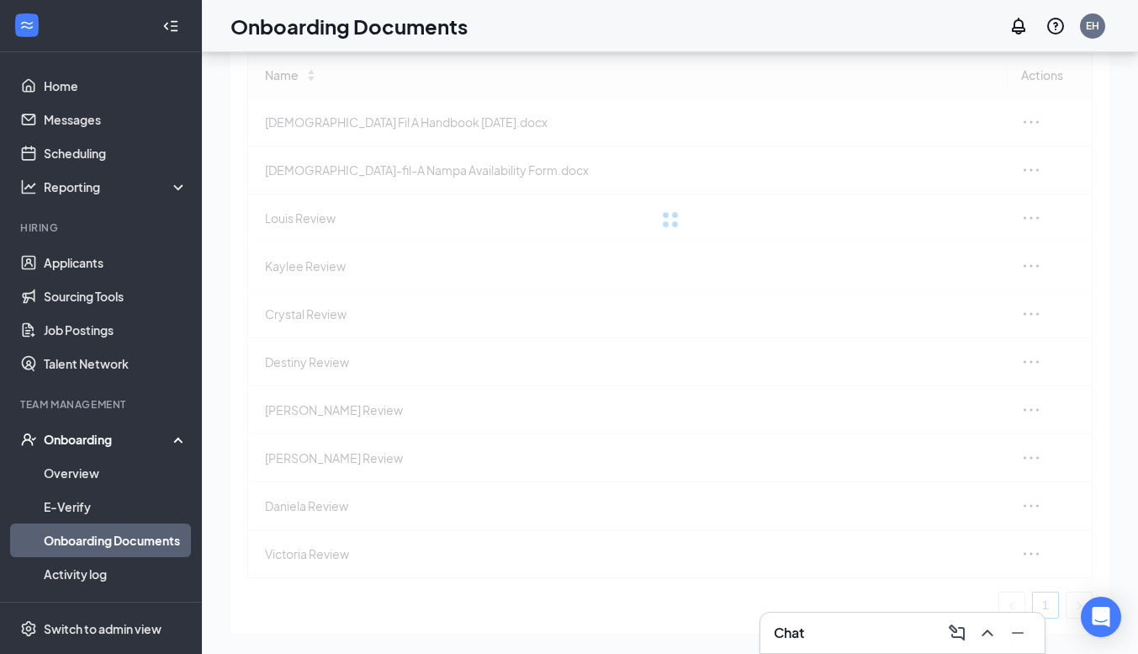
scroll to position [48, 0]
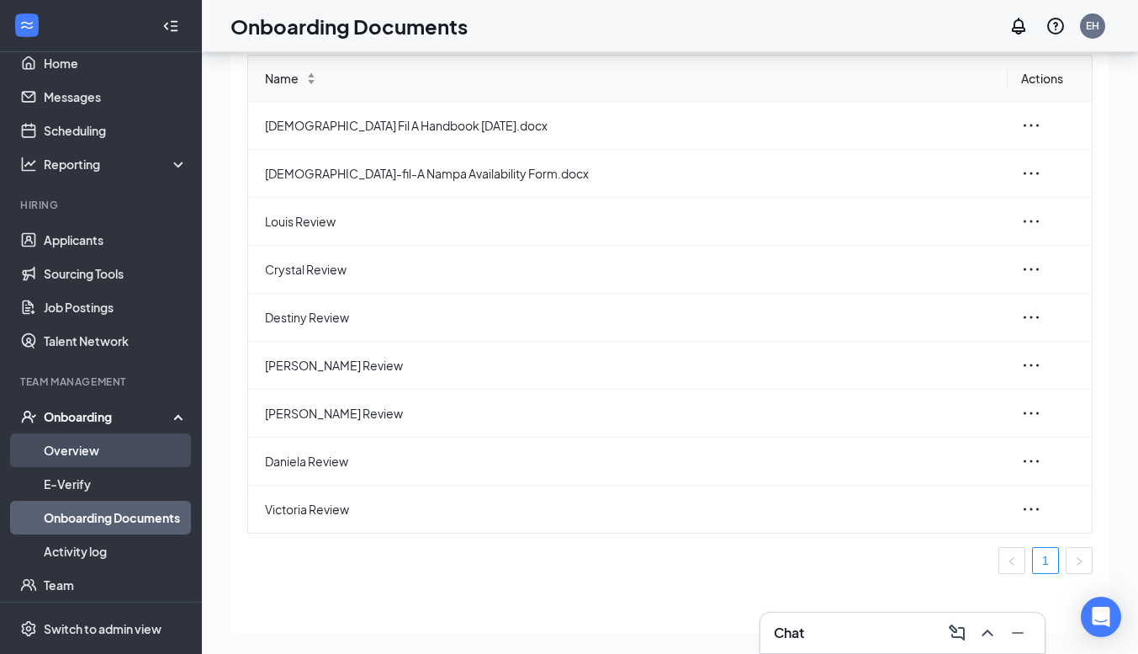
drag, startPoint x: 80, startPoint y: 442, endPoint x: 81, endPoint y: 451, distance: 9.3
click at [80, 442] on link "Overview" at bounding box center [116, 450] width 144 height 34
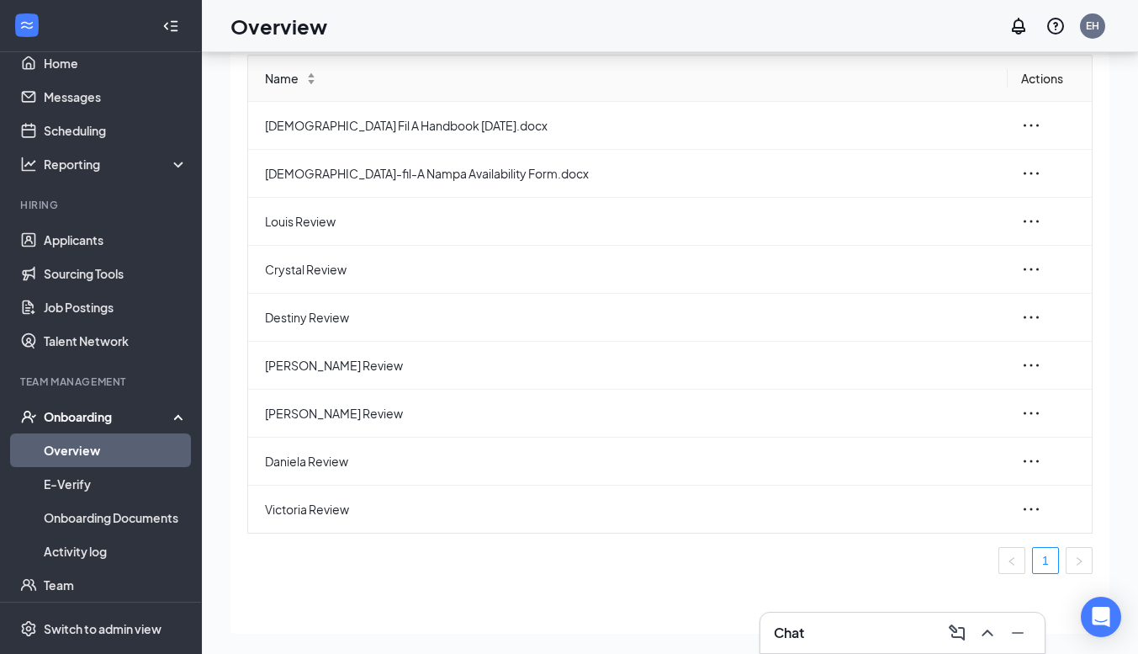
scroll to position [24, 0]
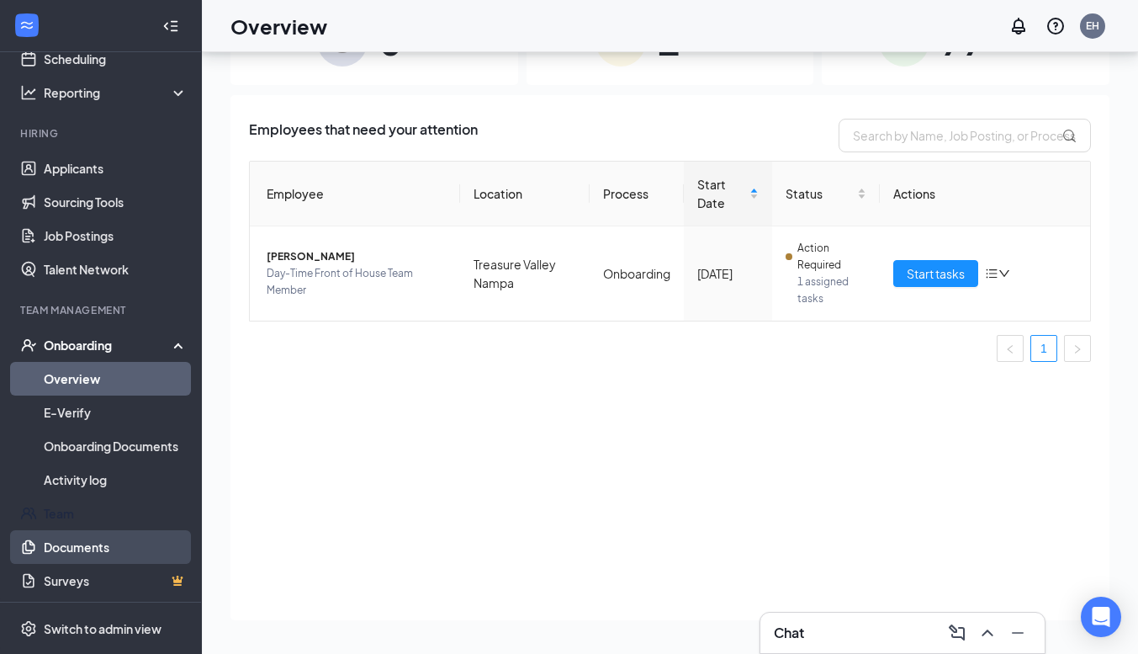
scroll to position [97, 0]
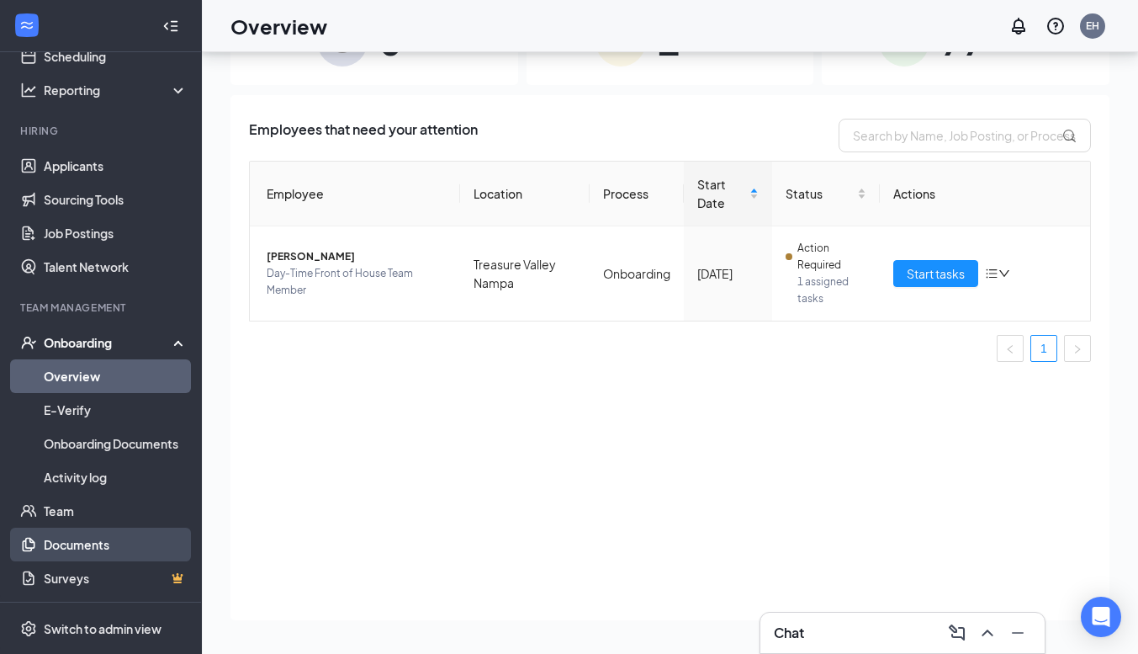
click at [93, 539] on link "Documents" at bounding box center [116, 545] width 144 height 34
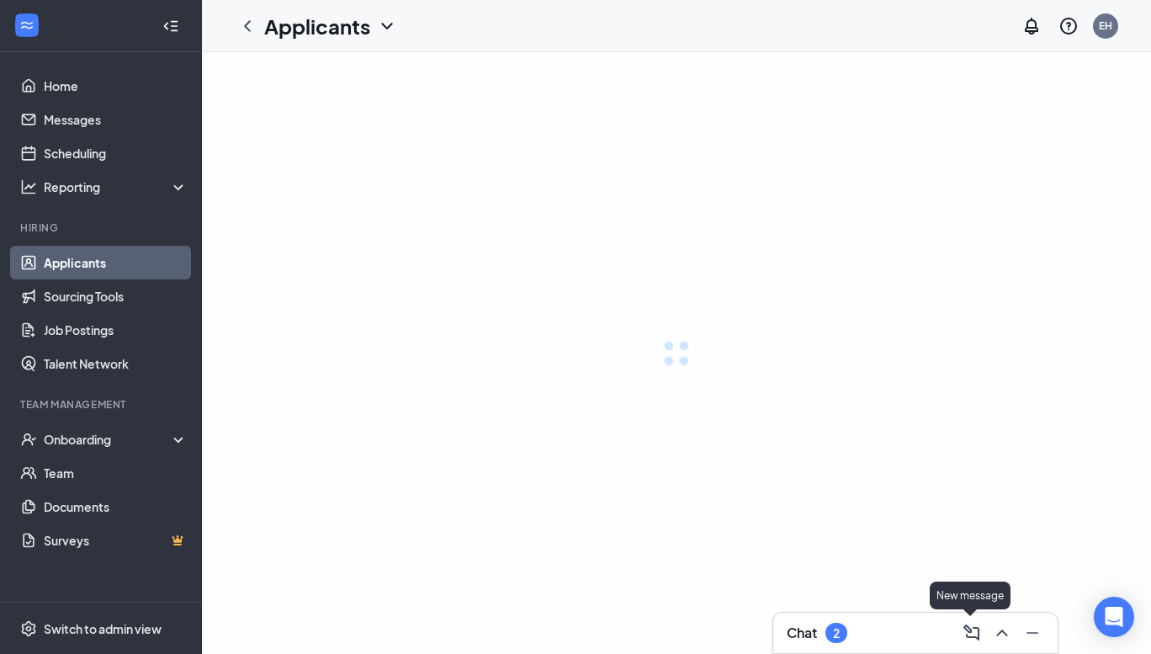
click at [1000, 630] on icon "ChevronUp" at bounding box center [1001, 632] width 11 height 7
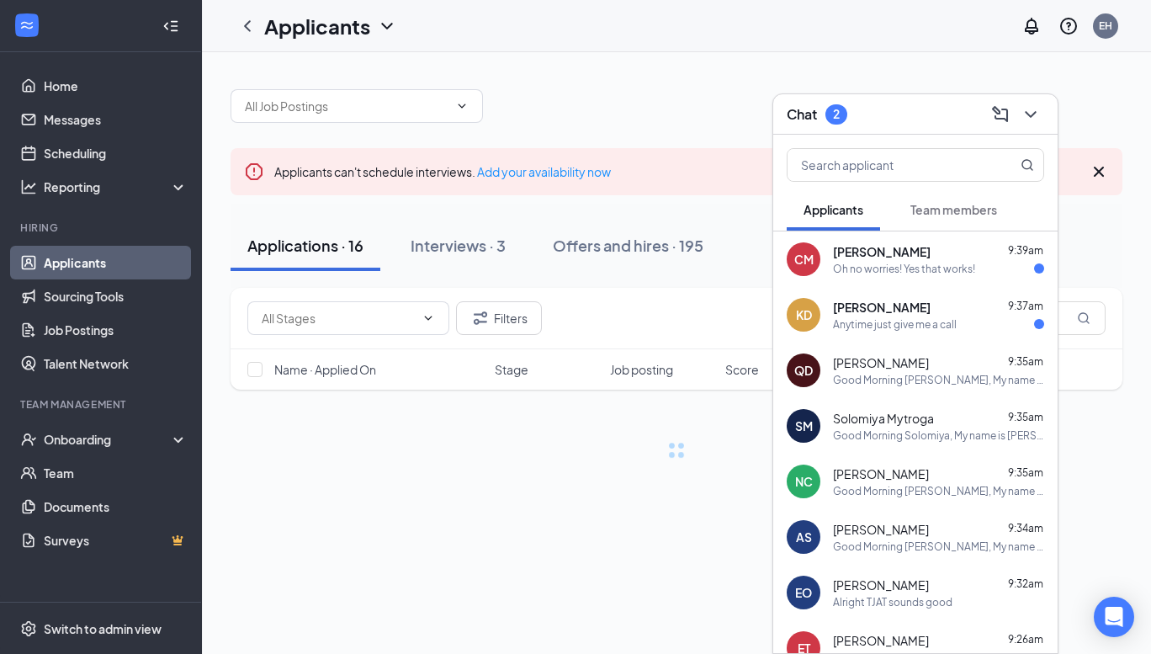
click at [898, 248] on span "[PERSON_NAME]" at bounding box center [882, 251] width 98 height 17
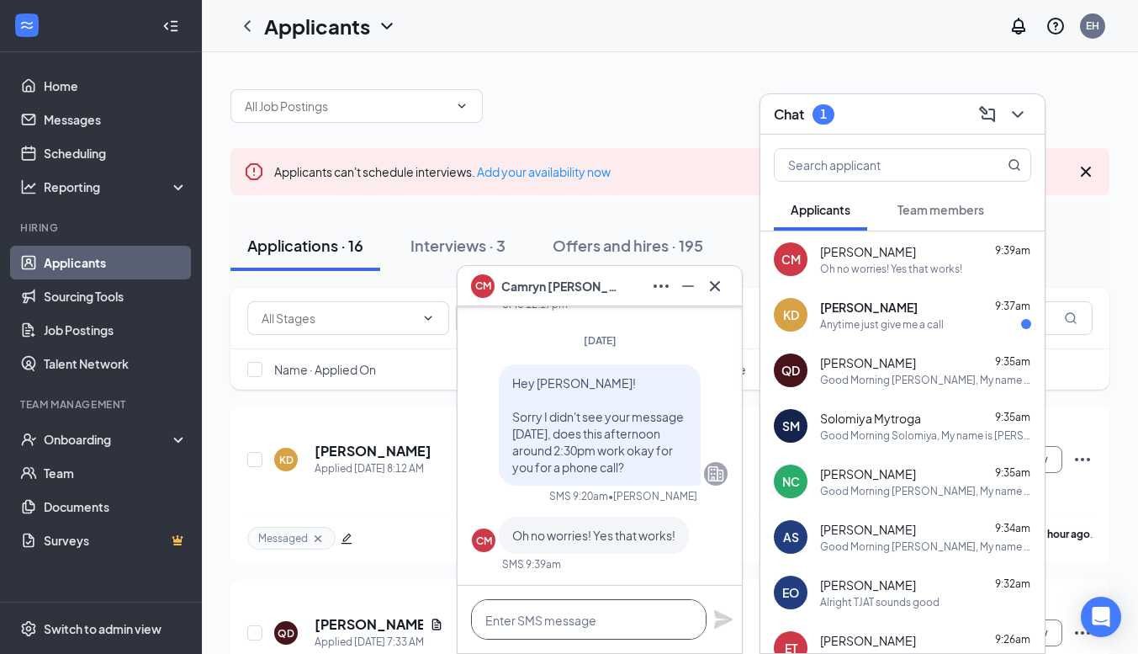
click at [563, 626] on textarea at bounding box center [589, 619] width 236 height 40
type textarea "Okay perfect! I will call you then"
click at [730, 616] on icon "Plane" at bounding box center [724, 619] width 20 height 20
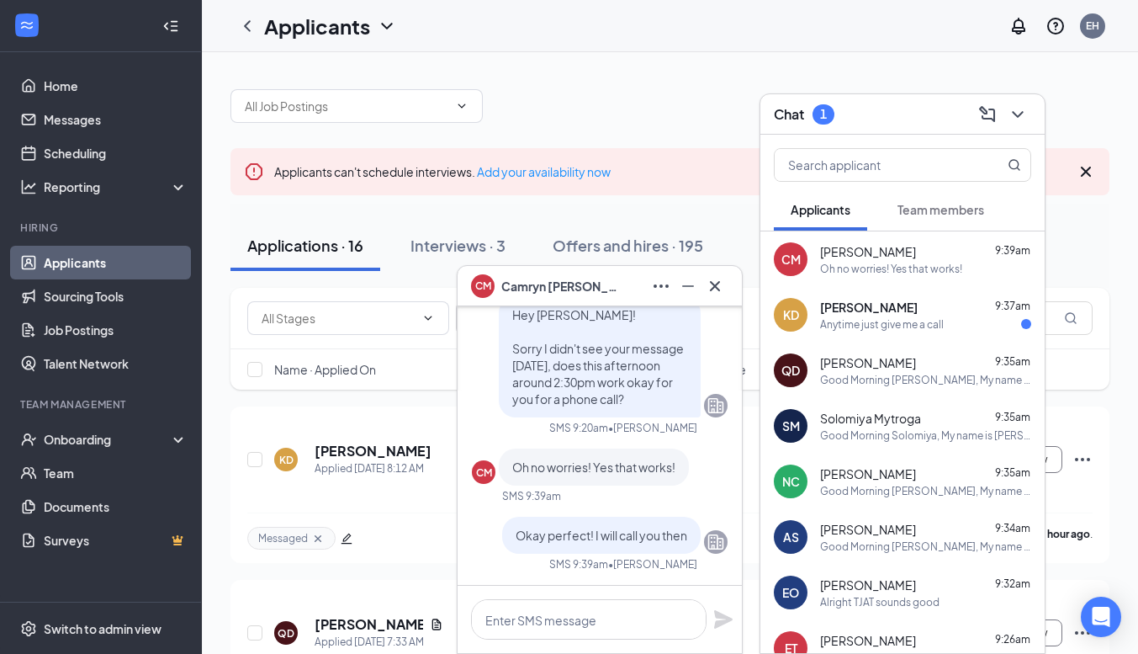
click at [932, 302] on div "Kaitlyn Davila 9:37am" at bounding box center [925, 307] width 211 height 17
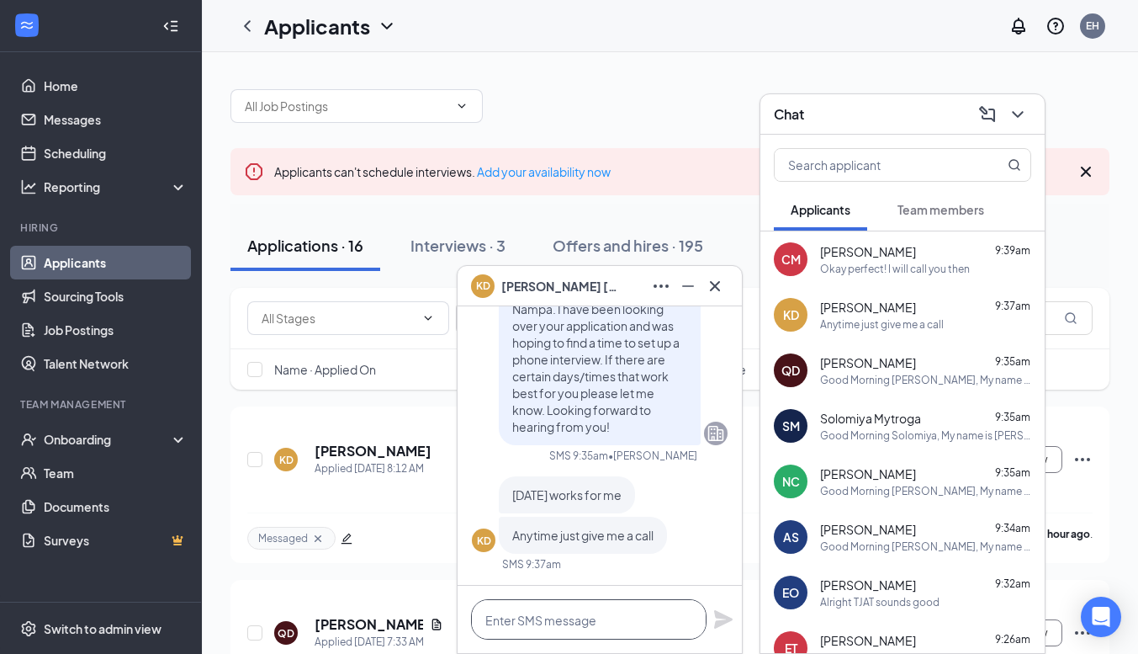
click at [625, 606] on textarea at bounding box center [589, 619] width 236 height 40
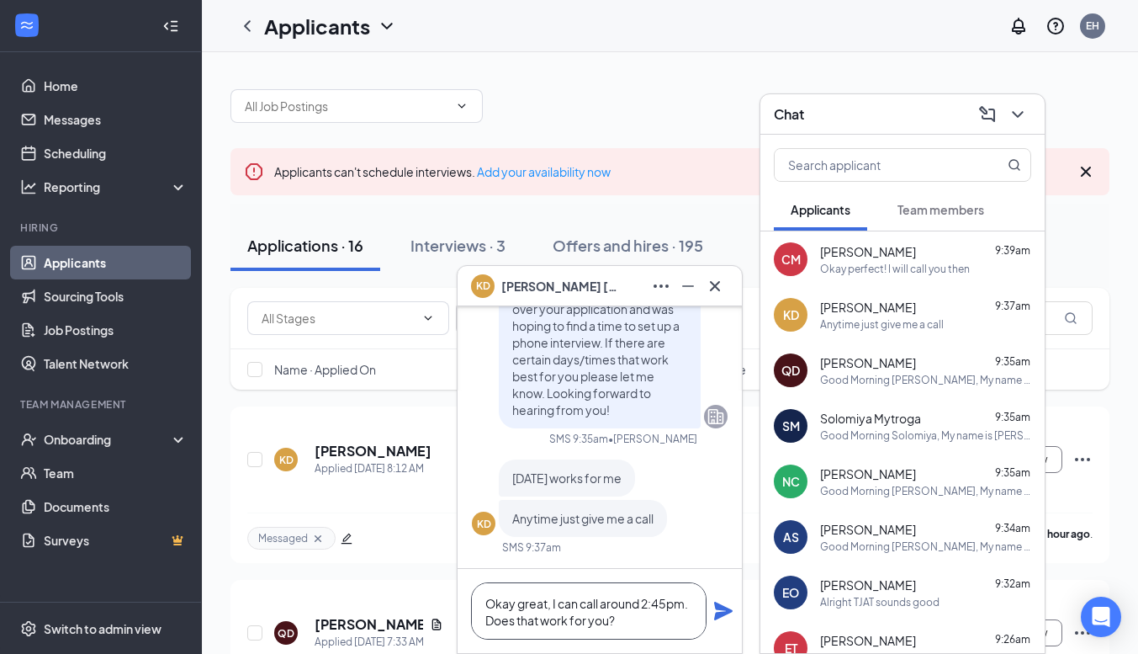
type textarea "Okay great, I can call around 2:45pm. Does that work for you?"
click at [713, 614] on div "Okay great, I can call around 2:45pm. Does that work for you?" at bounding box center [600, 611] width 284 height 84
click at [712, 603] on div "Okay great, I can call around 2:45pm. Does that work for you?" at bounding box center [600, 611] width 284 height 84
click at [719, 611] on icon "Plane" at bounding box center [724, 611] width 20 height 20
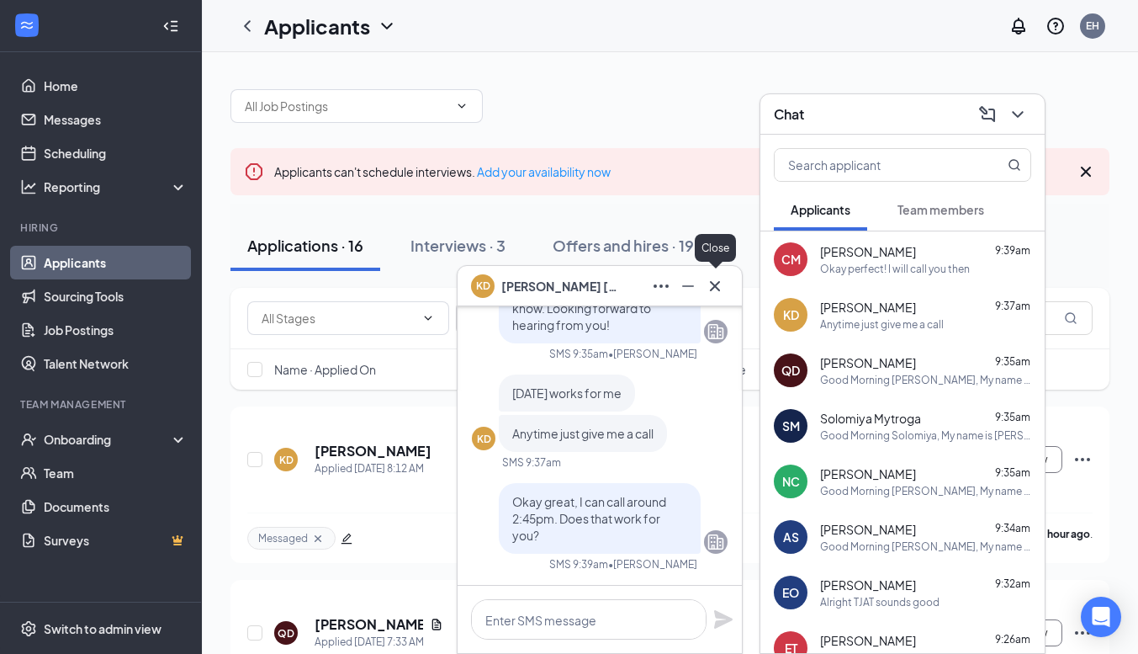
click at [712, 288] on icon "Cross" at bounding box center [715, 285] width 10 height 10
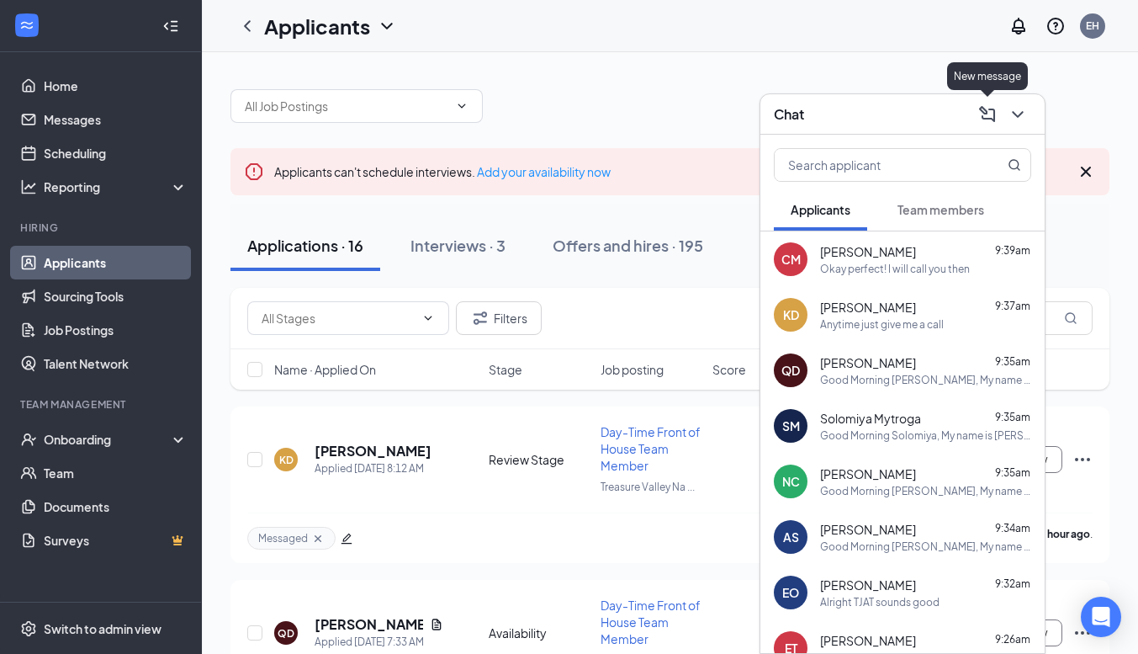
click at [1010, 112] on icon "ChevronDown" at bounding box center [1018, 114] width 20 height 20
